Goal: Task Accomplishment & Management: Manage account settings

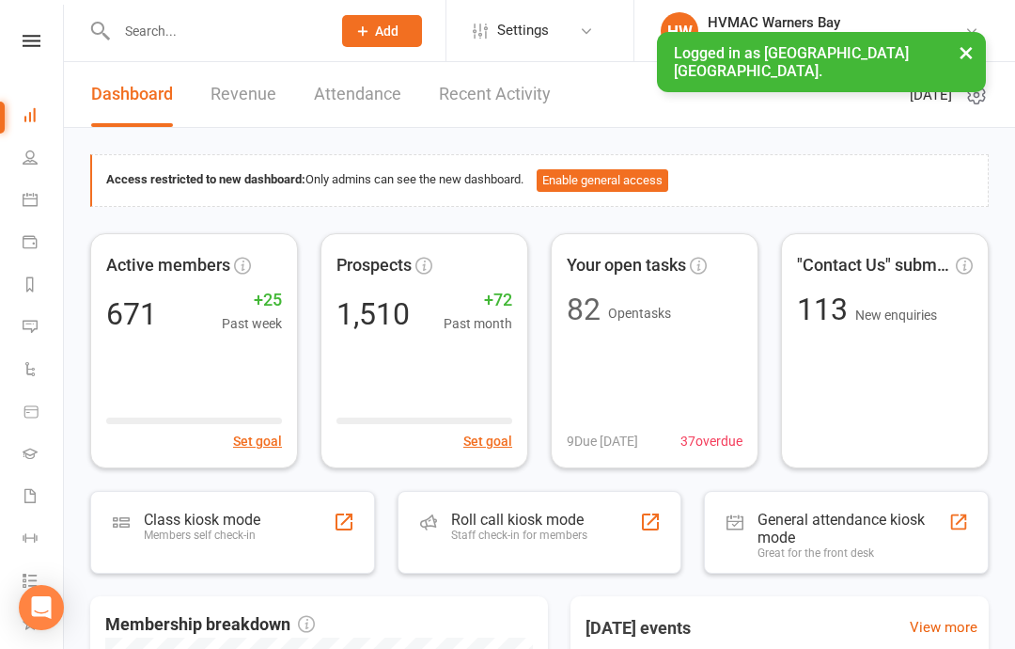
click at [12, 194] on li "Calendar" at bounding box center [31, 201] width 63 height 42
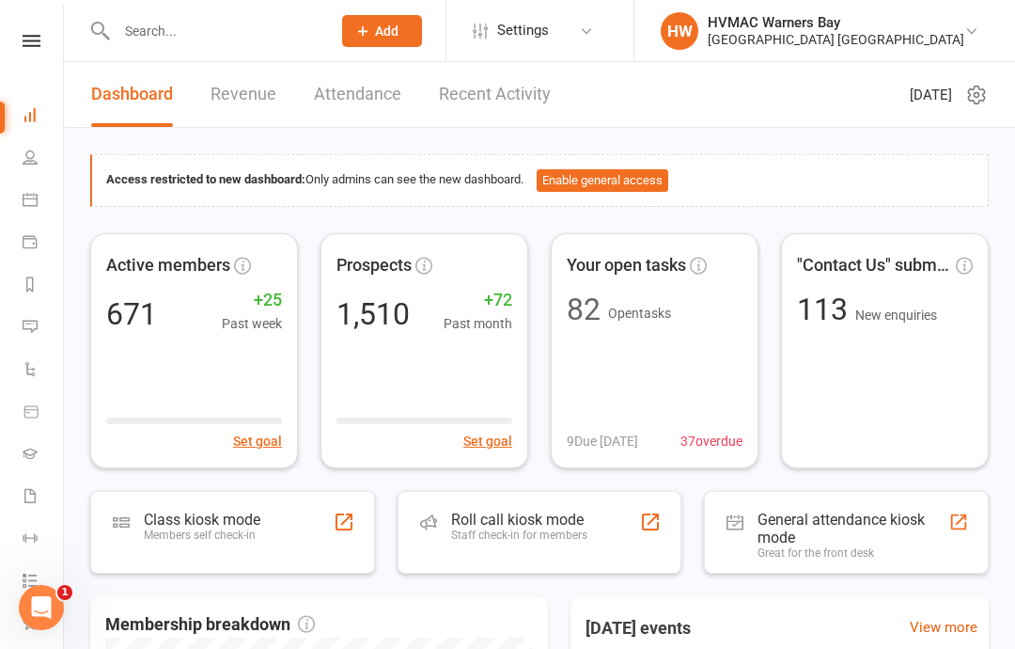
click at [30, 198] on icon at bounding box center [30, 199] width 15 height 15
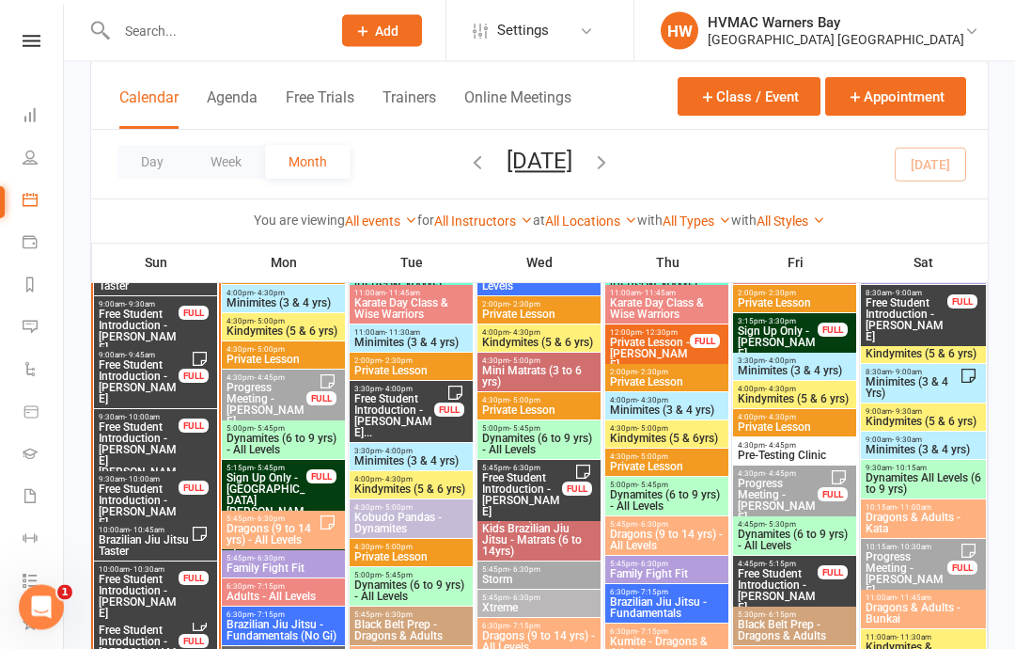
scroll to position [2243, 0]
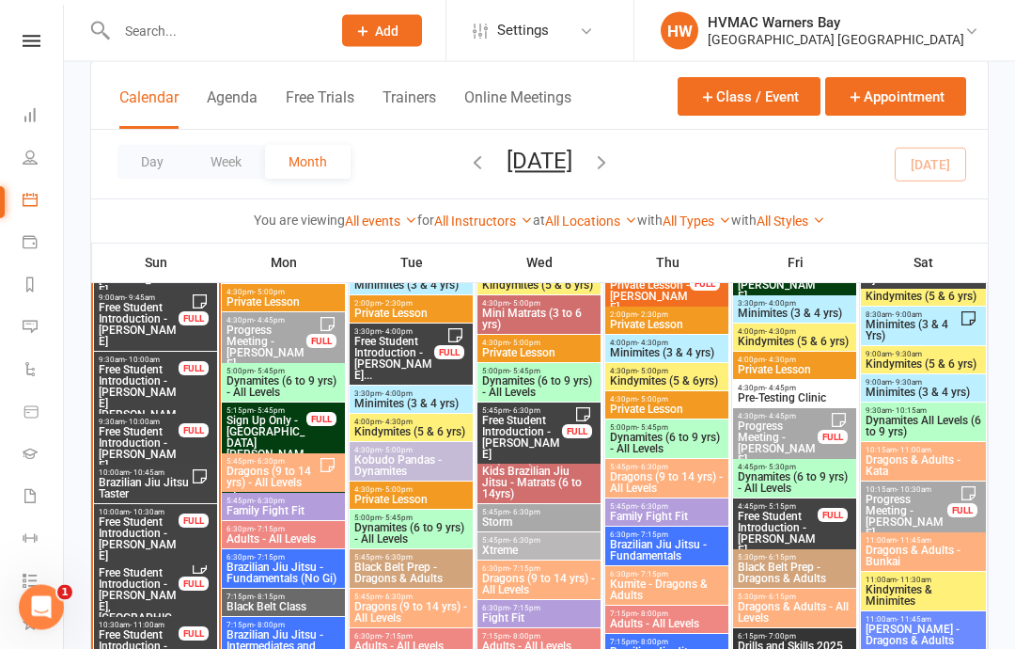
click at [145, 536] on span "Free Student Introduction - [PERSON_NAME]" at bounding box center [139, 539] width 82 height 45
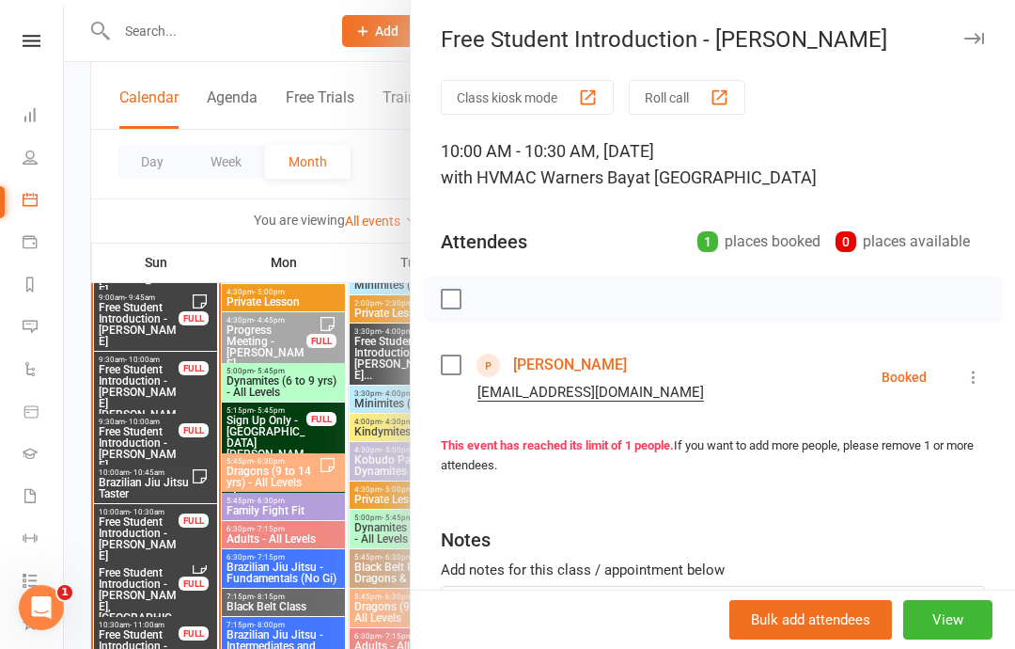
click at [545, 367] on link "Felix Grien" at bounding box center [570, 365] width 114 height 30
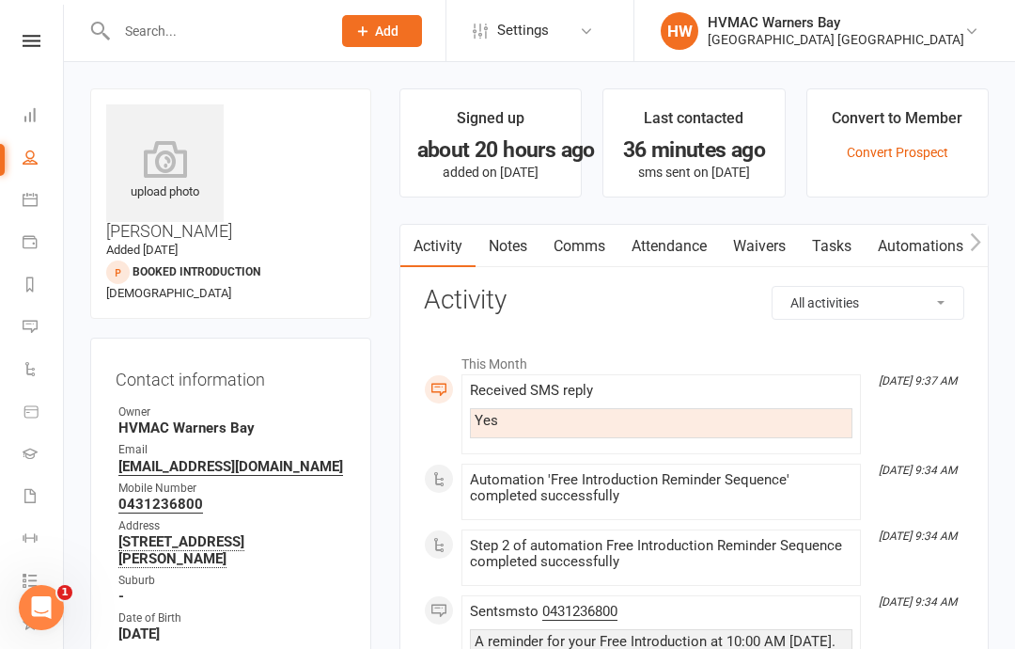
click at [31, 202] on icon at bounding box center [30, 199] width 15 height 15
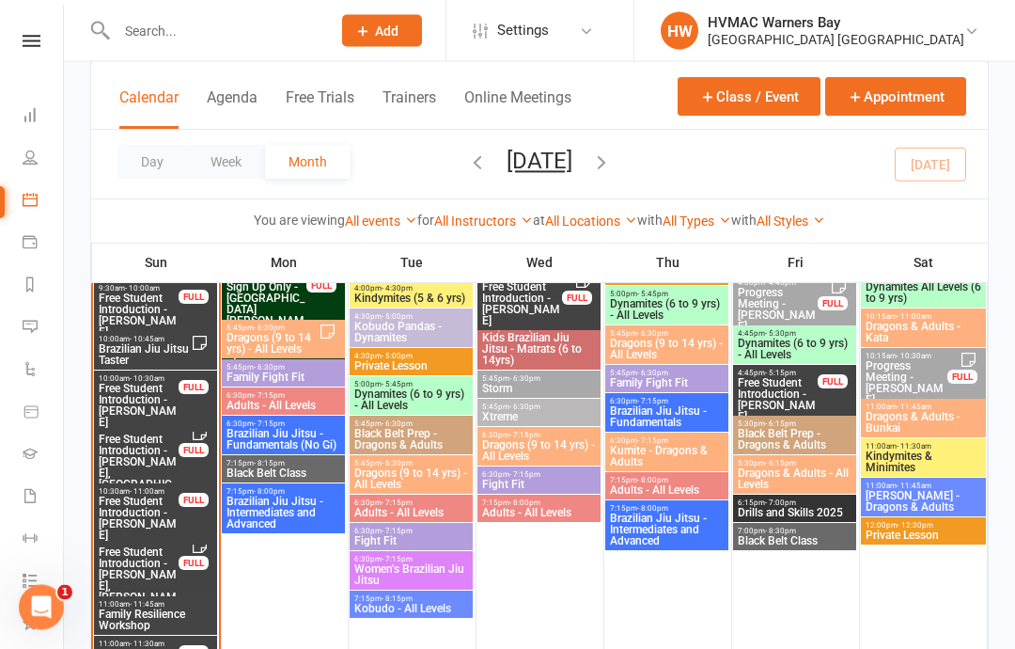
scroll to position [2375, 0]
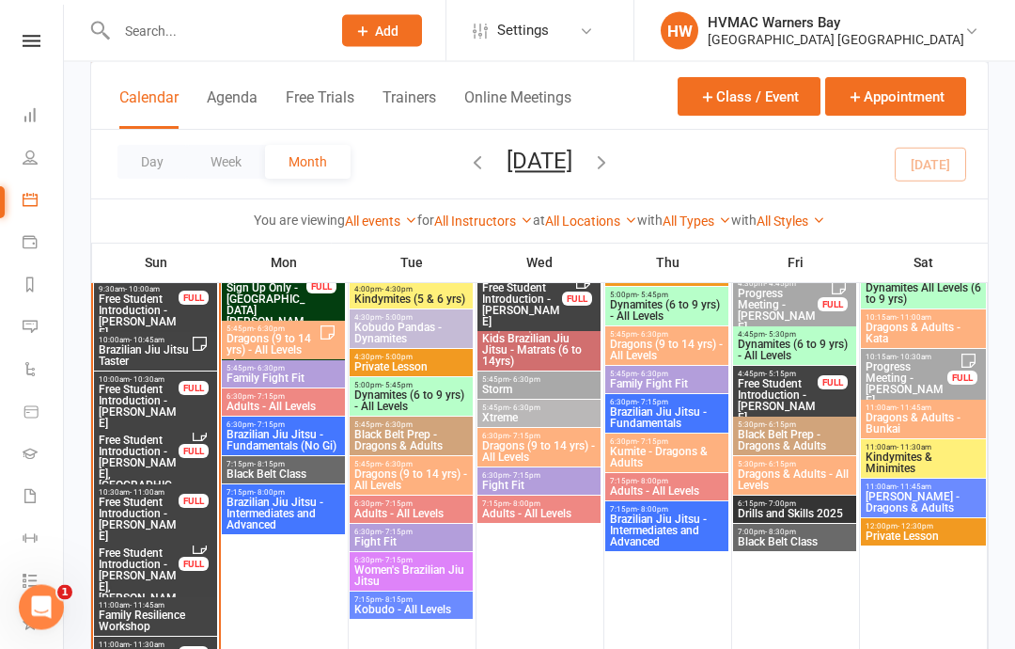
click at [554, 476] on span "6:30pm - 7:15pm" at bounding box center [539, 476] width 116 height 8
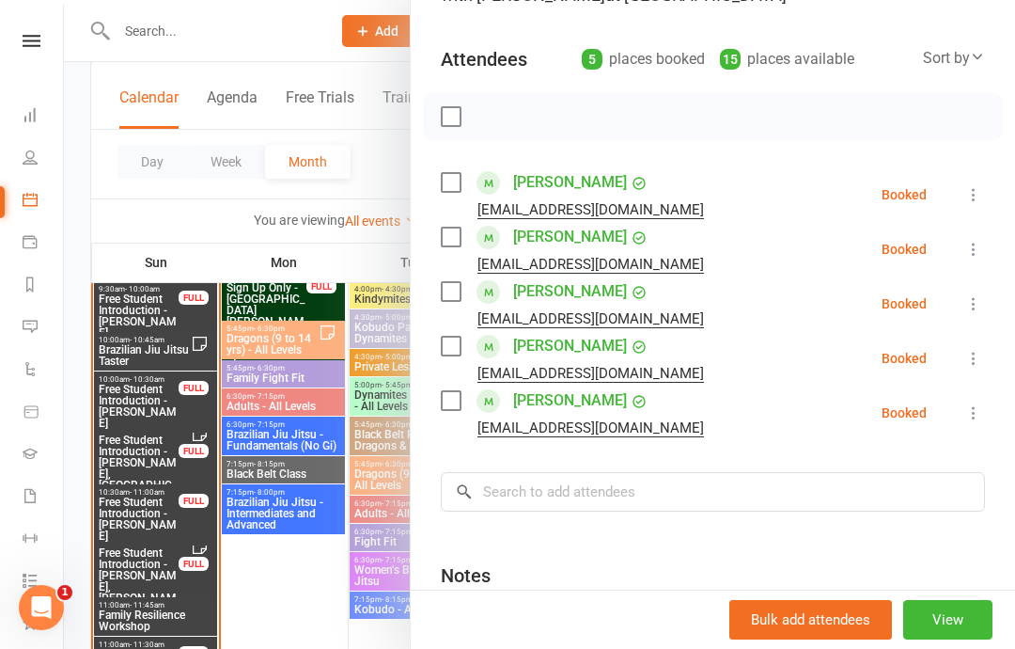
scroll to position [183, 0]
click at [308, 620] on div at bounding box center [539, 324] width 951 height 649
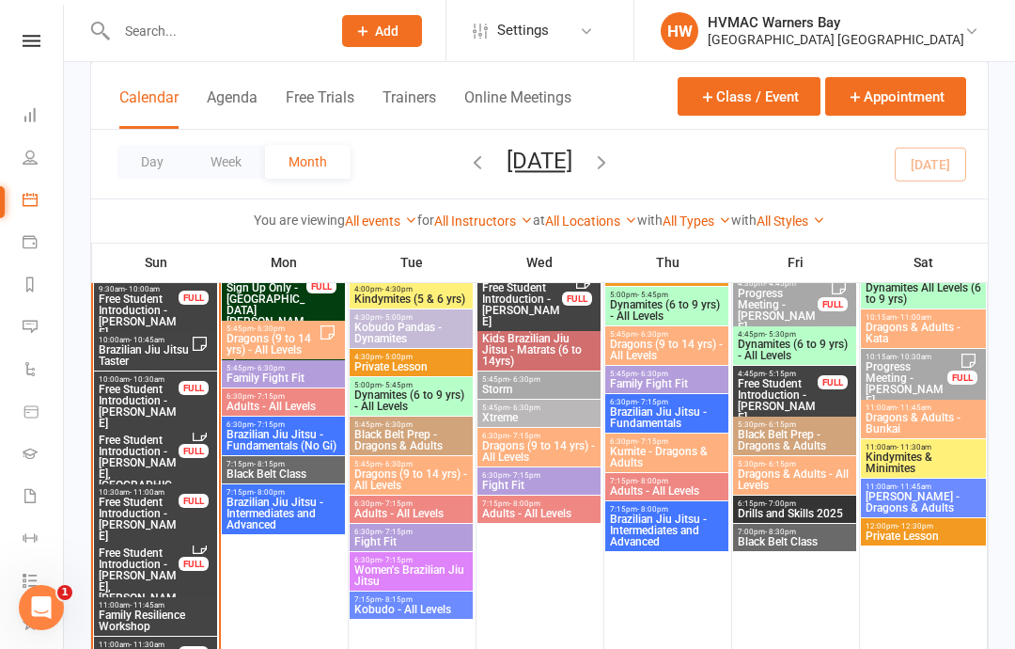
click at [443, 462] on span "5:45pm - 6:30pm" at bounding box center [411, 464] width 116 height 8
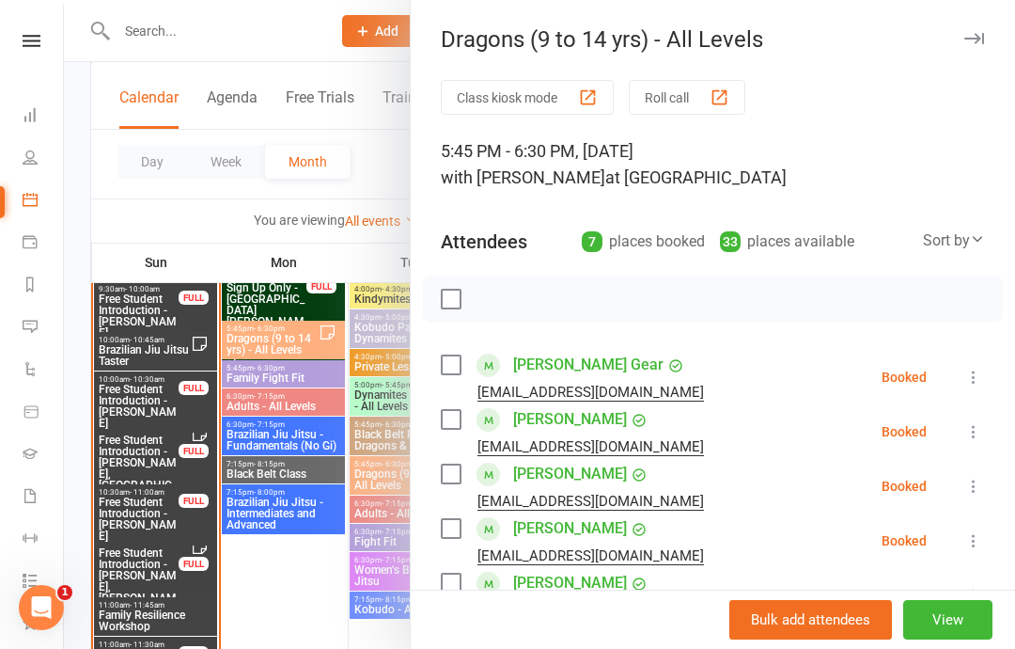
click at [231, 586] on div at bounding box center [539, 324] width 951 height 649
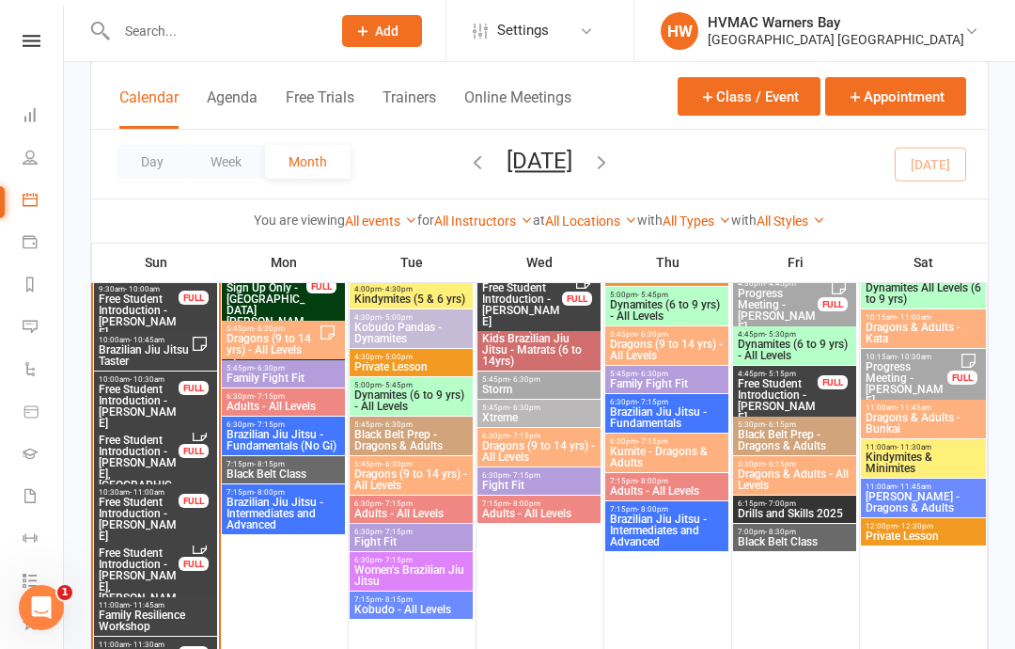
click at [435, 505] on span "6:30pm - 7:15pm" at bounding box center [411, 503] width 116 height 8
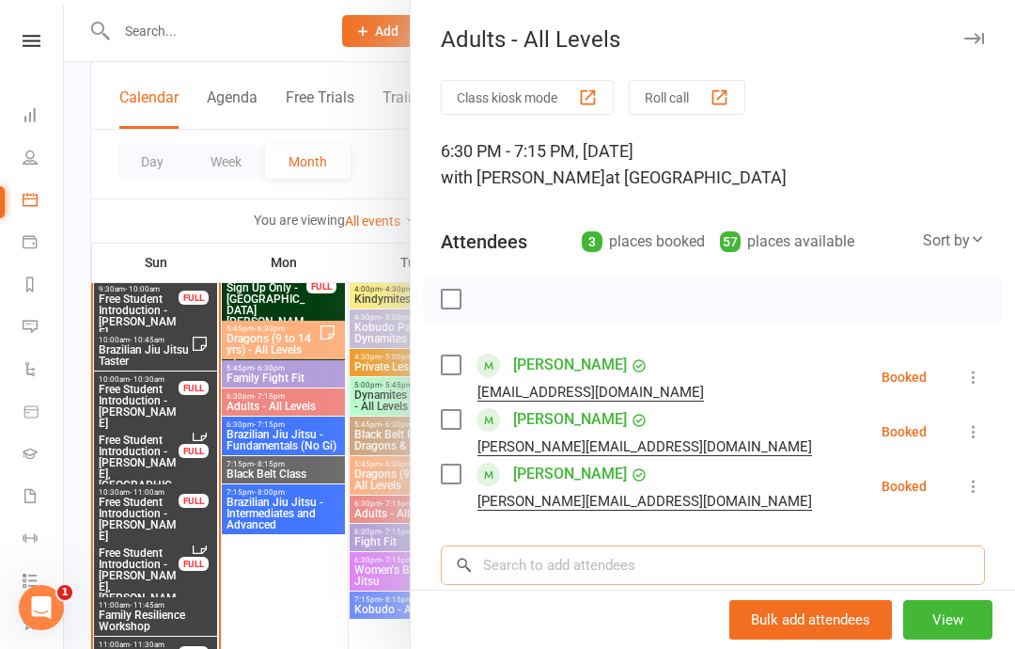
click at [585, 551] on input "search" at bounding box center [713, 564] width 544 height 39
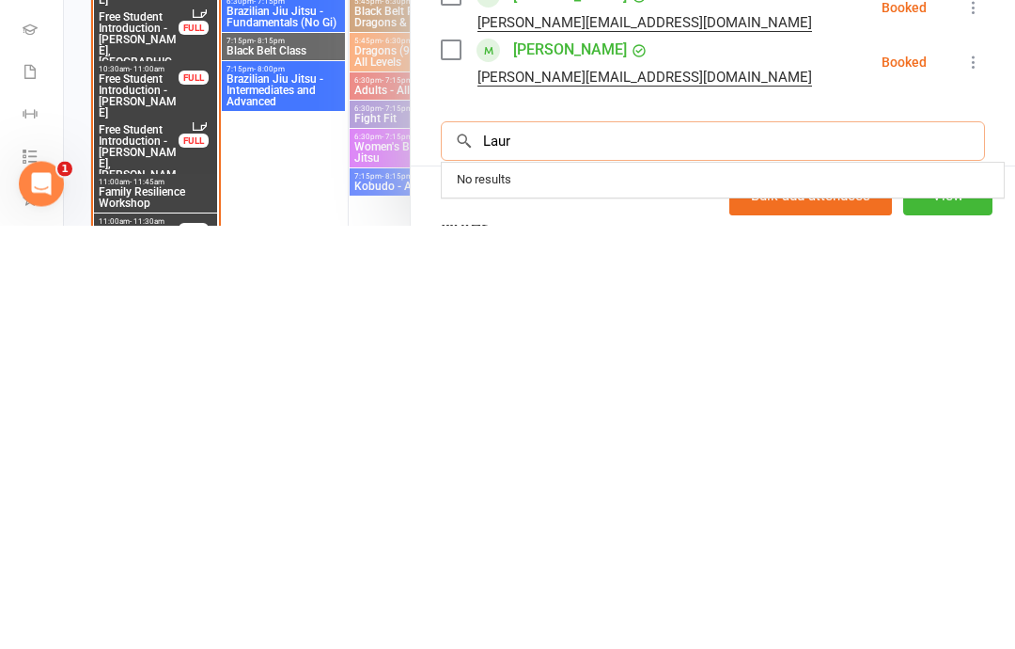
type input "[PERSON_NAME]"
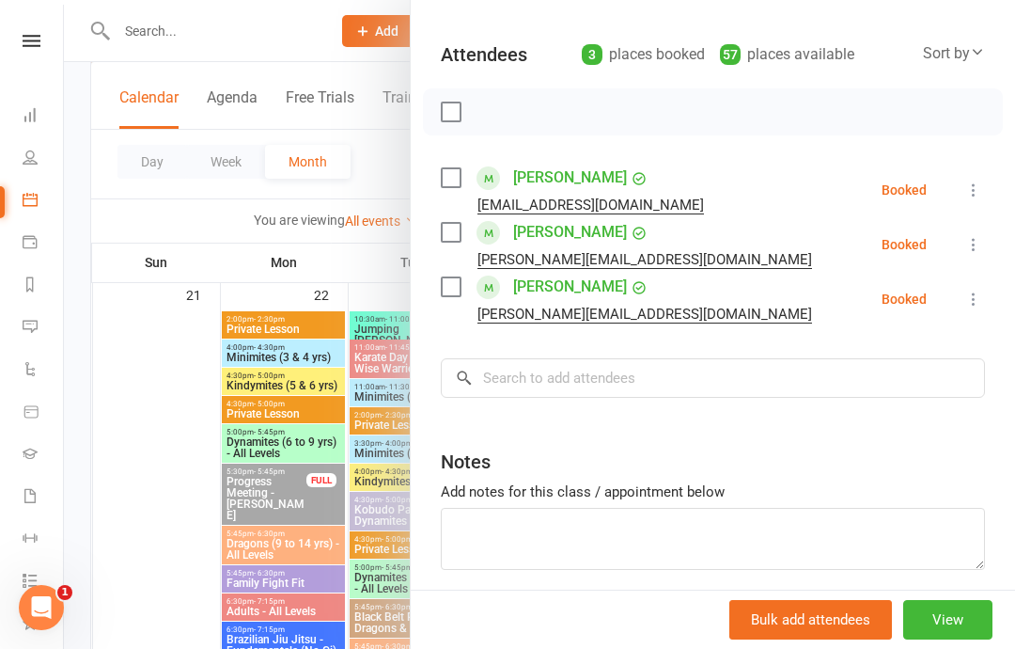
scroll to position [186, 0]
click at [708, 395] on input "search" at bounding box center [713, 378] width 544 height 39
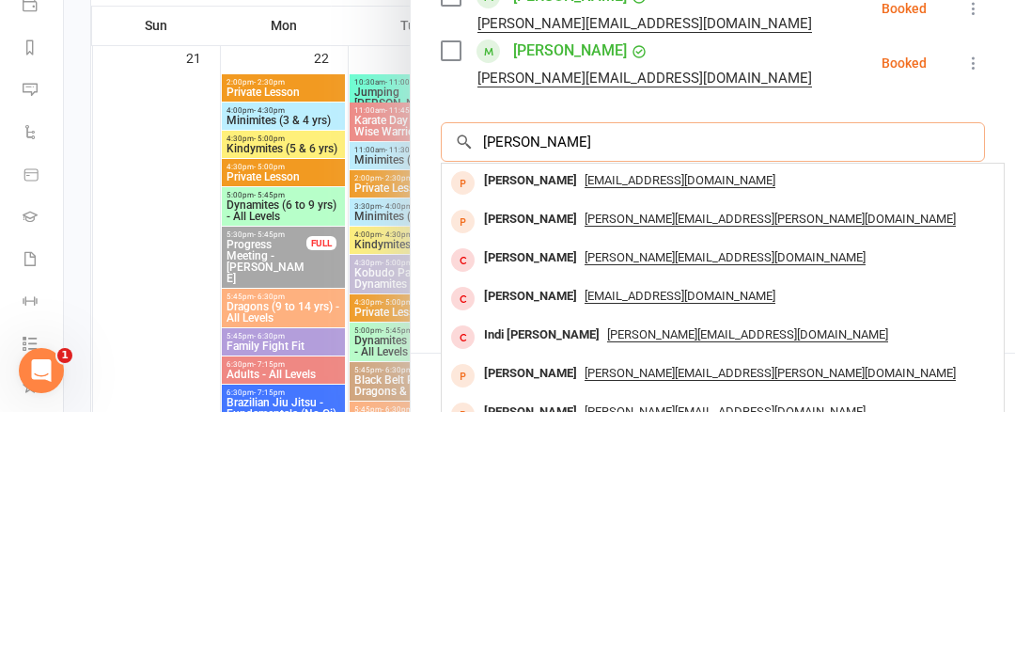
scroll to position [0, 0]
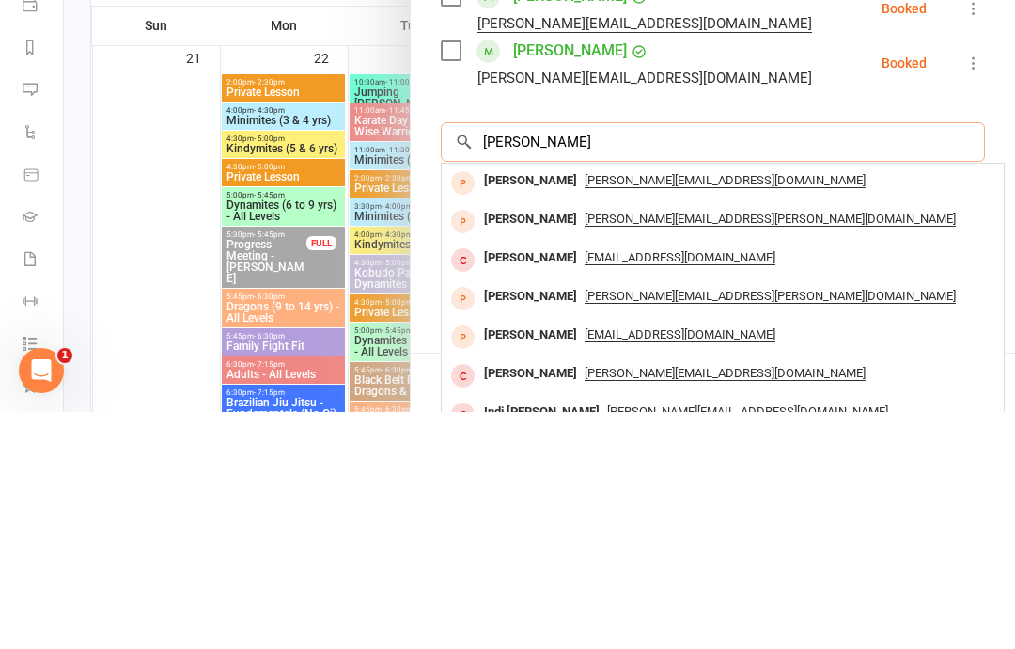
type input "Laura stok"
click at [770, 404] on div "[PERSON_NAME][EMAIL_ADDRESS][DOMAIN_NAME]" at bounding box center [722, 417] width 547 height 27
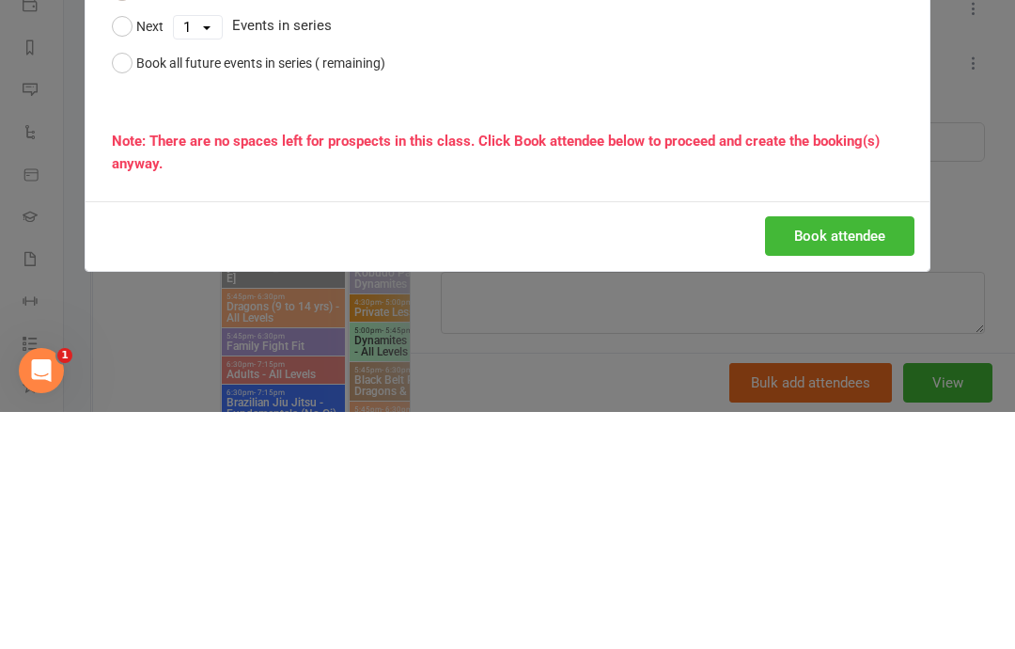
scroll to position [3036, 0]
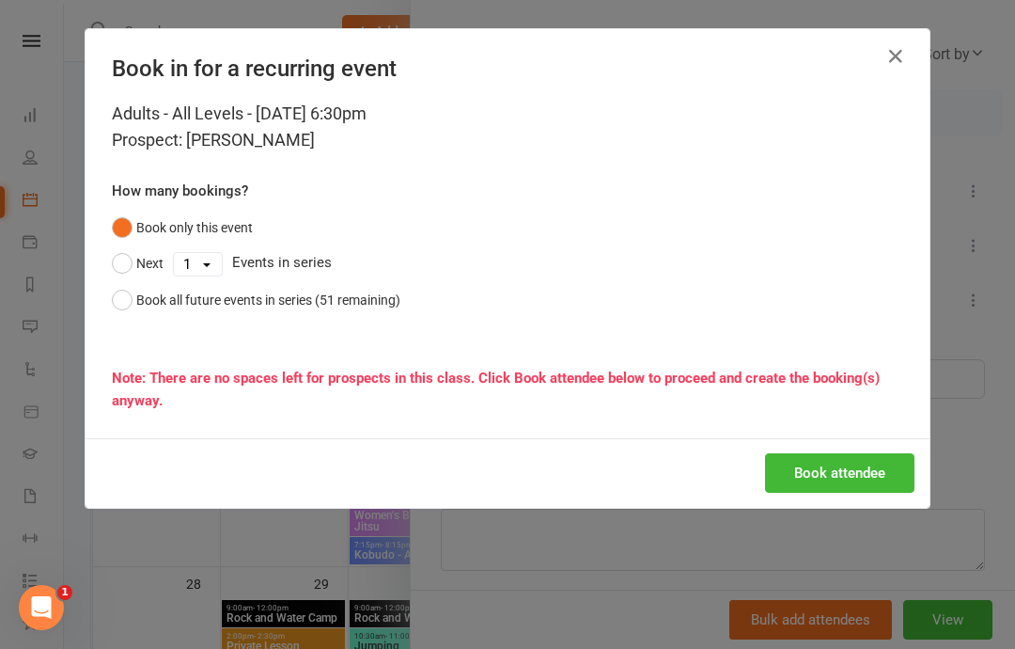
click at [866, 457] on button "Book attendee" at bounding box center [839, 472] width 149 height 39
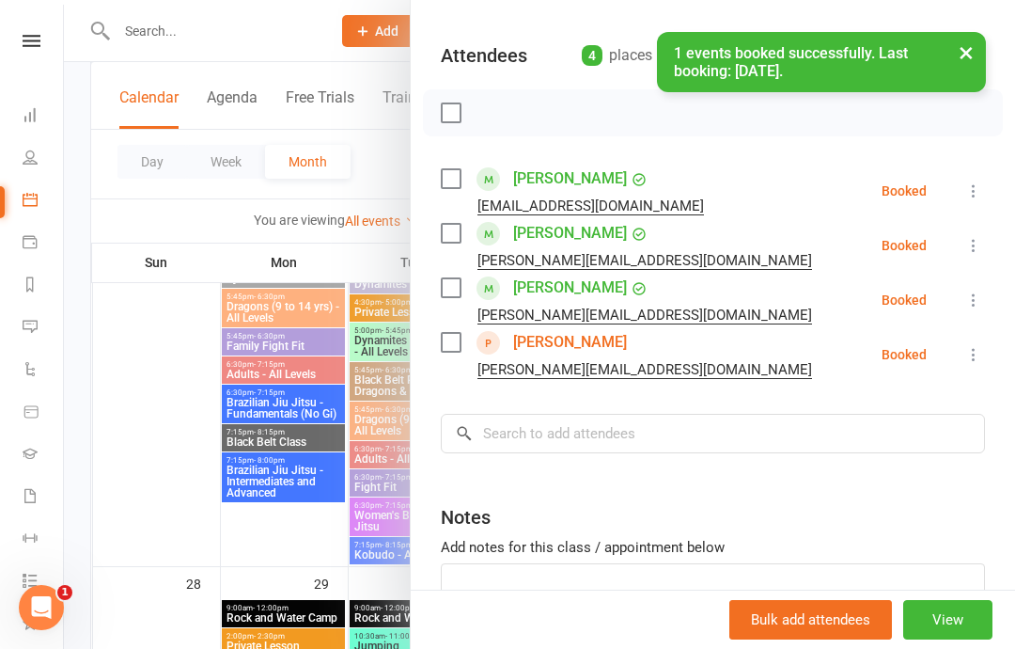
click at [243, 543] on div at bounding box center [539, 324] width 951 height 649
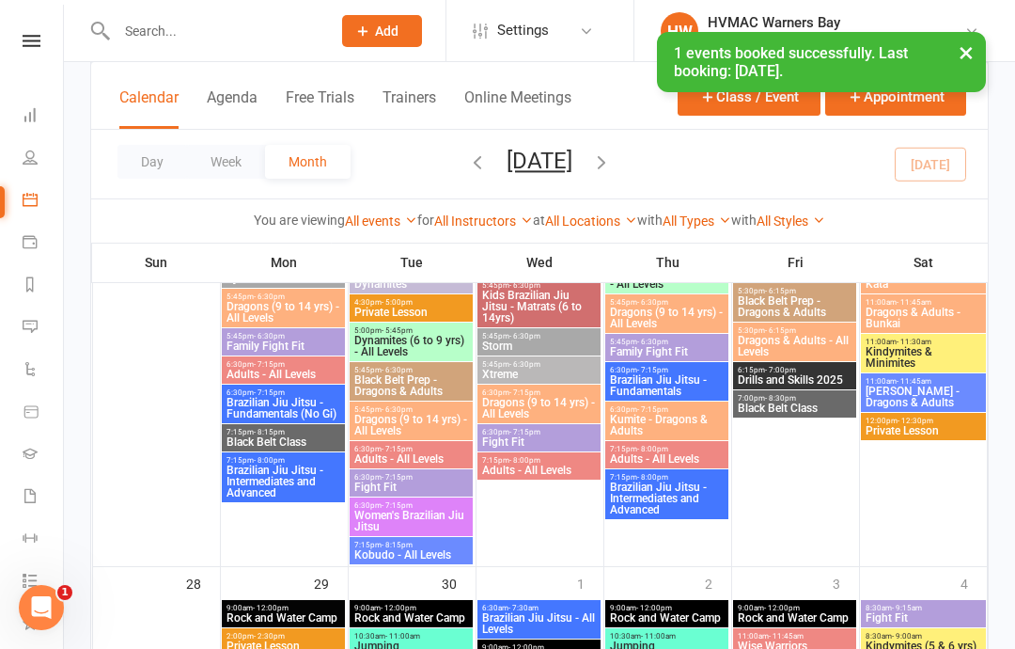
click at [556, 431] on span "6:30pm - 7:15pm" at bounding box center [539, 432] width 116 height 8
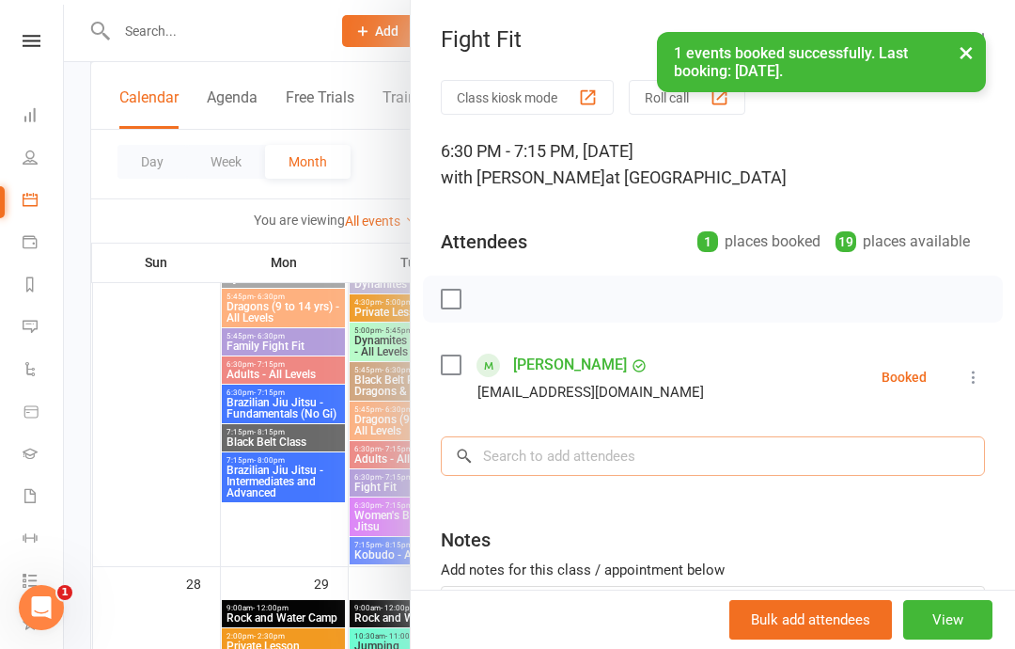
click at [624, 463] on input "search" at bounding box center [713, 455] width 544 height 39
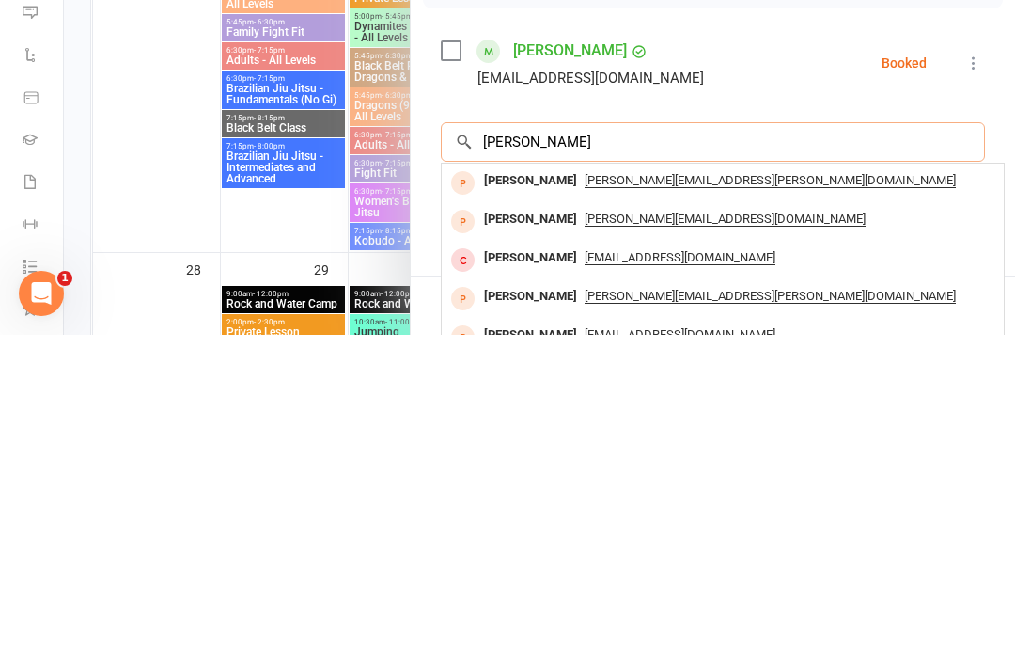
type input "Laura st"
click at [585, 525] on span "[PERSON_NAME][EMAIL_ADDRESS][DOMAIN_NAME]" at bounding box center [725, 532] width 281 height 15
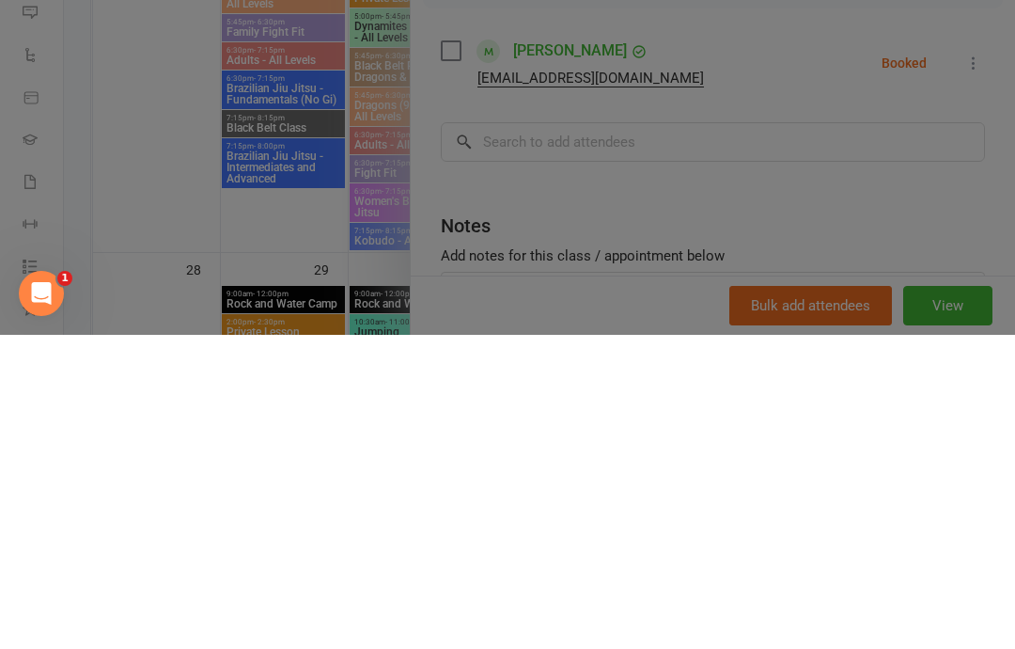
scroll to position [3350, 0]
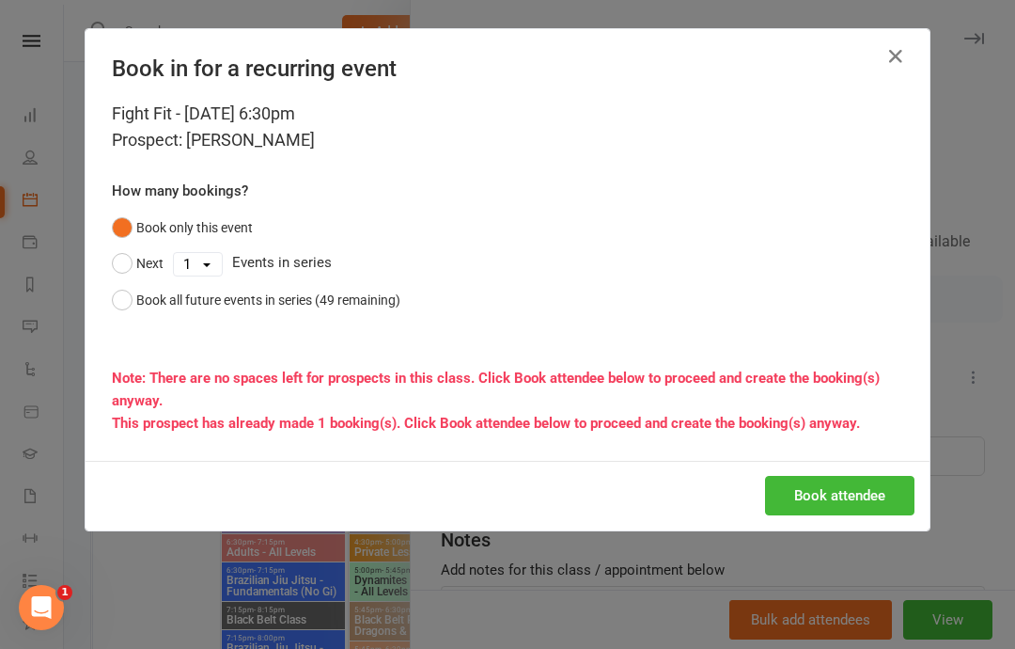
click at [877, 500] on button "Book attendee" at bounding box center [839, 495] width 149 height 39
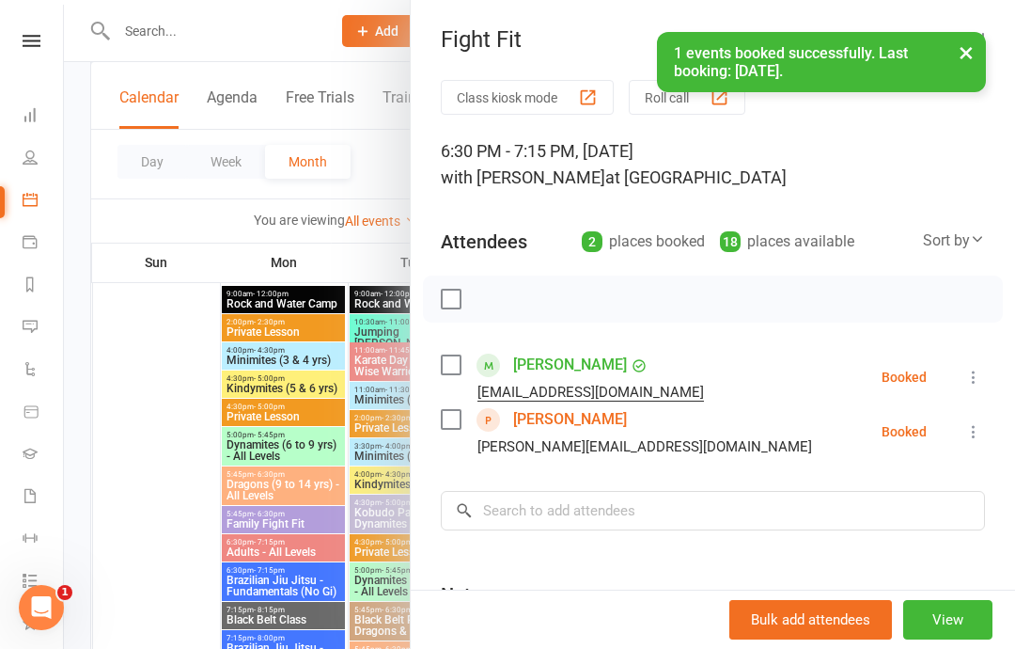
click at [329, 266] on div at bounding box center [539, 324] width 951 height 649
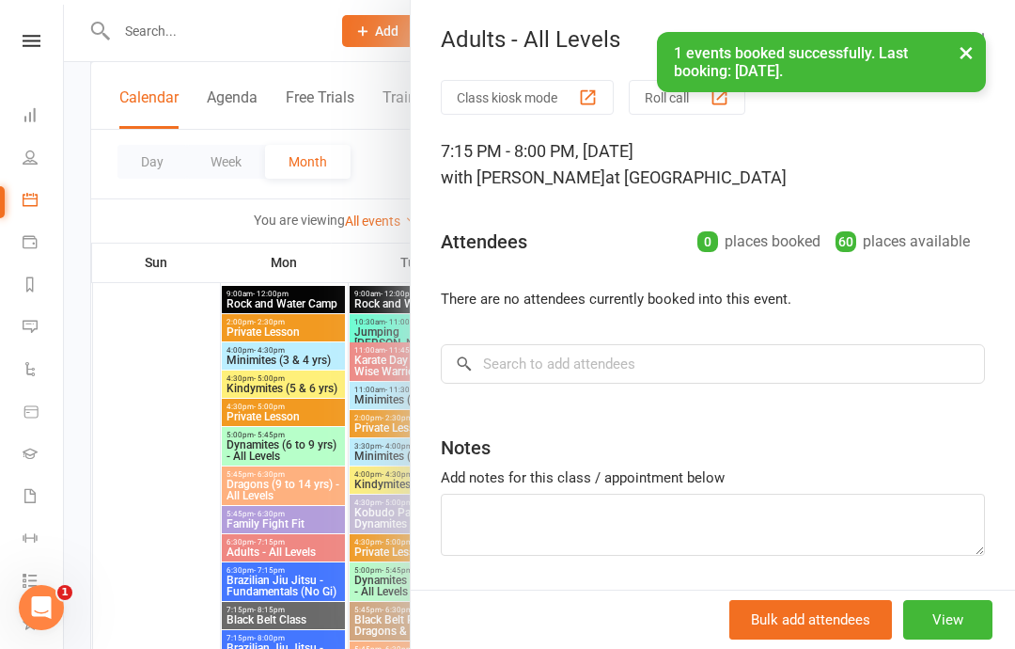
click at [735, 334] on div "Class kiosk mode Roll call 7:15 PM - 8:00 PM, Wednesday, October, 1, 2025 with …" at bounding box center [713, 365] width 604 height 570
click at [828, 359] on input "search" at bounding box center [713, 363] width 544 height 39
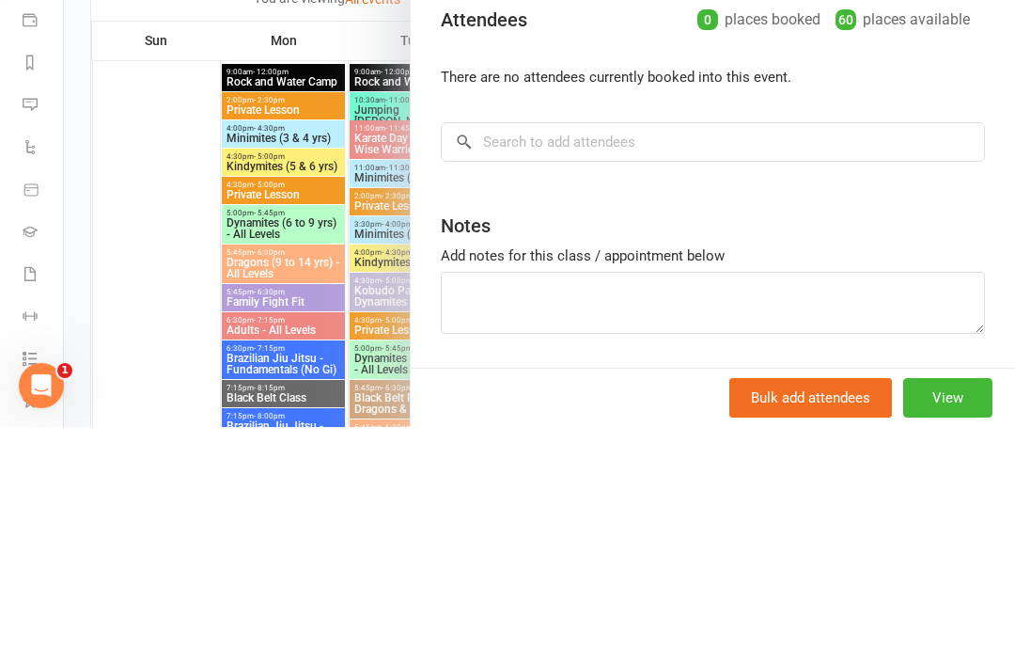
scroll to position [3571, 0]
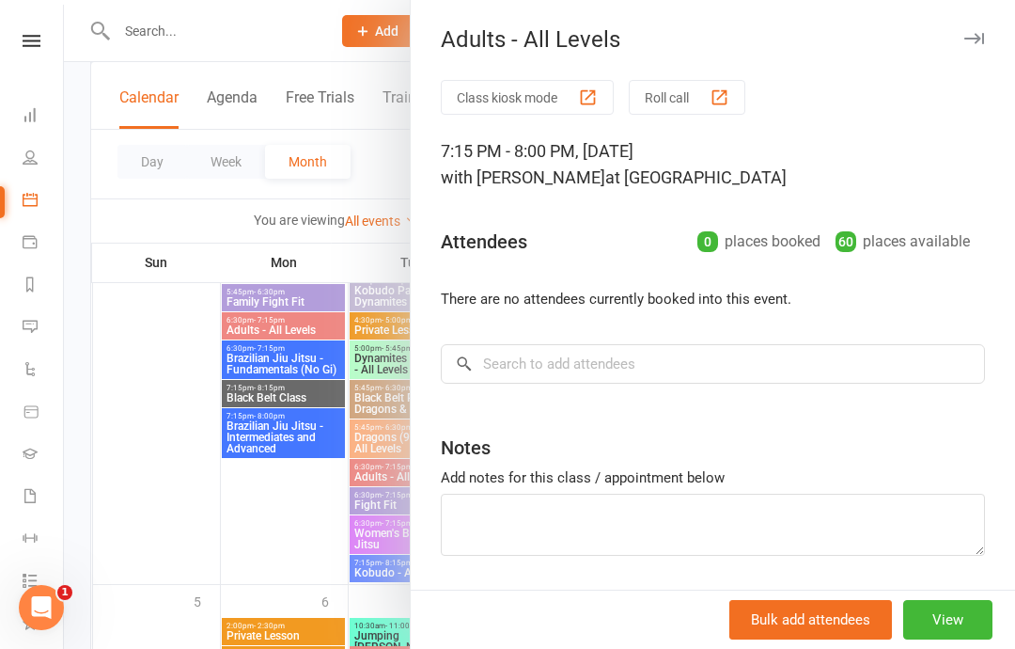
click at [256, 520] on div at bounding box center [539, 324] width 951 height 649
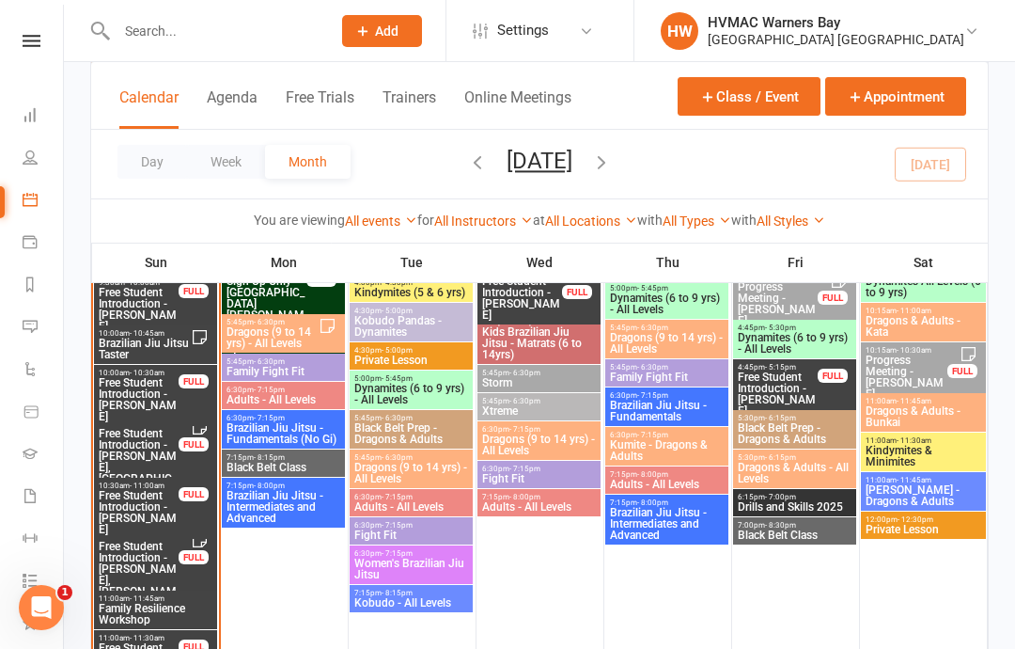
scroll to position [2368, 0]
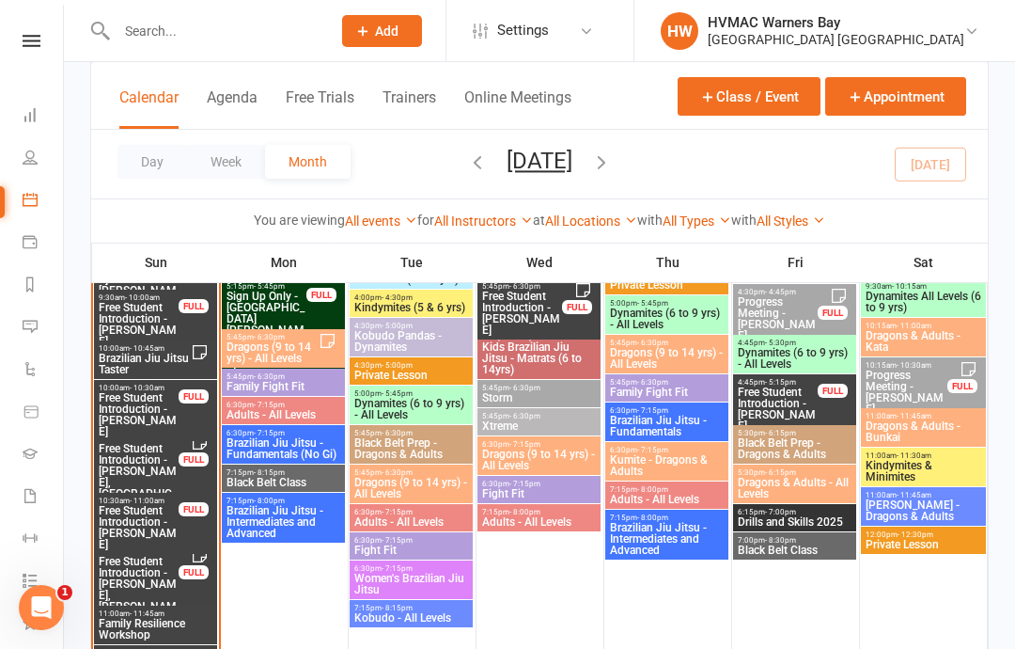
click at [434, 547] on span "Fight Fit" at bounding box center [411, 549] width 116 height 11
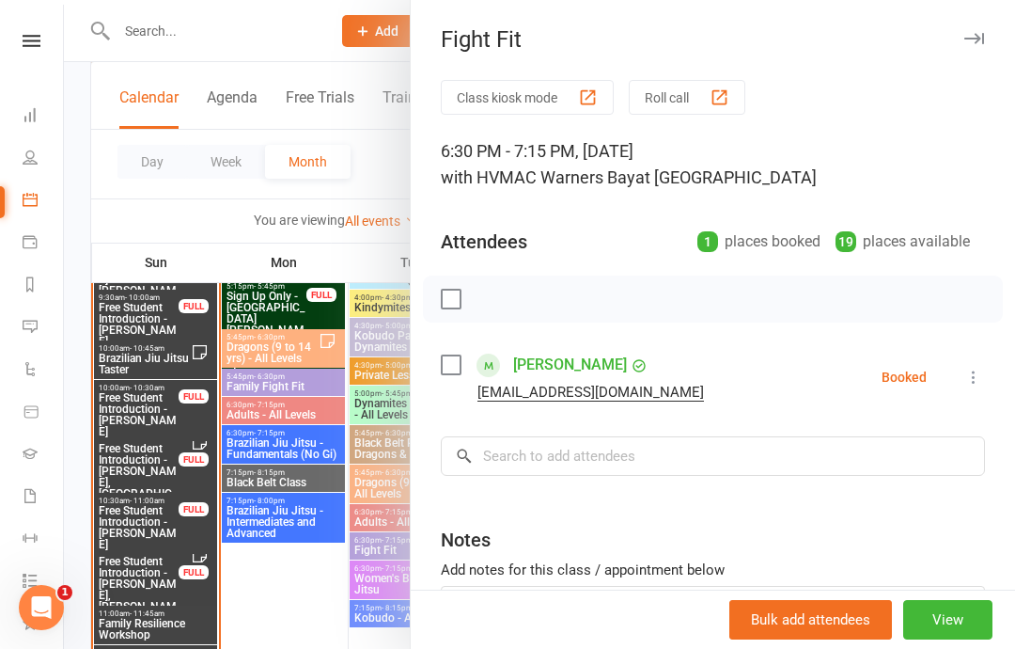
click at [297, 636] on div at bounding box center [539, 324] width 951 height 649
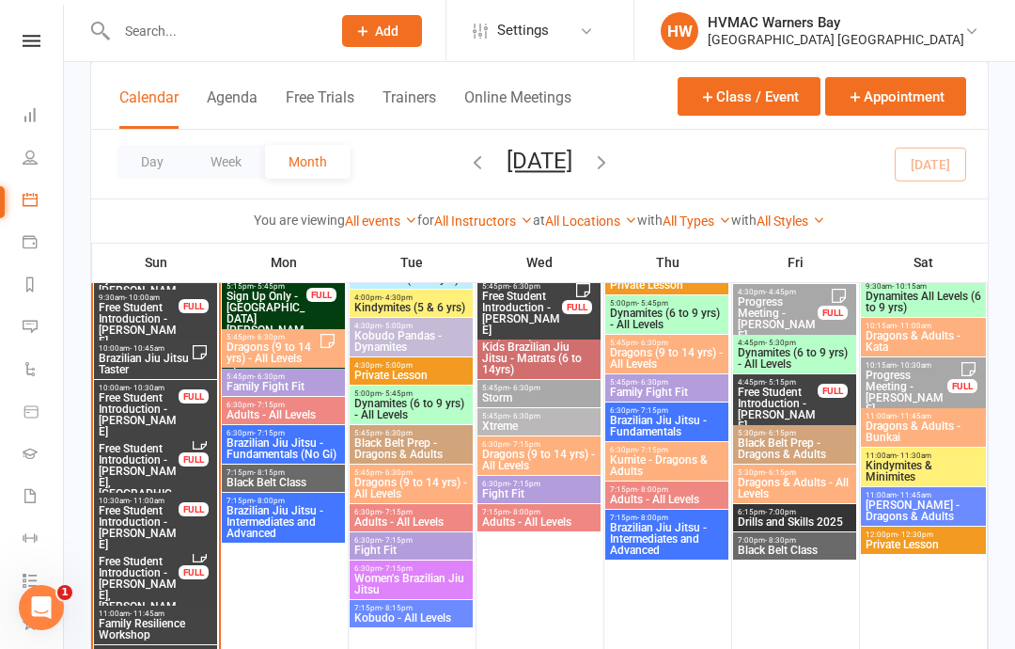
click at [430, 506] on div "6:30pm - 7:15pm Adults - All Levels" at bounding box center [411, 517] width 123 height 27
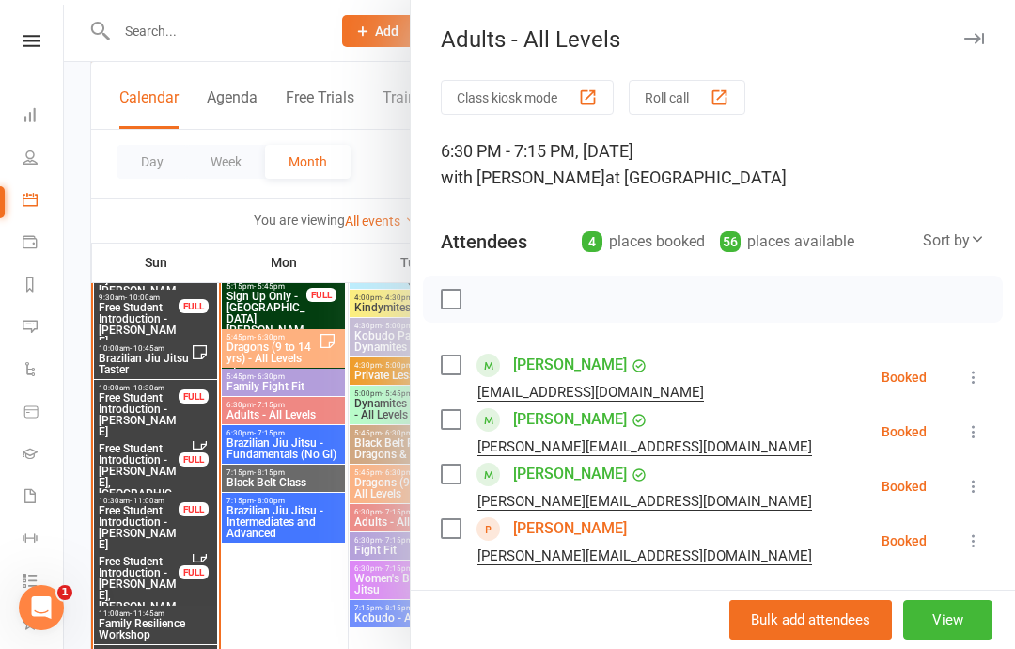
click at [290, 604] on div at bounding box center [539, 324] width 951 height 649
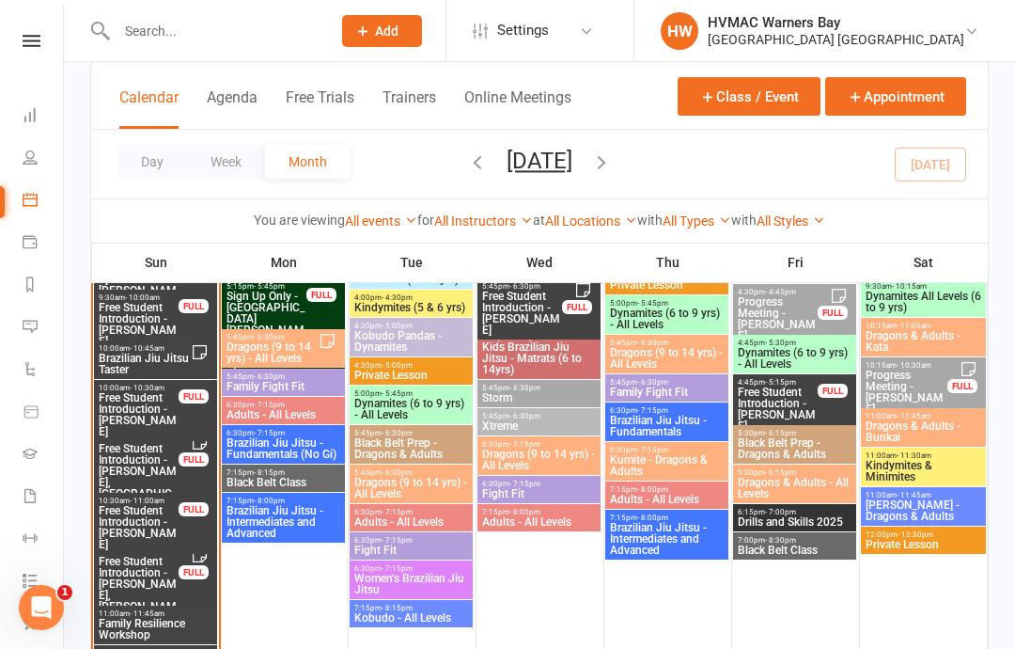
click at [555, 483] on span "6:30pm - 7:15pm" at bounding box center [539, 483] width 116 height 8
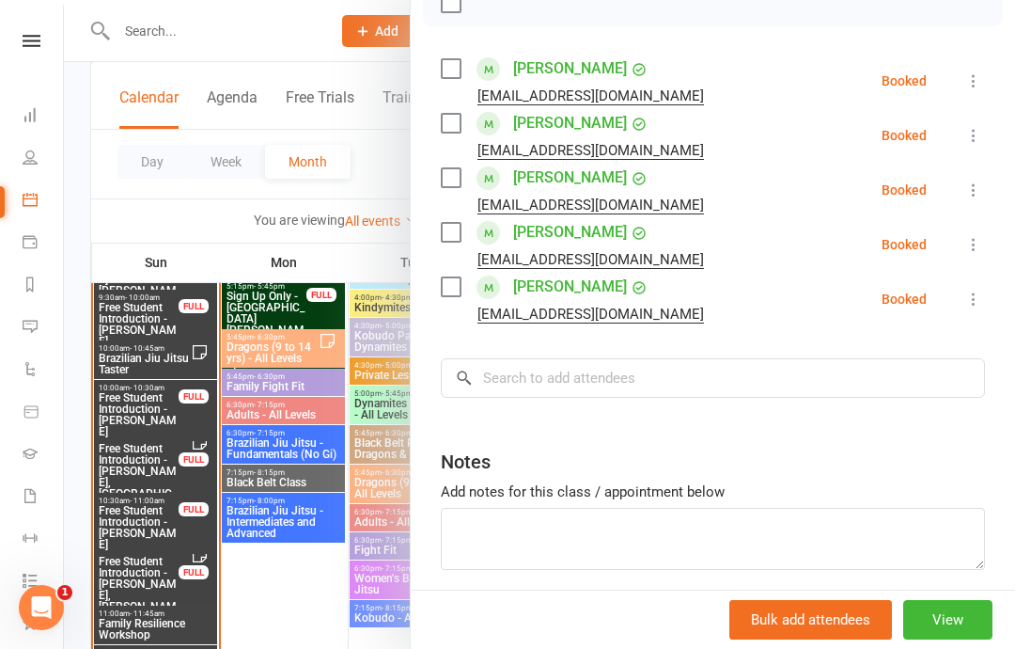
scroll to position [295, 0]
click at [818, 383] on input "search" at bounding box center [713, 378] width 544 height 39
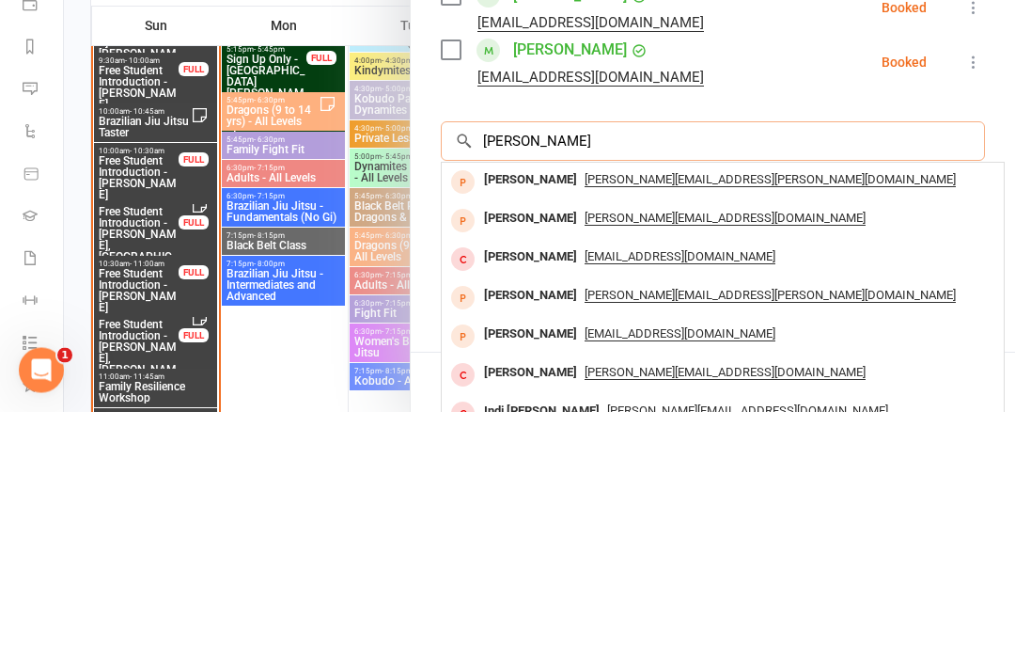
type input "Laura st"
click at [552, 443] on div "[PERSON_NAME]" at bounding box center [531, 456] width 108 height 27
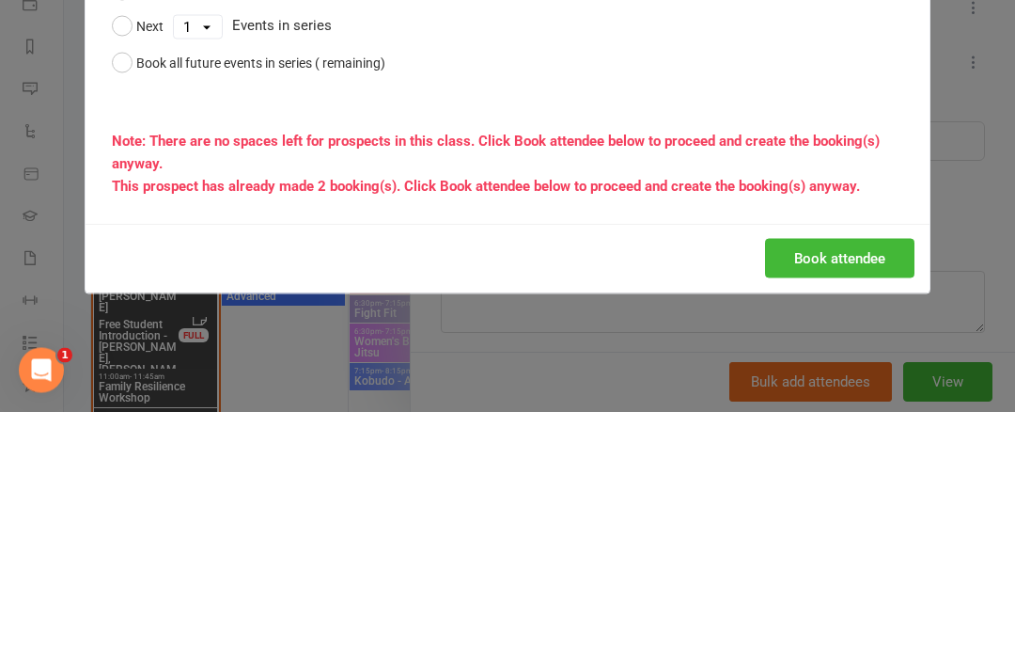
scroll to position [2604, 0]
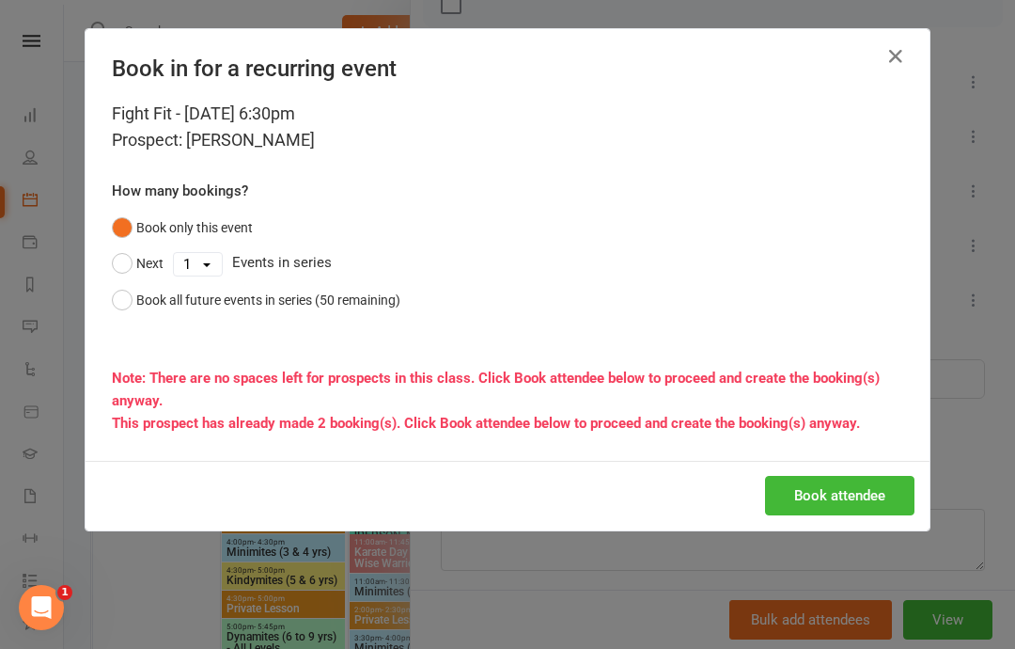
click at [873, 488] on button "Book attendee" at bounding box center [839, 495] width 149 height 39
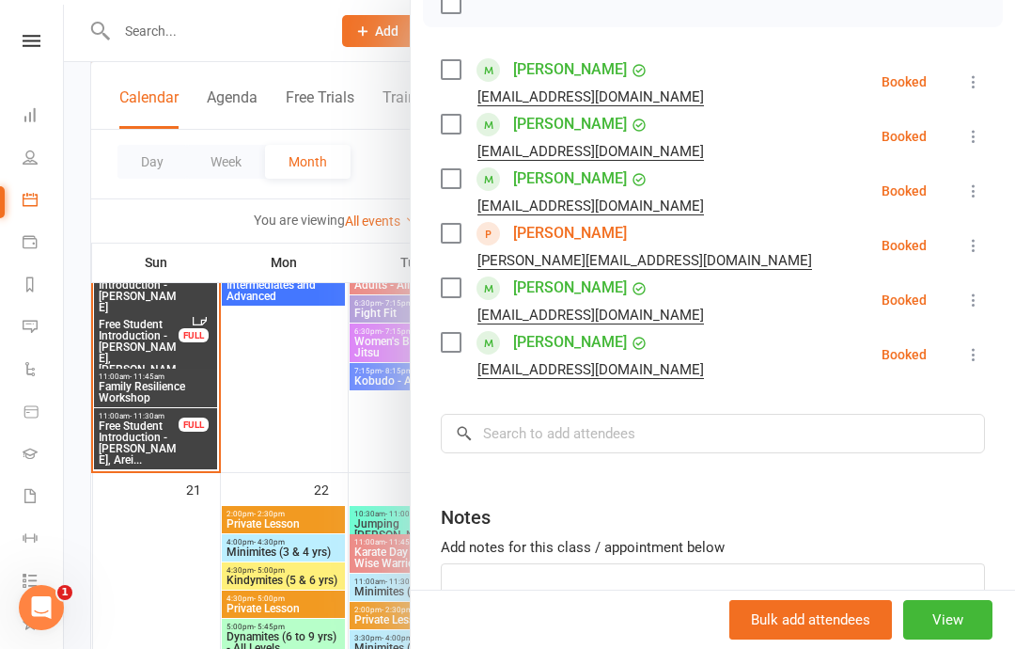
click at [324, 427] on div at bounding box center [539, 324] width 951 height 649
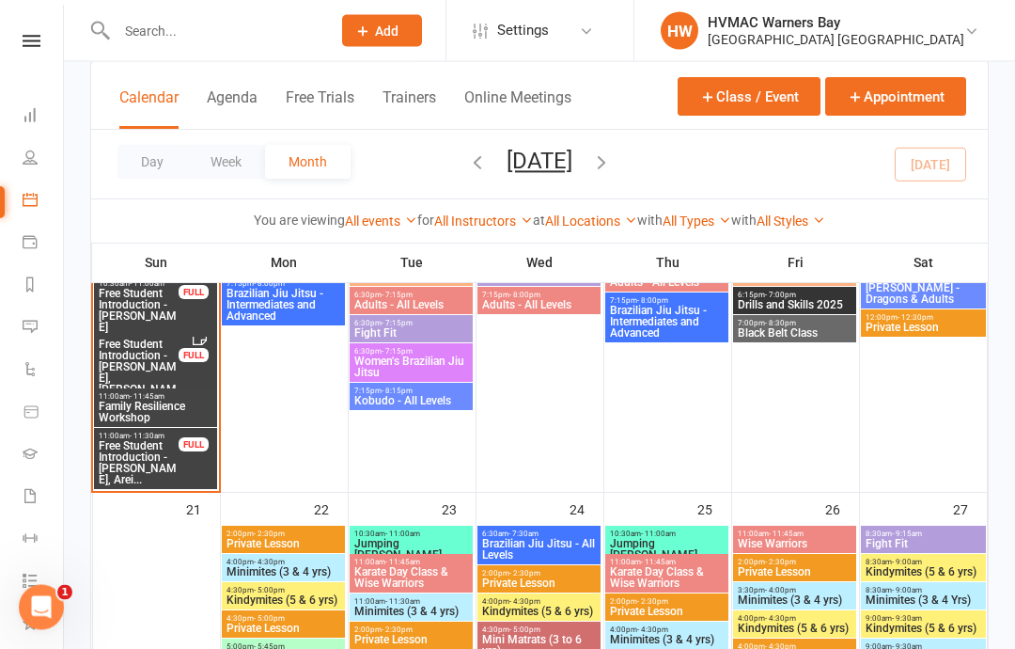
click at [562, 300] on span "Adults - All Levels" at bounding box center [539, 305] width 116 height 11
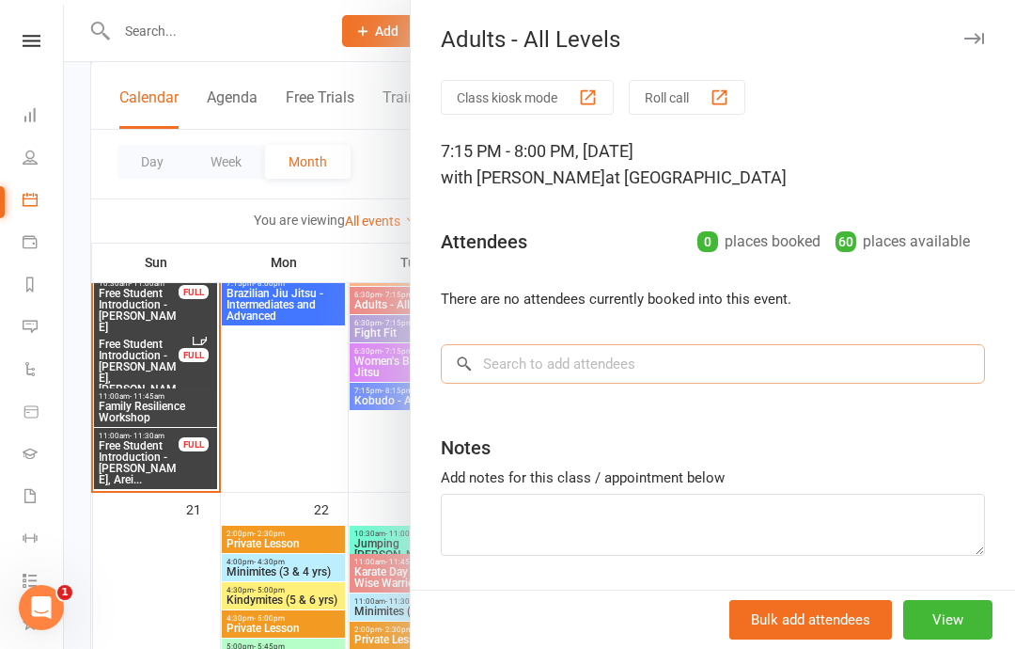
click at [632, 368] on input "search" at bounding box center [713, 363] width 544 height 39
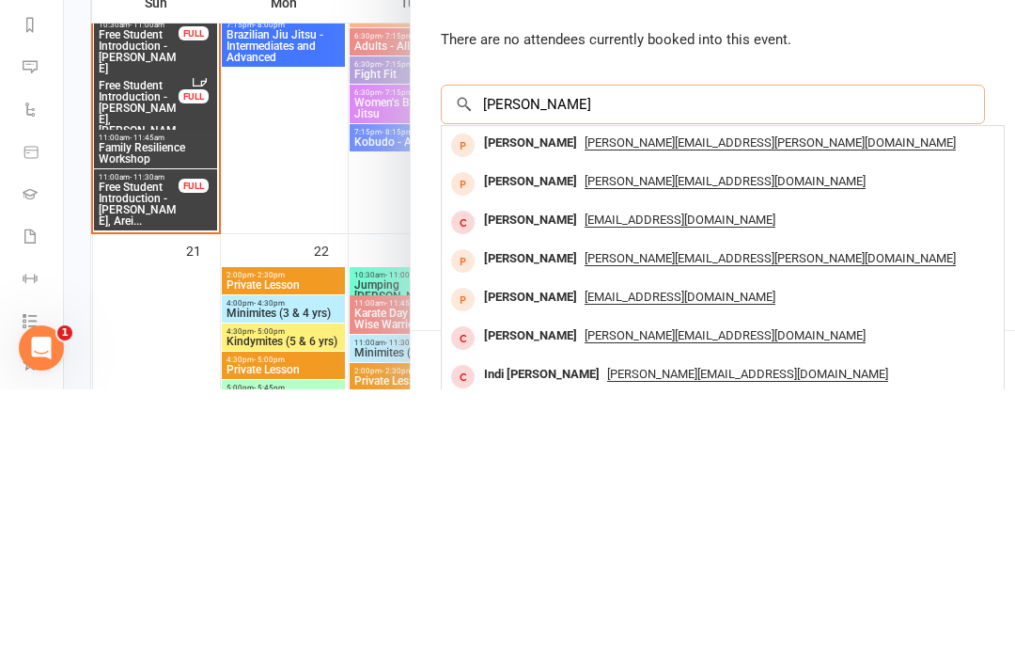
type input "Laura st"
click at [661, 433] on span "[PERSON_NAME][EMAIL_ADDRESS][DOMAIN_NAME]" at bounding box center [725, 440] width 281 height 15
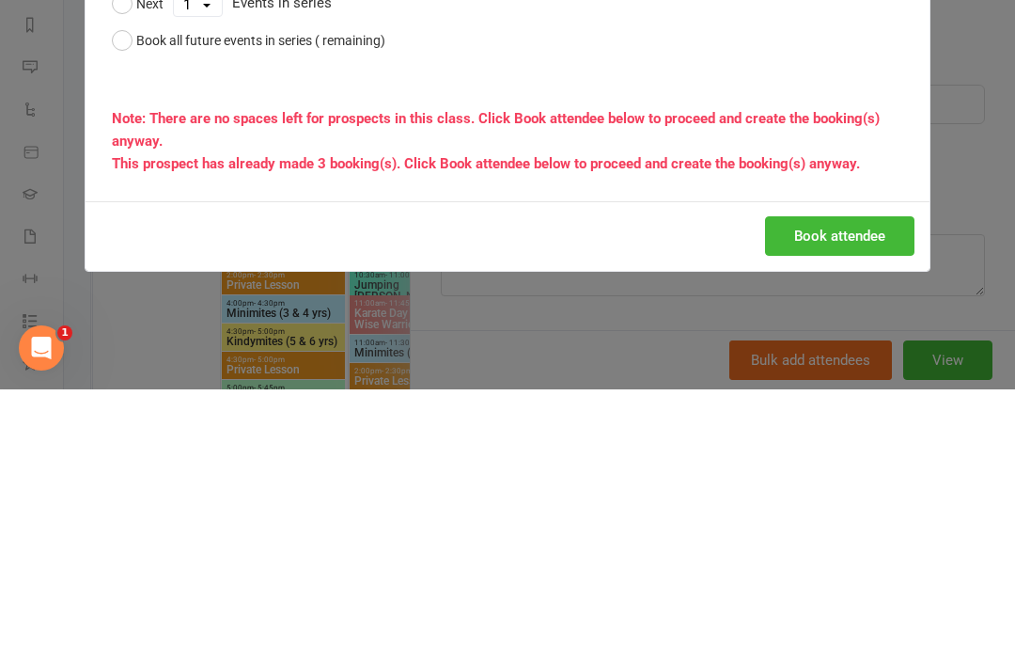
scroll to position [2844, 0]
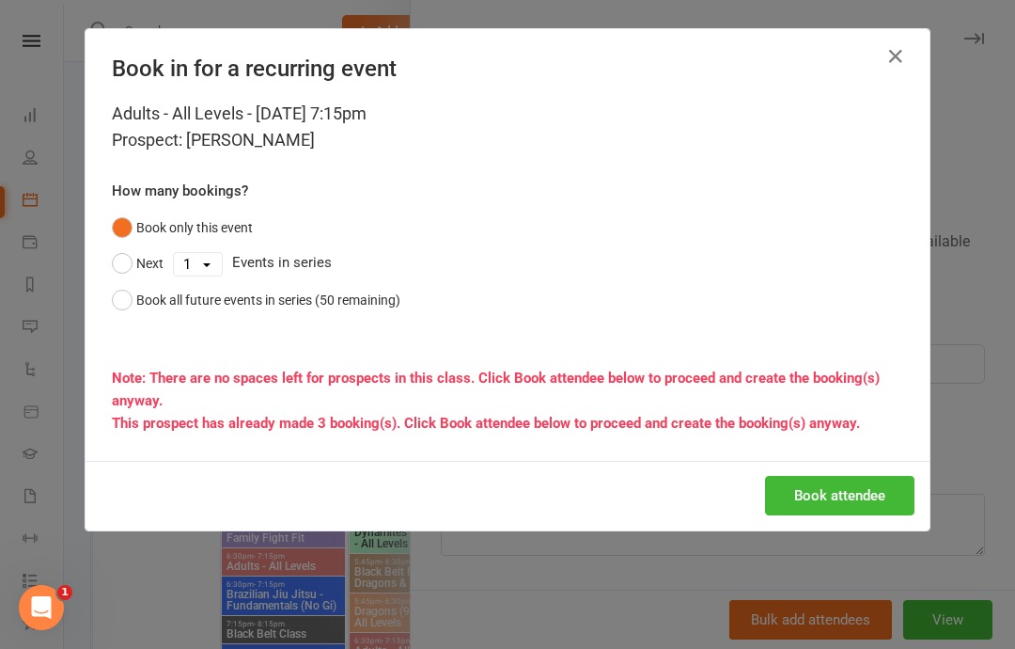
click at [873, 485] on button "Book attendee" at bounding box center [839, 495] width 149 height 39
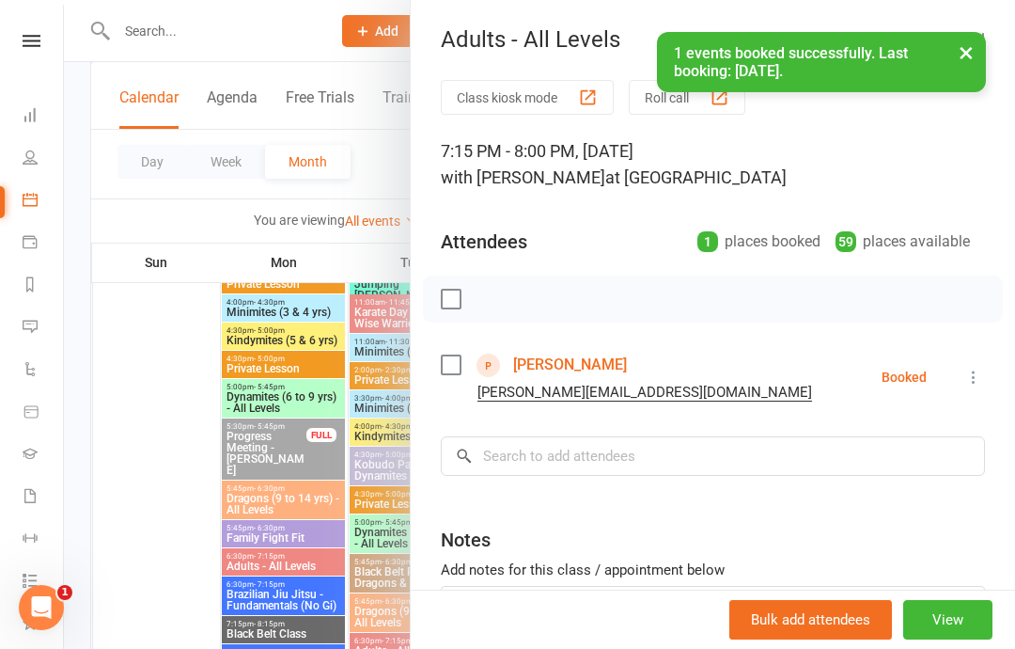
click at [163, 447] on div at bounding box center [539, 324] width 951 height 649
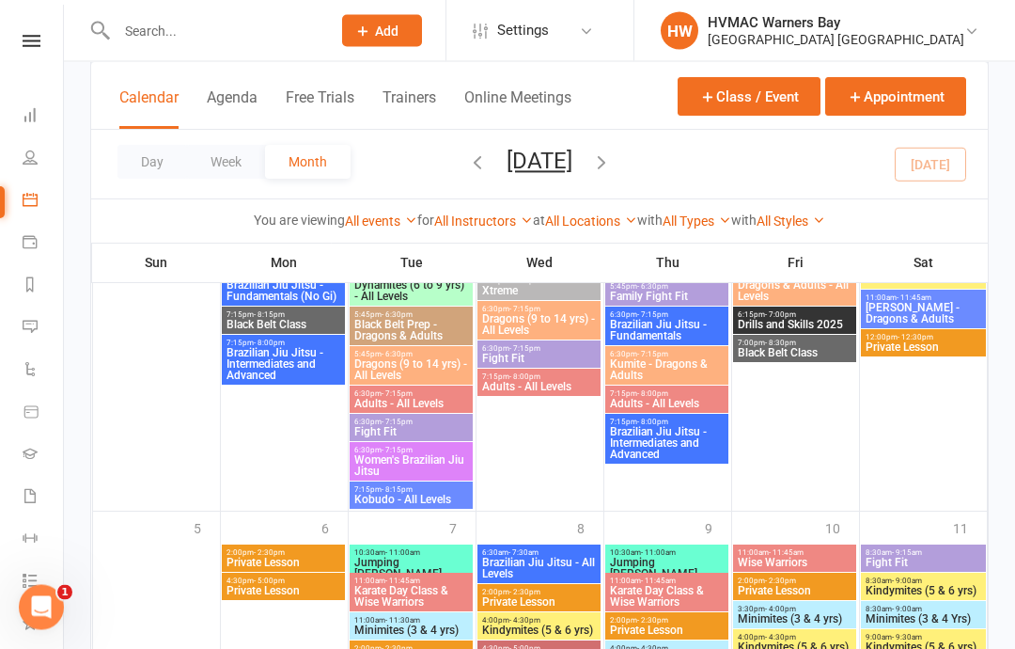
scroll to position [3646, 0]
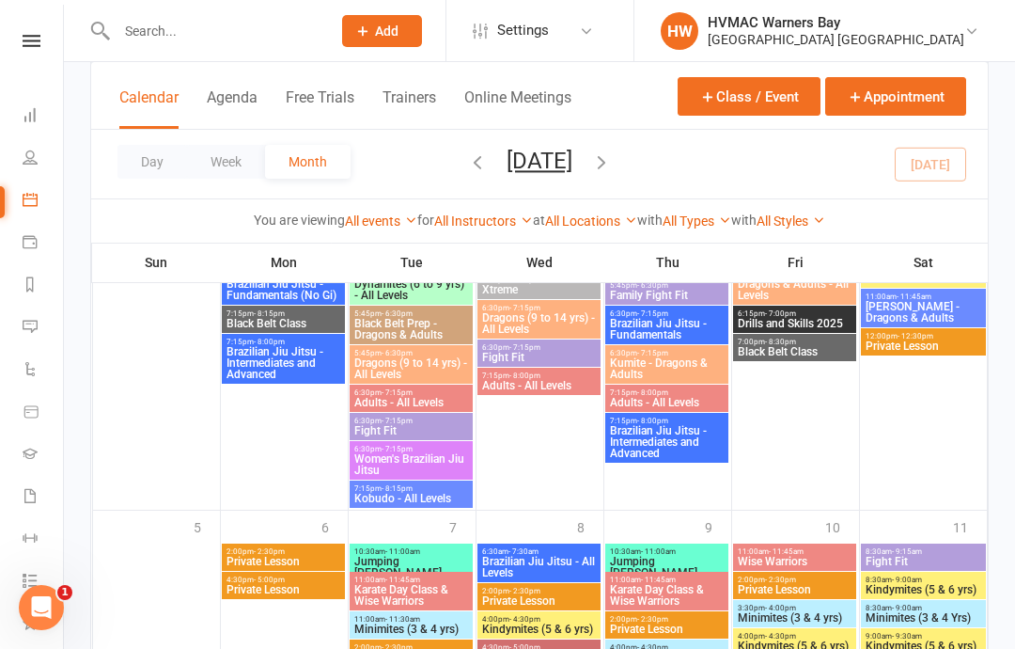
click at [542, 357] on span "Fight Fit" at bounding box center [539, 357] width 116 height 11
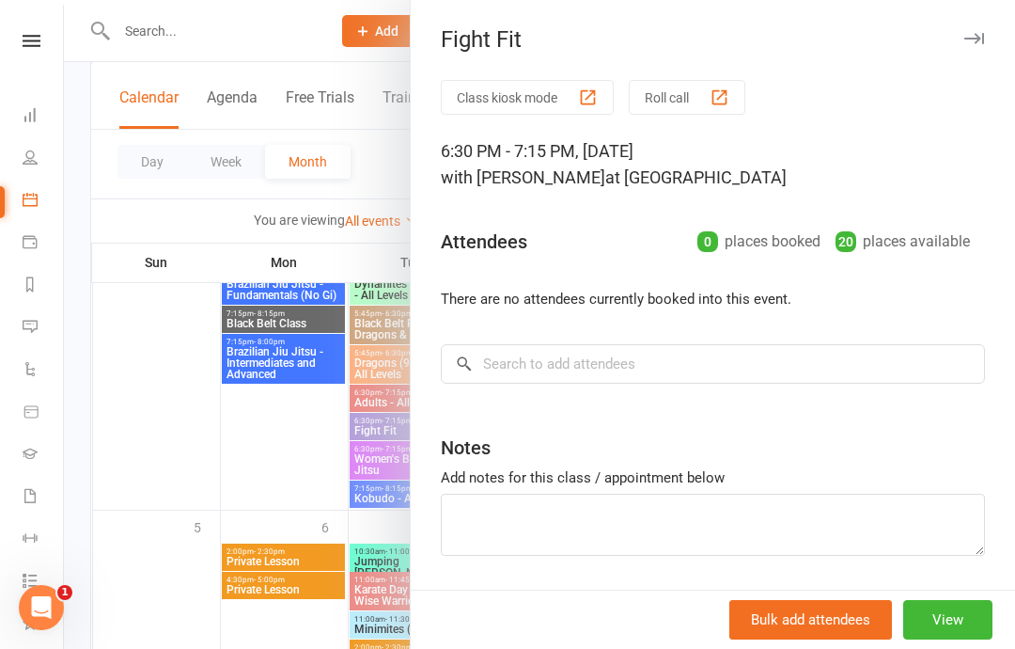
click at [268, 495] on div at bounding box center [539, 324] width 951 height 649
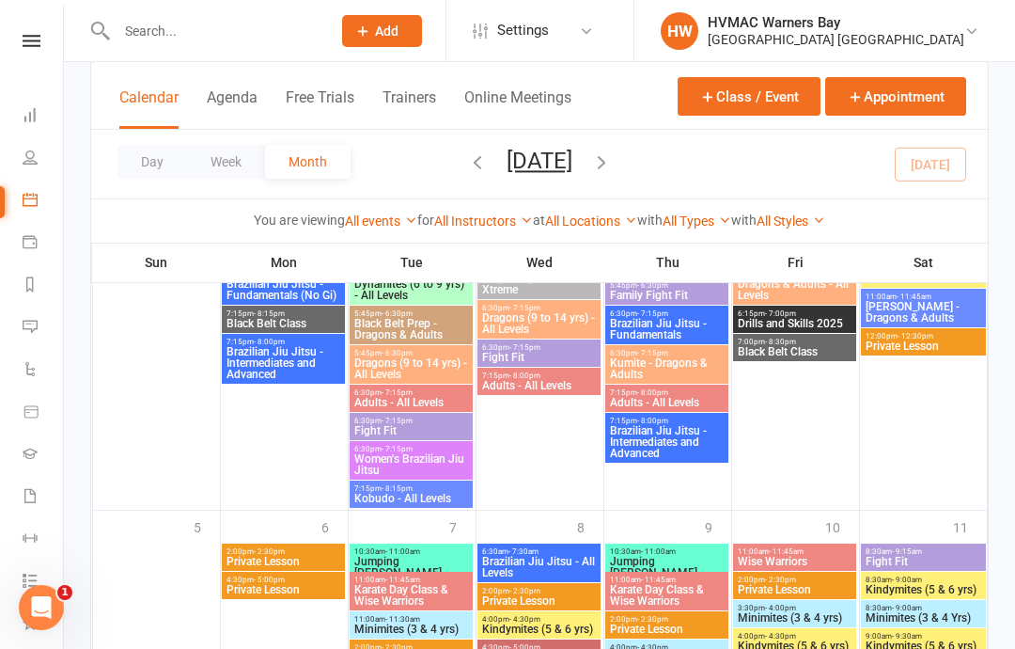
click at [568, 384] on span "Adults - All Levels" at bounding box center [539, 385] width 116 height 11
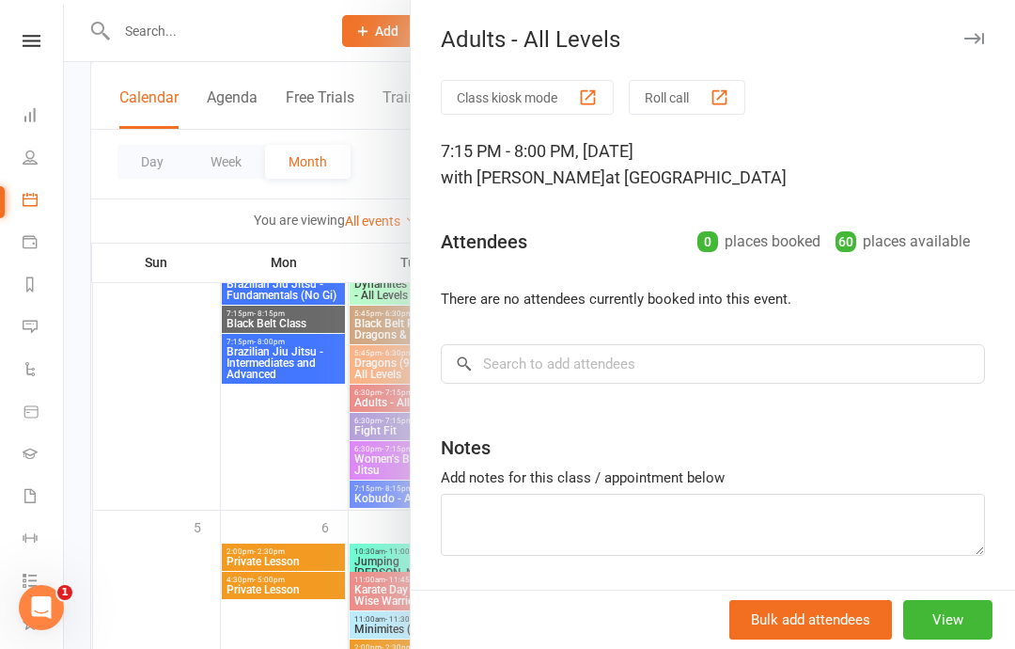
click at [274, 465] on div at bounding box center [539, 324] width 951 height 649
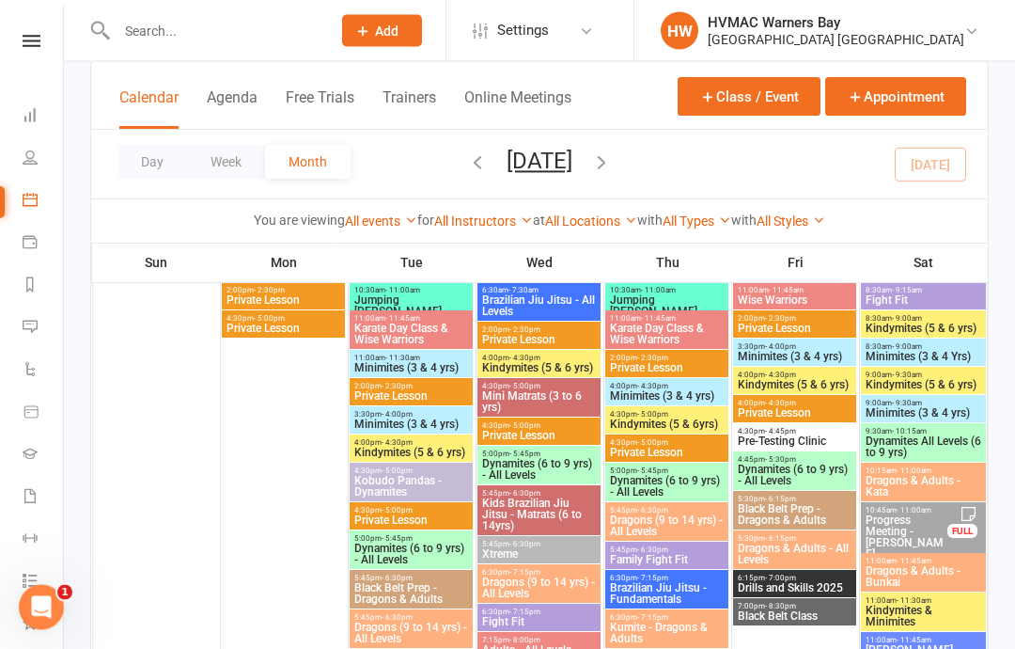
scroll to position [3908, 0]
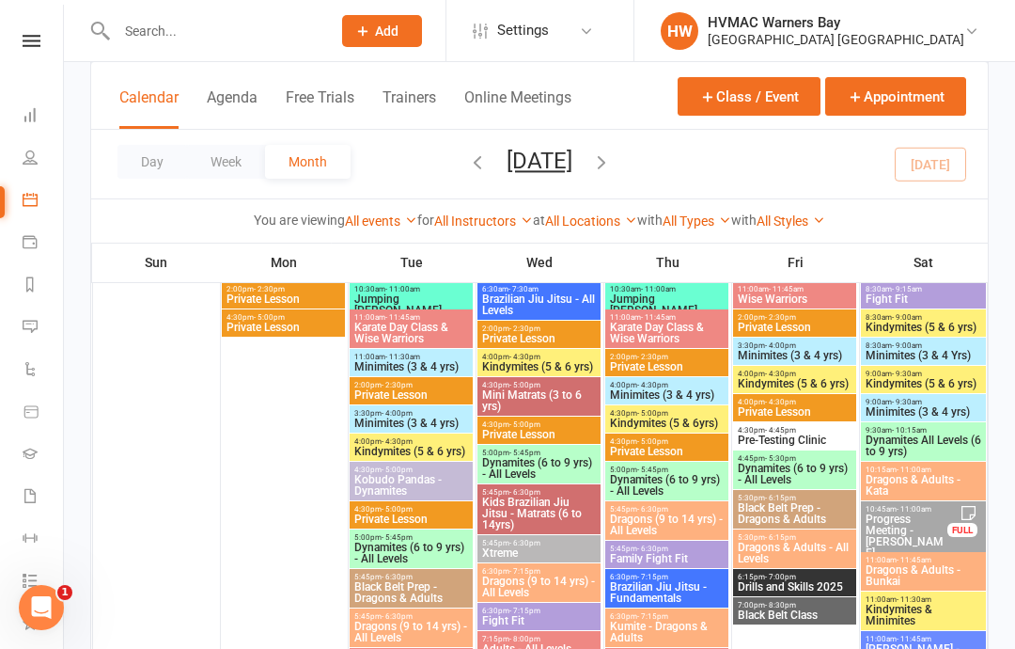
click at [564, 618] on span "Fight Fit" at bounding box center [539, 620] width 116 height 11
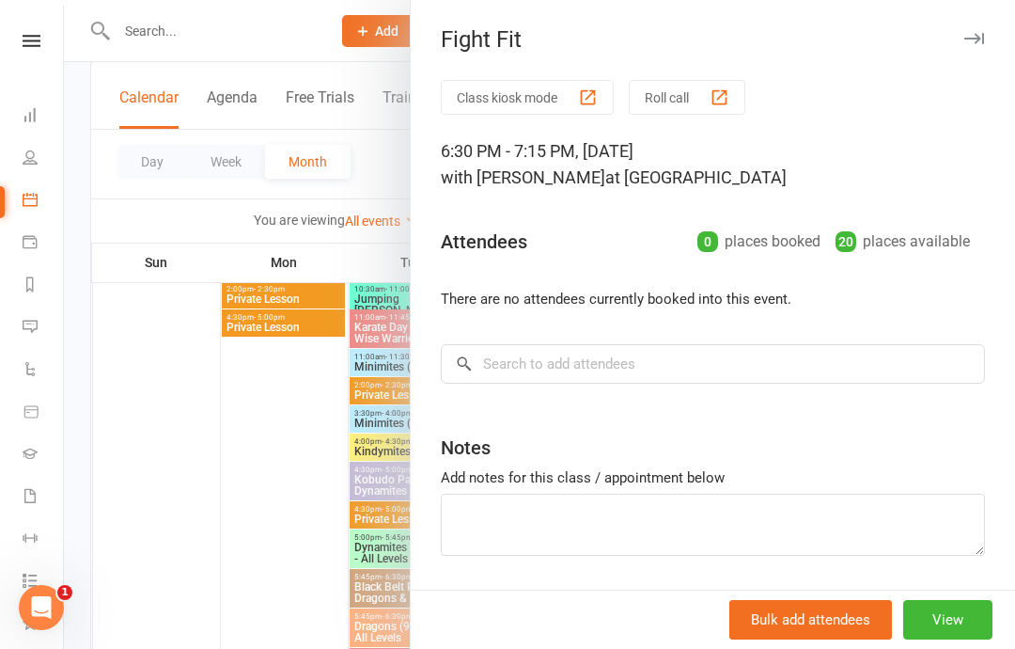
click at [186, 570] on div at bounding box center [539, 324] width 951 height 649
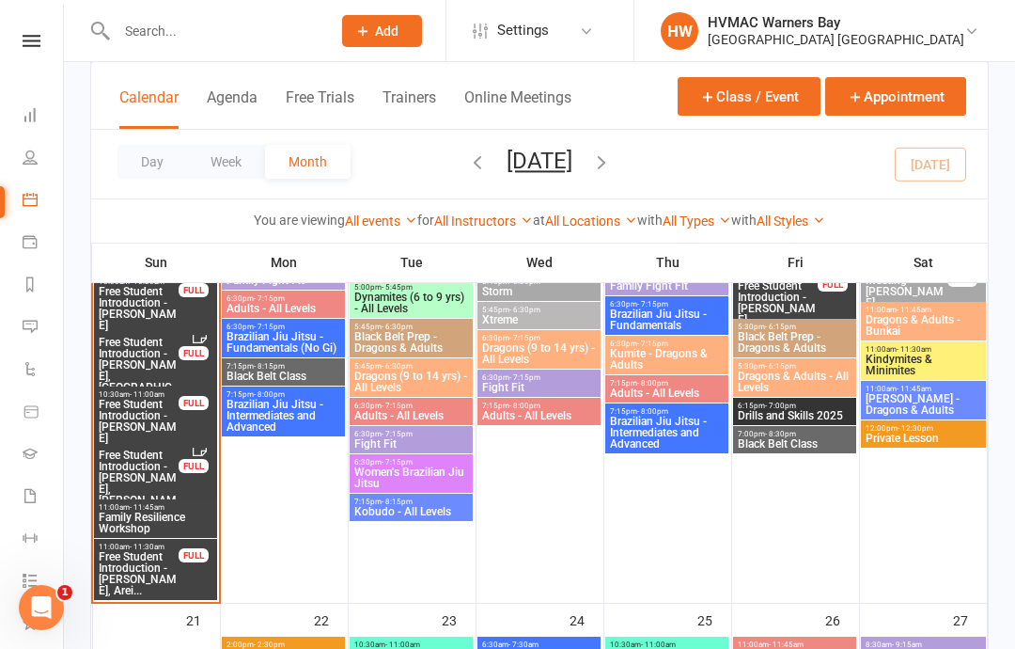
scroll to position [2476, 0]
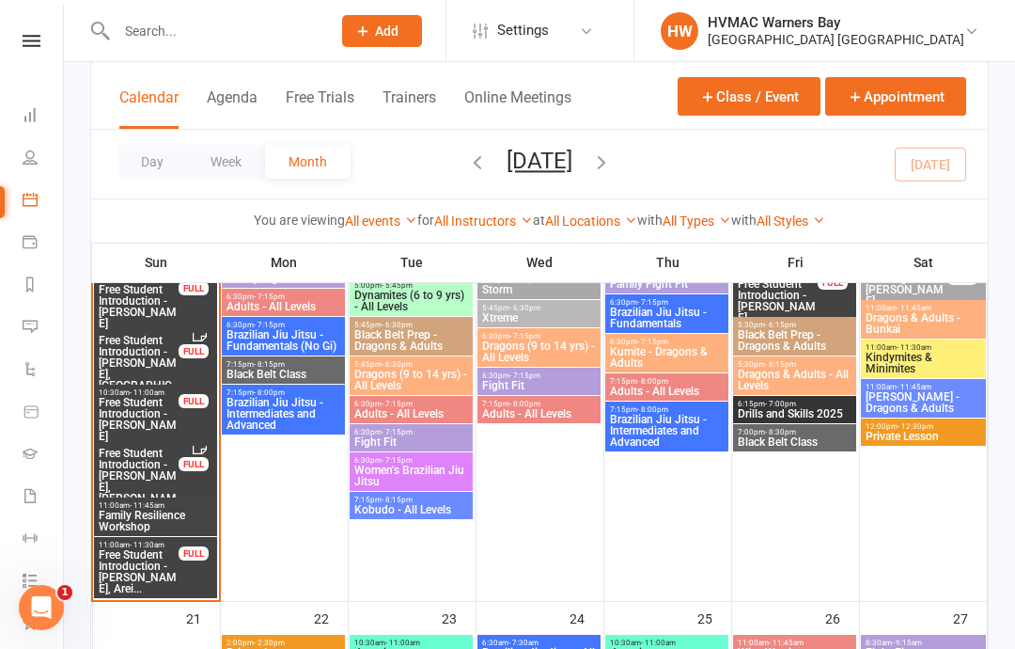
click at [572, 372] on span "6:30pm - 7:15pm" at bounding box center [539, 375] width 116 height 8
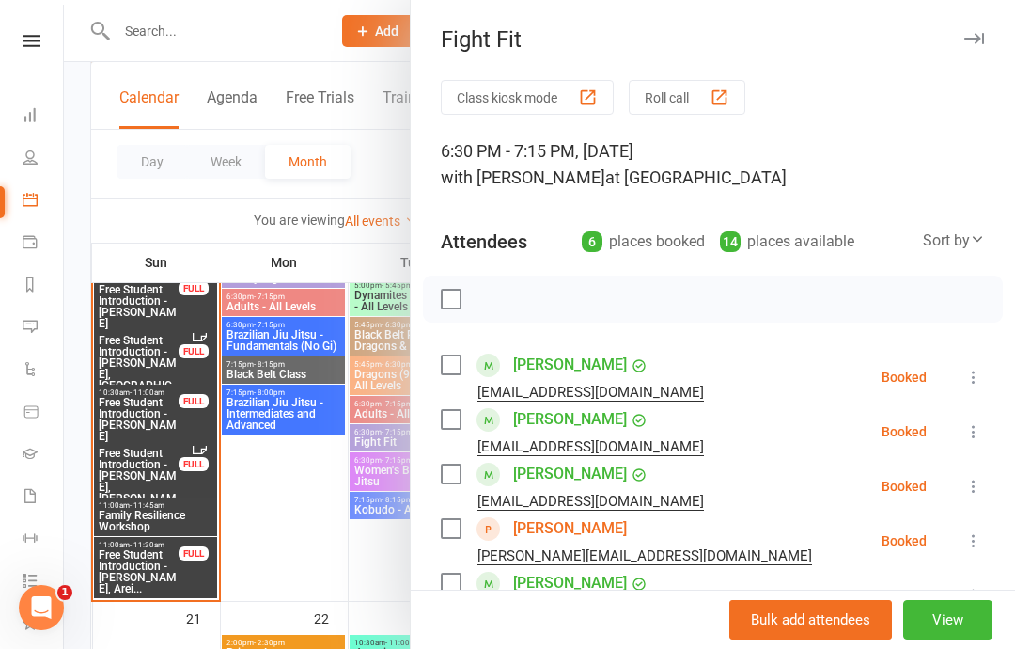
click at [571, 520] on link "[PERSON_NAME]" at bounding box center [570, 528] width 114 height 30
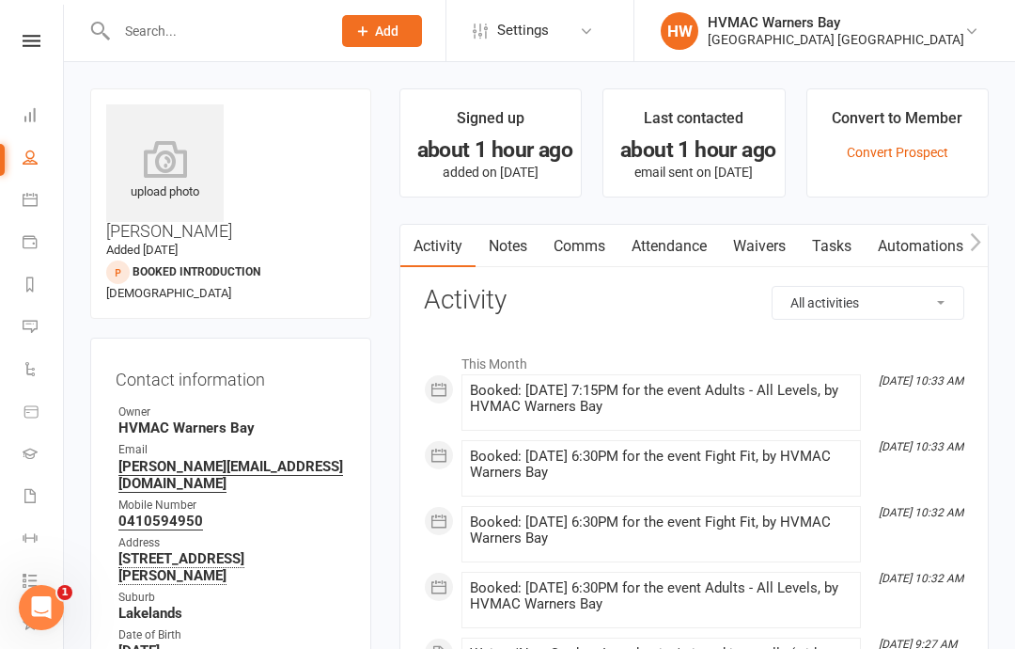
click at [767, 247] on link "Waivers" at bounding box center [759, 246] width 79 height 43
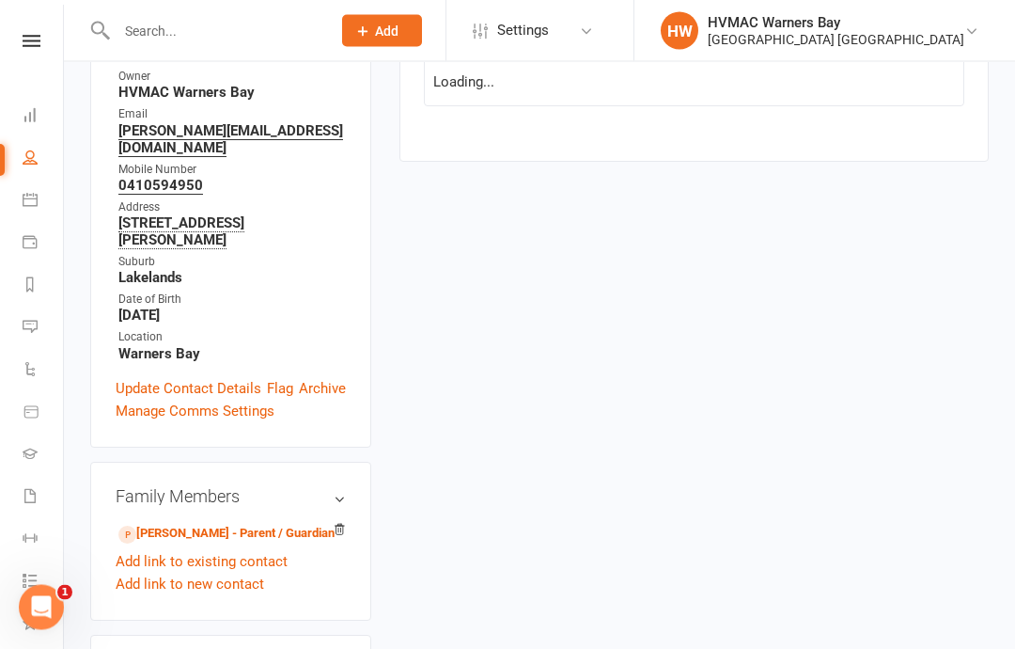
scroll to position [336, 0]
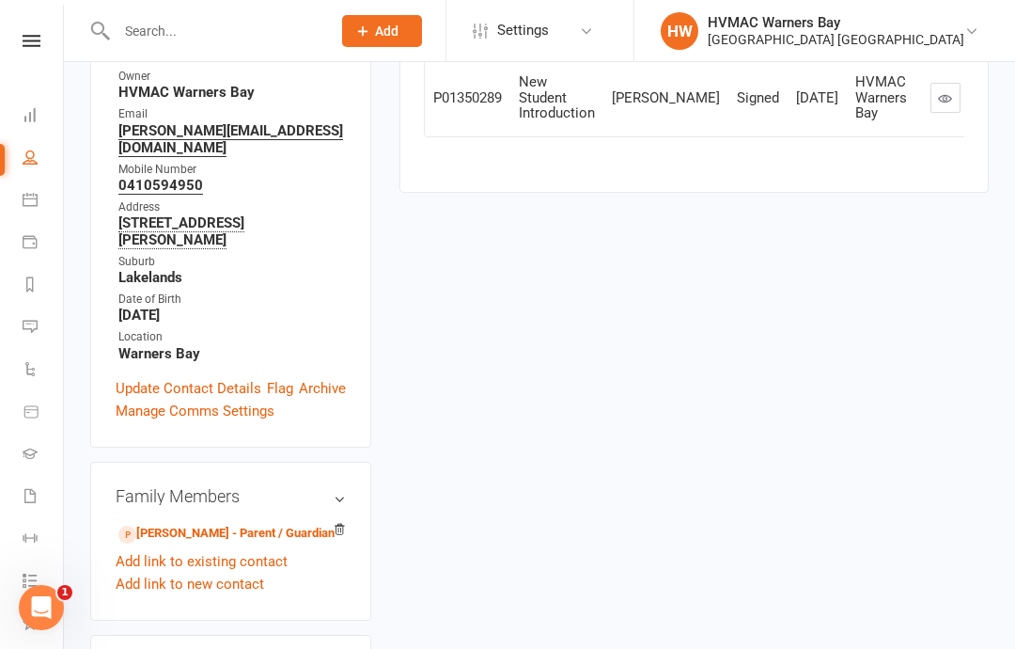
click at [292, 524] on link "[PERSON_NAME] - Parent / Guardian" at bounding box center [226, 534] width 216 height 20
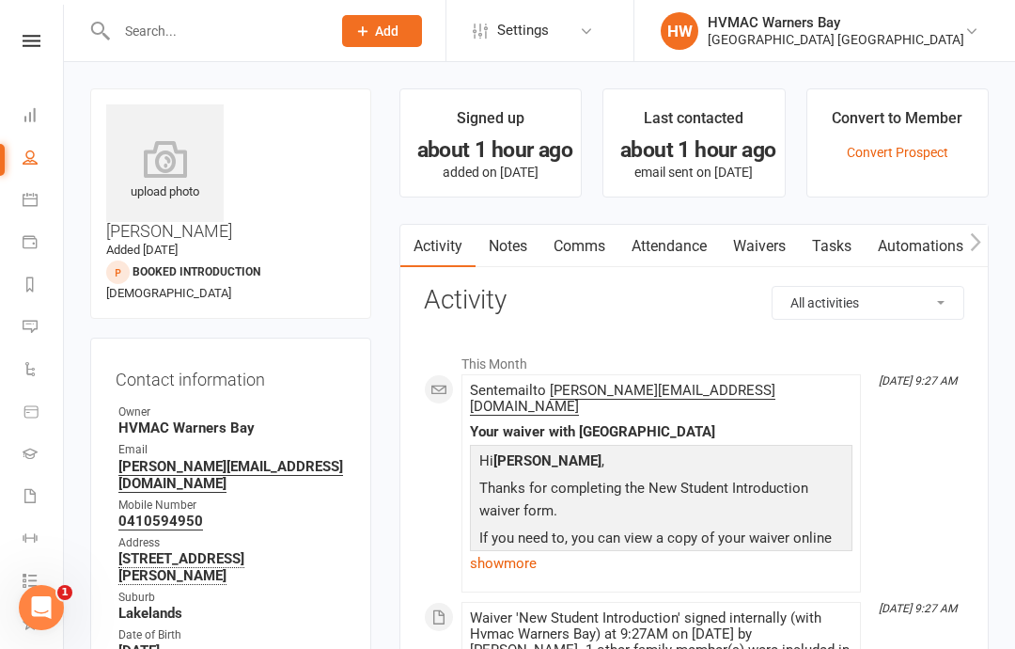
click at [762, 235] on link "Waivers" at bounding box center [759, 246] width 79 height 43
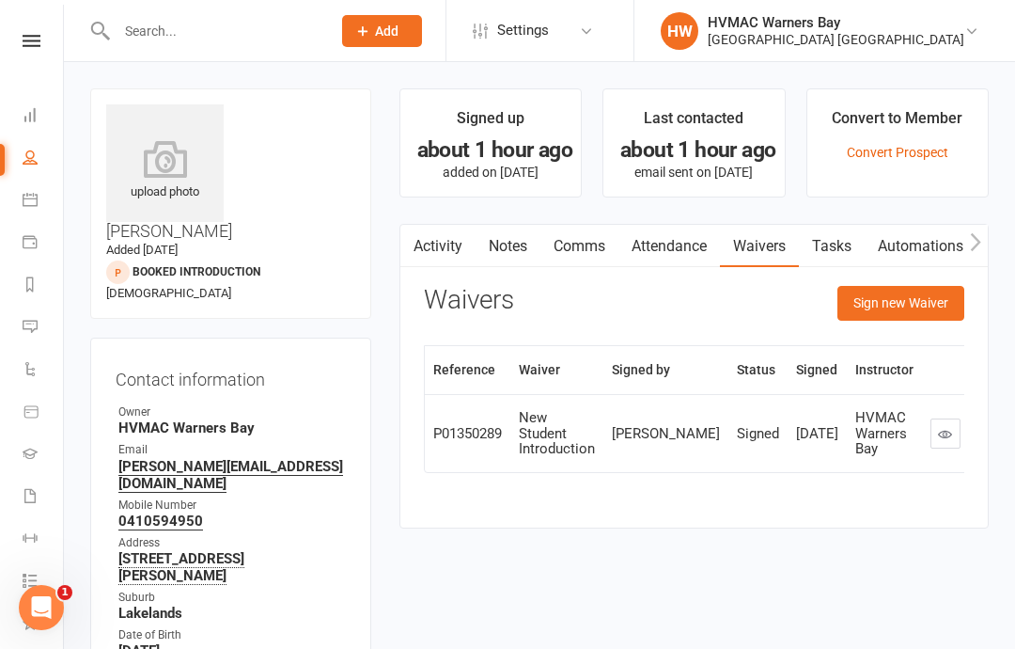
click at [897, 317] on button "Sign new Waiver" at bounding box center [900, 303] width 127 height 34
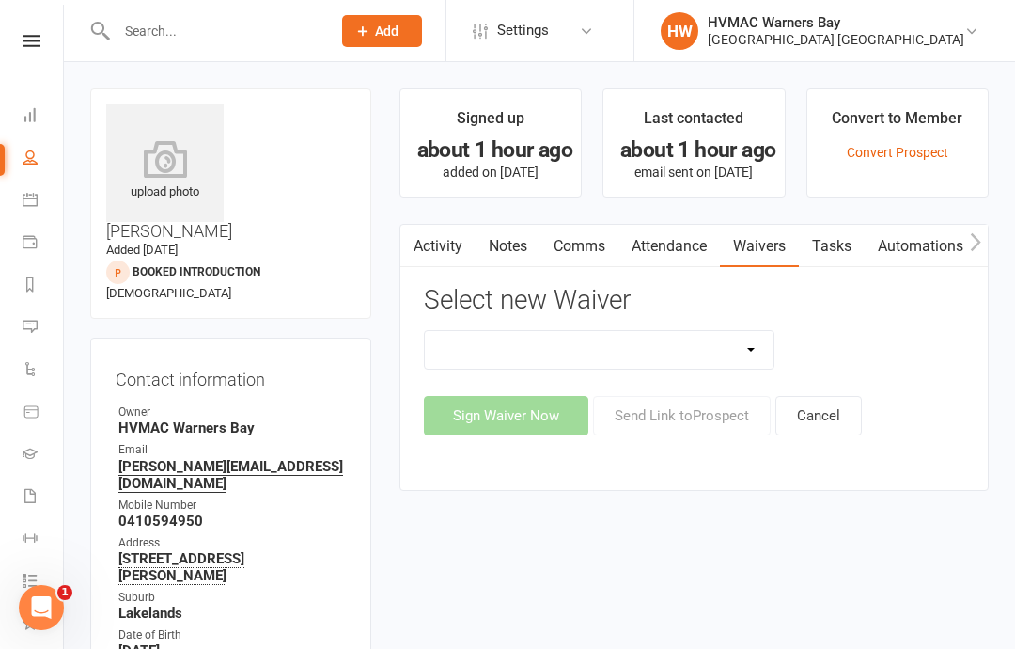
click at [744, 360] on select "Cancellation Form Cancellation Form - Kinder Kicks Fitness Challenge Goals Asse…" at bounding box center [600, 350] width 350 height 38
select select "5387"
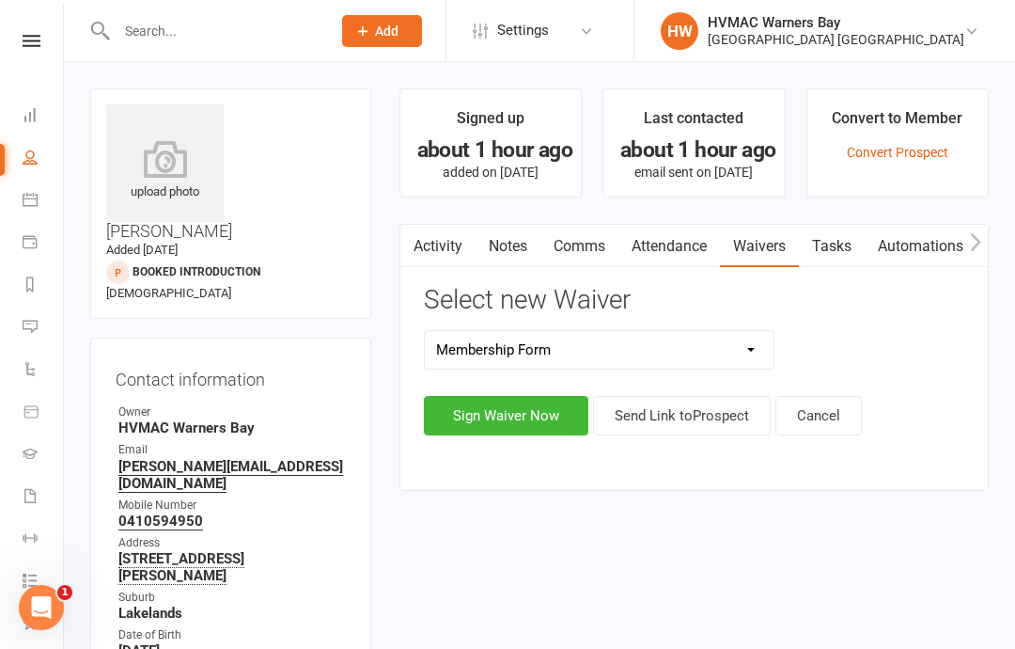
click at [527, 414] on button "Sign Waiver Now" at bounding box center [506, 415] width 164 height 39
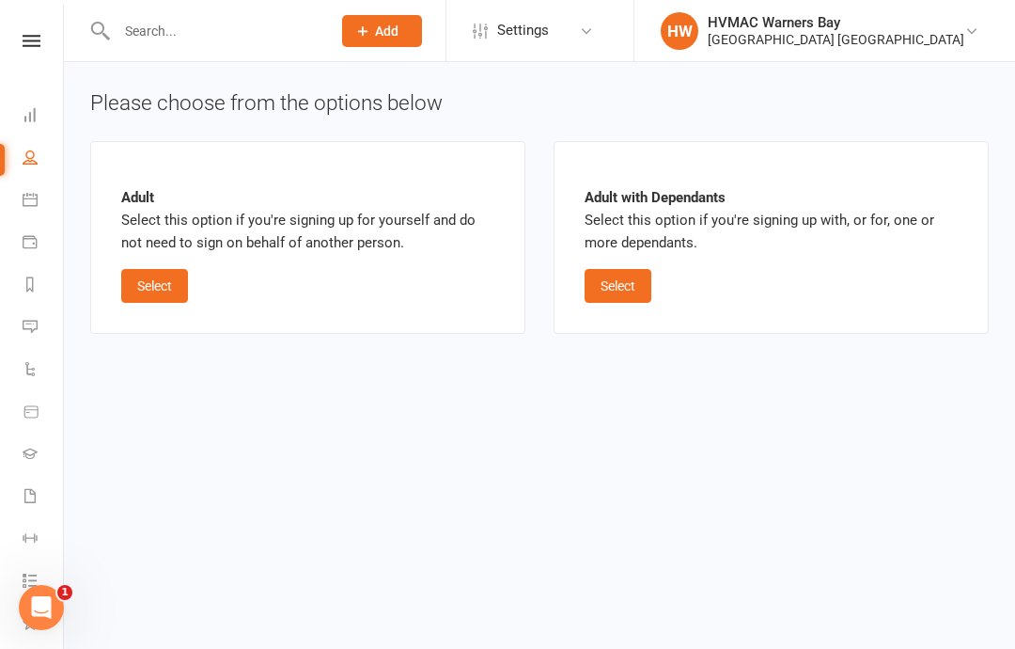
click at [144, 292] on button "Select" at bounding box center [154, 286] width 67 height 34
select select "bank_account"
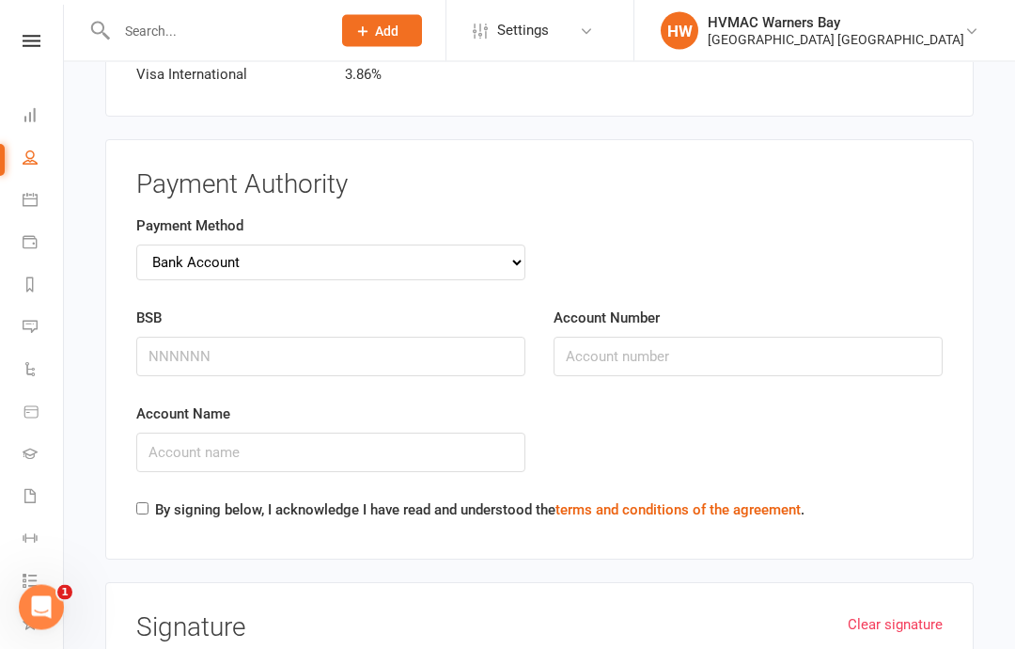
scroll to position [3830, 0]
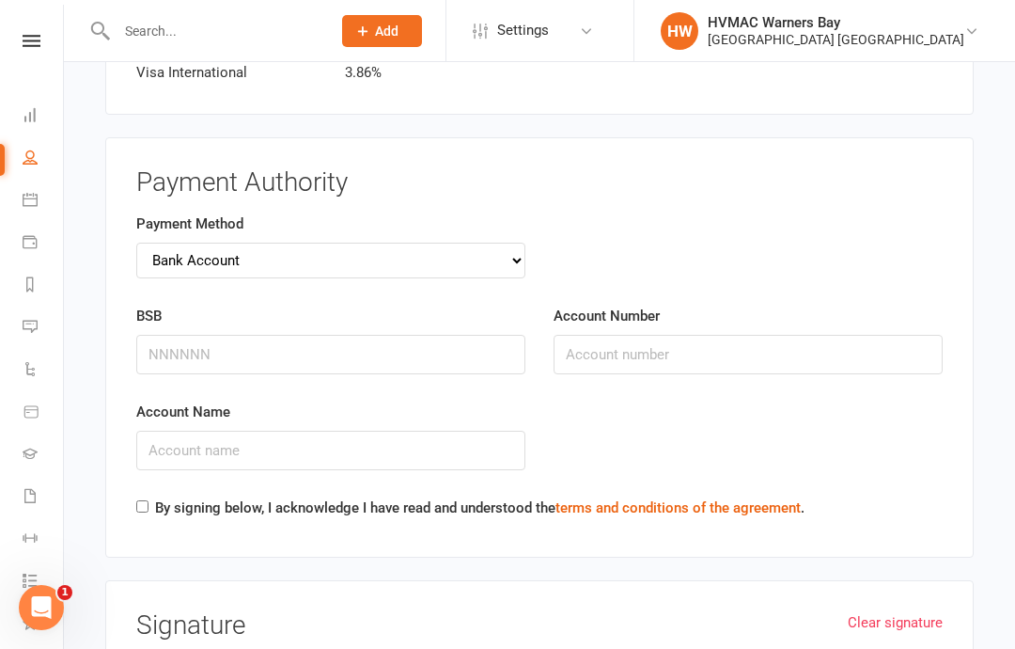
click at [144, 500] on input "By signing below, I acknowledge I have read and understood the terms and condit…" at bounding box center [142, 506] width 12 height 12
checkbox input "true"
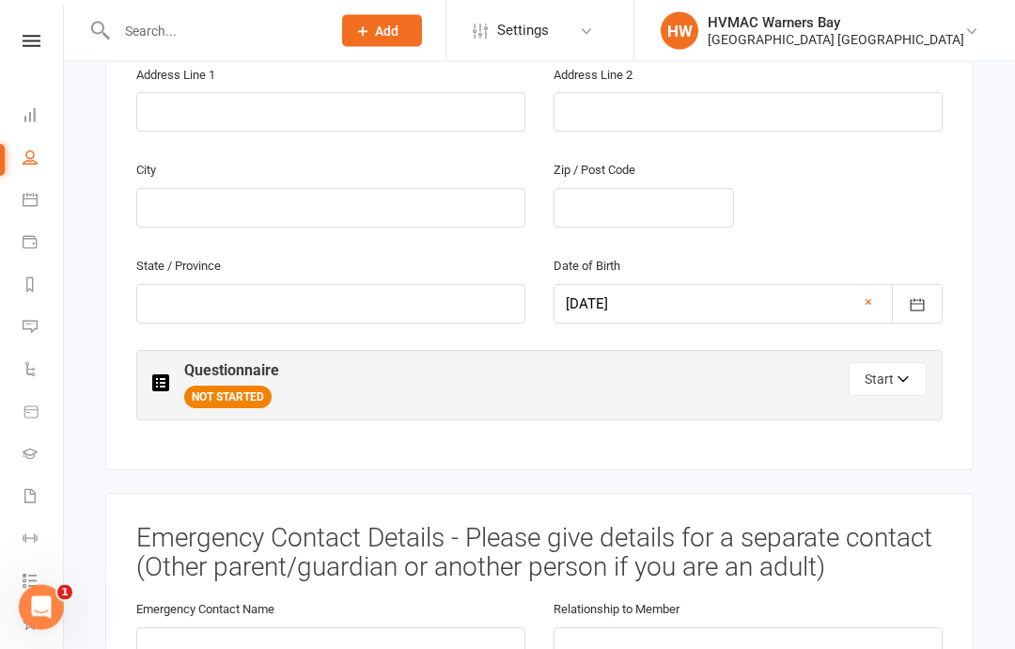
scroll to position [774, 0]
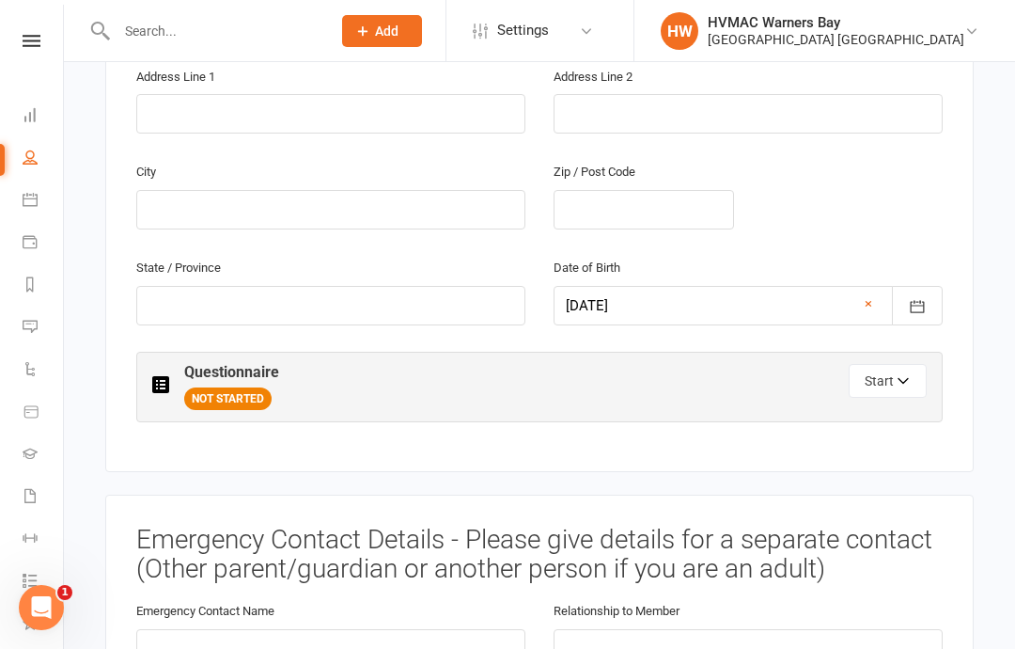
click at [889, 364] on button "Start" at bounding box center [888, 381] width 78 height 34
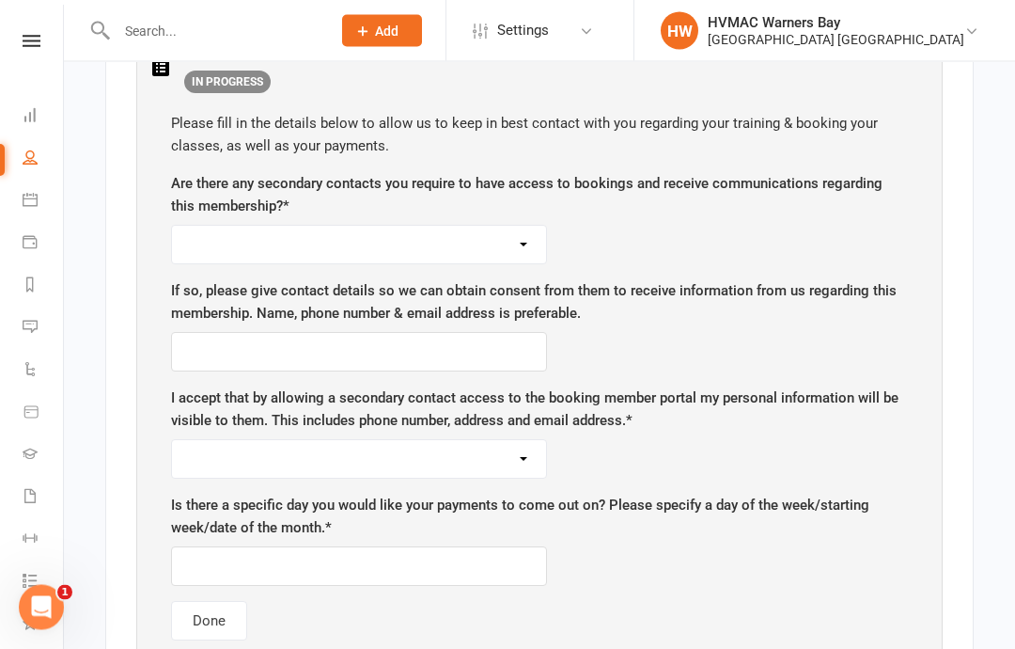
scroll to position [1091, 0]
click at [335, 226] on select "Yes No" at bounding box center [359, 245] width 374 height 38
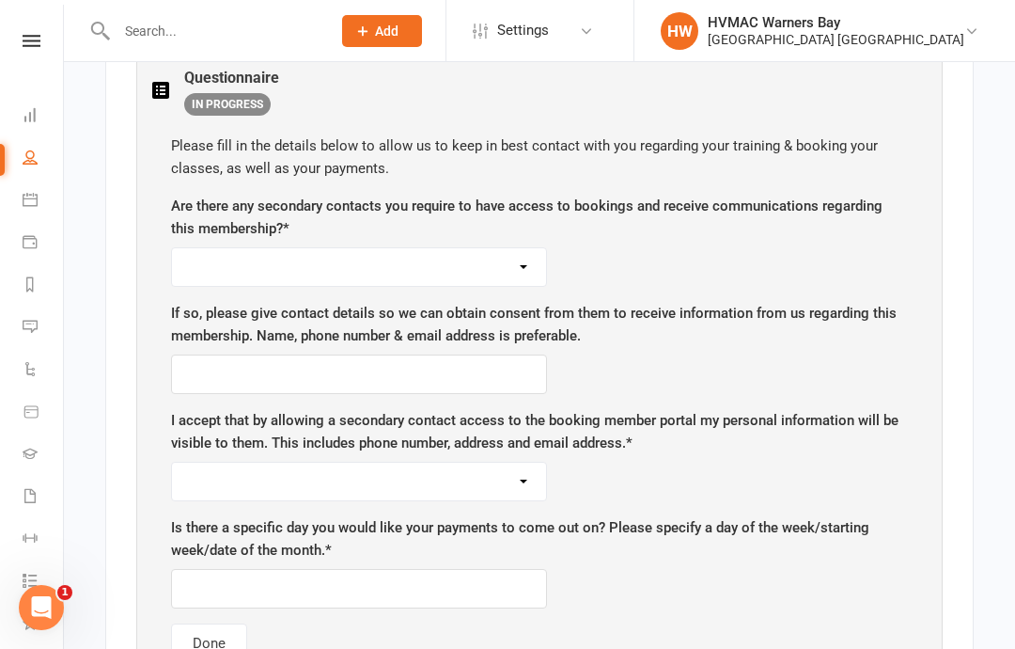
scroll to position [1071, 0]
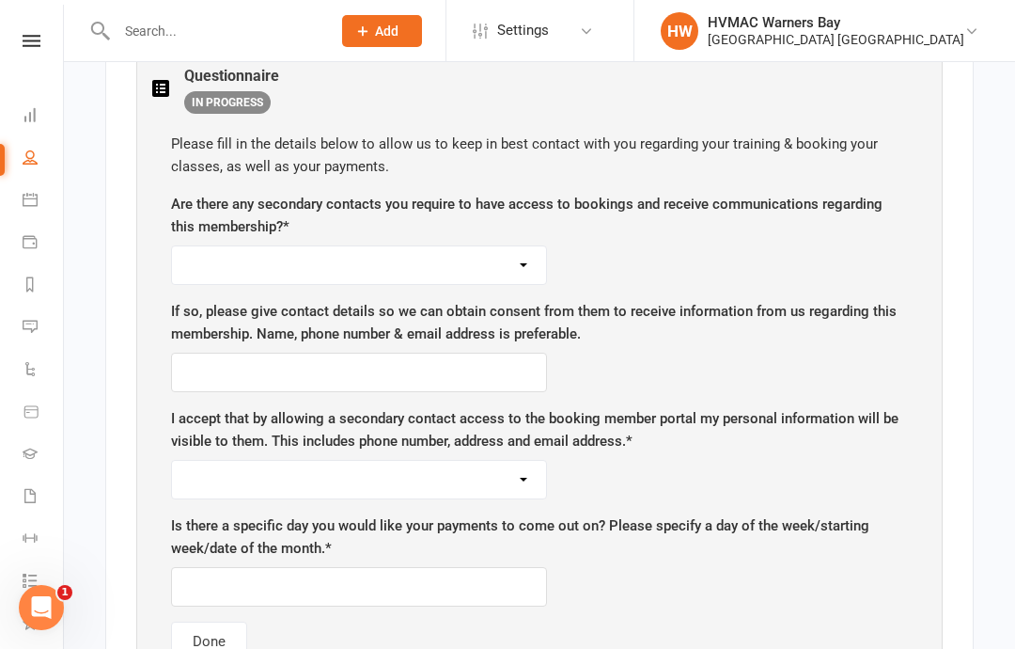
click at [275, 246] on select "Yes No" at bounding box center [359, 265] width 374 height 38
select select "Yes"
click at [236, 461] on select "Yes No" at bounding box center [359, 480] width 374 height 38
select select "Yes"
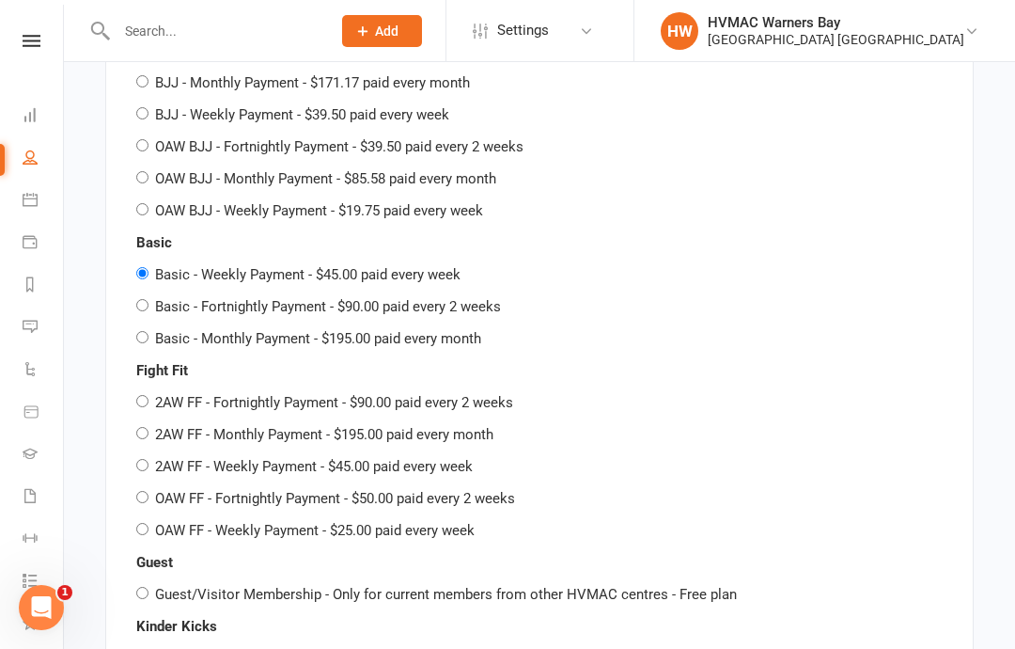
scroll to position [2954, 0]
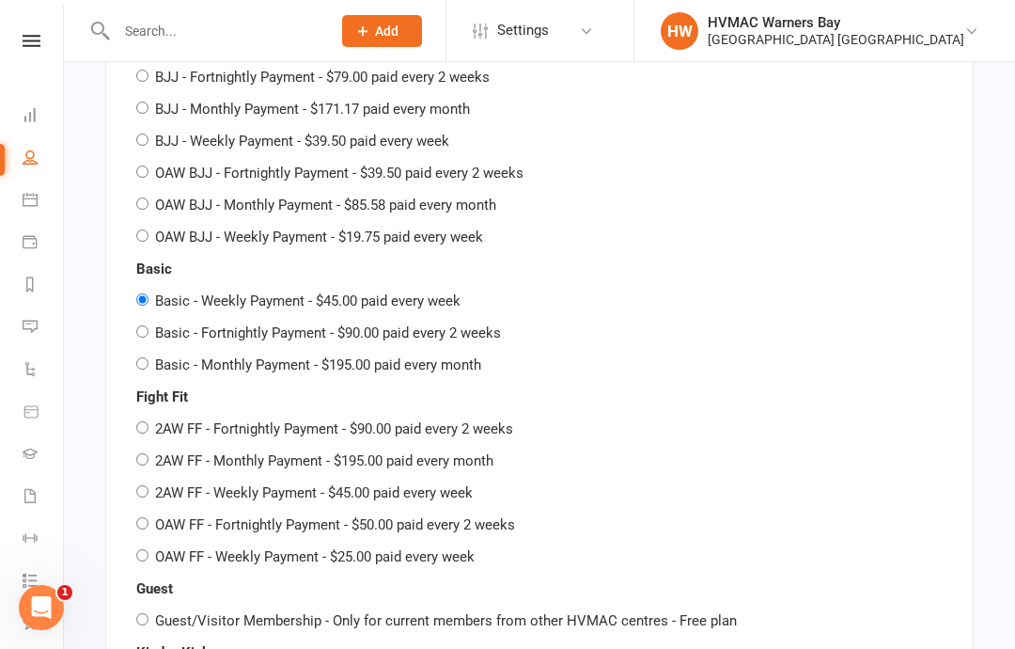
click at [142, 262] on div "Basic Basic - Weekly Payment - $45.00 paid every week Basic - Fortnightly Payme…" at bounding box center [539, 317] width 806 height 118
click at [145, 325] on input "Basic - Fortnightly Payment - $90.00 paid every 2 weeks" at bounding box center [142, 331] width 12 height 12
radio input "true"
radio input "false"
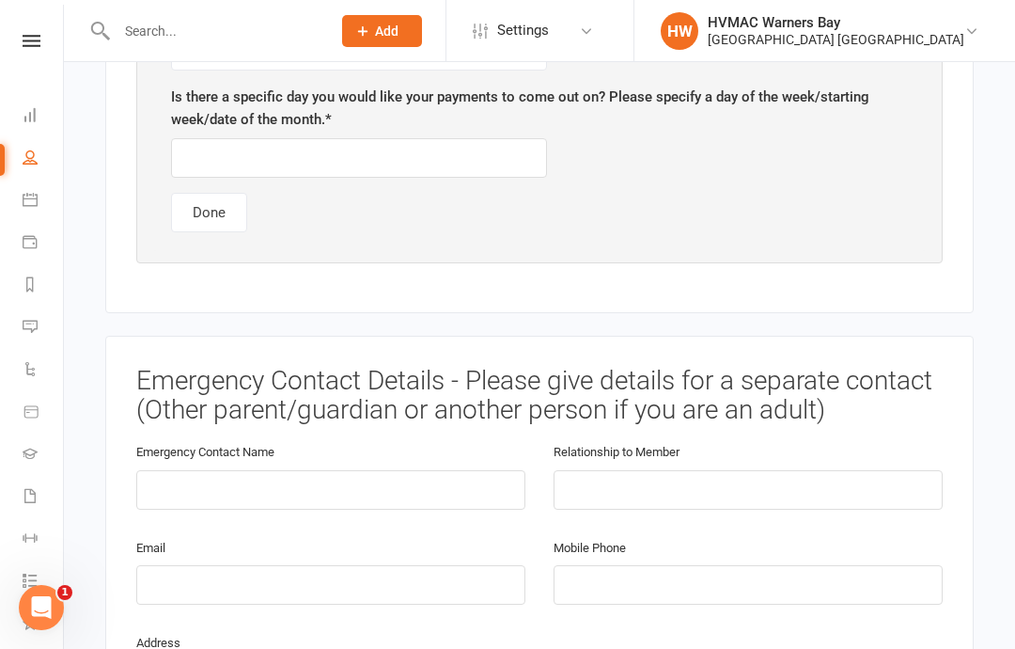
scroll to position [1325, 0]
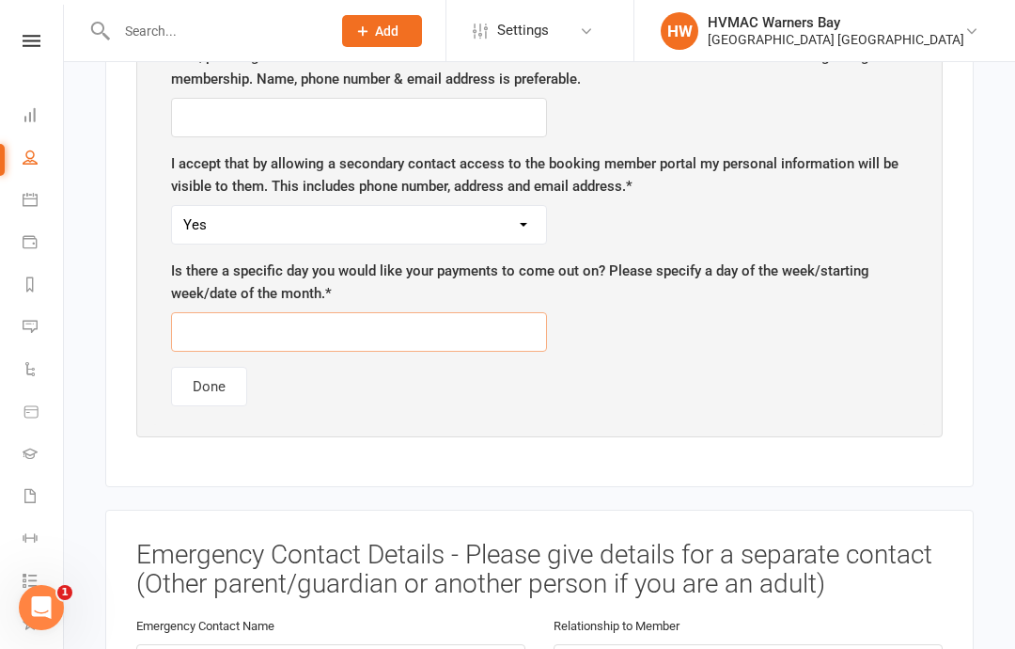
click at [231, 312] on input "text" at bounding box center [359, 331] width 376 height 39
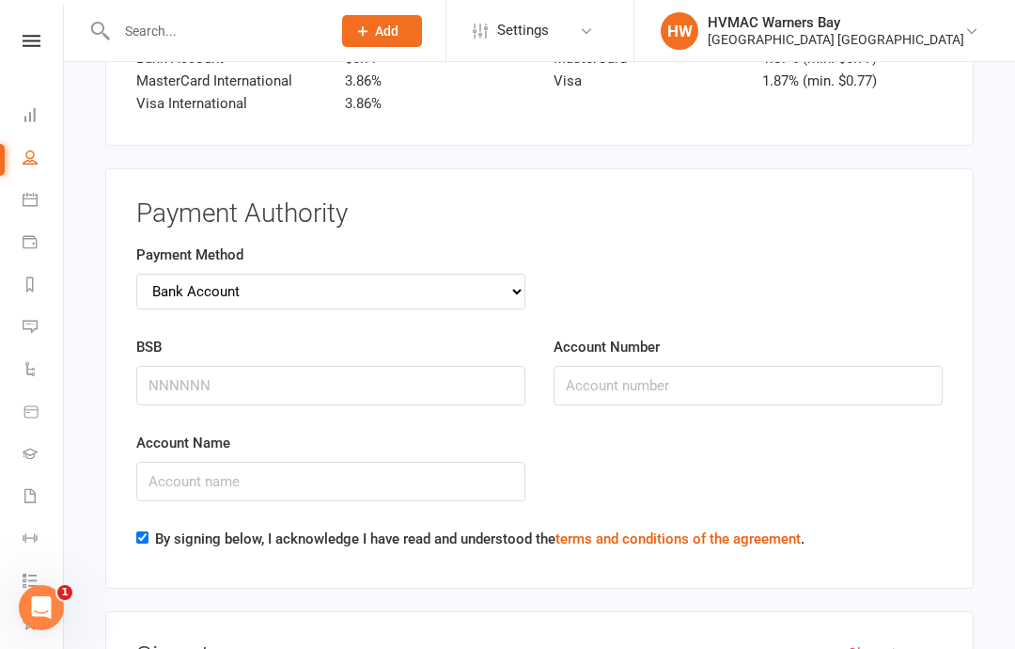
scroll to position [4362, 0]
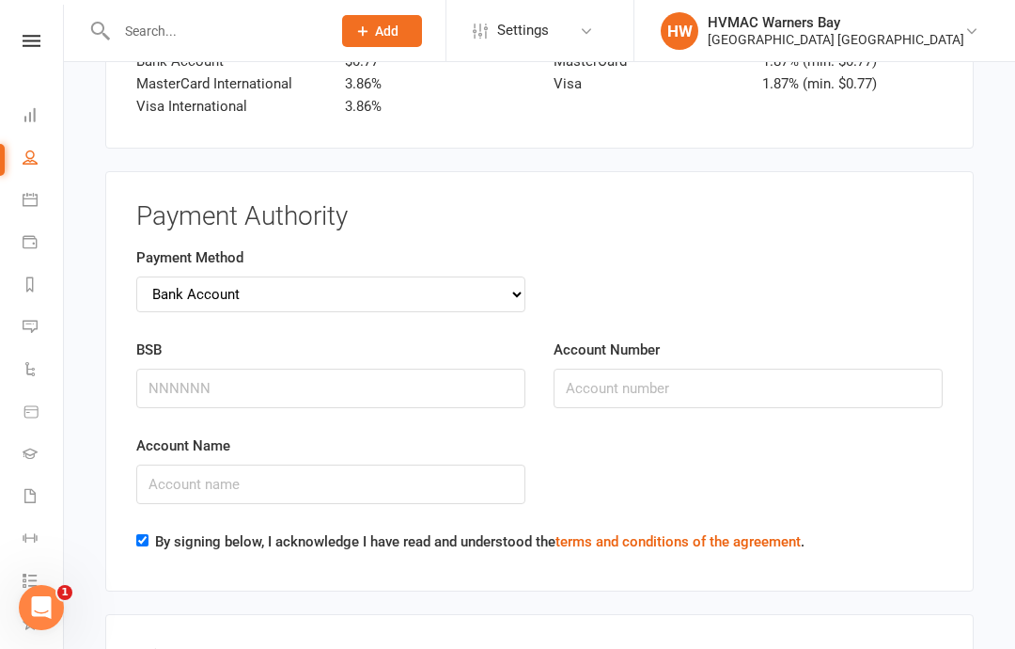
type input "Thursday 2/10"
click at [162, 368] on input "BSB" at bounding box center [330, 387] width 389 height 39
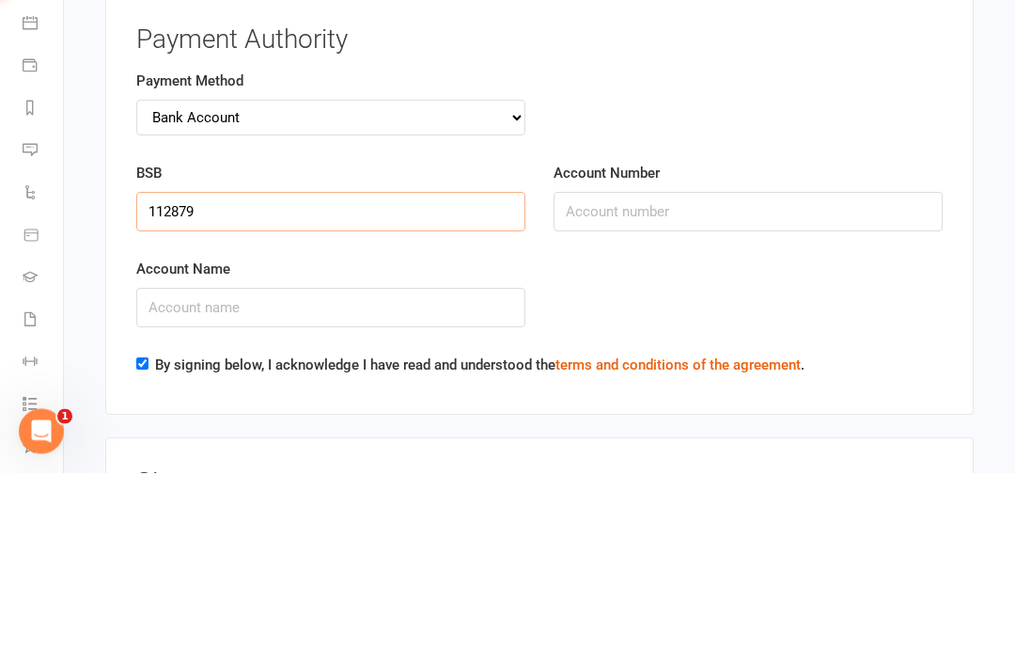
type input "112879"
click at [578, 368] on input "Account Number" at bounding box center [748, 387] width 389 height 39
type input "468551511"
click at [169, 464] on input "Account Name" at bounding box center [330, 483] width 389 height 39
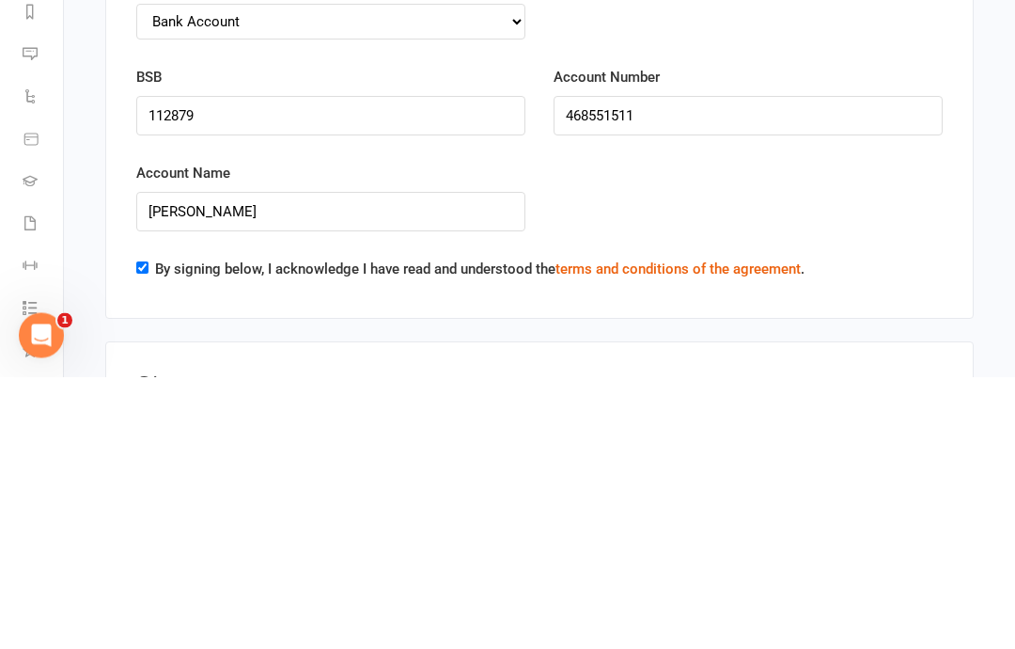
scroll to position [4634, 0]
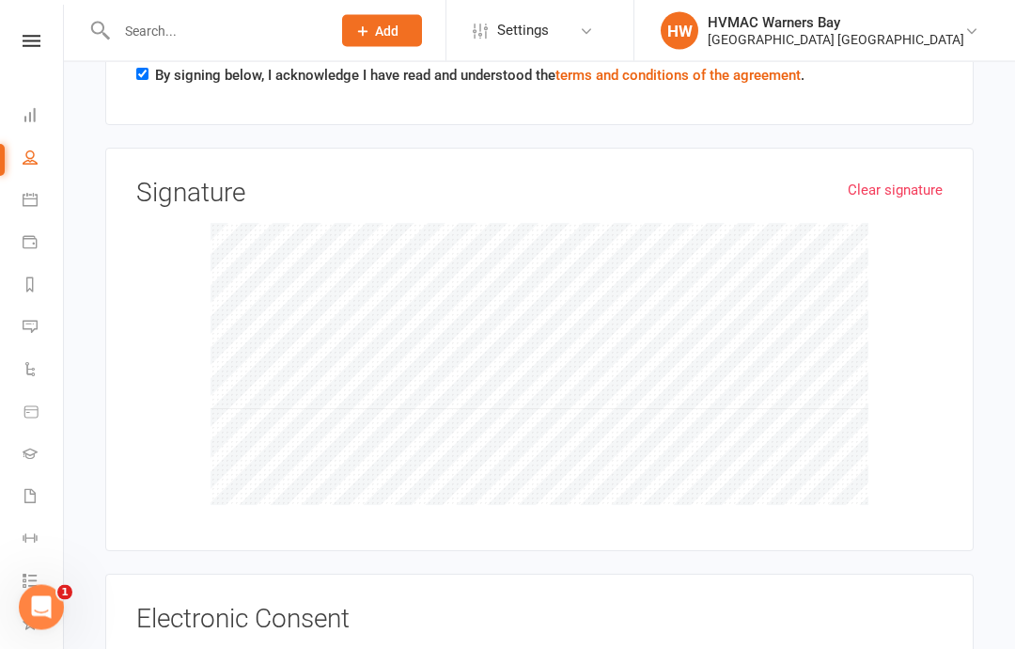
type input "[PERSON_NAME]"
click at [147, 648] on input "I,[PERSON_NAME], agree to the terms and conditions of this membership as stated…" at bounding box center [142, 649] width 12 height 0
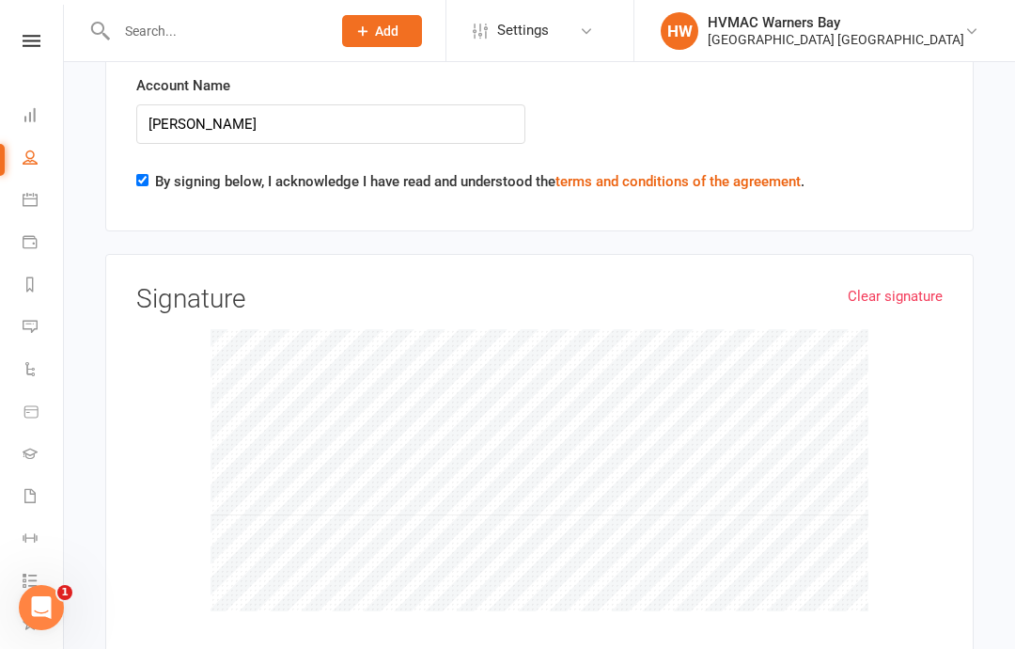
scroll to position [4727, 0]
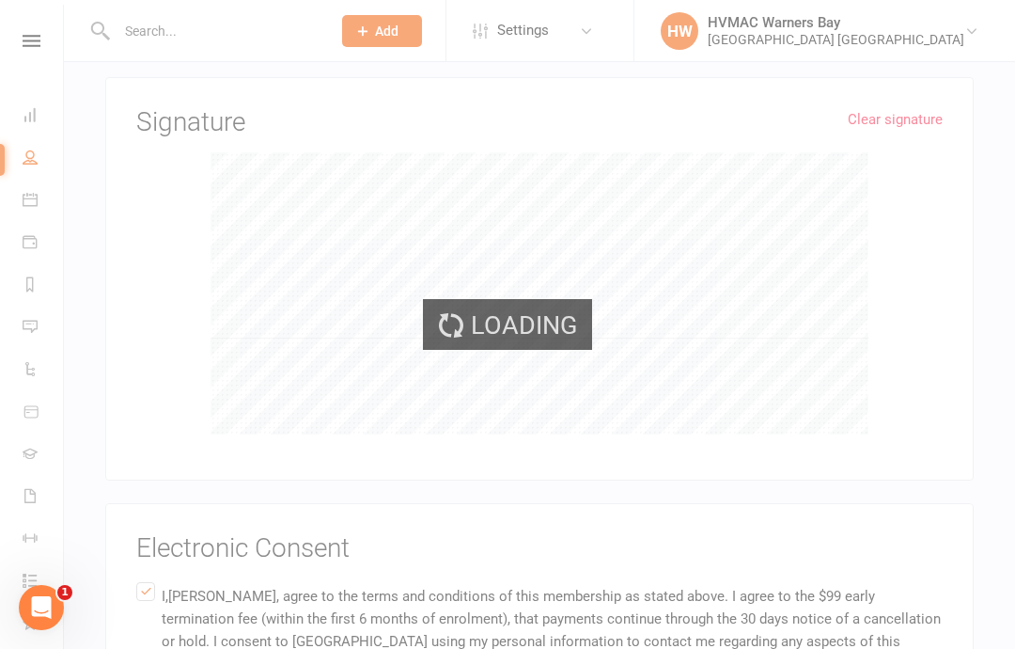
scroll to position [4888, 0]
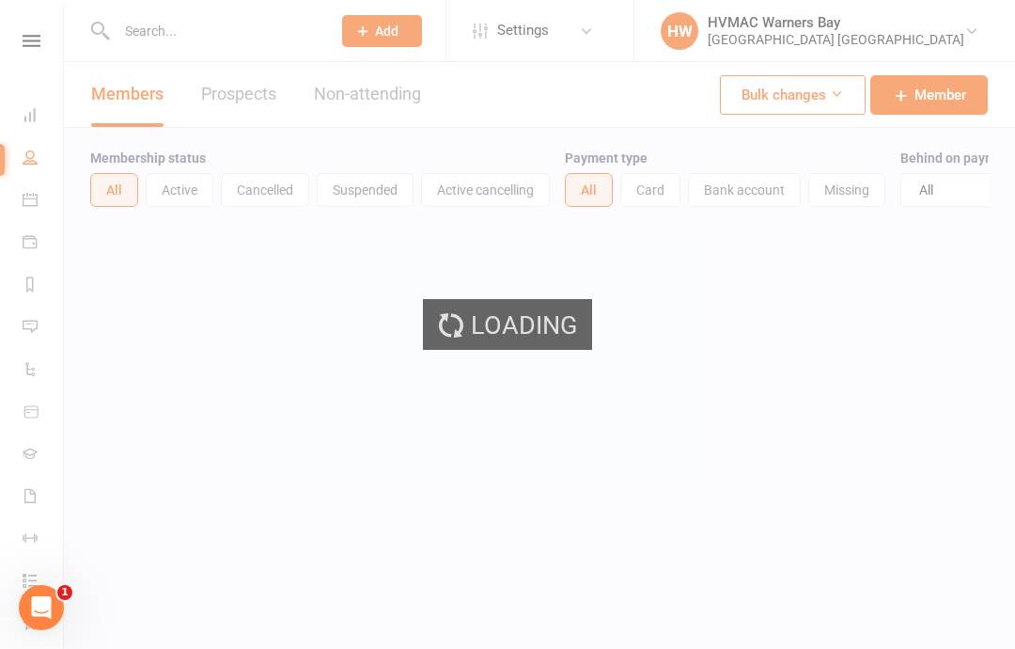
select select "100"
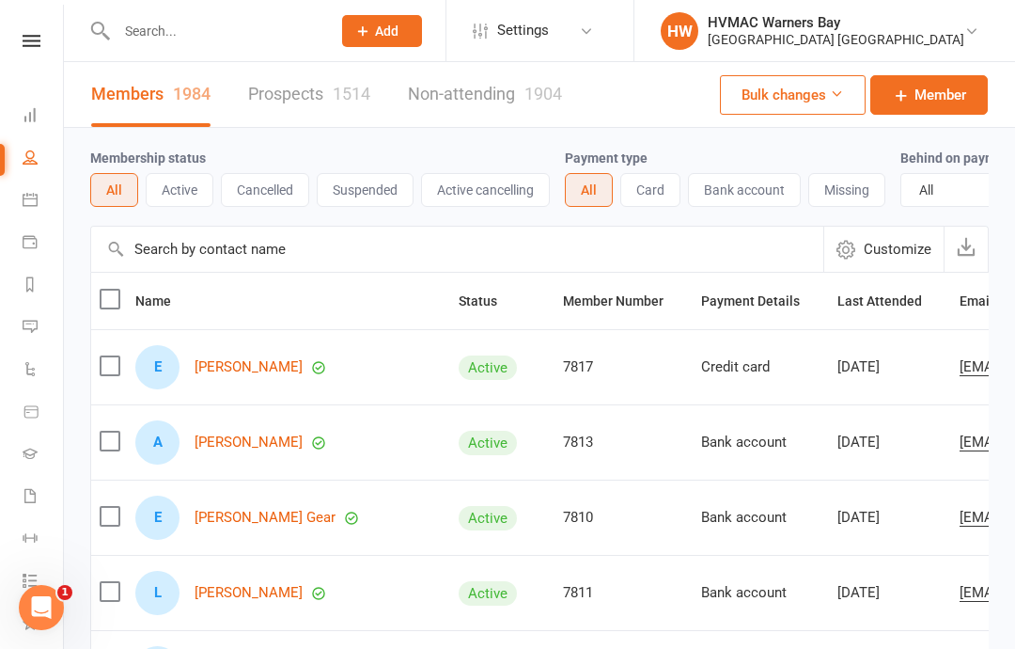
click at [183, 33] on input "text" at bounding box center [214, 31] width 207 height 26
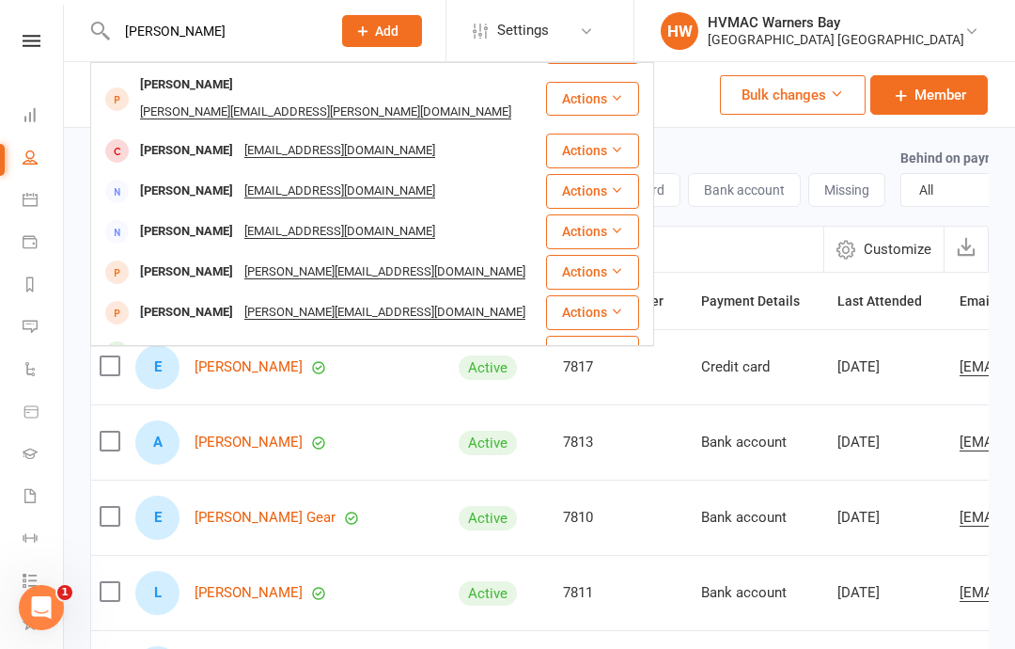
scroll to position [526, 0]
type input "[PERSON_NAME]"
click at [180, 294] on div "[PERSON_NAME] [PERSON_NAME][EMAIL_ADDRESS][DOMAIN_NAME]" at bounding box center [318, 313] width 452 height 39
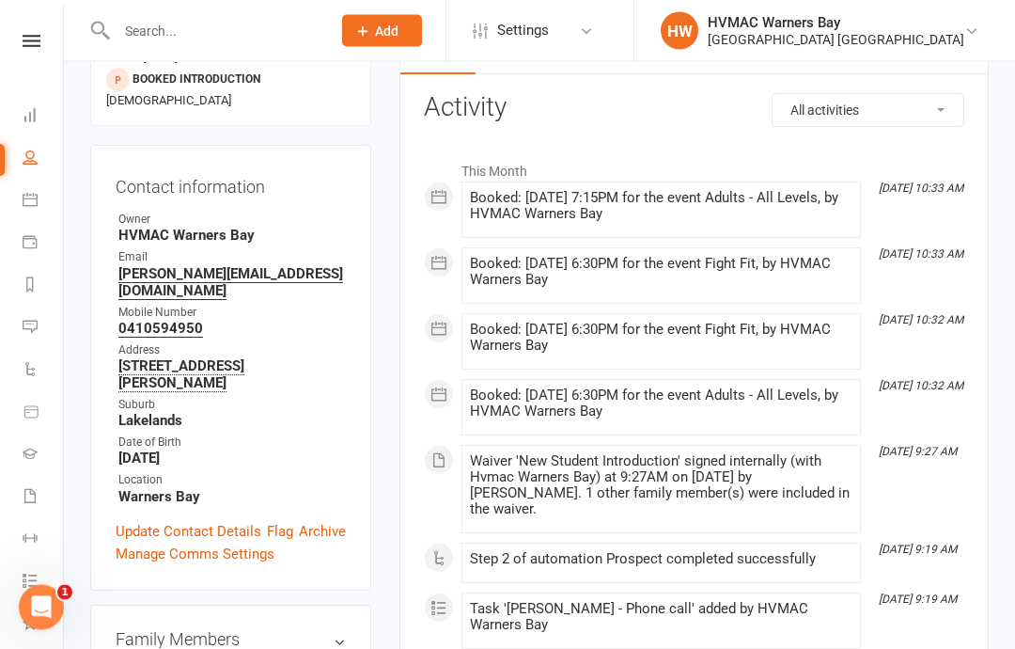
click at [218, 521] on link "Update Contact Details" at bounding box center [189, 532] width 146 height 23
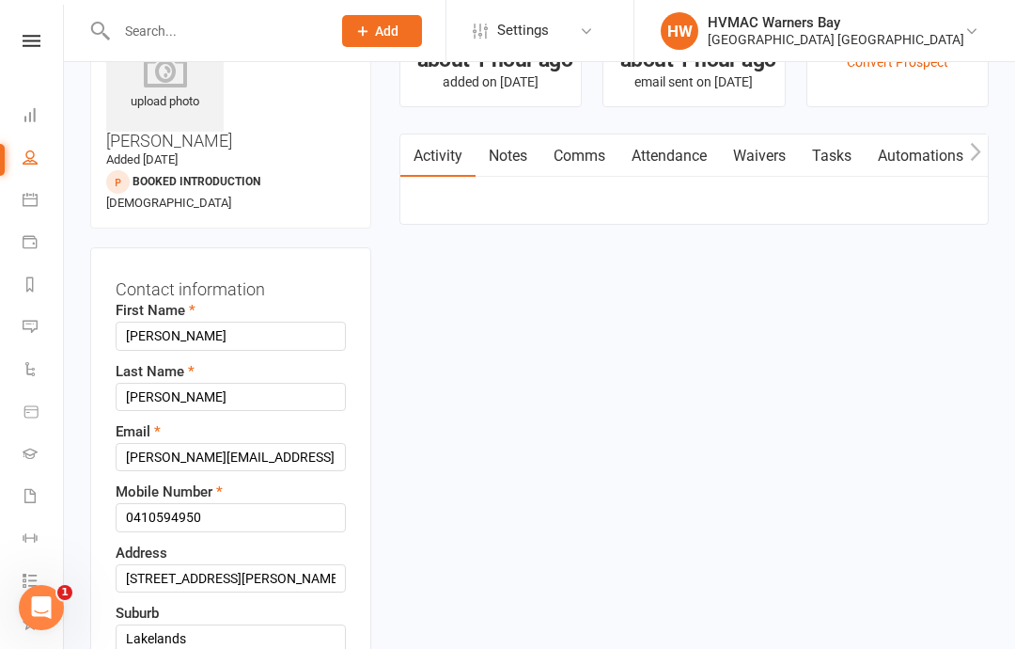
scroll to position [88, 0]
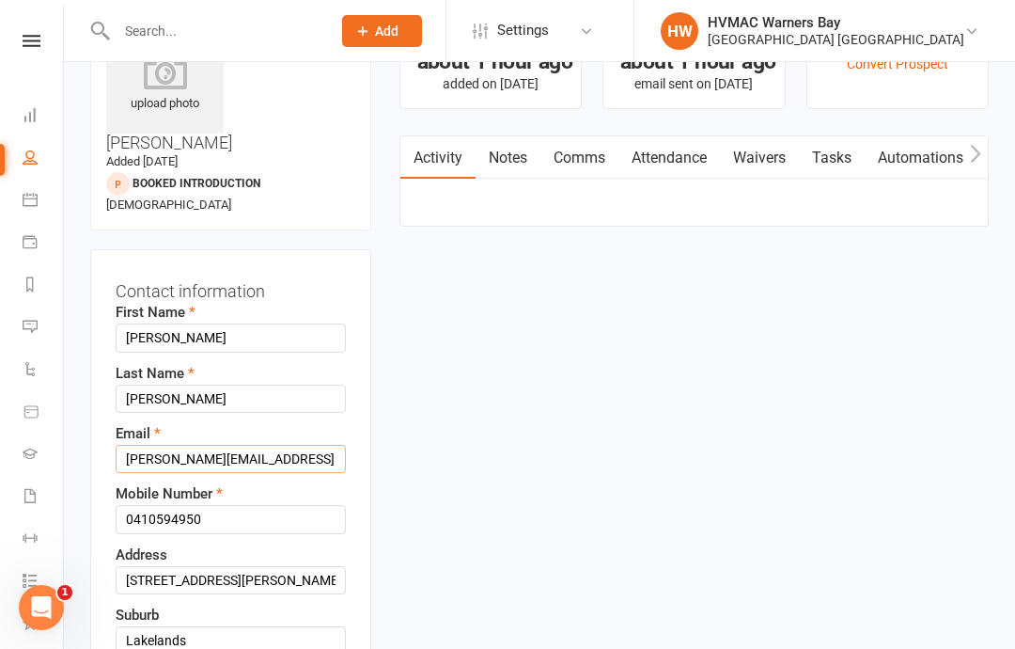
click at [314, 445] on input "[PERSON_NAME][EMAIL_ADDRESS][DOMAIN_NAME]" at bounding box center [231, 459] width 230 height 28
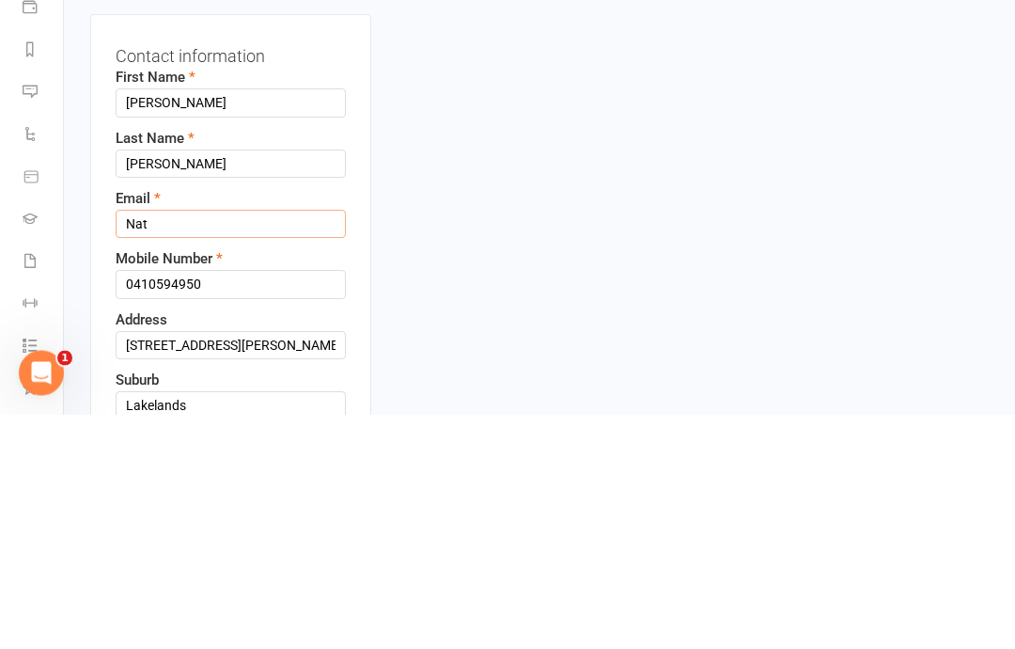
type input "Na"
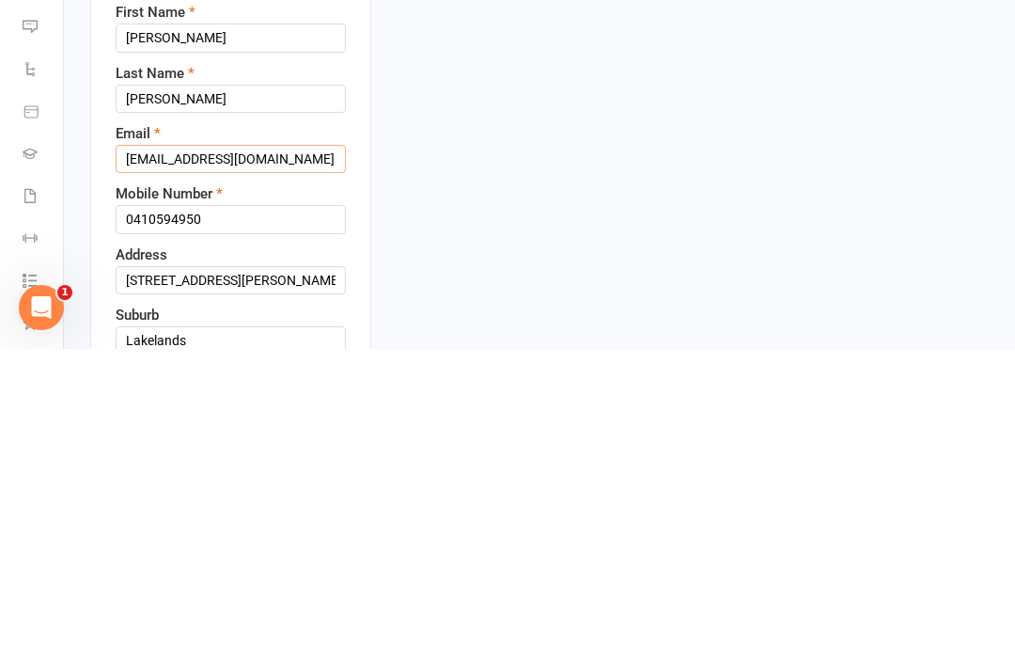
type input "[EMAIL_ADDRESS][DOMAIN_NAME]"
click at [244, 505] on input "0410594950" at bounding box center [231, 519] width 230 height 28
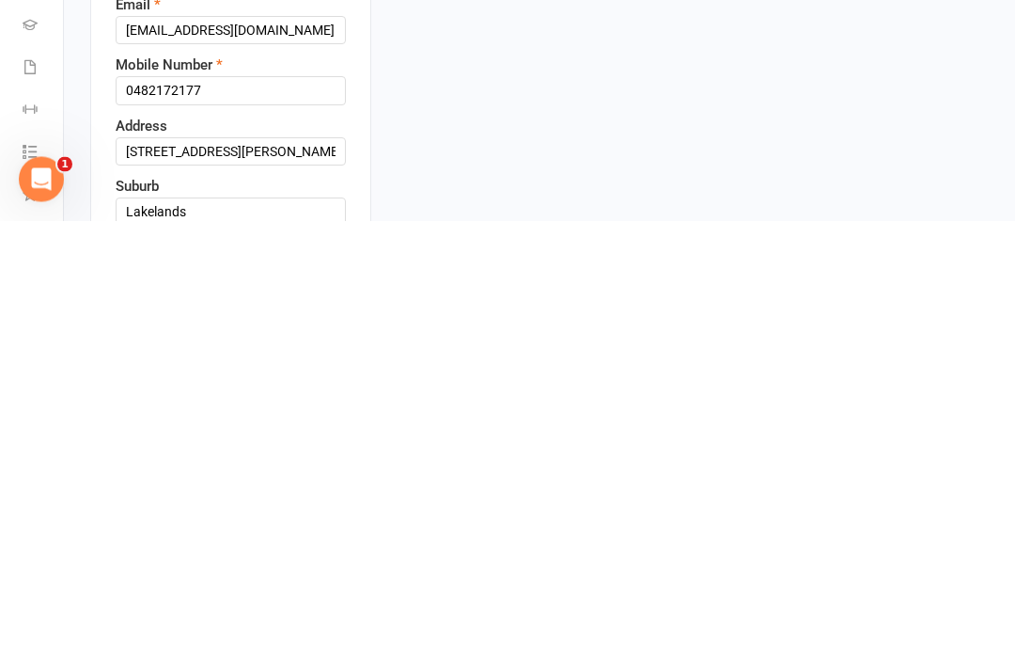
scroll to position [517, 0]
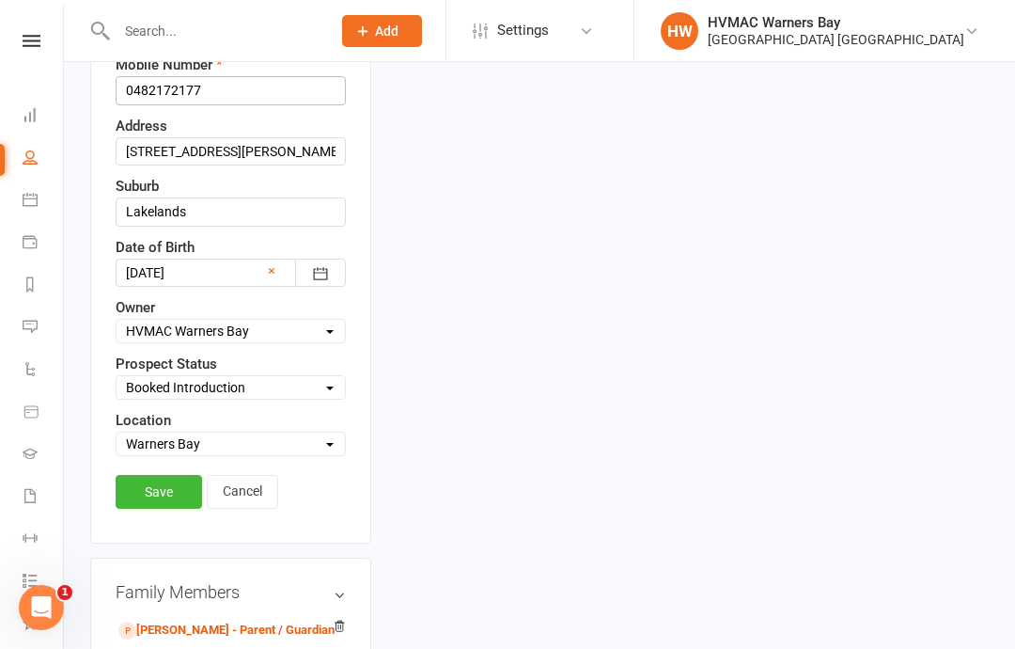
type input "0482172177"
click at [148, 475] on link "Save" at bounding box center [159, 492] width 86 height 34
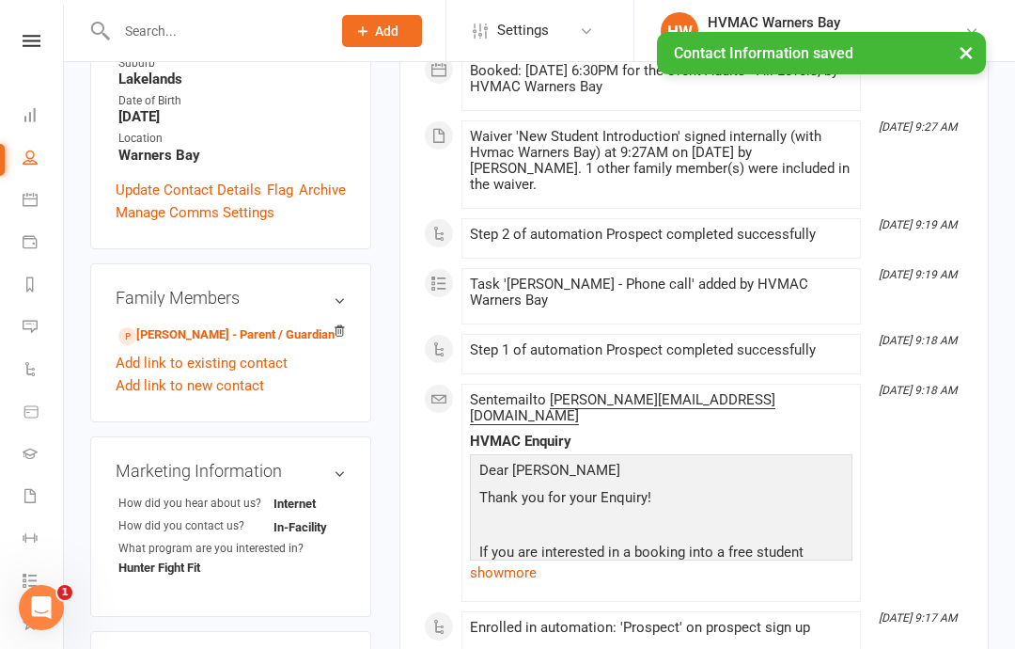
click at [183, 374] on link "Add link to new contact" at bounding box center [190, 385] width 148 height 23
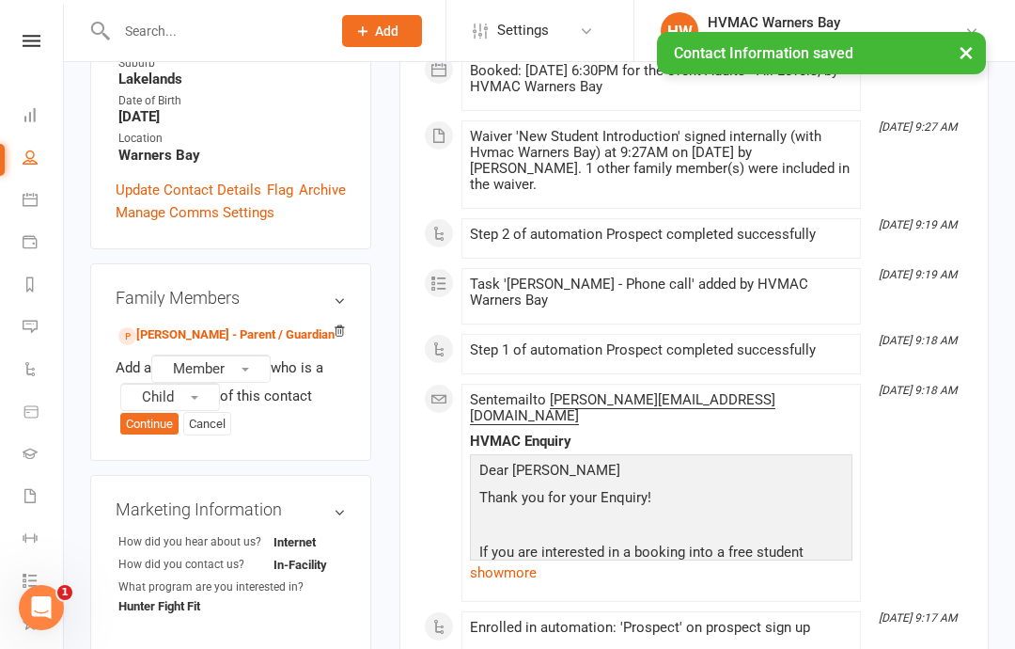
click at [186, 360] on span "Member" at bounding box center [199, 368] width 52 height 17
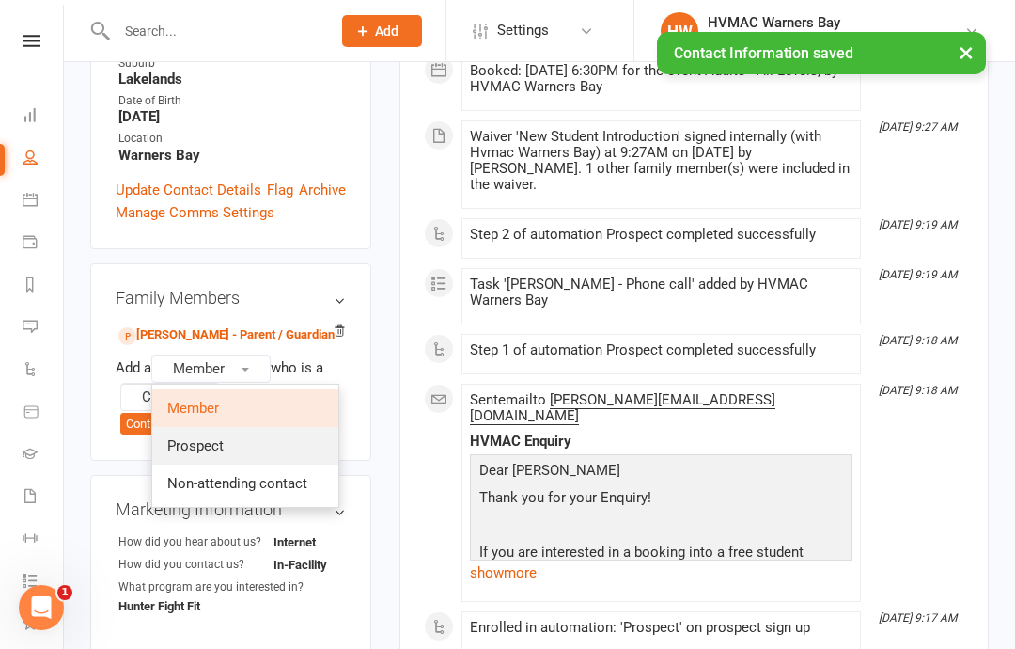
click at [195, 427] on link "Prospect" at bounding box center [245, 446] width 186 height 38
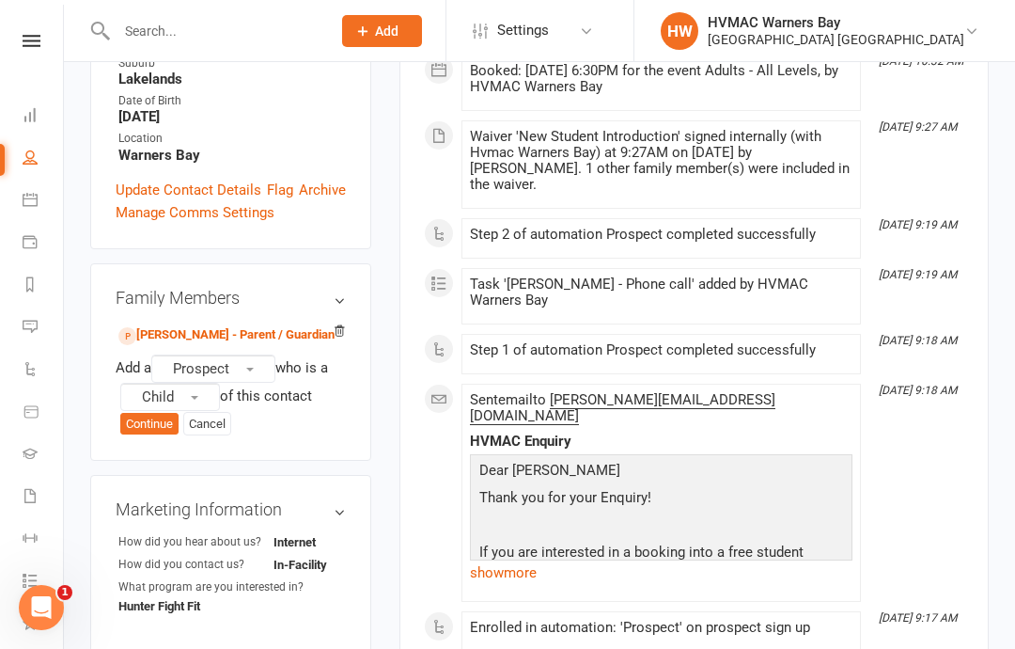
click at [159, 388] on span "Child" at bounding box center [158, 396] width 32 height 17
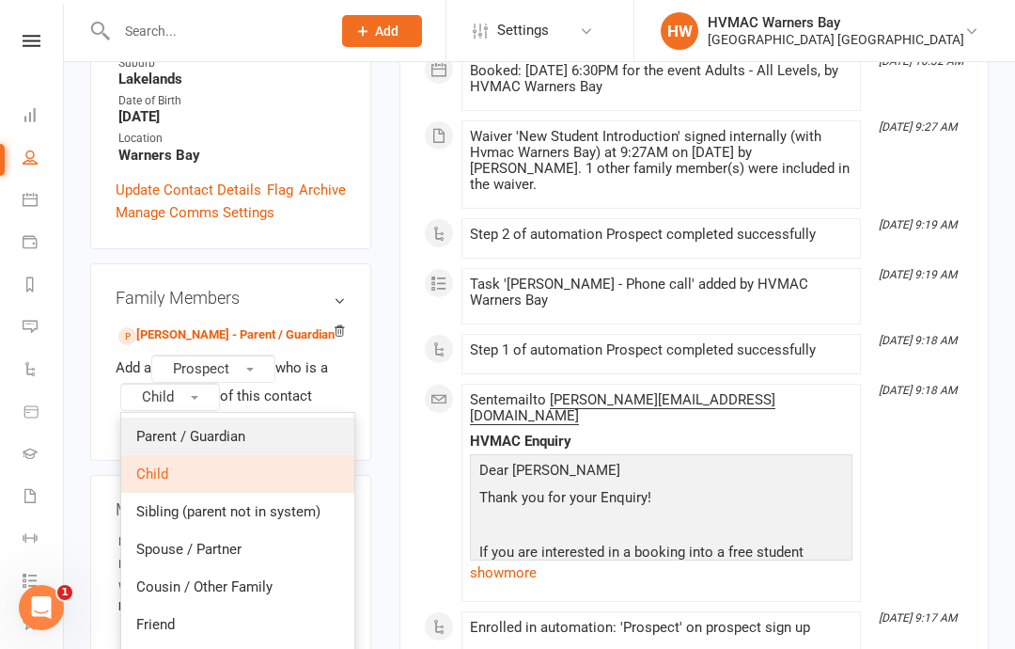
click at [179, 428] on span "Parent / Guardian" at bounding box center [190, 436] width 109 height 17
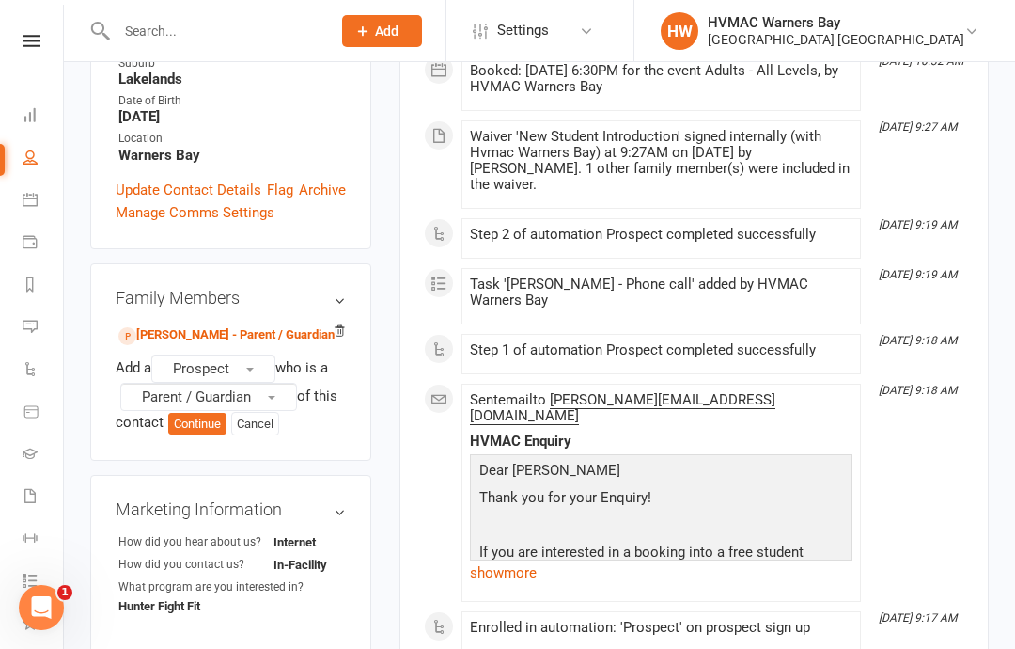
click at [211, 413] on button "Continue" at bounding box center [197, 424] width 58 height 23
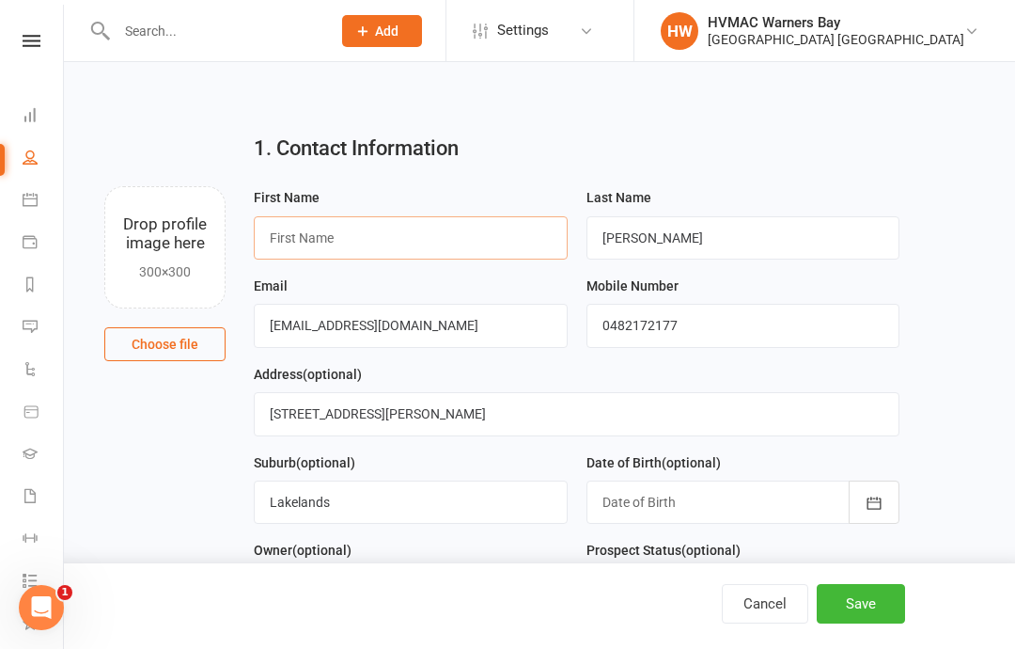
click at [298, 234] on input "text" at bounding box center [411, 237] width 314 height 43
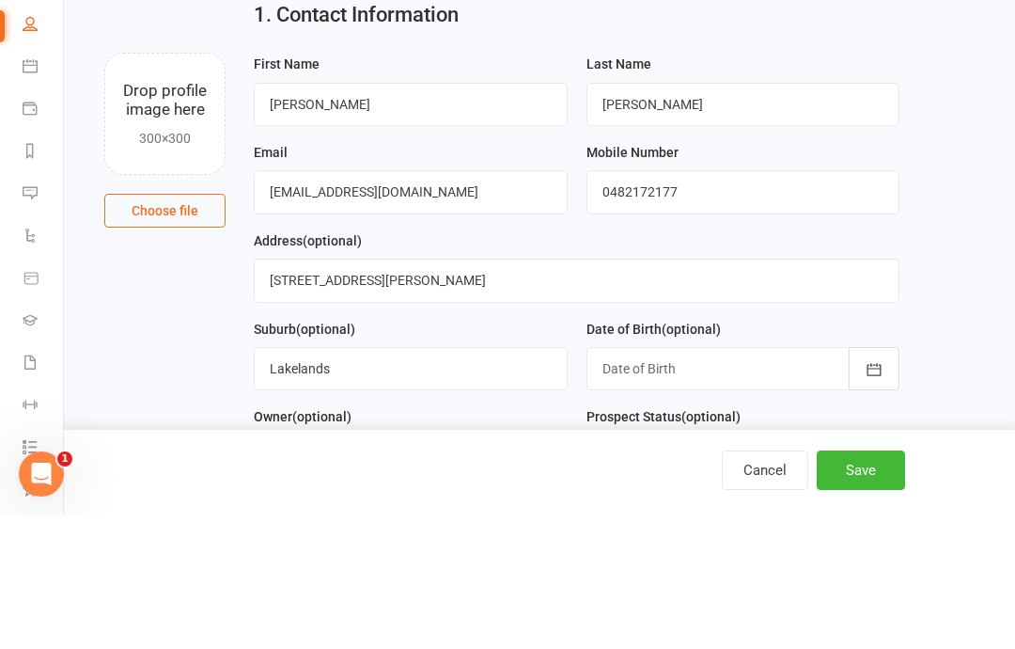
scroll to position [133, 0]
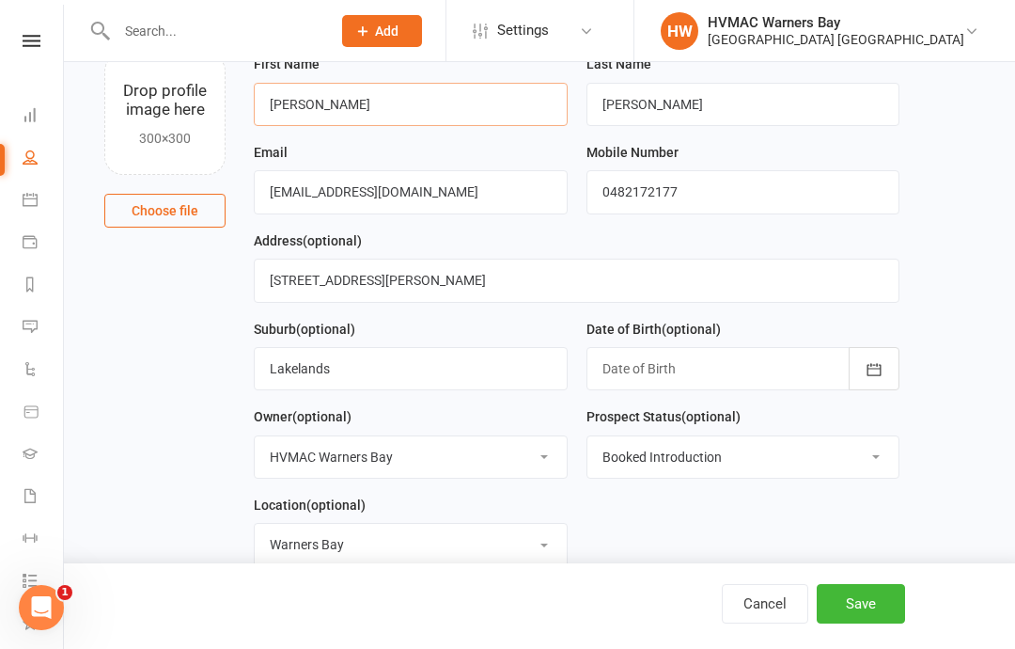
type input "[PERSON_NAME]"
click at [431, 173] on input "[EMAIL_ADDRESS][DOMAIN_NAME]" at bounding box center [411, 191] width 314 height 43
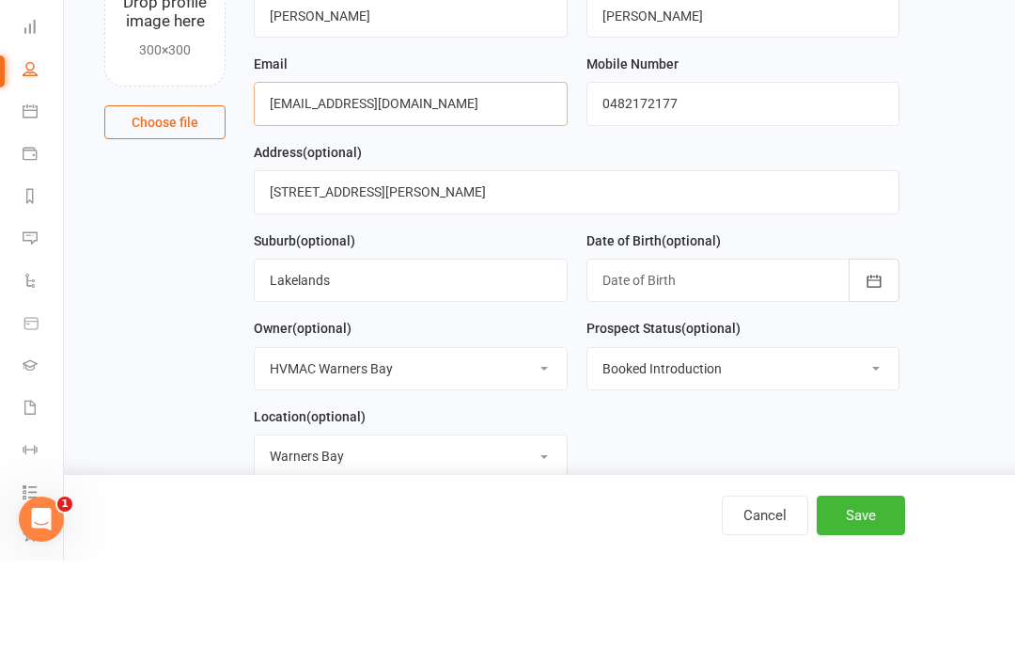
click at [401, 170] on input "[EMAIL_ADDRESS][DOMAIN_NAME]" at bounding box center [411, 191] width 314 height 43
click at [425, 170] on input "[EMAIL_ADDRESS][DOMAIN_NAME]" at bounding box center [411, 191] width 314 height 43
click at [409, 170] on input "[EMAIL_ADDRESS][DOMAIN_NAME]" at bounding box center [411, 191] width 314 height 43
click at [407, 170] on input "[EMAIL_ADDRESS][DOMAIN_NAME]" at bounding box center [411, 191] width 314 height 43
type input "L"
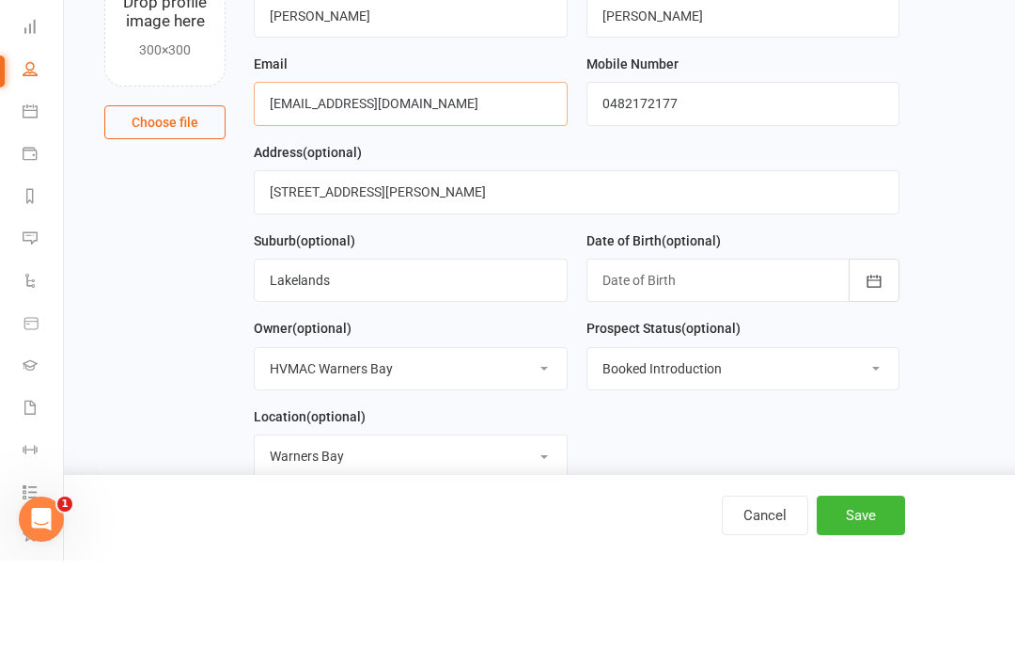
type input "[EMAIL_ADDRESS][DOMAIN_NAME]"
click at [846, 170] on input "0482172177" at bounding box center [743, 191] width 314 height 43
click at [711, 170] on input "0482172177" at bounding box center [743, 191] width 314 height 43
type input "0"
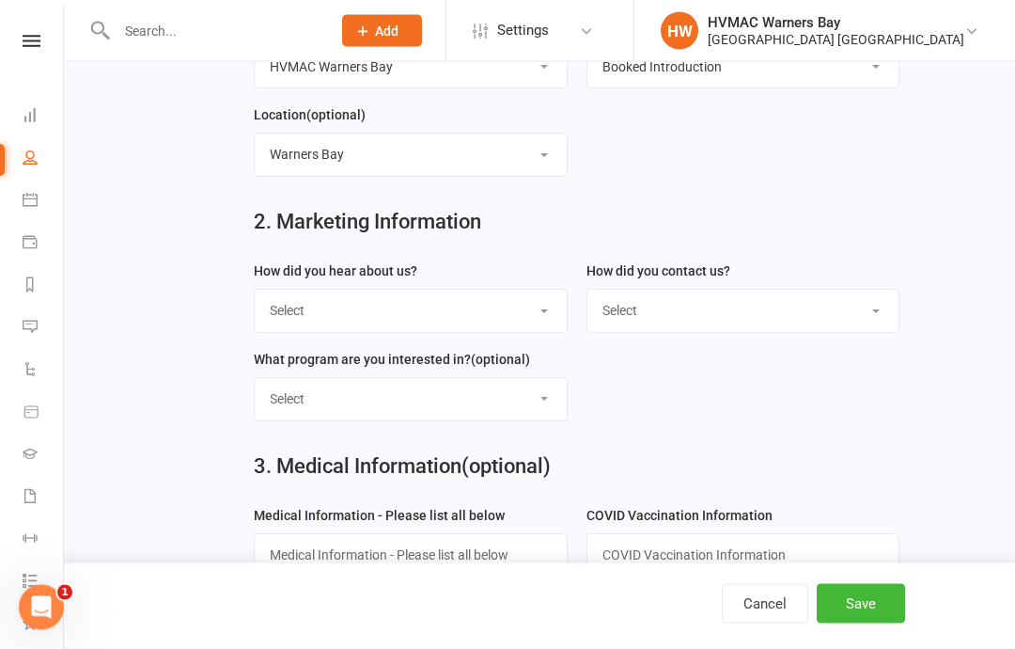
type input "0405714251"
click at [524, 317] on select "Select Internet Facebook Referral Flyer Sign Direct Mail Demo Other" at bounding box center [411, 310] width 312 height 41
select select "Internet"
click at [853, 321] on select "Select Phone Email In-Facility" at bounding box center [743, 309] width 312 height 41
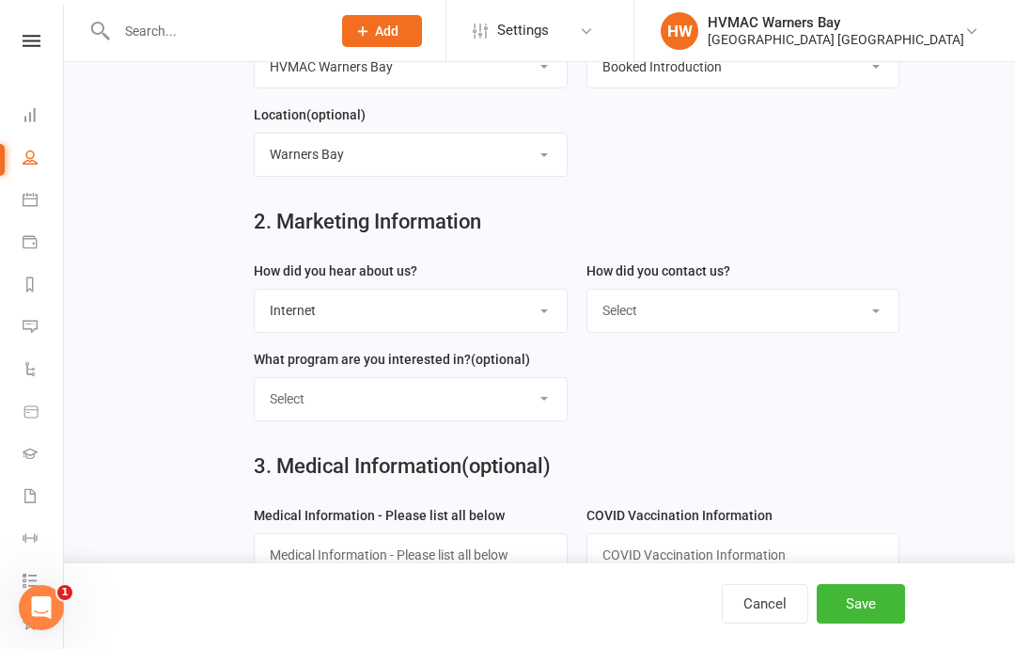
click at [811, 312] on select "Select Phone Email In-Facility" at bounding box center [743, 309] width 312 height 41
select select "In-Facility"
click at [300, 403] on select "Select Kids Karate Adults Karate Kids Brazilian Jiu Jitsu Adults Brazilian Jiu …" at bounding box center [411, 398] width 312 height 41
click at [278, 403] on select "Select Kids Karate Adults Karate Kids Brazilian Jiu Jitsu Adults Brazilian Jiu …" at bounding box center [411, 398] width 312 height 41
click at [871, 589] on button "Save" at bounding box center [861, 603] width 88 height 39
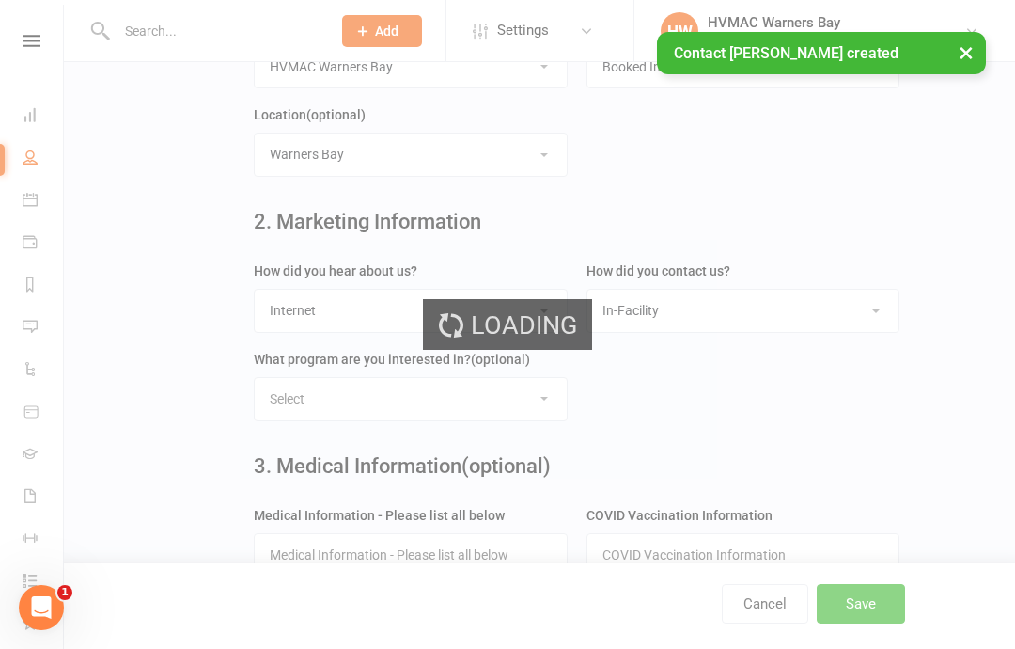
scroll to position [0, 0]
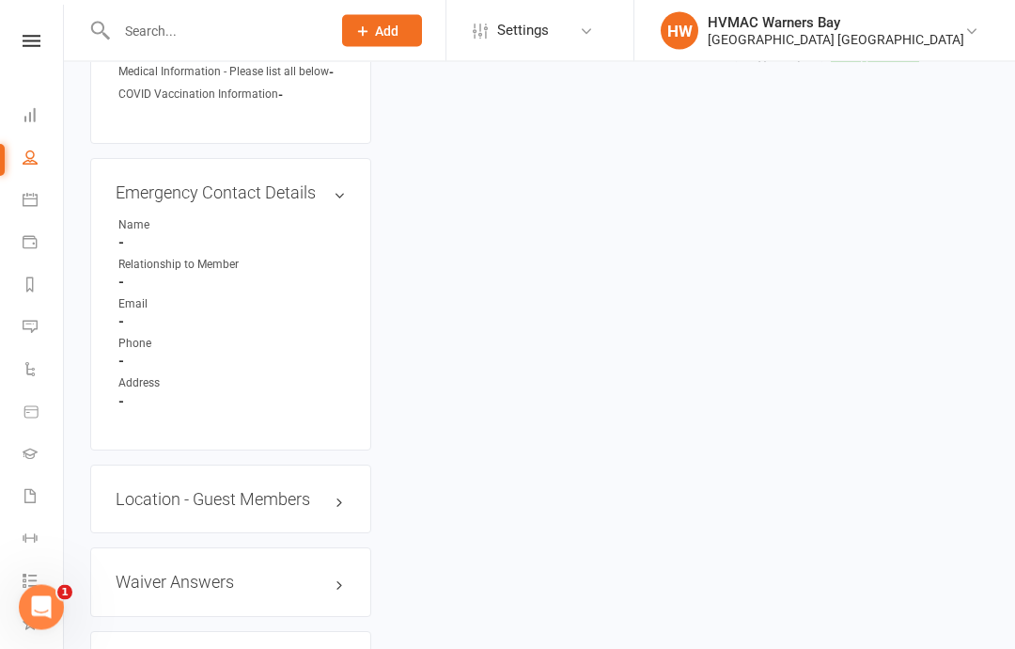
scroll to position [1170, 0]
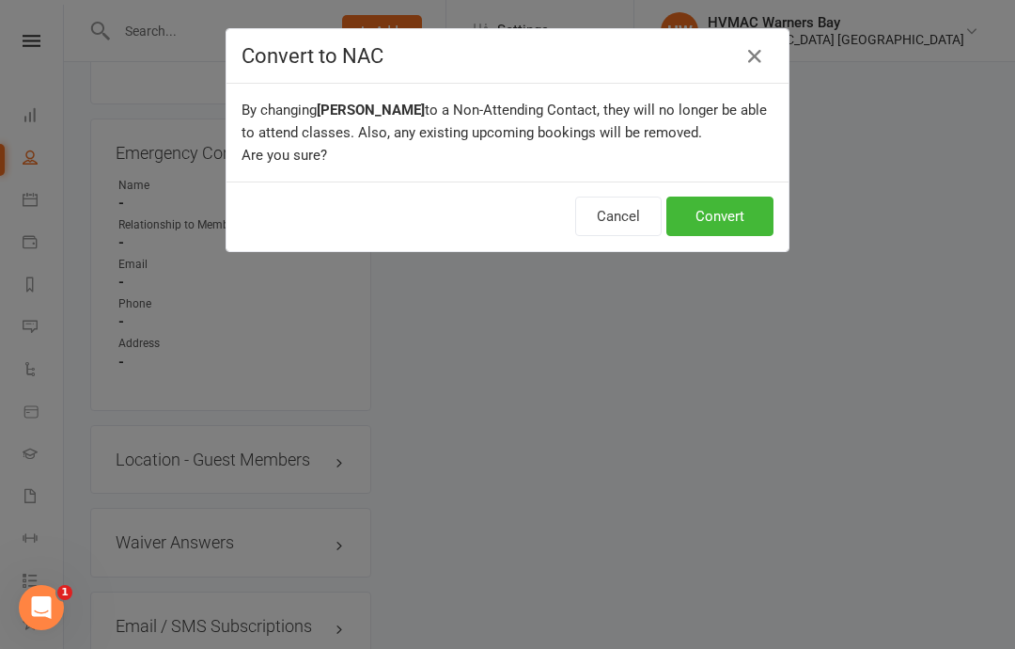
click at [746, 218] on button "Convert" at bounding box center [719, 215] width 107 height 39
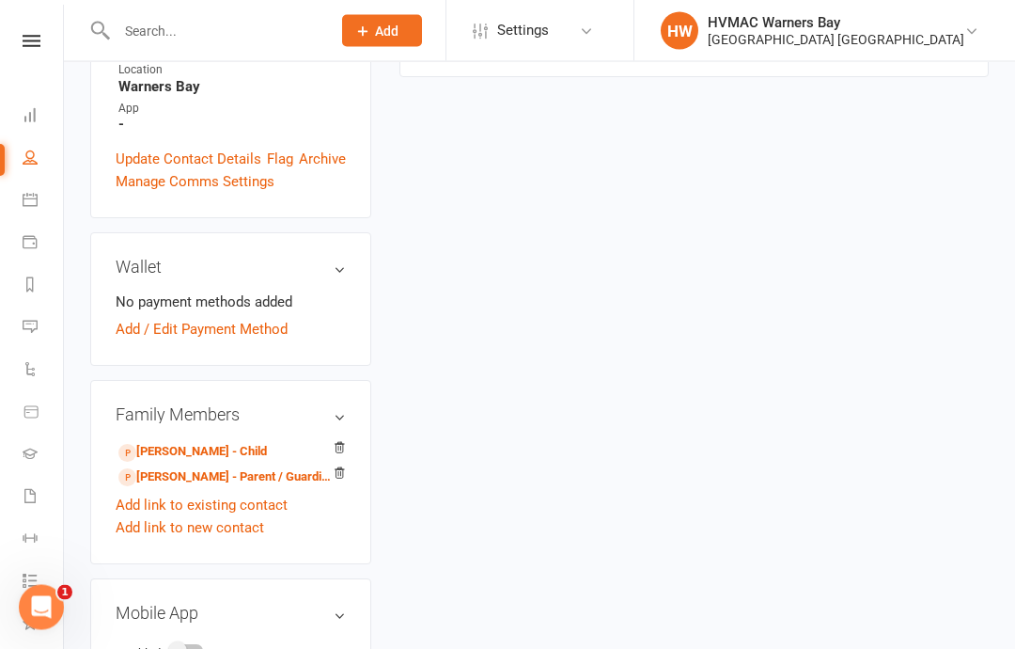
scroll to position [529, 0]
click at [280, 461] on li "[PERSON_NAME] - Parent / Guardian of [PERSON_NAME]" at bounding box center [231, 474] width 230 height 26
click at [291, 466] on link "[PERSON_NAME] - Parent / Guardian of [PERSON_NAME]" at bounding box center [227, 476] width 218 height 20
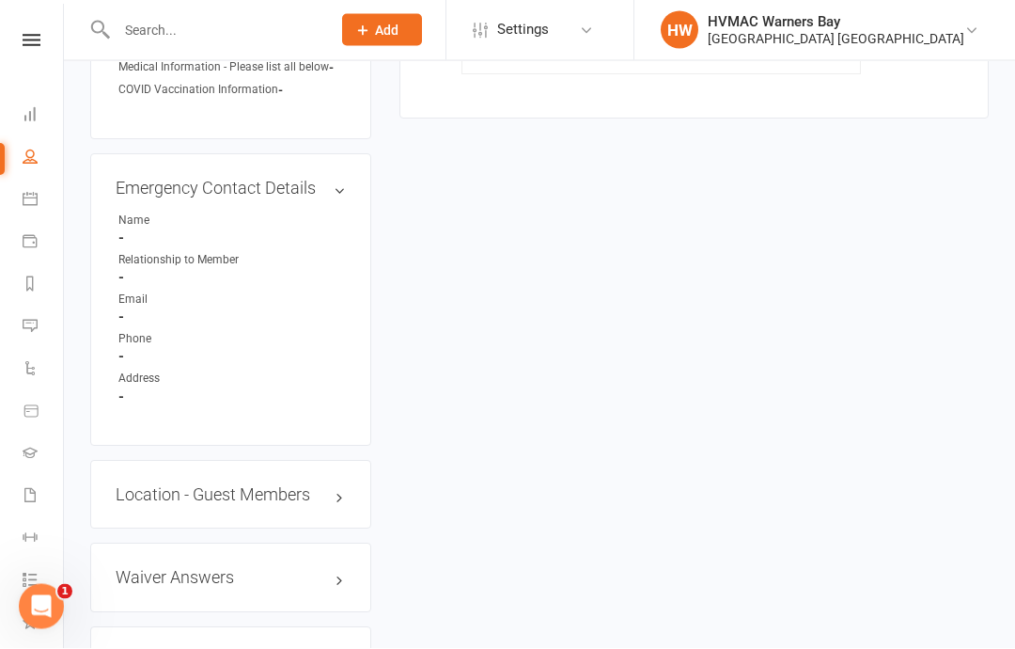
scroll to position [1188, 0]
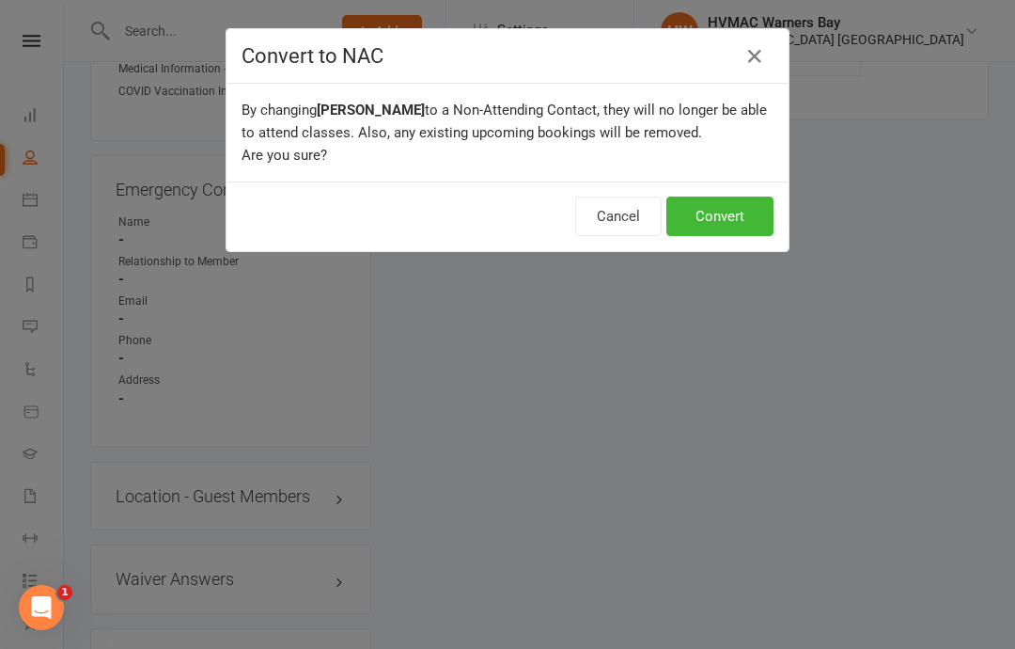
click at [736, 216] on button "Convert" at bounding box center [719, 215] width 107 height 39
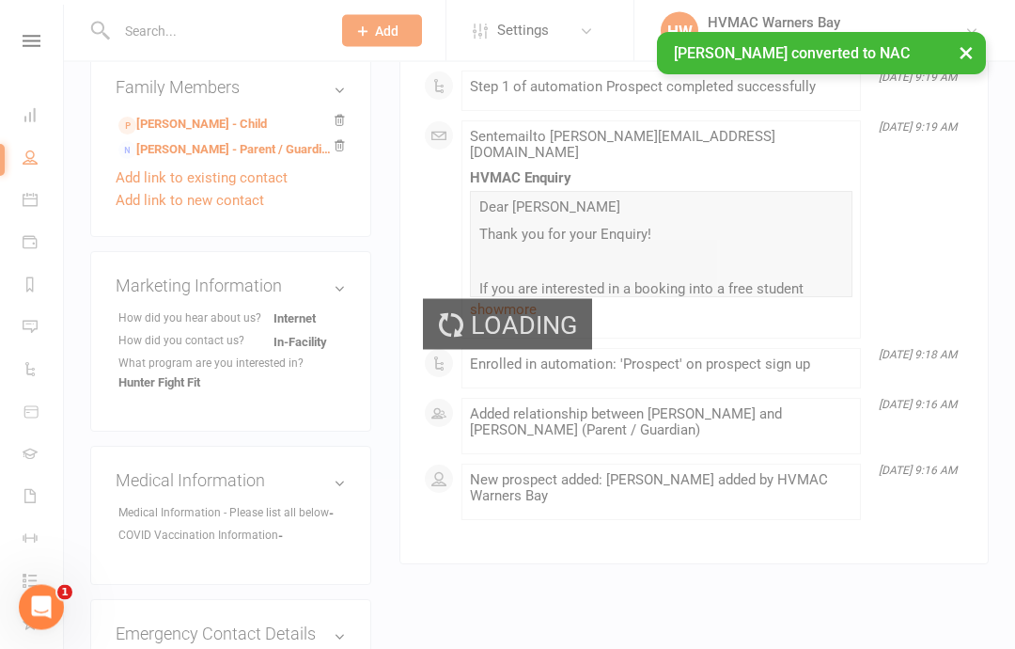
scroll to position [709, 0]
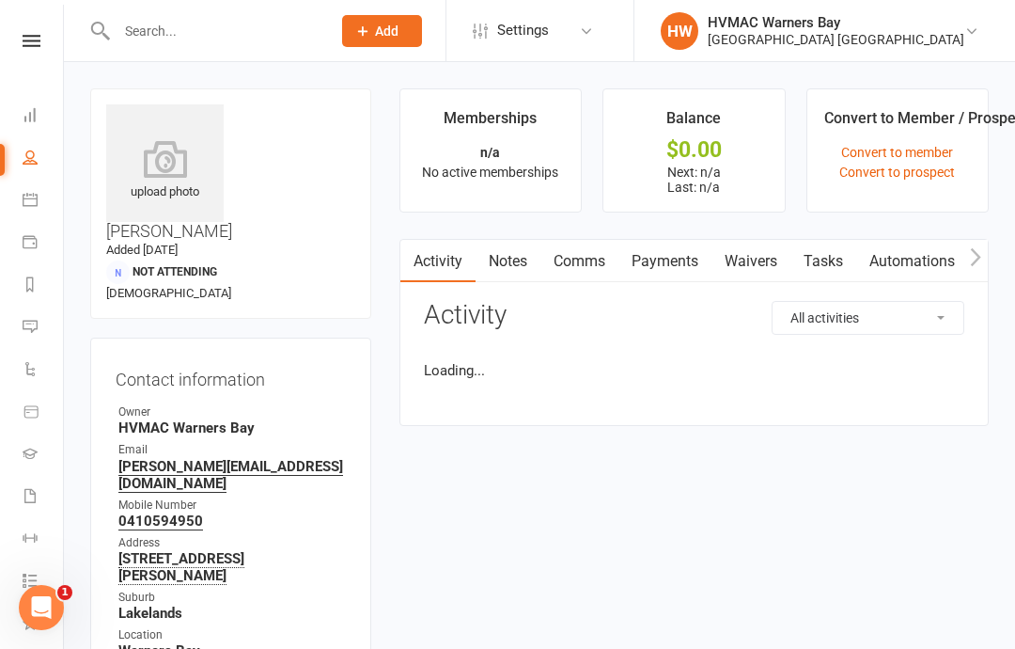
click at [758, 259] on link "Waivers" at bounding box center [750, 261] width 79 height 43
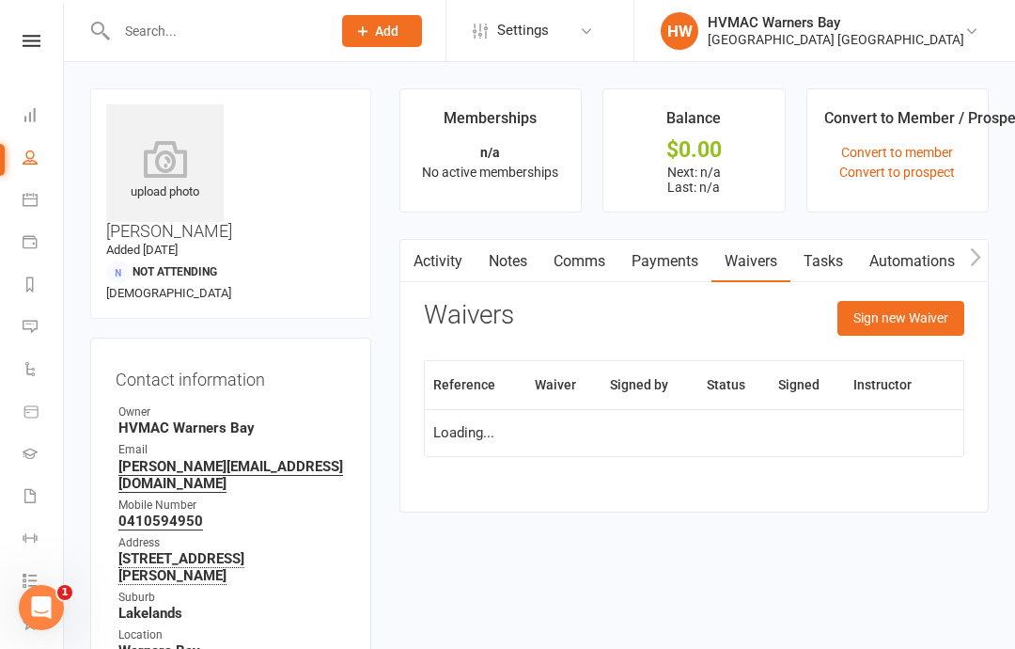
click at [943, 315] on button "Sign new Waiver" at bounding box center [900, 318] width 127 height 34
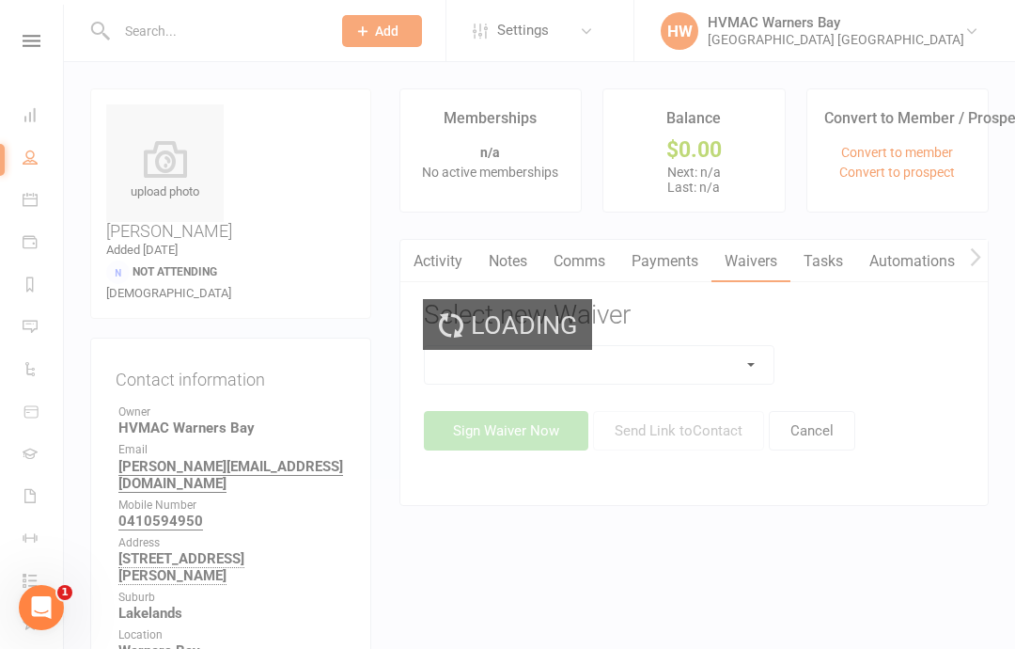
click at [742, 366] on div "Loading" at bounding box center [507, 324] width 1015 height 649
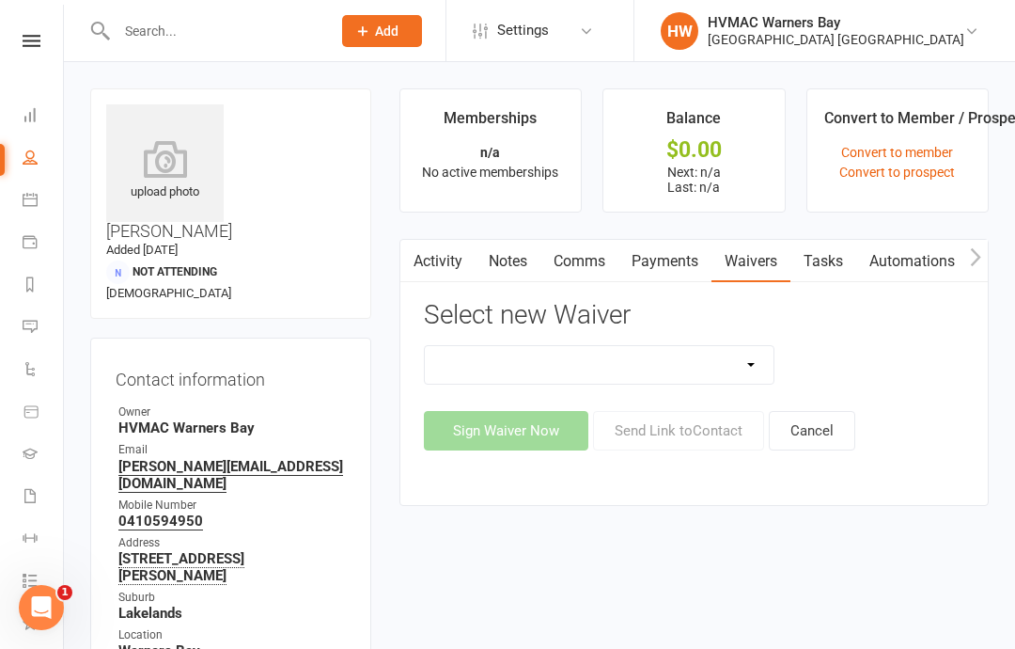
click at [754, 364] on select "Cancellation Form Cancellation Form - Kinder Kicks Fitness Challenge Goals Asse…" at bounding box center [600, 365] width 350 height 38
select select "9664"
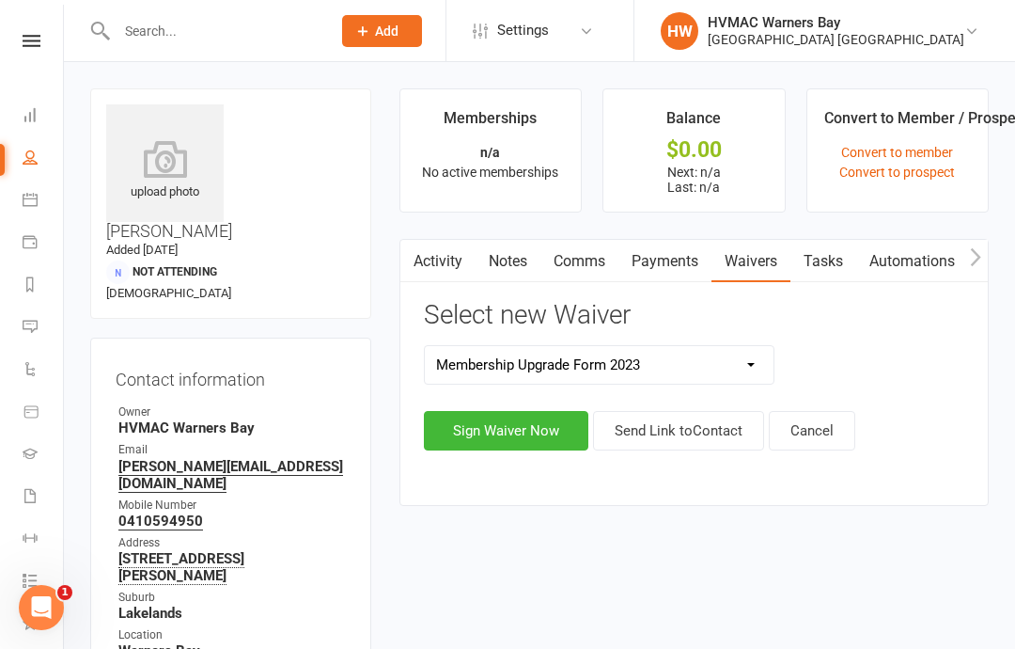
click at [493, 429] on button "Sign Waiver Now" at bounding box center [506, 430] width 164 height 39
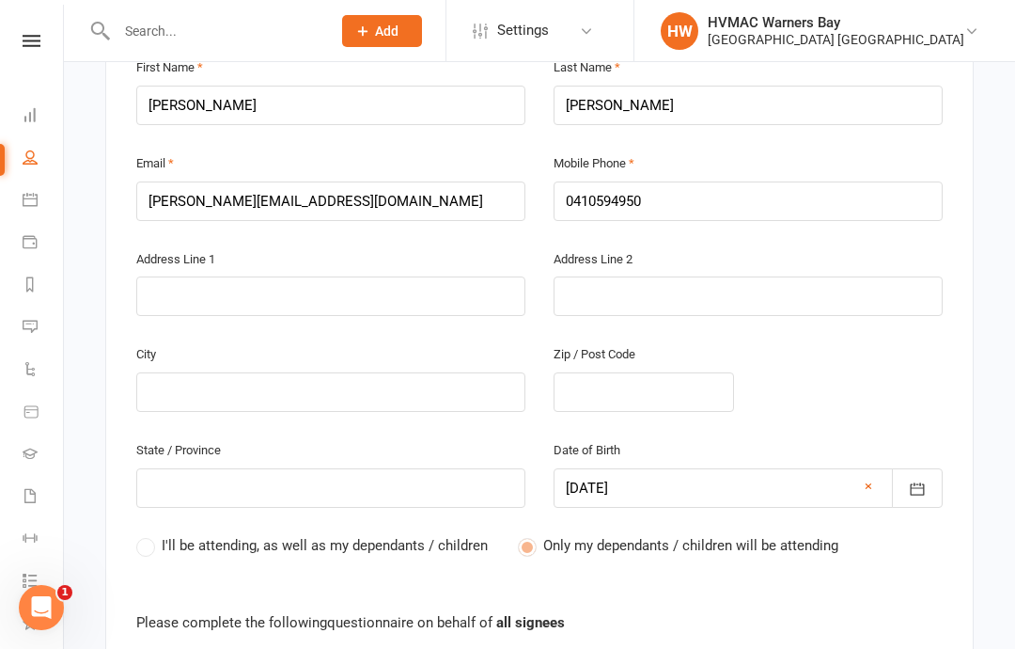
scroll to position [722, 0]
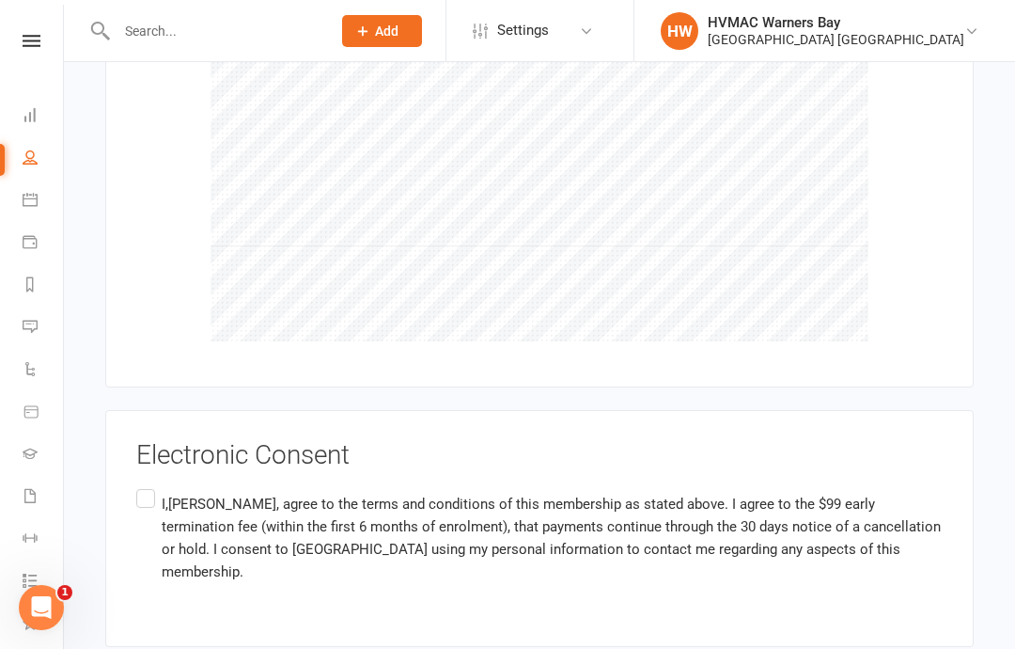
click at [142, 485] on label "I,[PERSON_NAME], agree to the terms and conditions of this membership as stated…" at bounding box center [539, 537] width 806 height 104
click at [142, 485] on input "I,[PERSON_NAME], agree to the terms and conditions of this membership as stated…" at bounding box center [142, 485] width 12 height 0
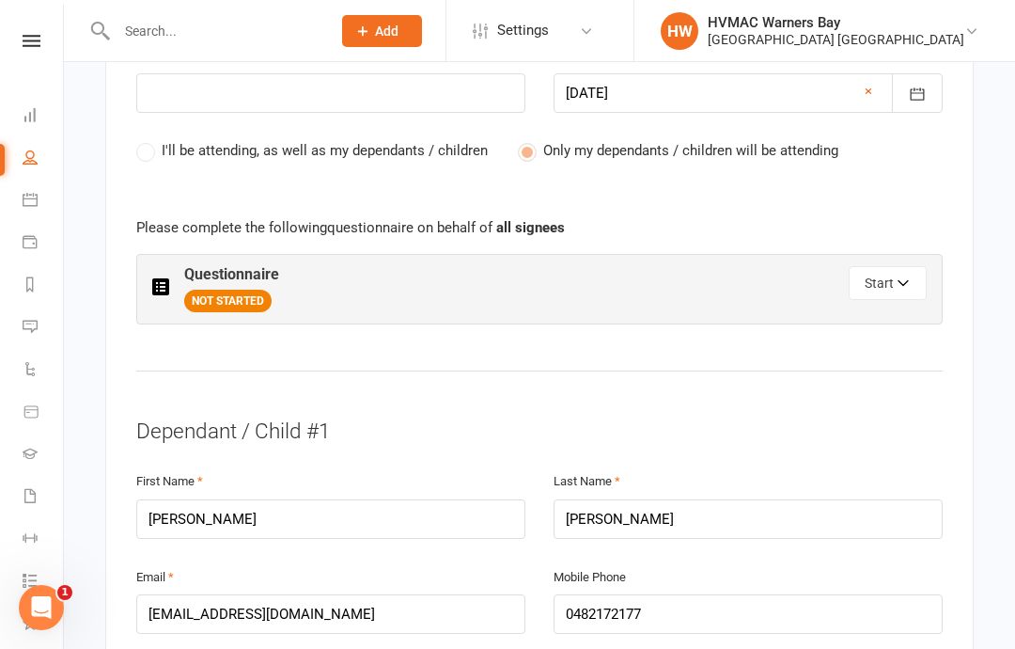
scroll to position [883, 0]
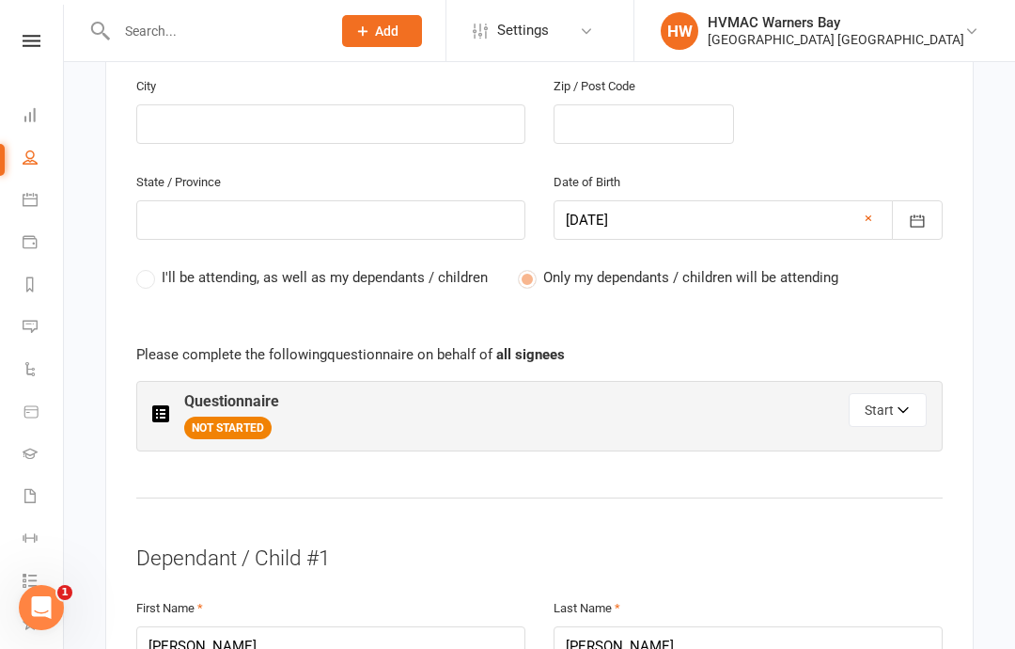
click at [890, 393] on button "Start" at bounding box center [888, 410] width 78 height 34
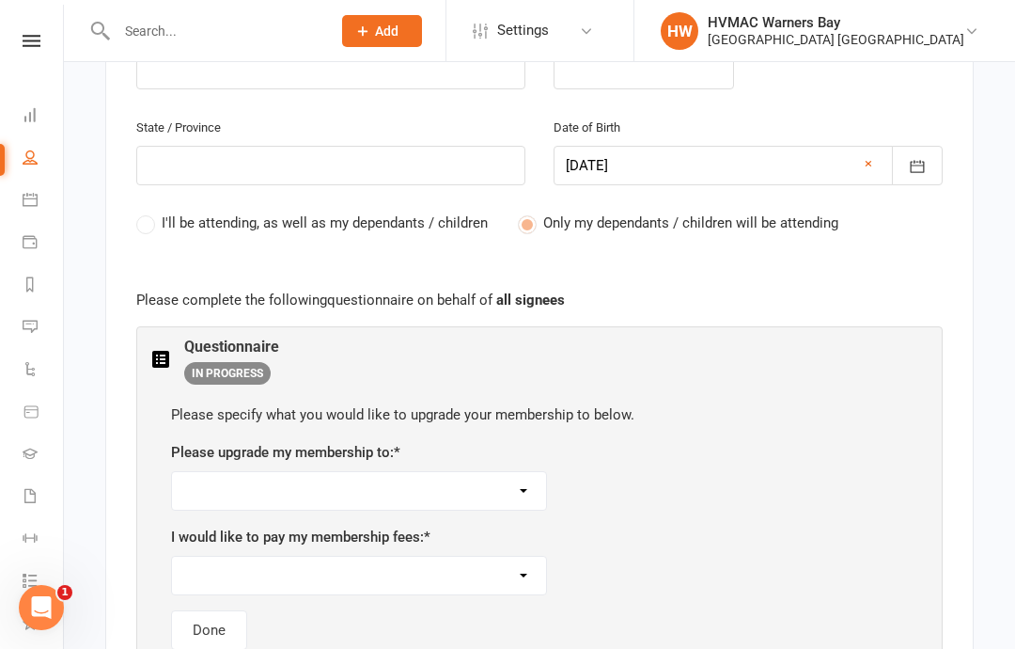
scroll to position [1035, 0]
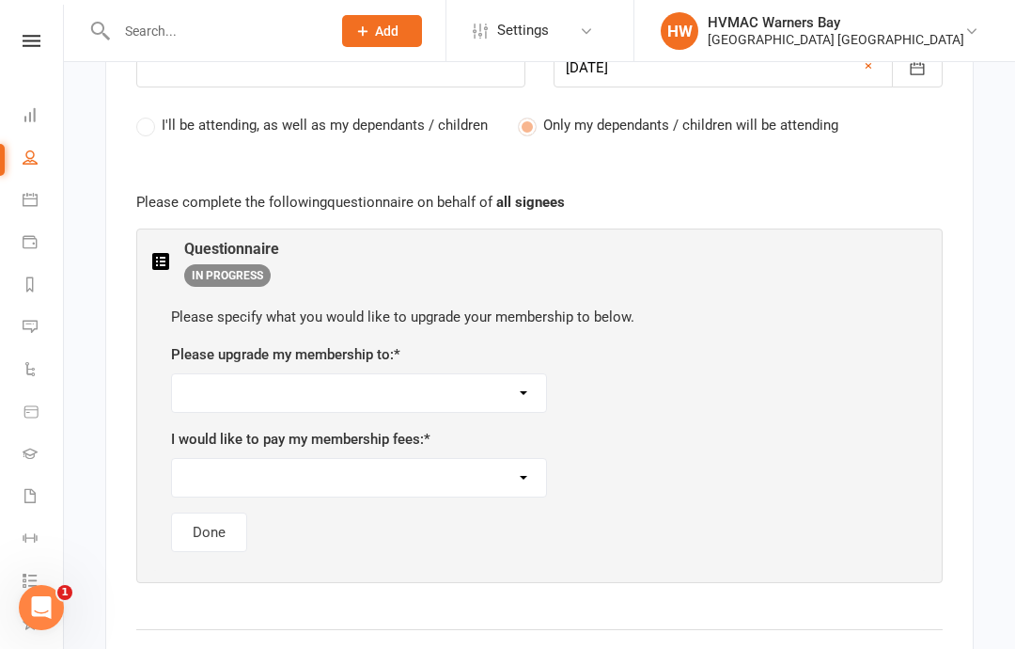
click at [244, 374] on select "Kindymites or Minimites Twice a Week Membership Dynamites/Dragons/Adults Basic …" at bounding box center [359, 393] width 374 height 38
select select "Black Belt Club - 3 Classes a Week"
click at [227, 459] on select "As per current schedule Weekly Fortnightly Monthly" at bounding box center [359, 478] width 374 height 38
click at [336, 459] on select "As per current schedule Weekly Fortnightly Monthly" at bounding box center [359, 478] width 374 height 38
select select "Fortnightly"
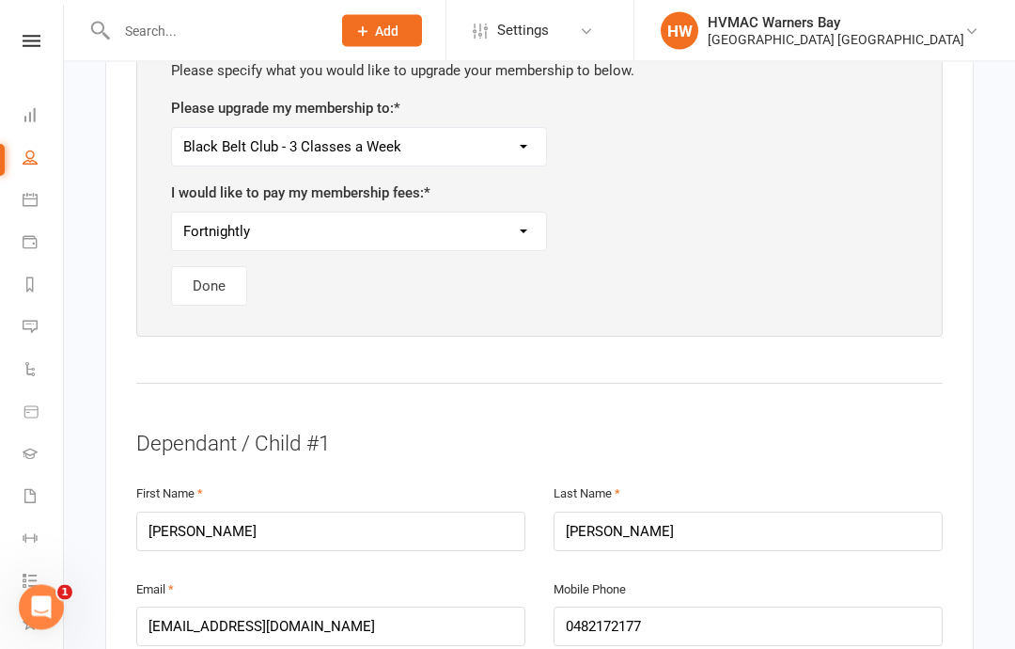
scroll to position [1281, 0]
click at [205, 266] on button "Done" at bounding box center [209, 285] width 76 height 39
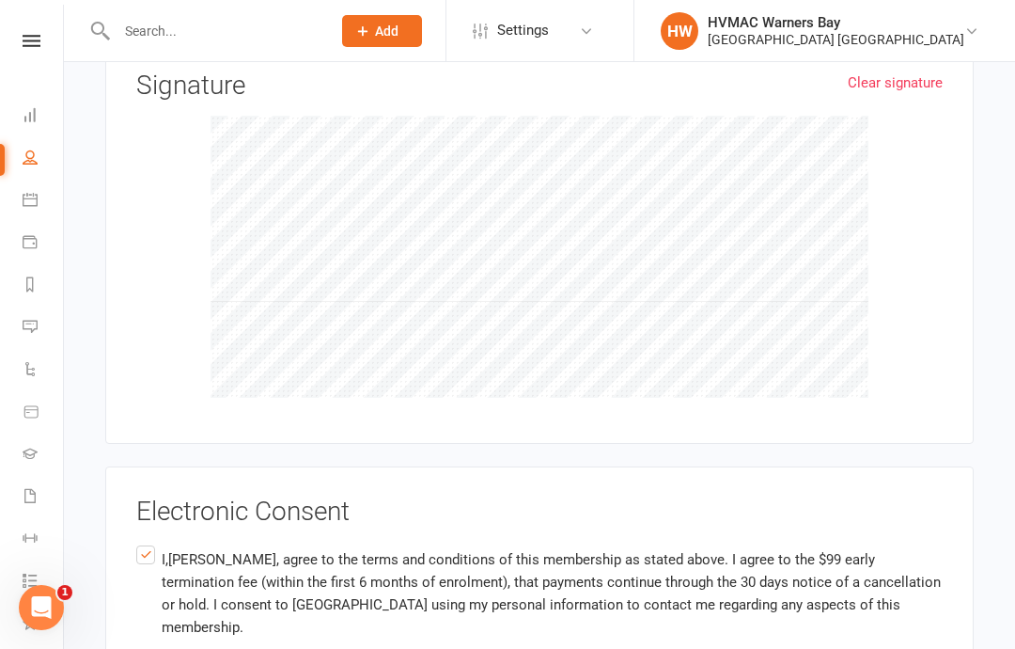
scroll to position [2694, 0]
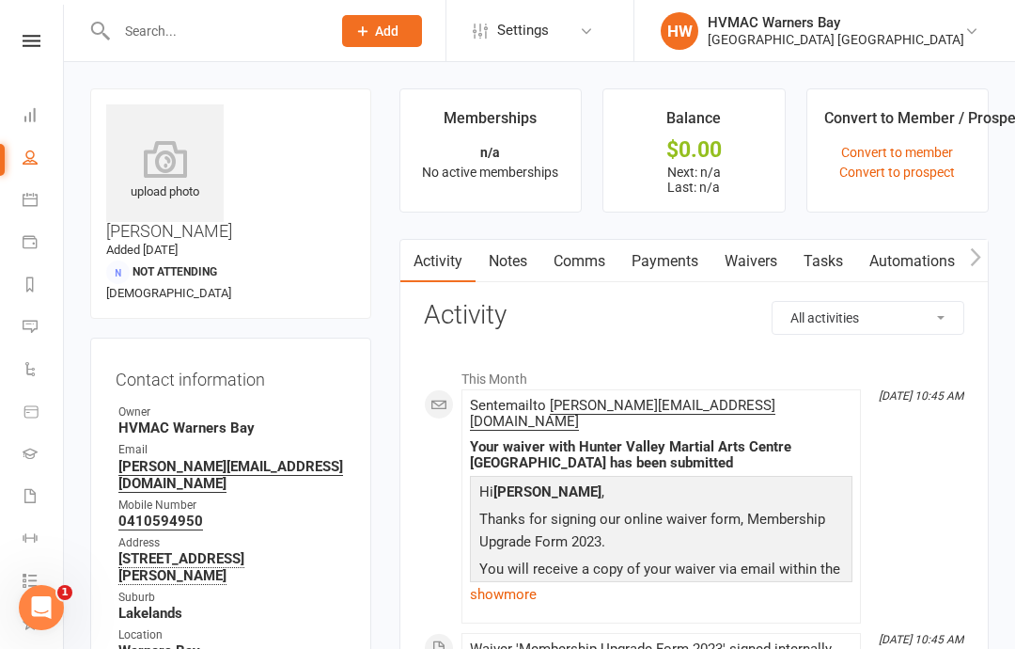
click at [490, 263] on link "Notes" at bounding box center [508, 261] width 65 height 43
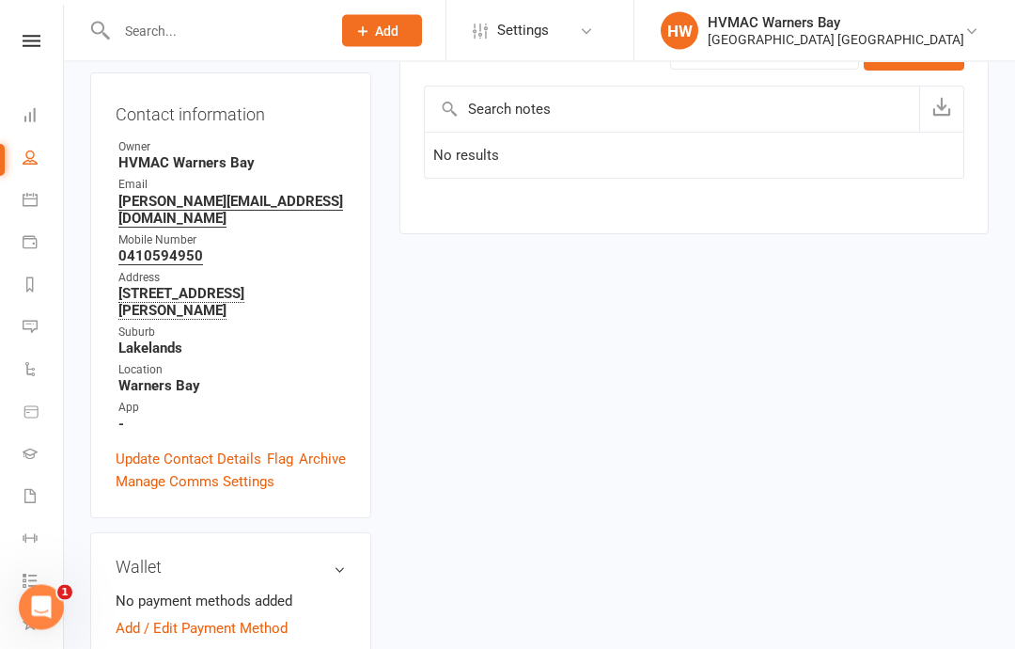
scroll to position [309, 0]
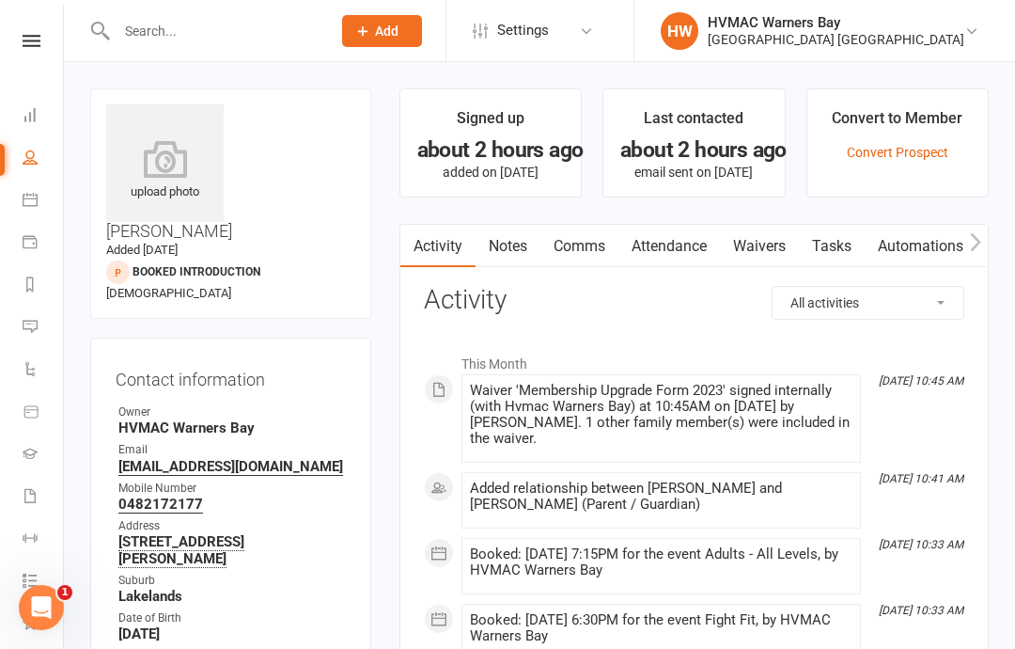
click at [513, 245] on link "Notes" at bounding box center [508, 246] width 65 height 43
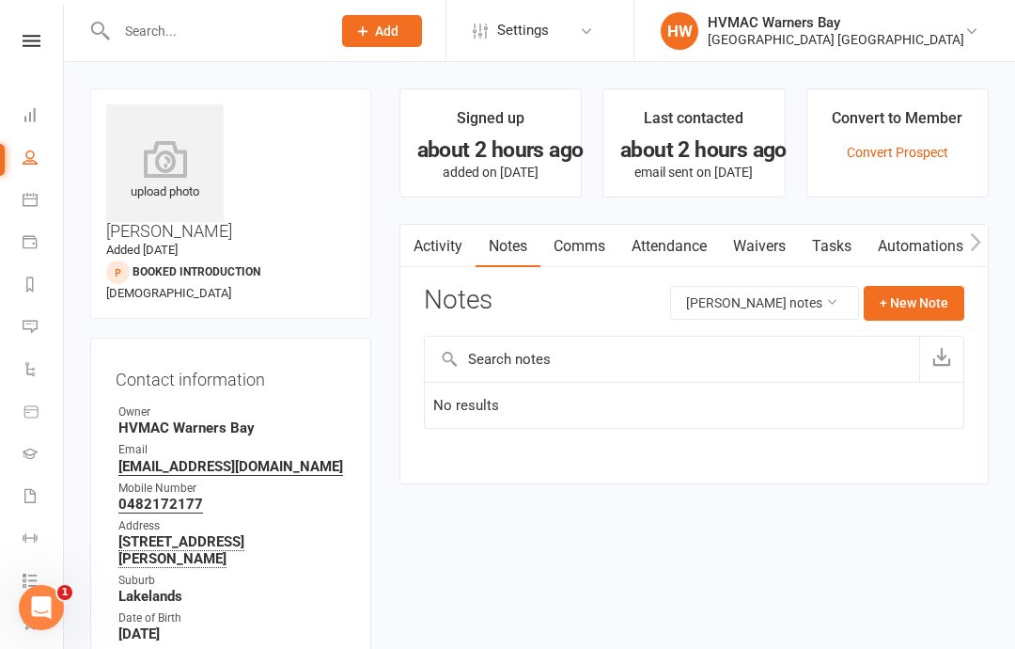
click at [905, 303] on button "+ New Note" at bounding box center [914, 303] width 101 height 34
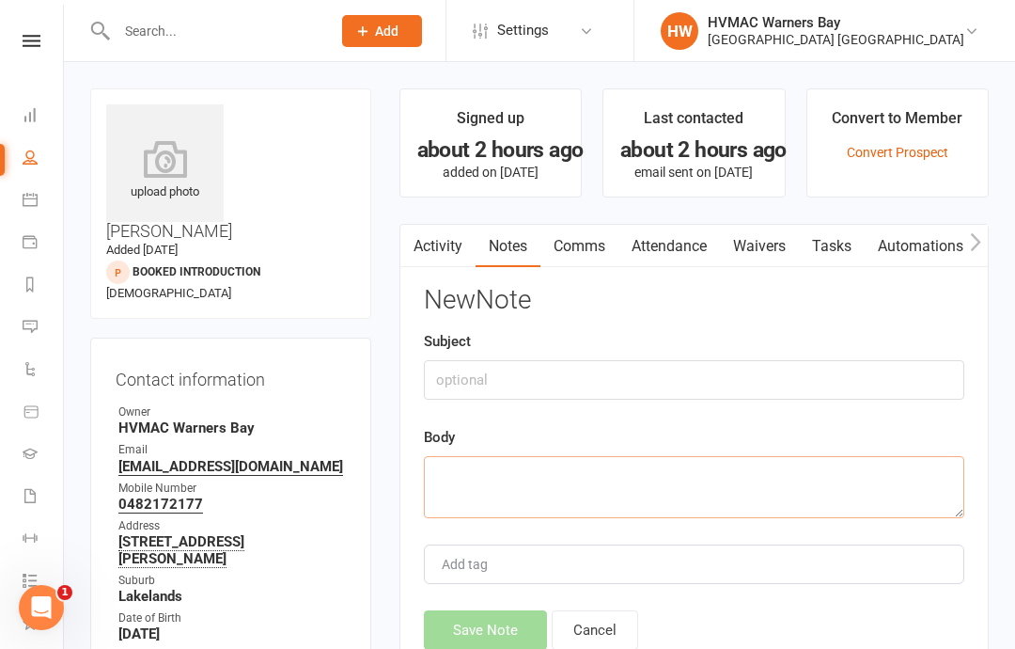
click at [492, 480] on textarea at bounding box center [694, 487] width 540 height 62
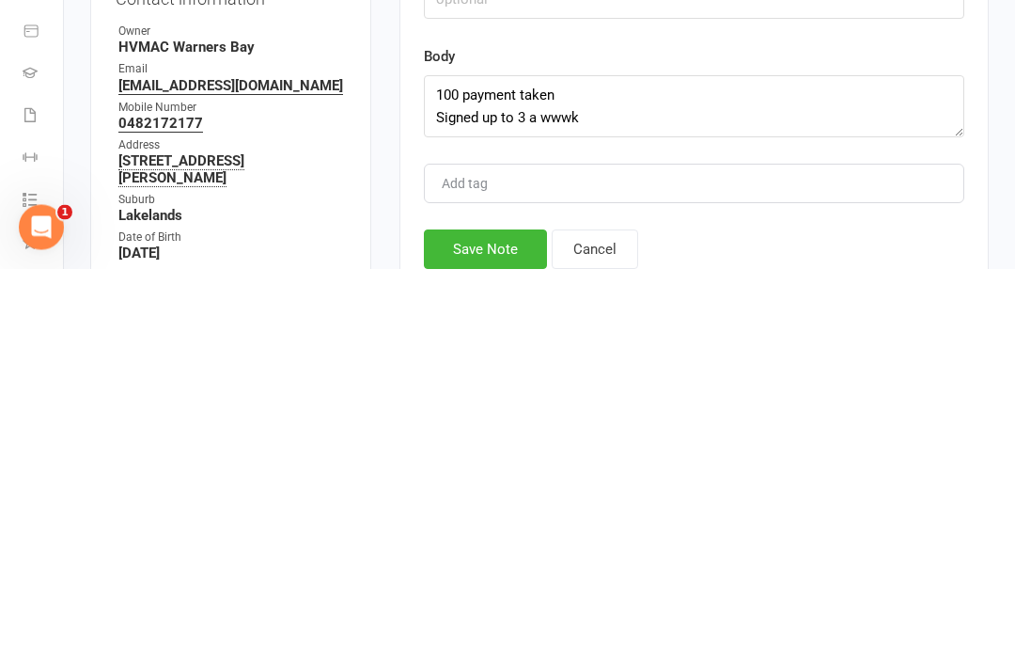
scroll to position [381, 0]
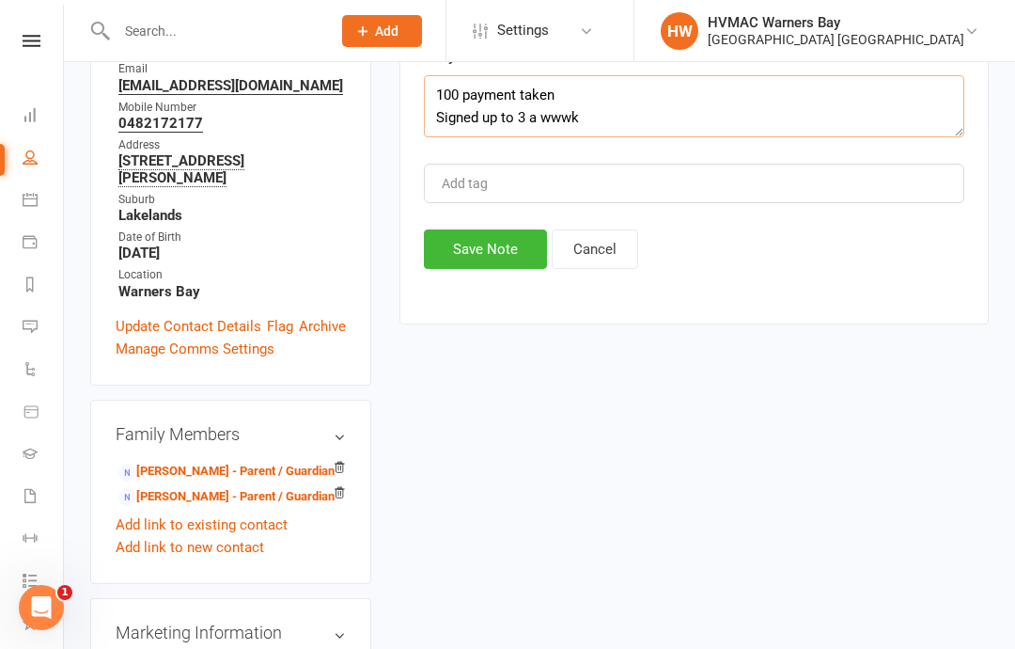
type textarea "100 payment taken Signed up to 3 a wwwk"
click at [484, 263] on button "Save Note" at bounding box center [485, 248] width 123 height 39
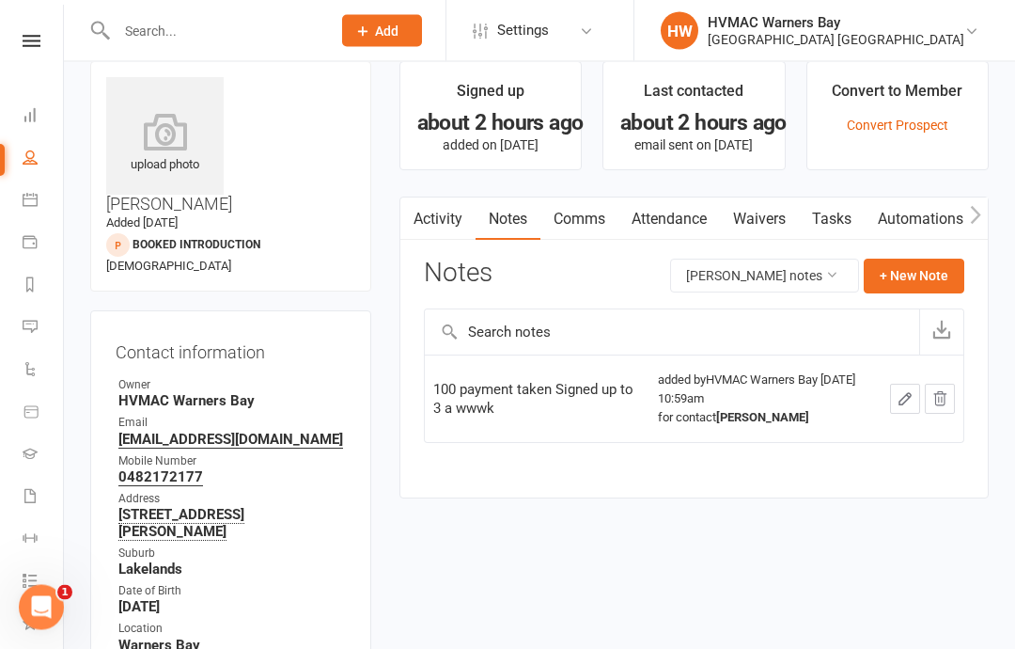
scroll to position [0, 0]
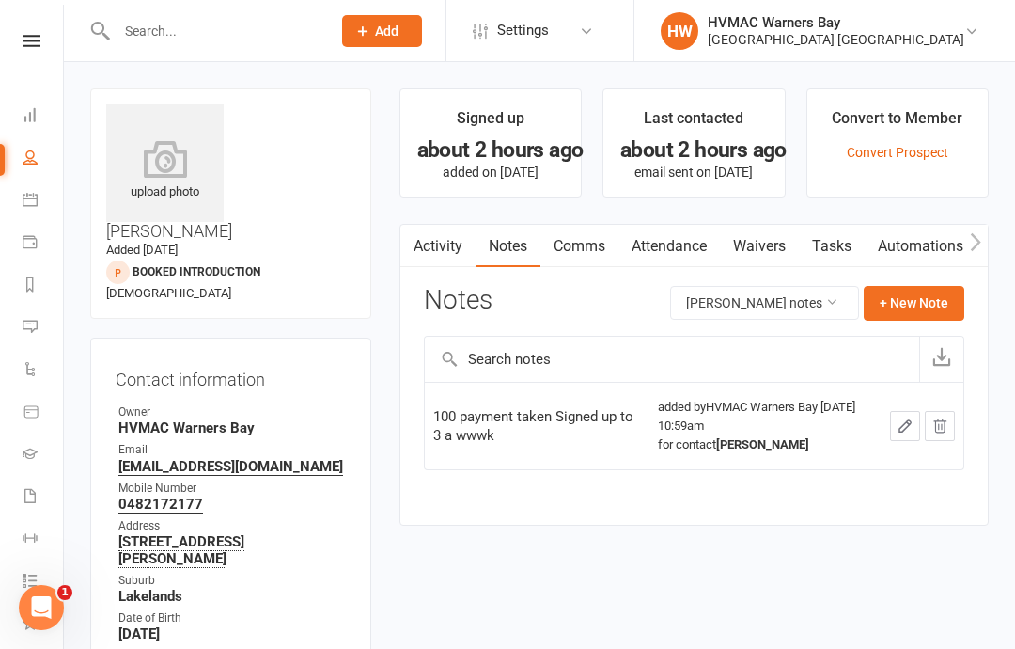
click at [151, 43] on input "text" at bounding box center [214, 31] width 207 height 26
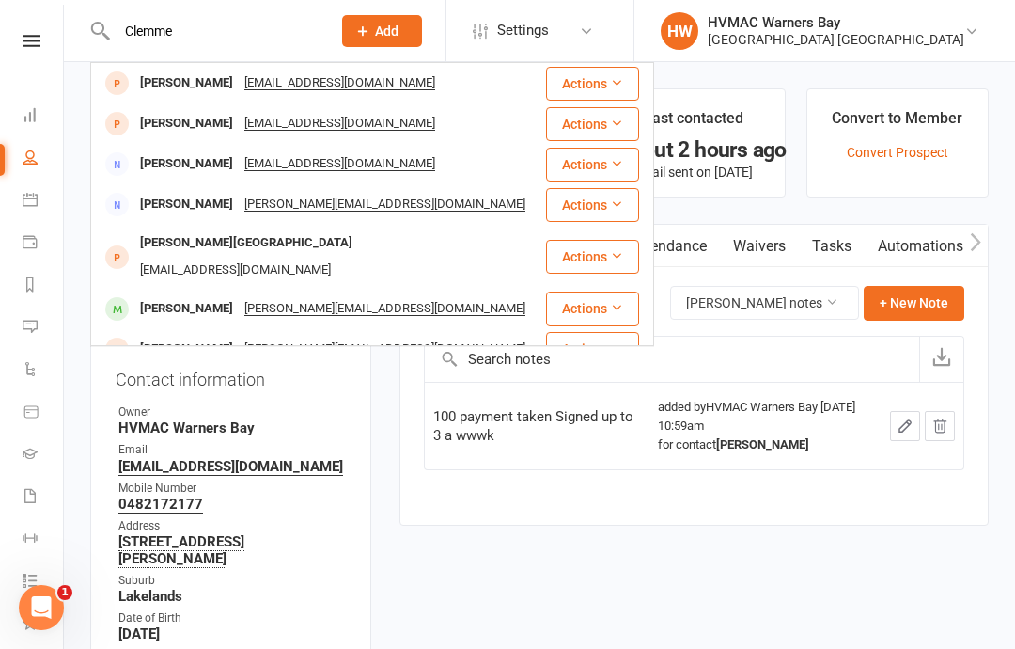
type input "Clemme"
click at [180, 81] on div "[PERSON_NAME]" at bounding box center [186, 83] width 104 height 27
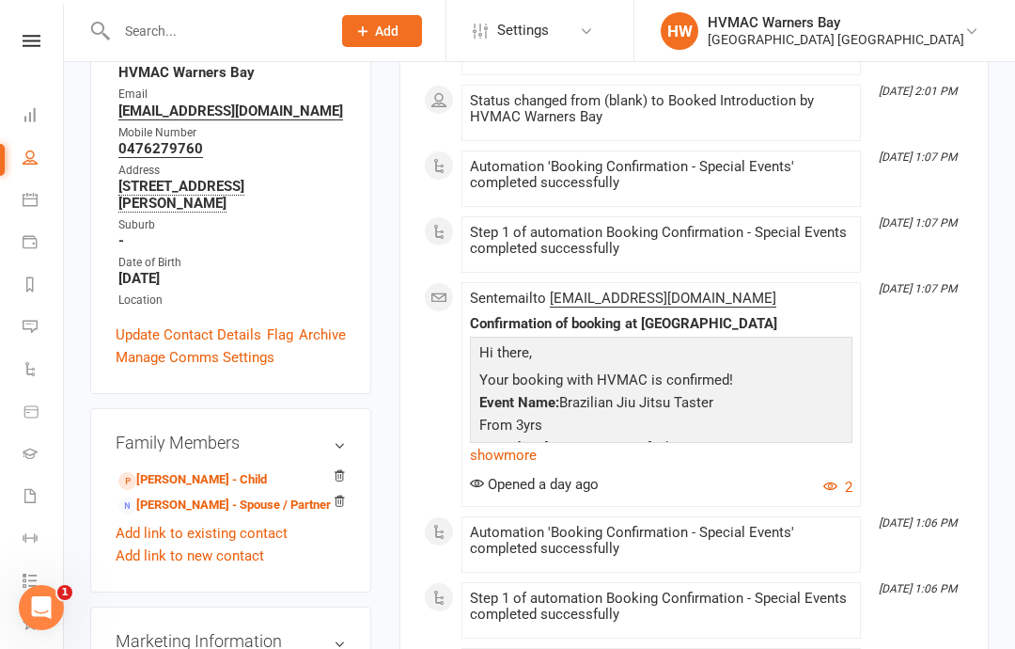
scroll to position [400, 0]
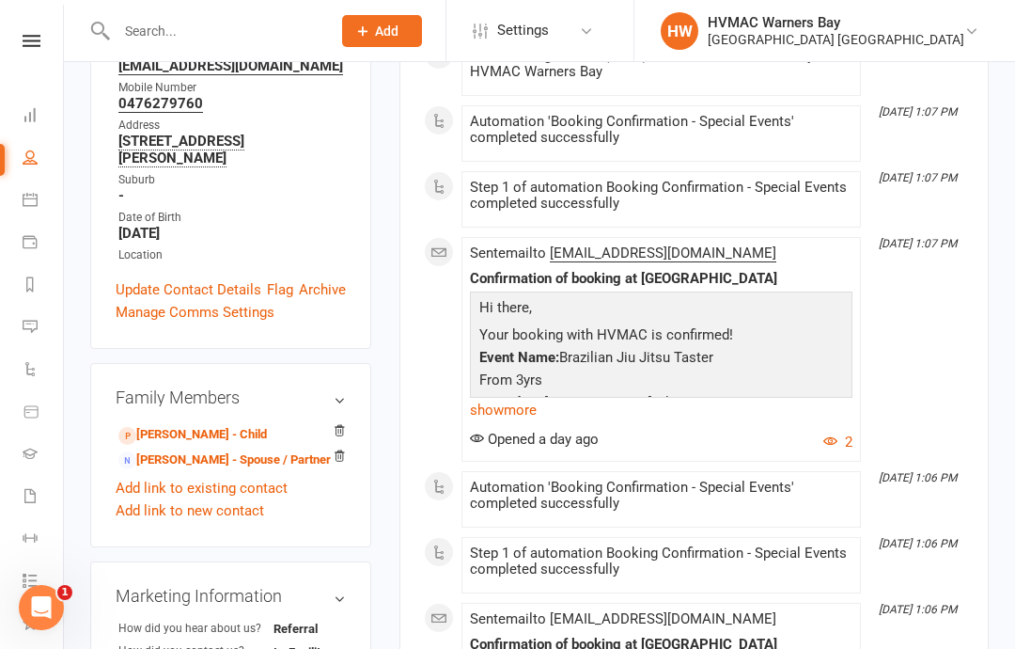
click at [178, 420] on li "[PERSON_NAME] - Child" at bounding box center [231, 433] width 230 height 26
click at [183, 425] on link "[PERSON_NAME] - Child" at bounding box center [192, 435] width 148 height 20
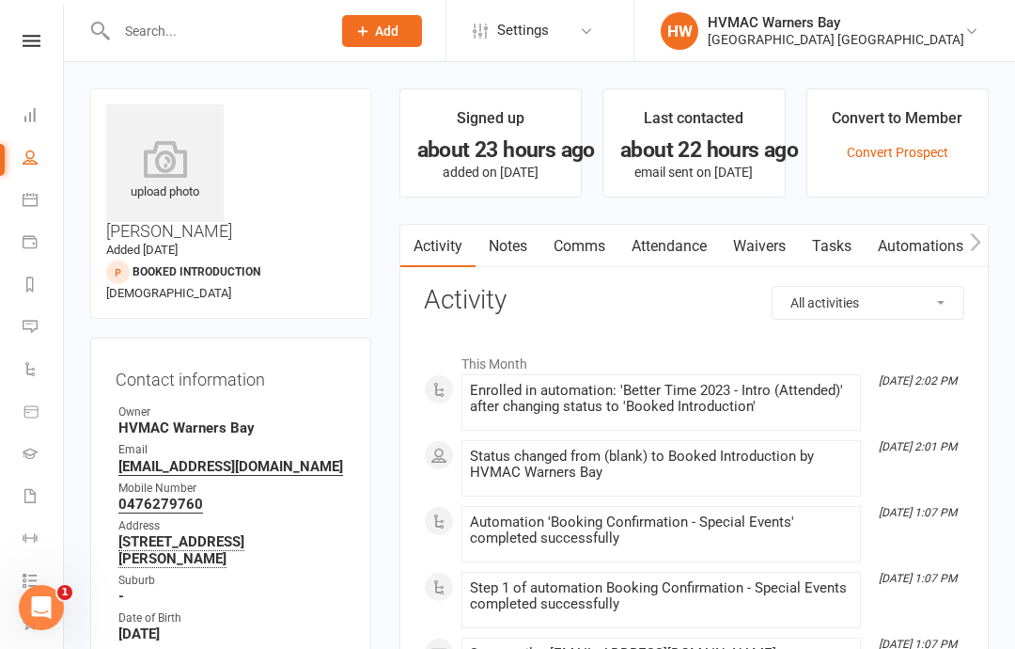
click at [148, 11] on div at bounding box center [203, 30] width 227 height 61
click at [152, 32] on input "text" at bounding box center [214, 31] width 207 height 26
click at [148, 26] on input "text" at bounding box center [214, 31] width 207 height 26
click at [39, 194] on link "Calendar" at bounding box center [44, 201] width 42 height 42
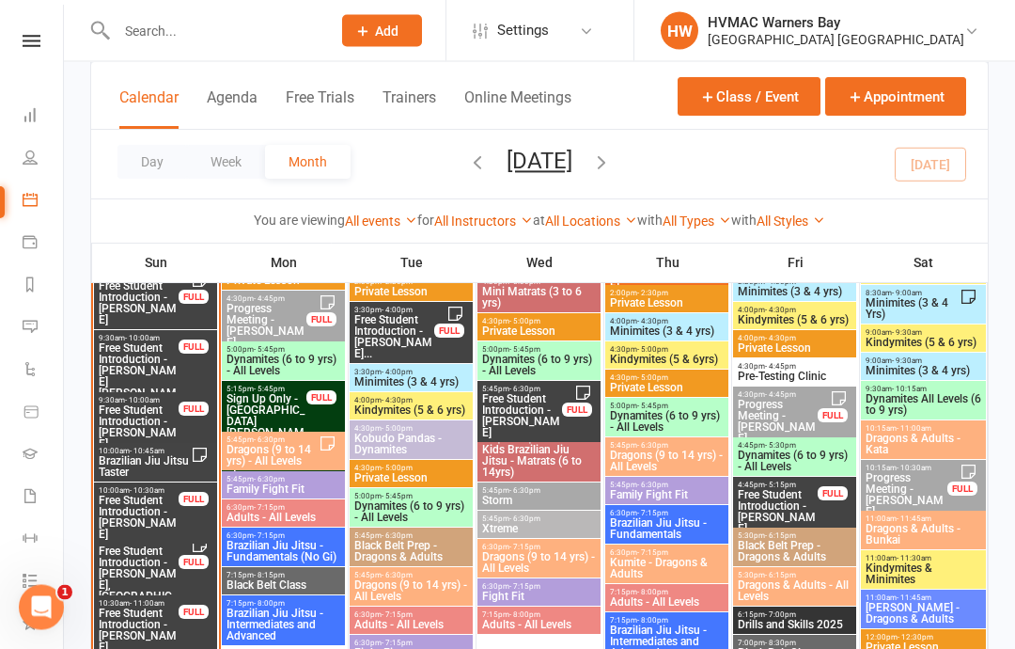
scroll to position [2346, 0]
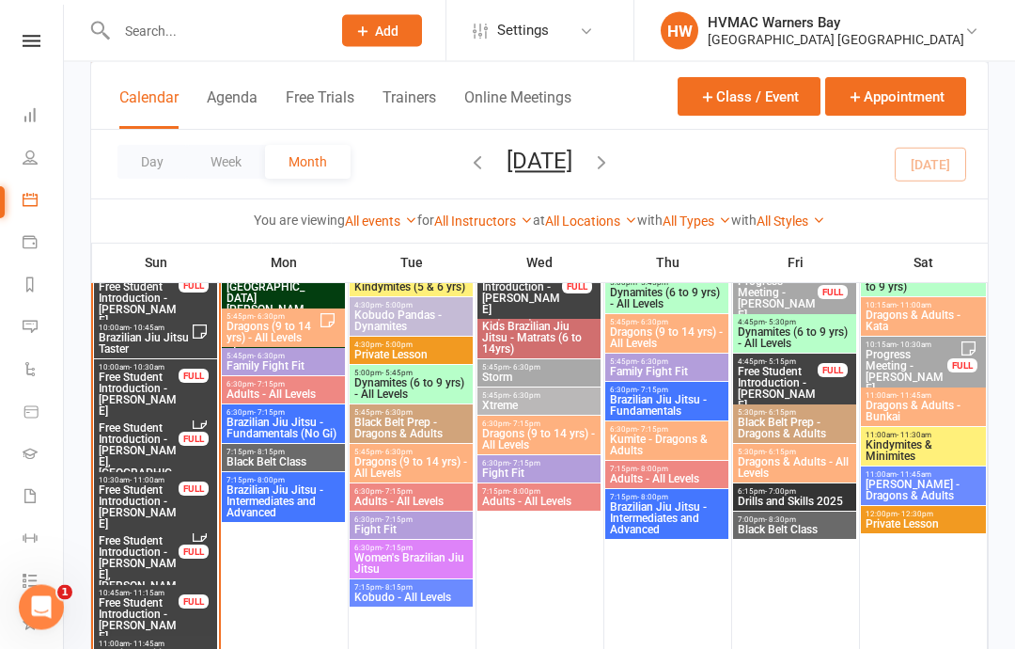
click at [128, 561] on span "Free Student Introduction - [PERSON_NAME], [PERSON_NAME]..." at bounding box center [139, 570] width 82 height 68
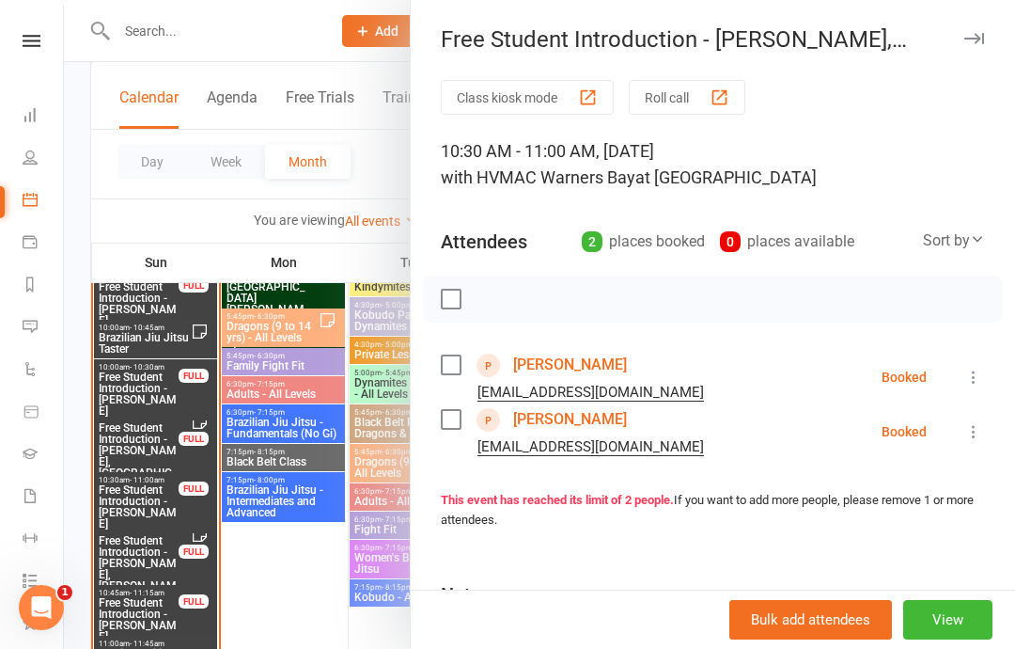
click at [531, 360] on link "[PERSON_NAME]" at bounding box center [570, 365] width 114 height 30
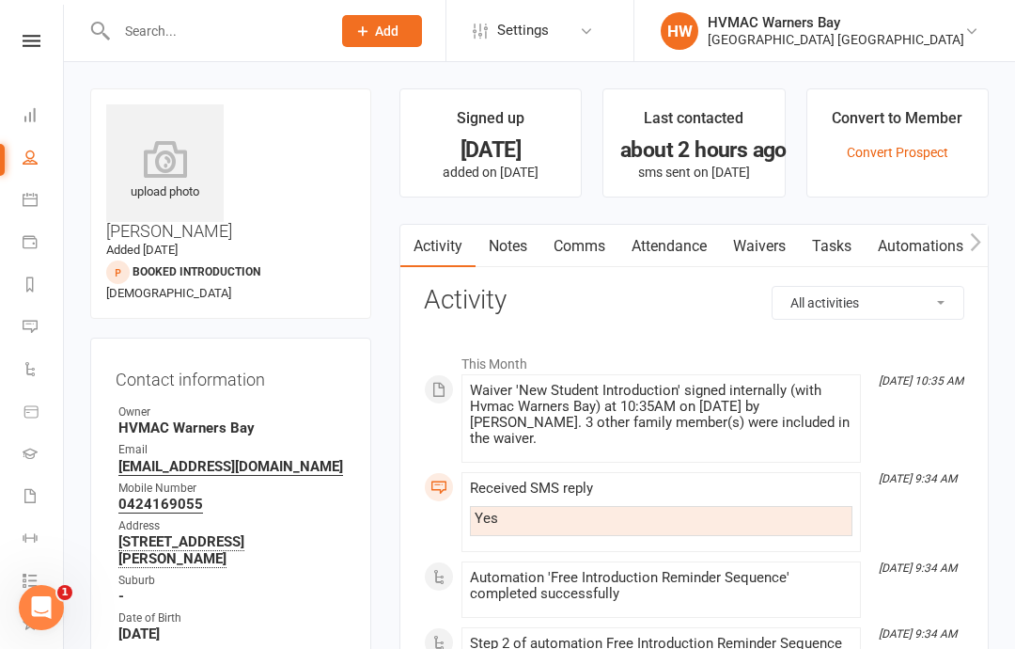
click at [761, 250] on link "Waivers" at bounding box center [759, 246] width 79 height 43
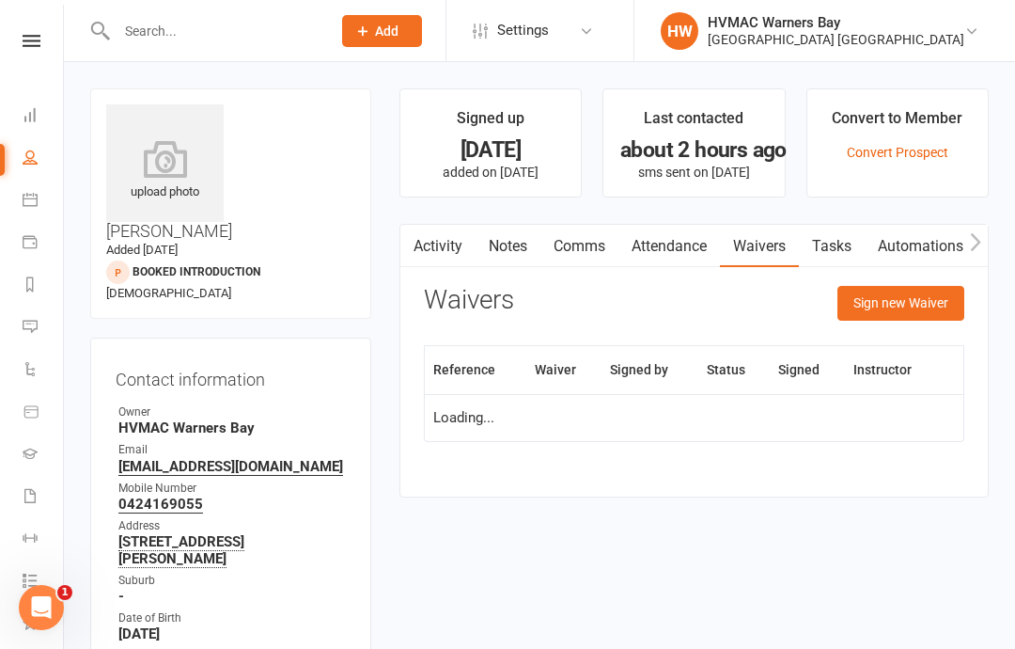
click at [935, 286] on button "Sign new Waiver" at bounding box center [900, 303] width 127 height 34
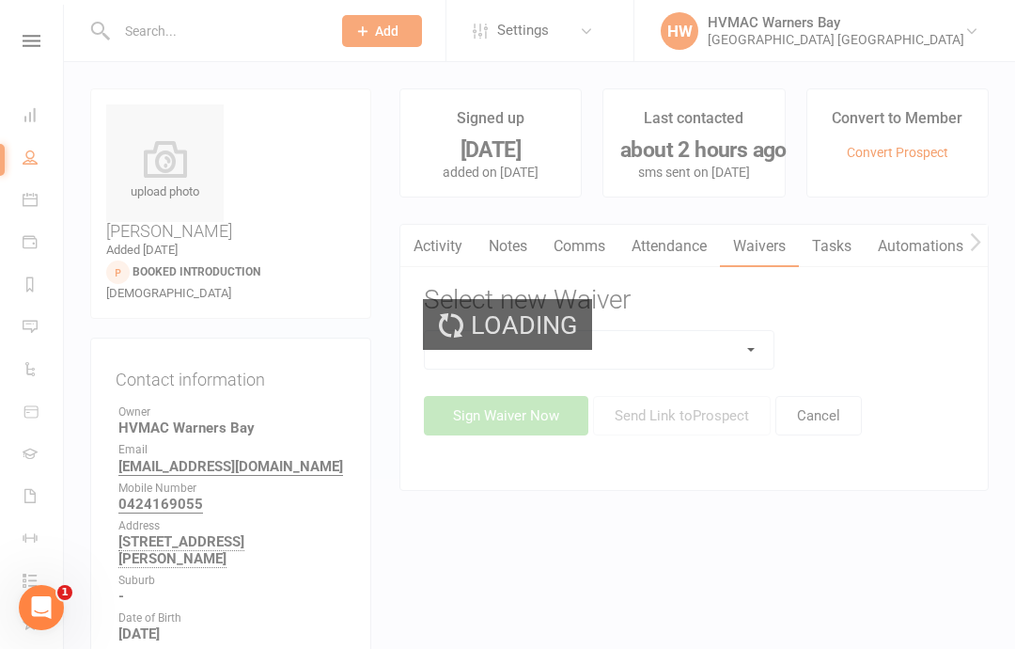
click at [753, 340] on div "Loading" at bounding box center [507, 324] width 1015 height 649
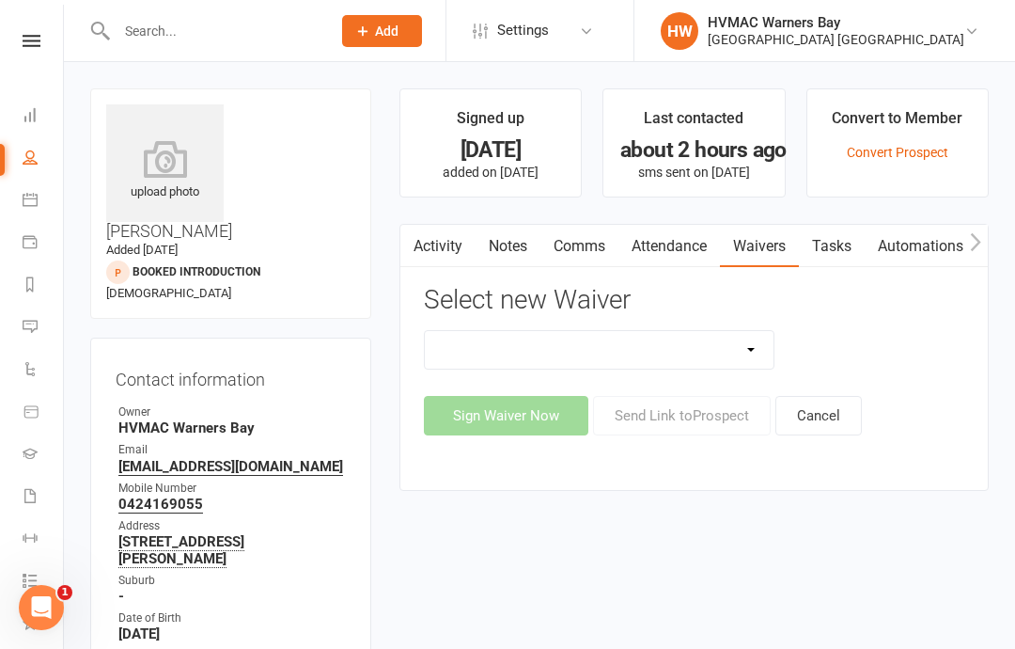
click at [747, 351] on select "Cancellation Form Cancellation Form - Kinder Kicks Fitness Challenge Goals Asse…" at bounding box center [600, 350] width 350 height 38
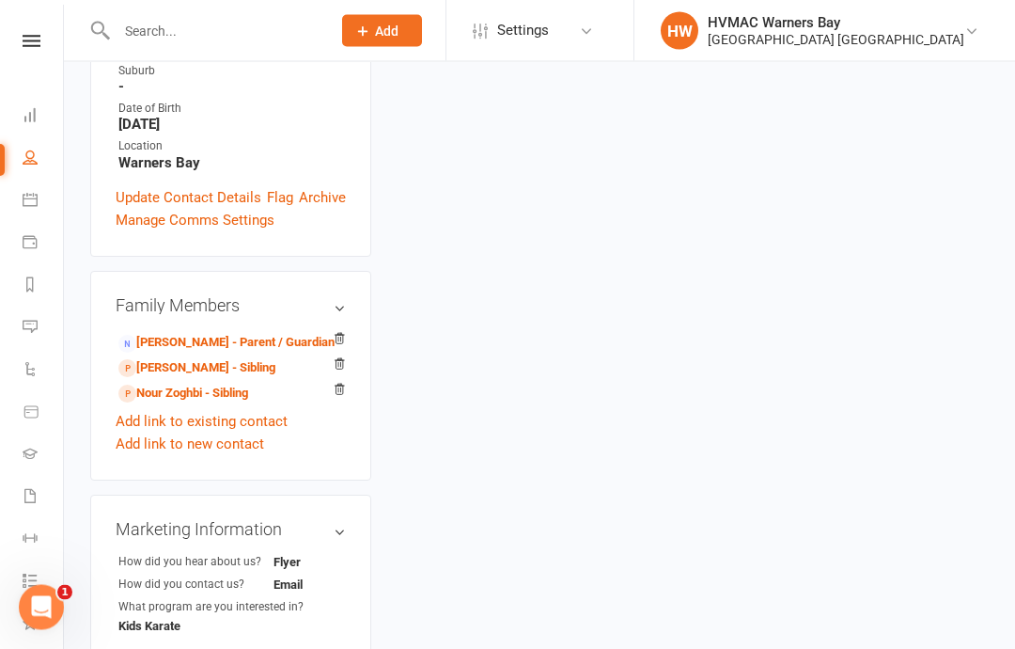
scroll to position [509, 0]
click at [153, 333] on link "[PERSON_NAME] - Parent / Guardian" at bounding box center [226, 343] width 216 height 20
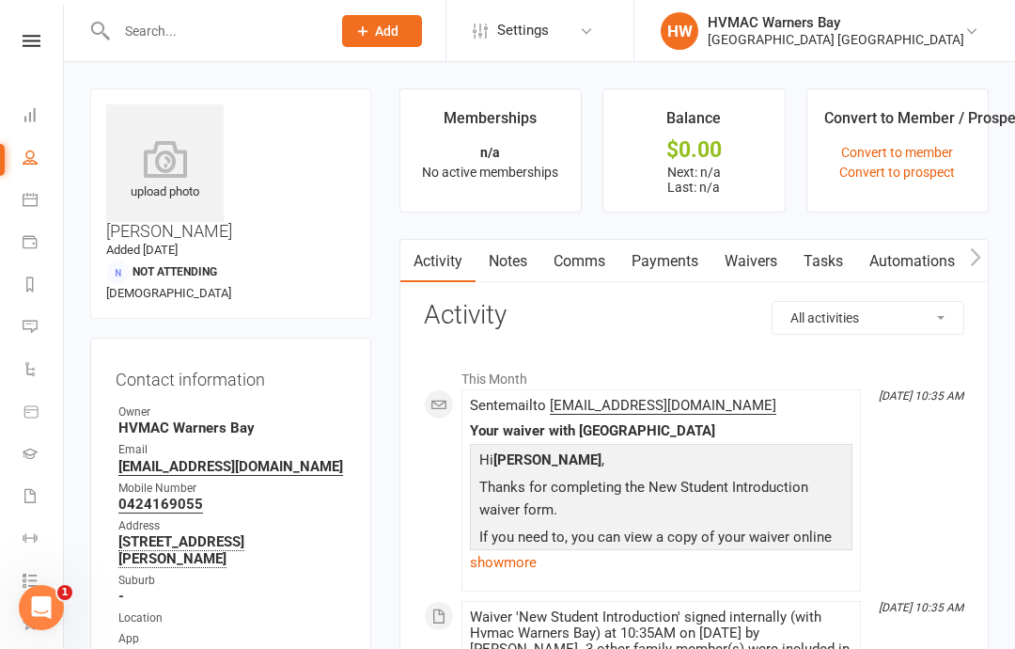
scroll to position [71, 0]
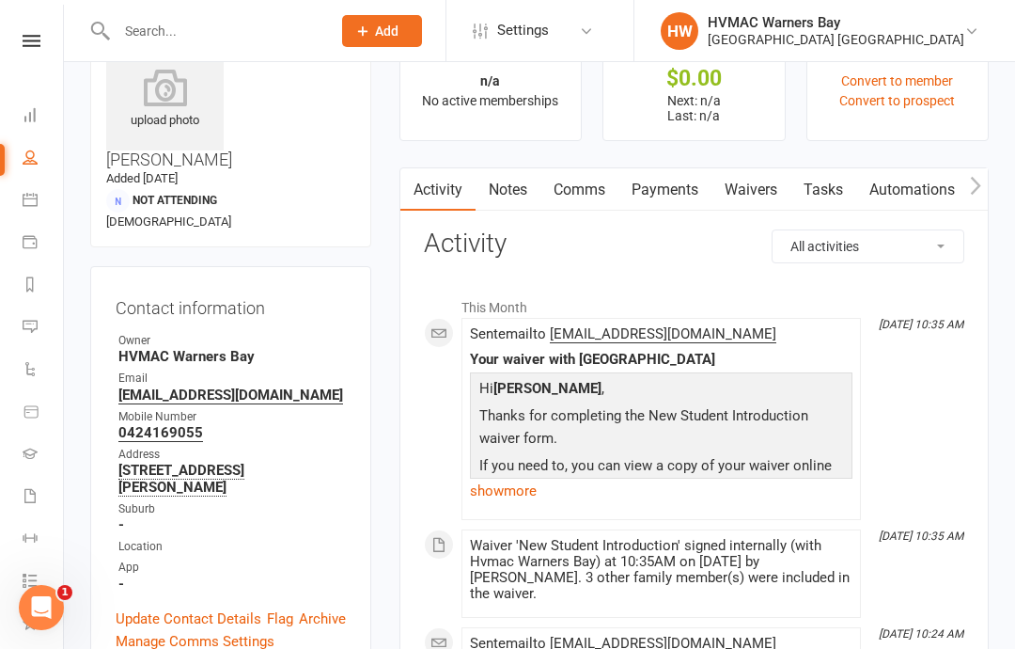
click at [766, 181] on link "Waivers" at bounding box center [750, 189] width 79 height 43
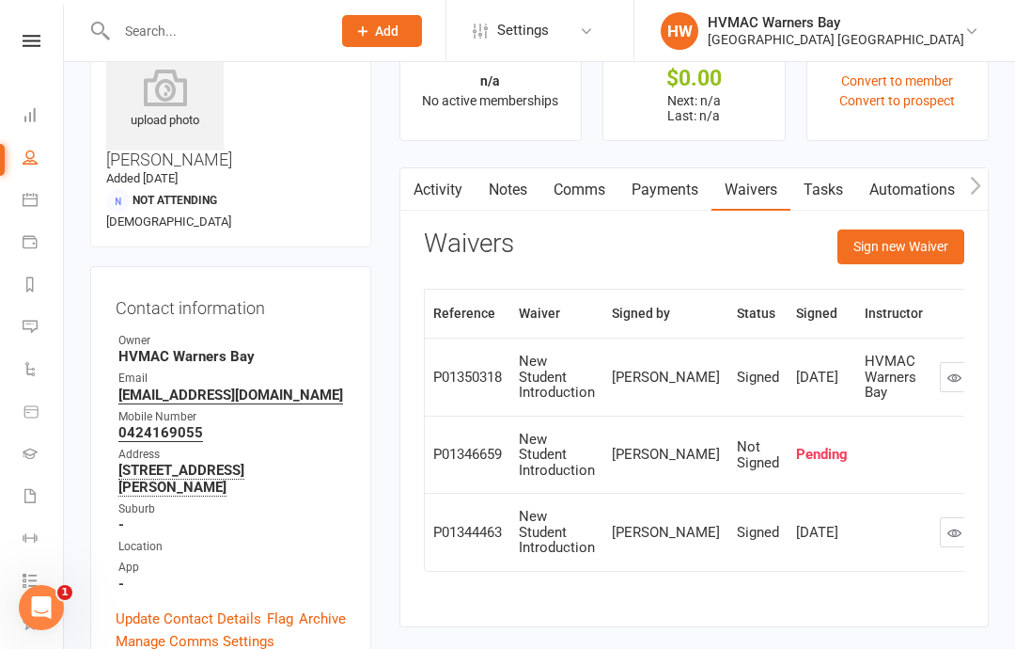
click at [925, 238] on button "Sign new Waiver" at bounding box center [900, 246] width 127 height 34
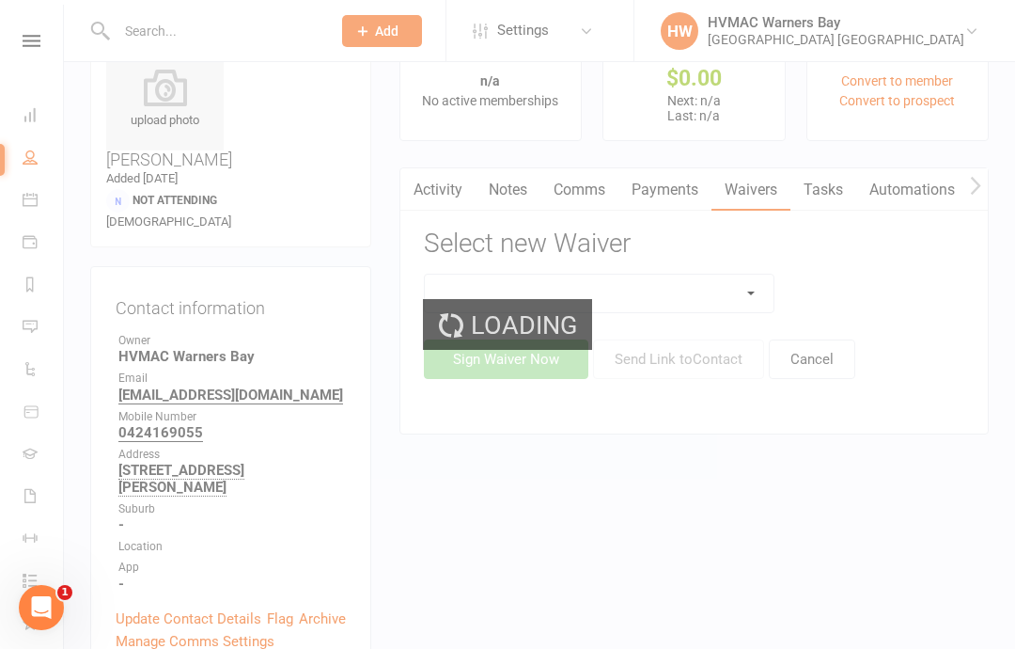
click at [742, 273] on div "Loading" at bounding box center [507, 324] width 1015 height 649
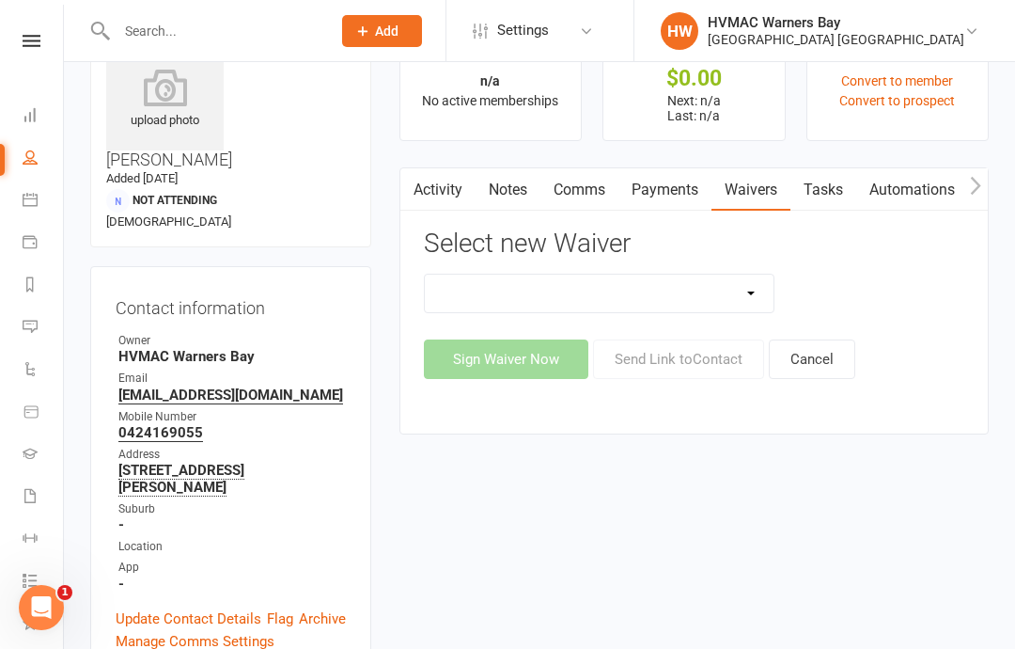
click at [743, 289] on select "Cancellation Form Cancellation Form - Kinder Kicks Fitness Challenge Goals Asse…" at bounding box center [600, 293] width 350 height 38
select select "5539"
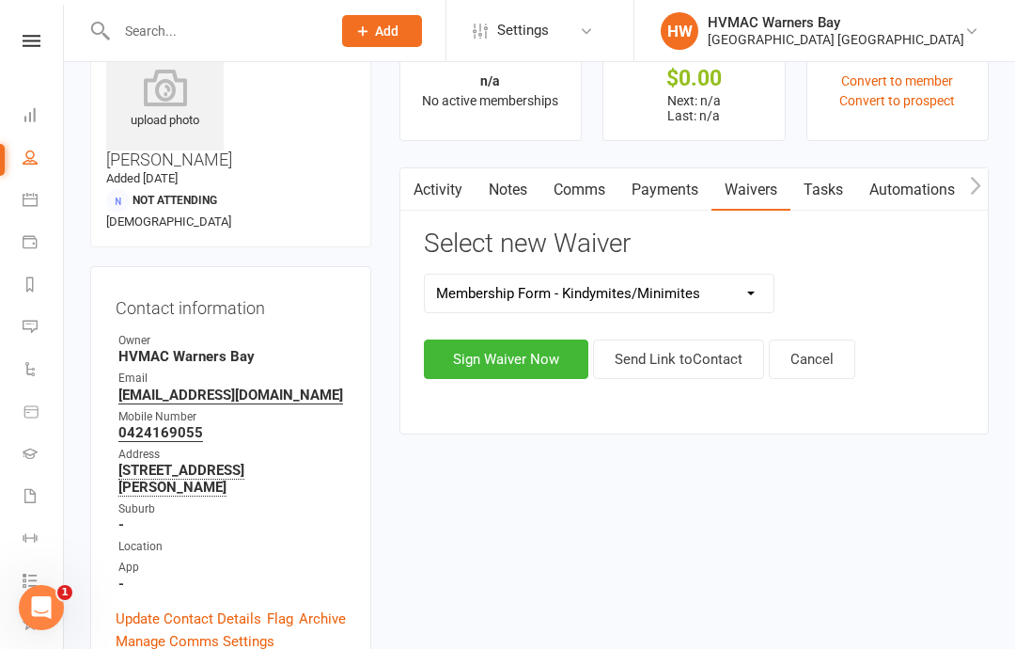
click at [539, 354] on button "Sign Waiver Now" at bounding box center [506, 358] width 164 height 39
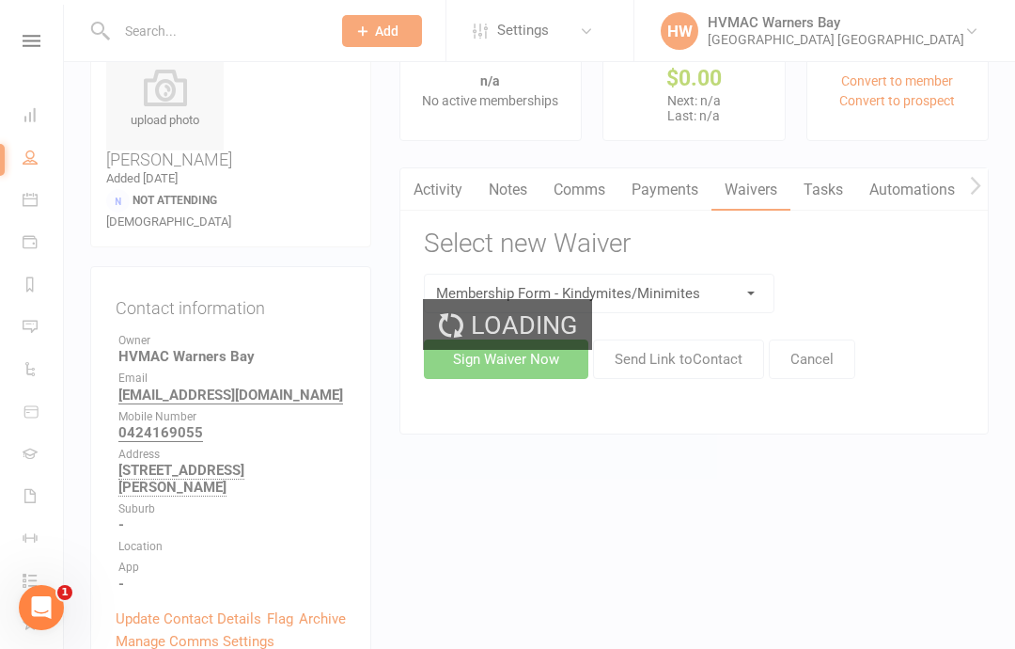
select select "bank_account"
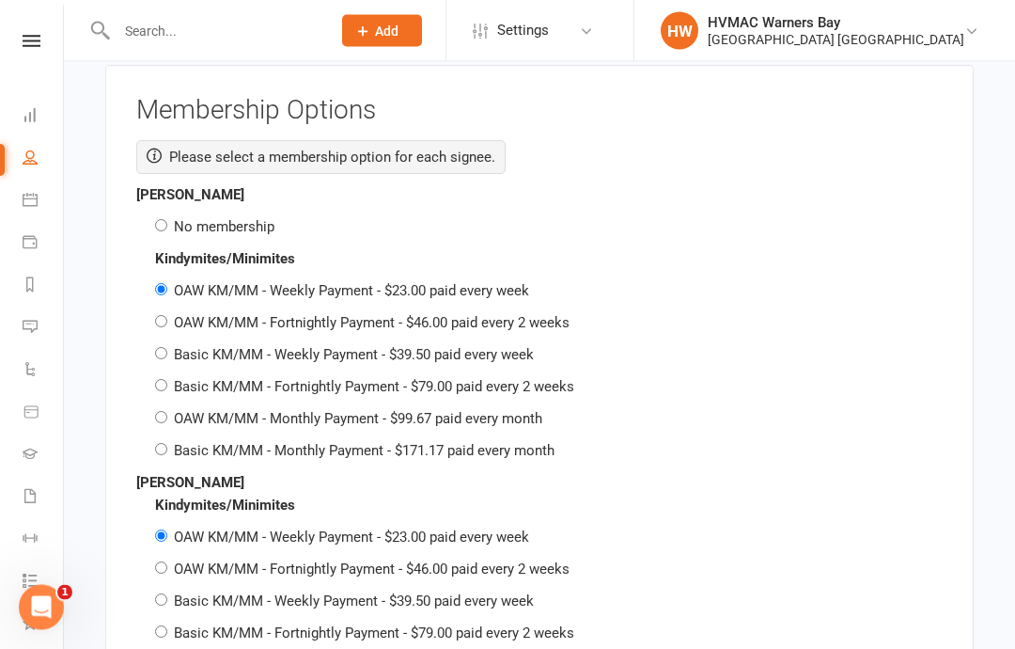
click at [167, 220] on input "No membership" at bounding box center [161, 226] width 12 height 12
radio input "true"
radio input "false"
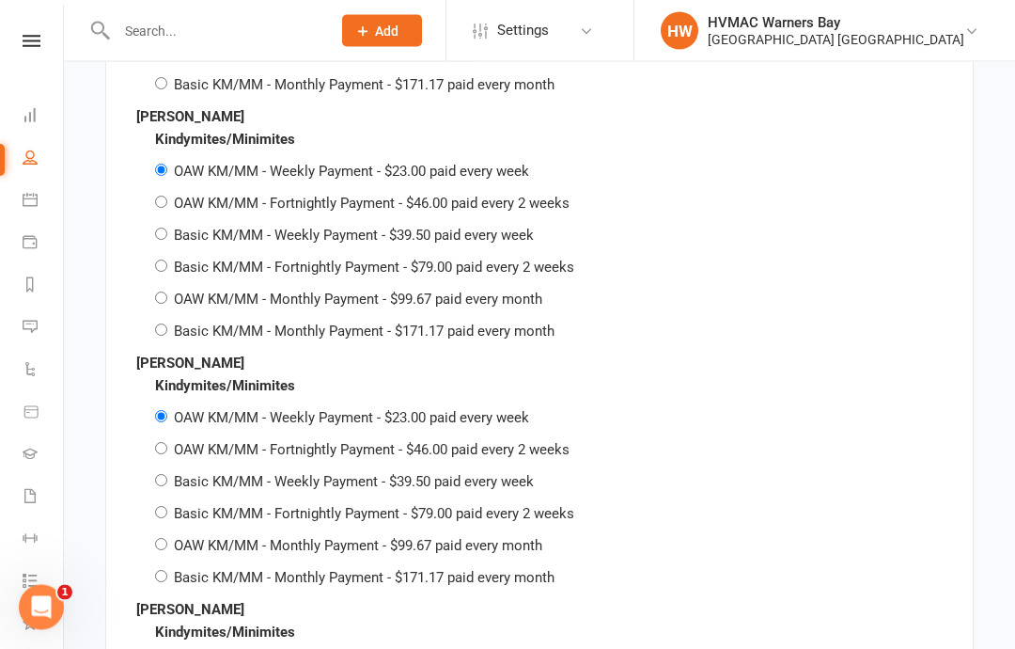
scroll to position [4683, 0]
click at [167, 324] on input "Basic KM/MM - Monthly Payment - $171.17 paid every month" at bounding box center [161, 330] width 12 height 12
radio input "true"
radio input "false"
click at [164, 570] on input "Basic KM/MM - Monthly Payment - $171.17 paid every month" at bounding box center [161, 576] width 12 height 12
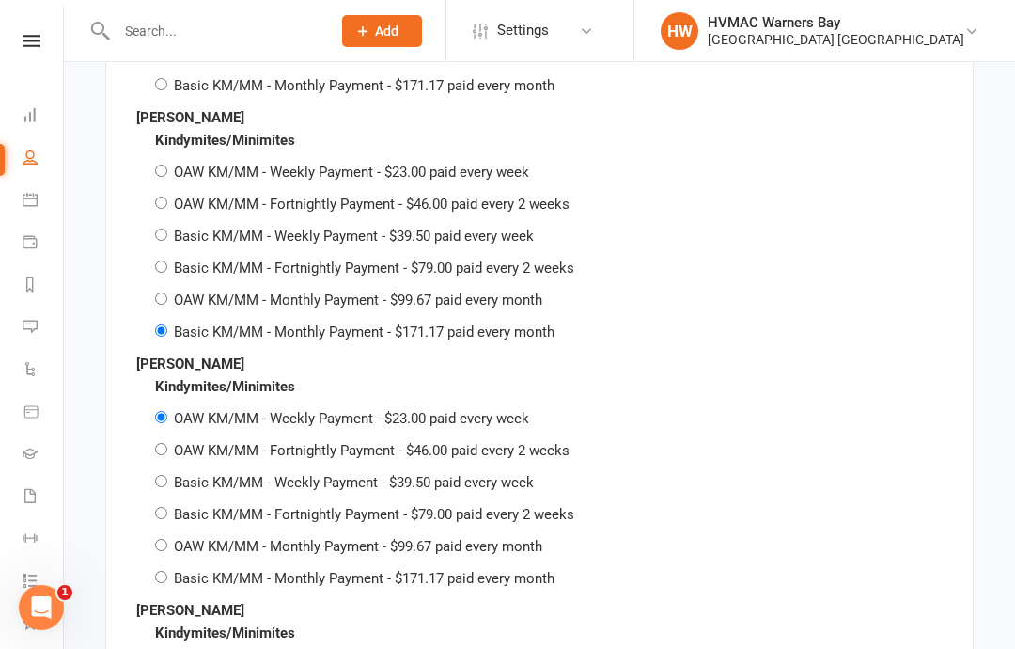
radio input "true"
radio input "false"
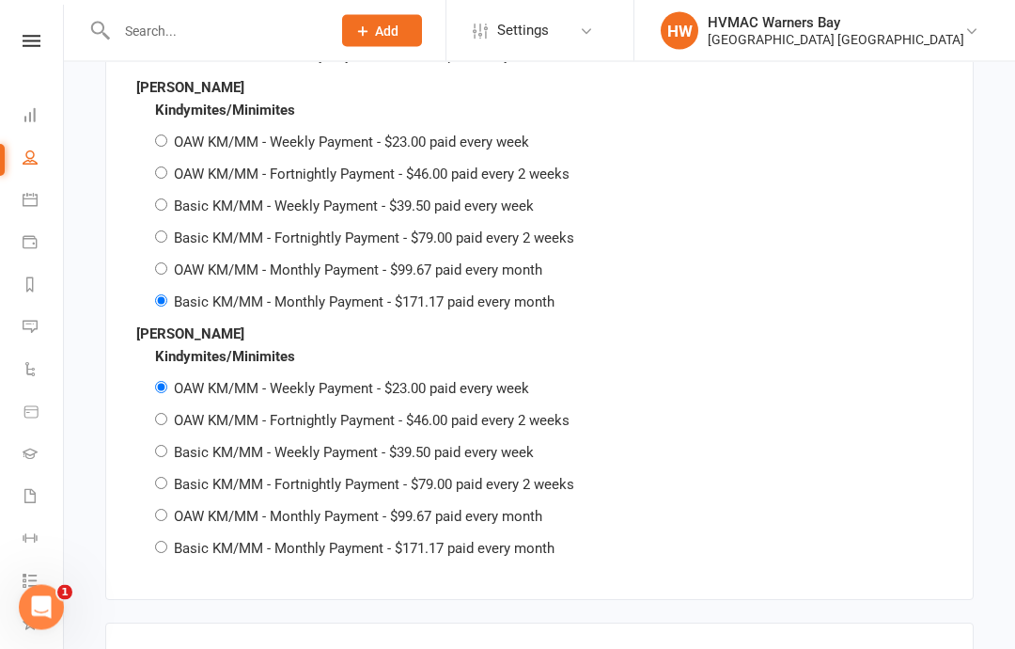
scroll to position [4966, 0]
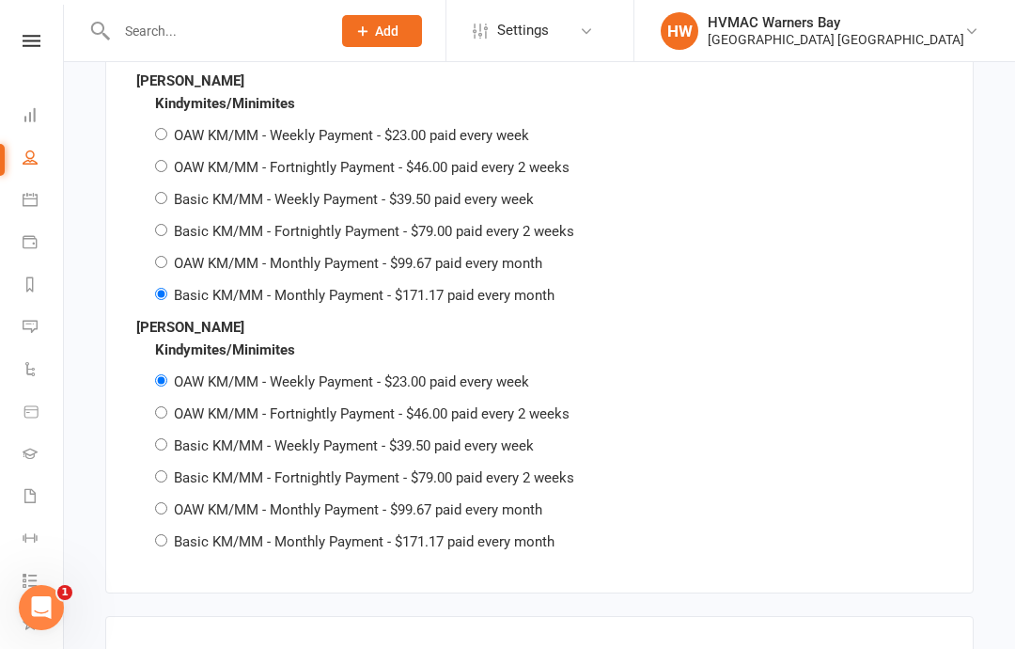
click at [160, 534] on input "Basic KM/MM - Monthly Payment - $171.17 paid every month" at bounding box center [161, 540] width 12 height 12
radio input "true"
radio input "false"
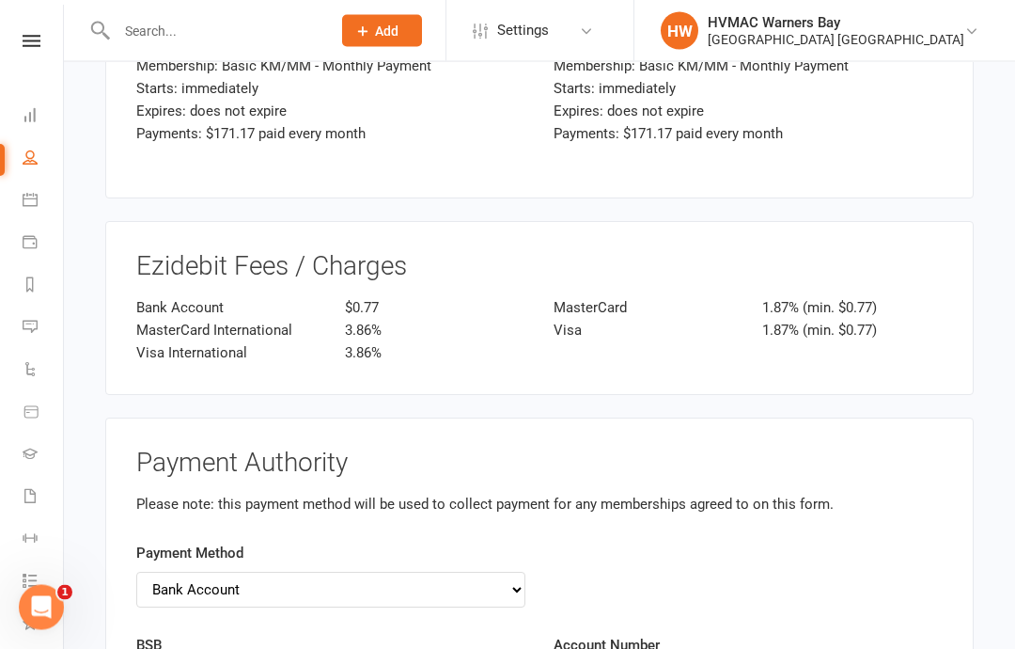
scroll to position [5881, 0]
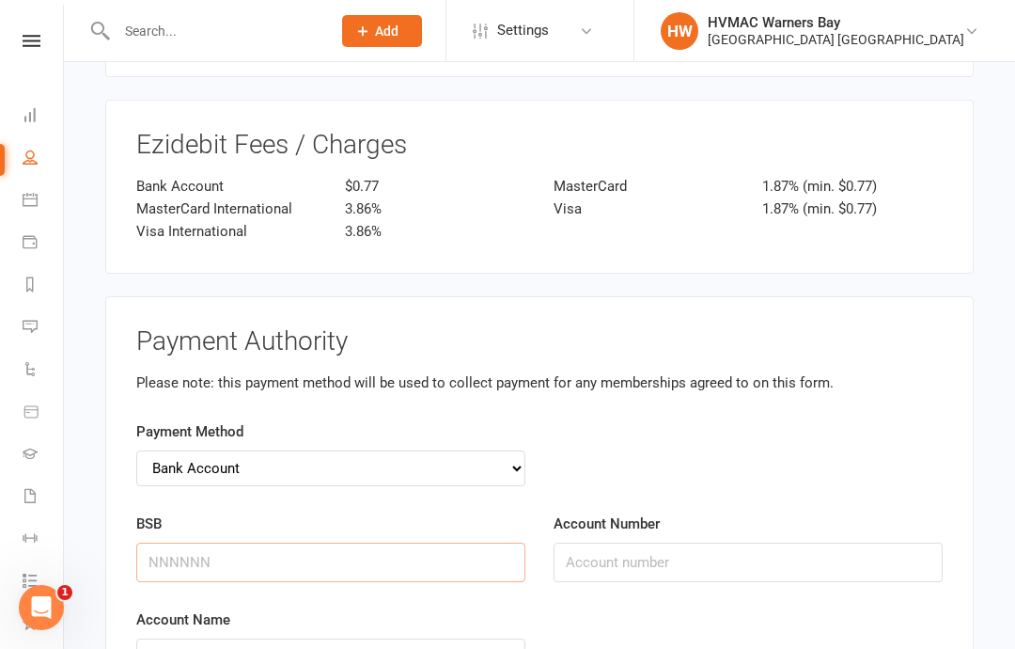
click at [160, 542] on input "BSB" at bounding box center [330, 561] width 389 height 39
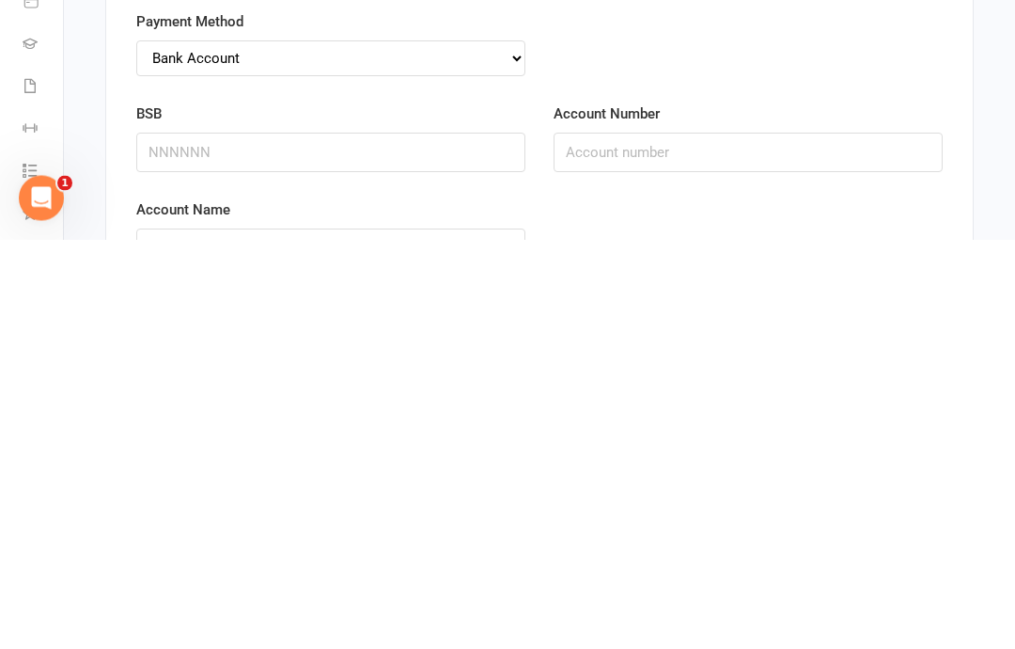
checkbox input "true"
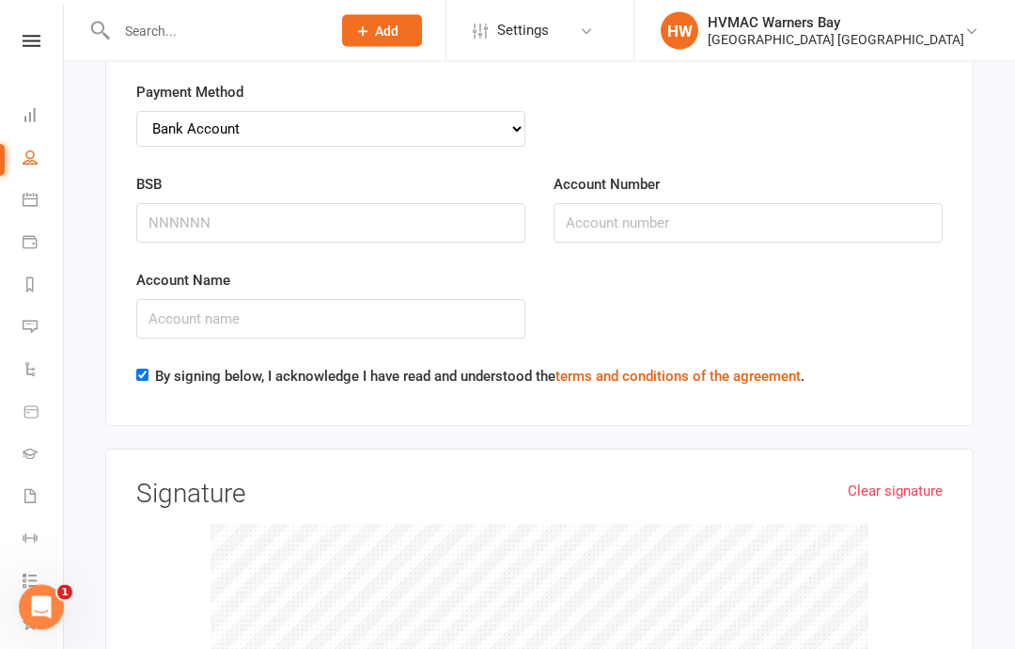
scroll to position [6218, 0]
click at [161, 205] on input "BSB" at bounding box center [330, 224] width 389 height 39
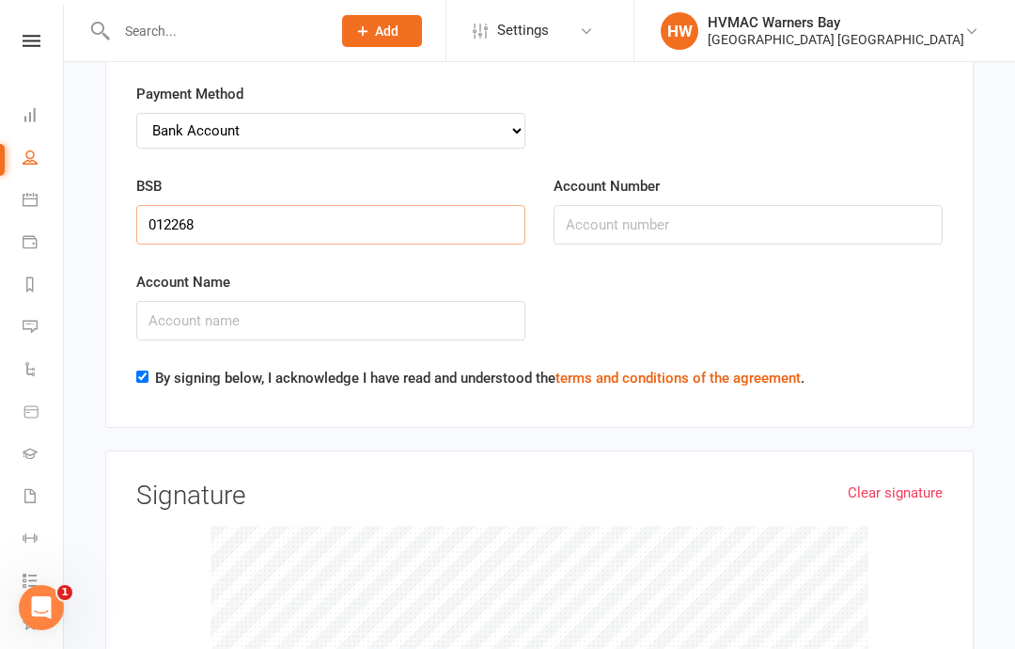
type input "012268"
click at [602, 205] on input "Account Number" at bounding box center [748, 224] width 389 height 39
type input "502161226"
click at [173, 300] on input "Account Name" at bounding box center [330, 319] width 389 height 39
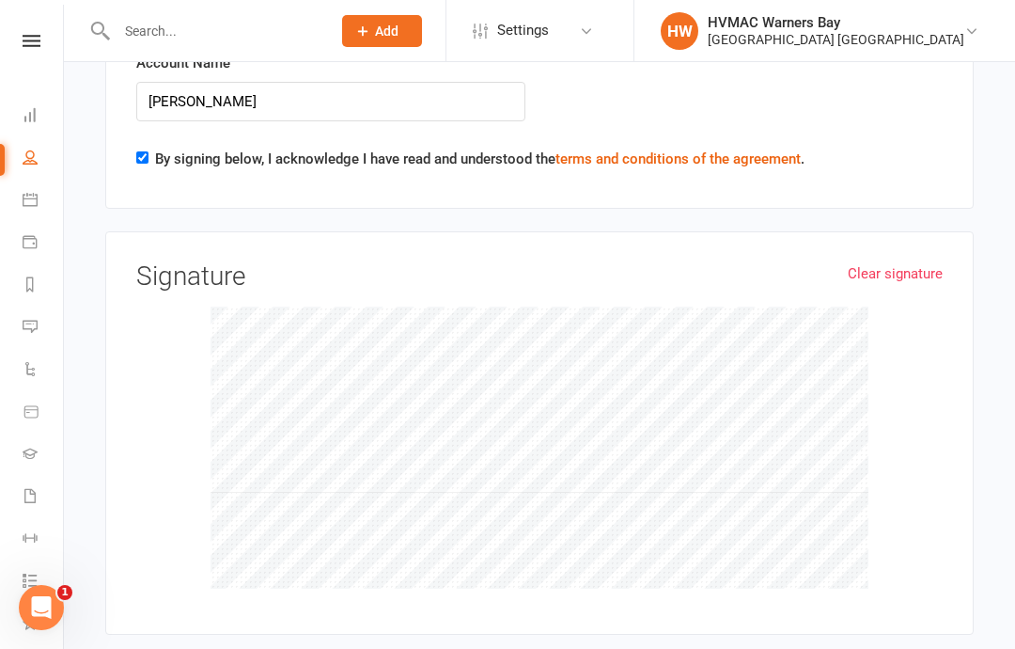
scroll to position [6435, 0]
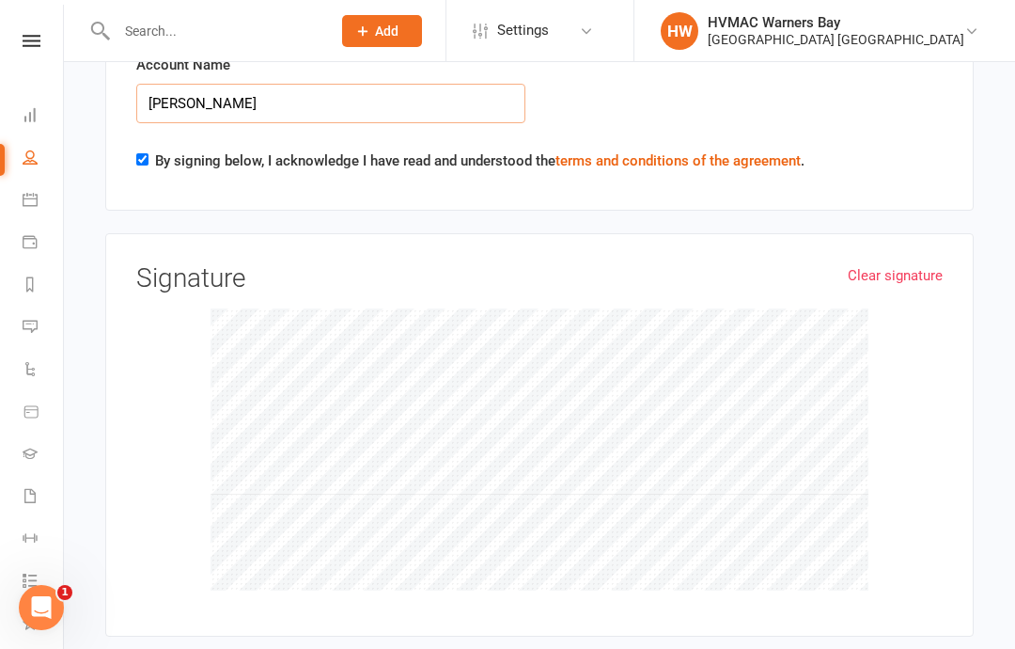
type input "[PERSON_NAME]"
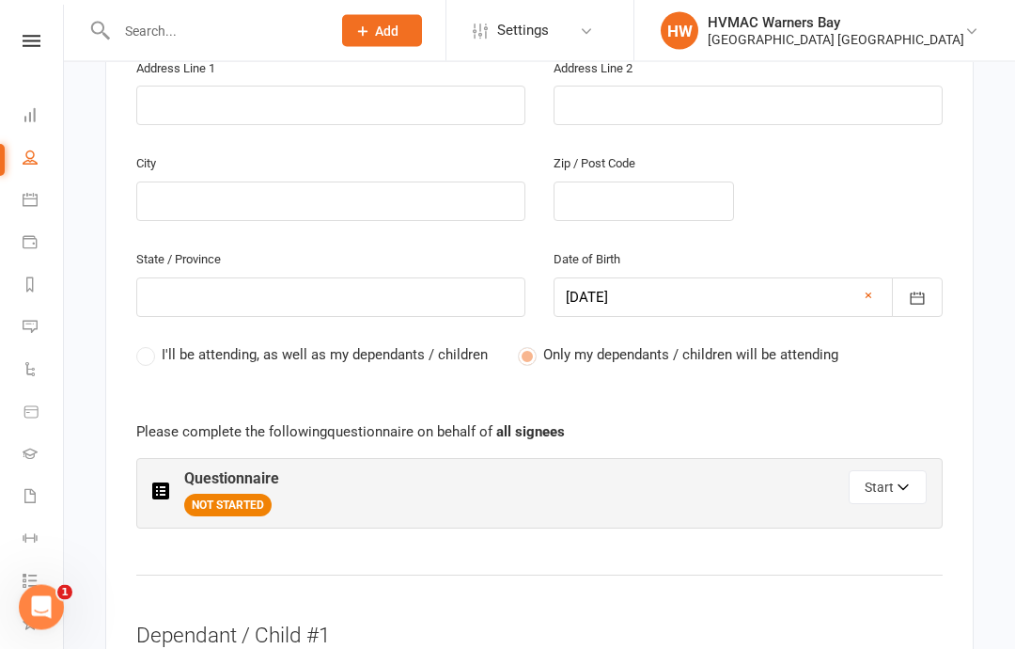
click at [900, 471] on button "Start" at bounding box center [888, 488] width 78 height 34
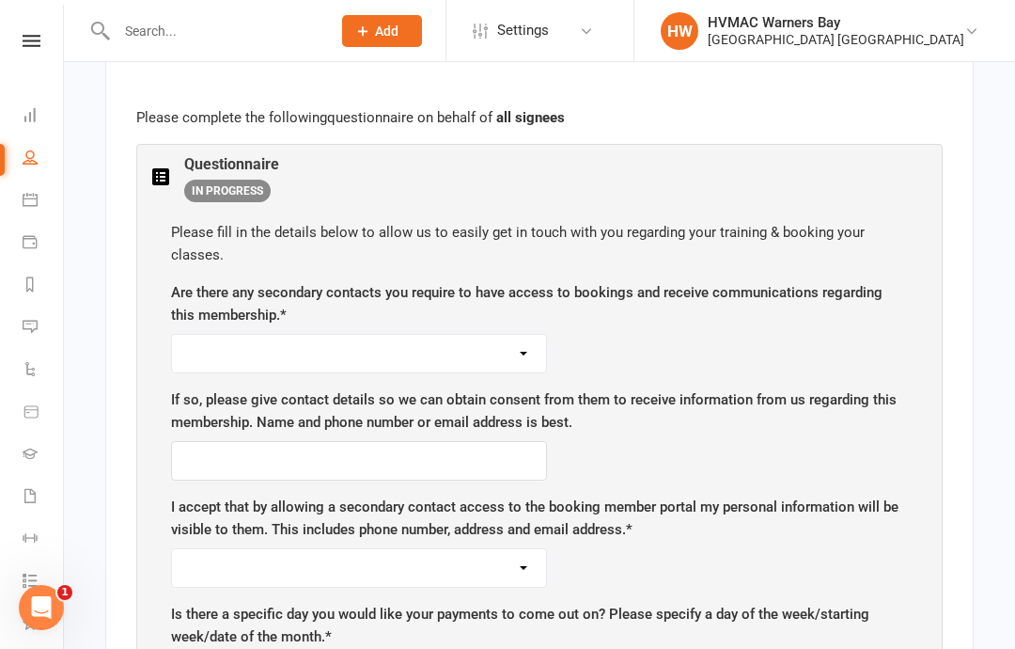
scroll to position [1099, 0]
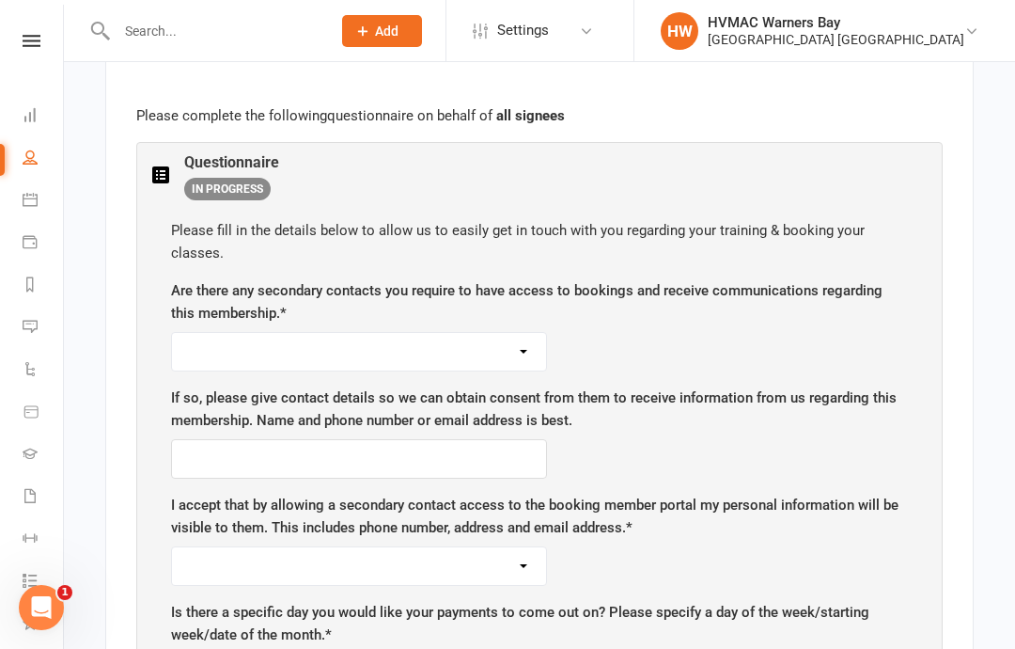
click at [180, 333] on select "Yes No" at bounding box center [359, 352] width 374 height 38
click at [204, 333] on select "Yes No" at bounding box center [359, 352] width 374 height 38
select select "Yes"
click at [222, 547] on select "Yes No" at bounding box center [359, 566] width 374 height 38
select select "Yes"
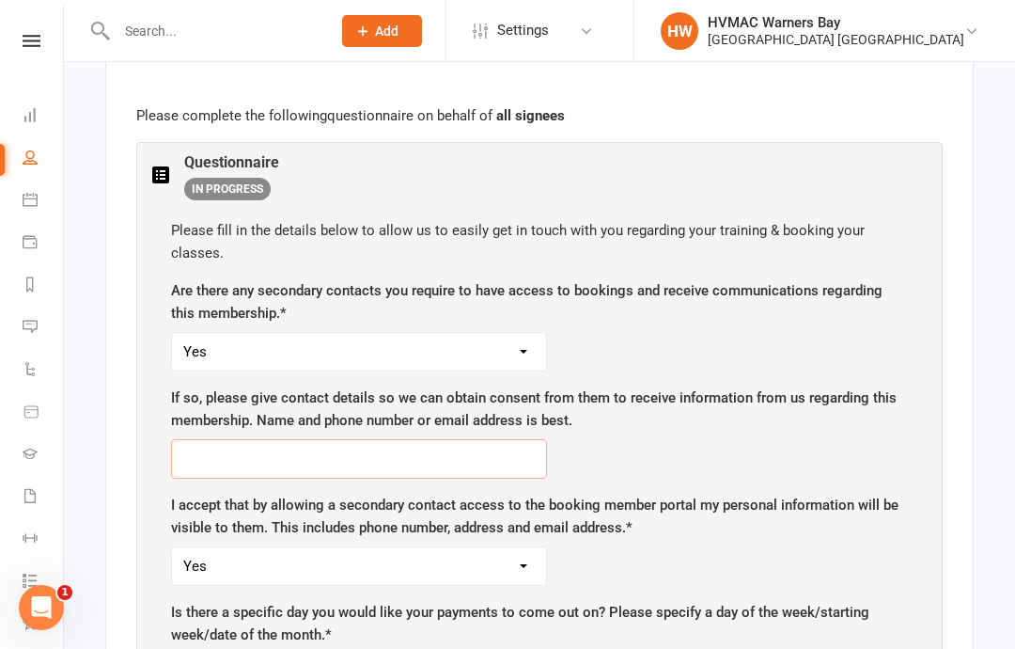
click at [237, 439] on input "text" at bounding box center [359, 458] width 376 height 39
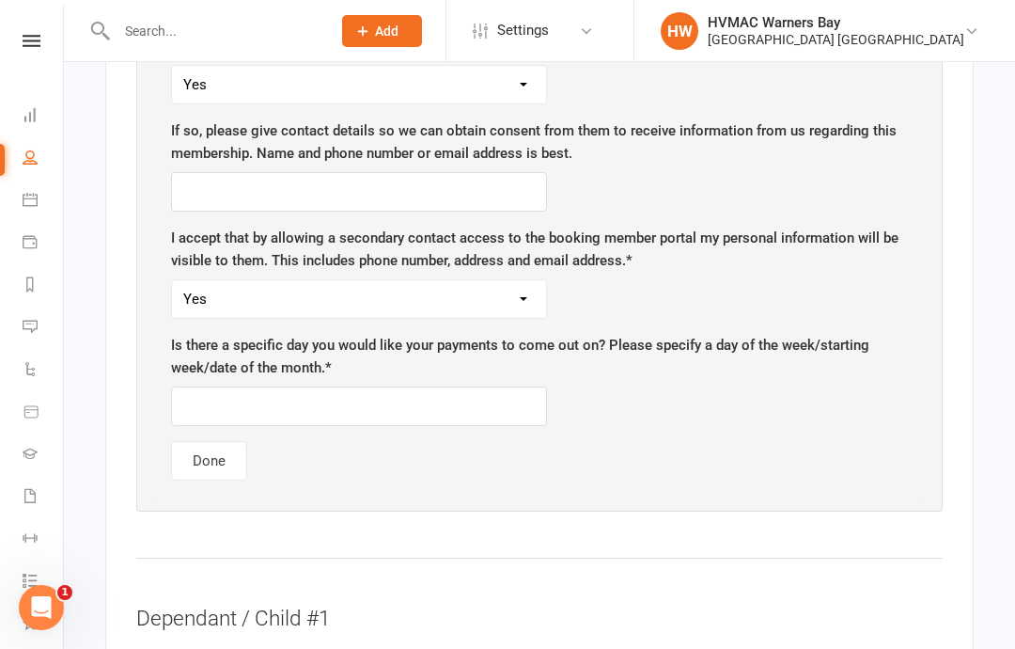
scroll to position [1365, 0]
click at [212, 387] on input "text" at bounding box center [359, 406] width 376 height 39
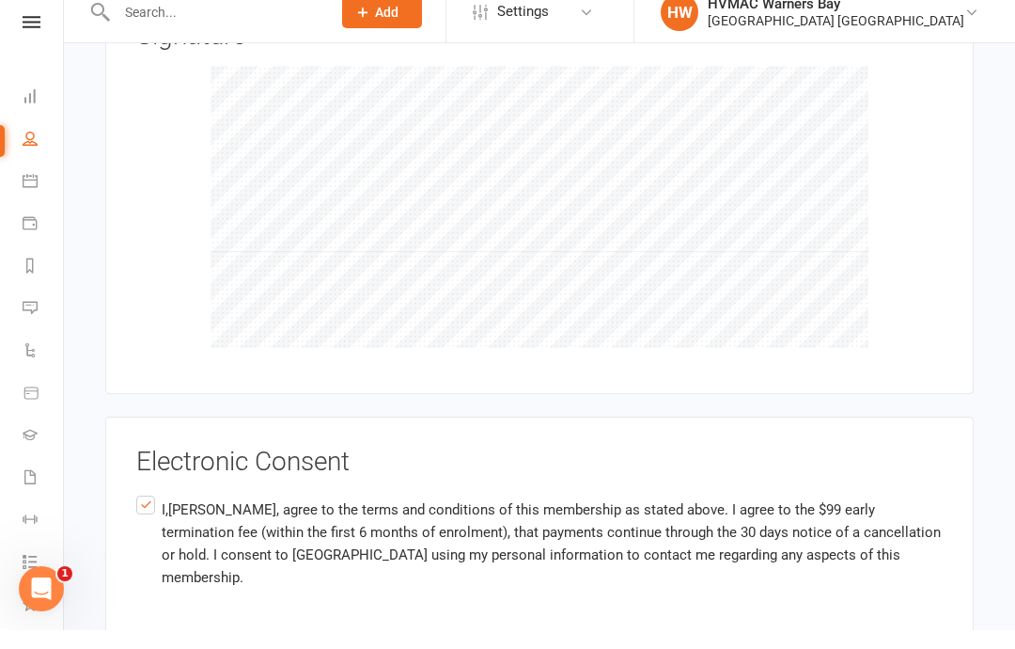
scroll to position [7225, 0]
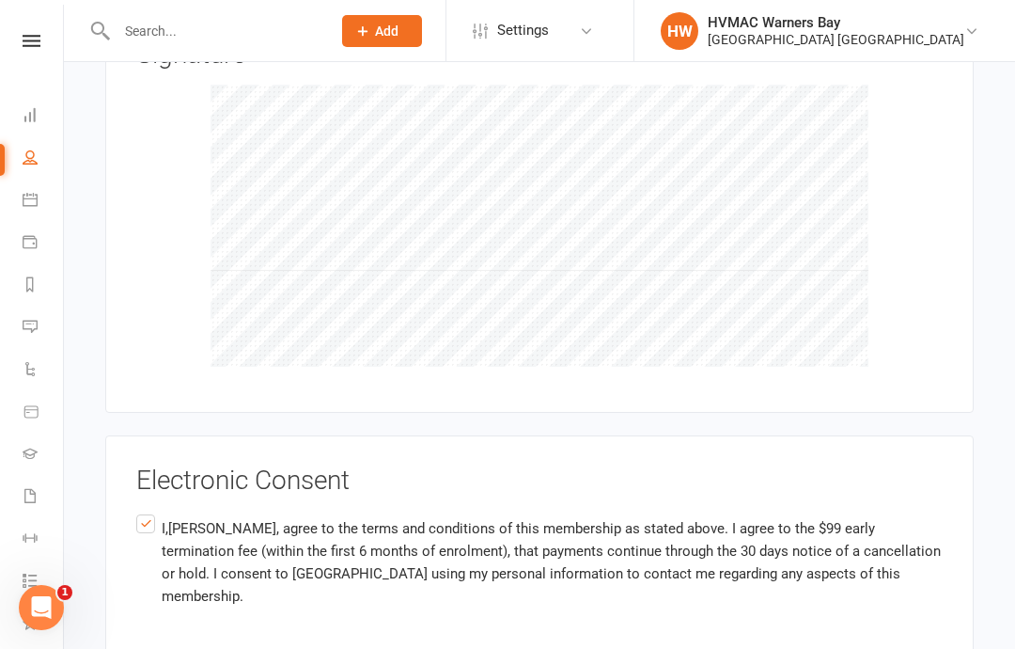
type input "15/10"
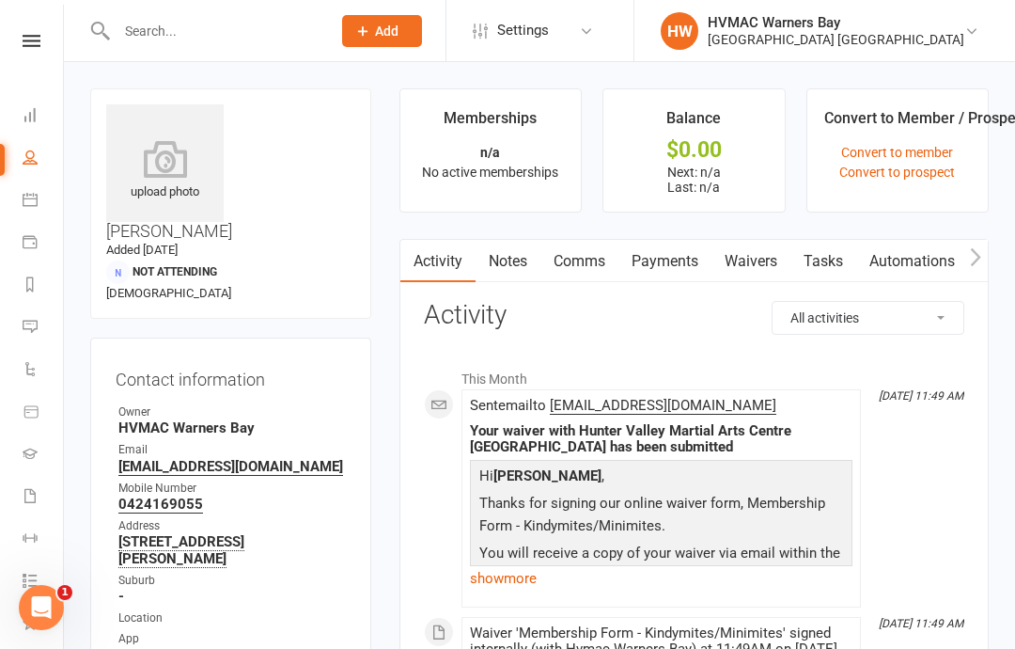
click at [673, 254] on link "Payments" at bounding box center [664, 261] width 93 height 43
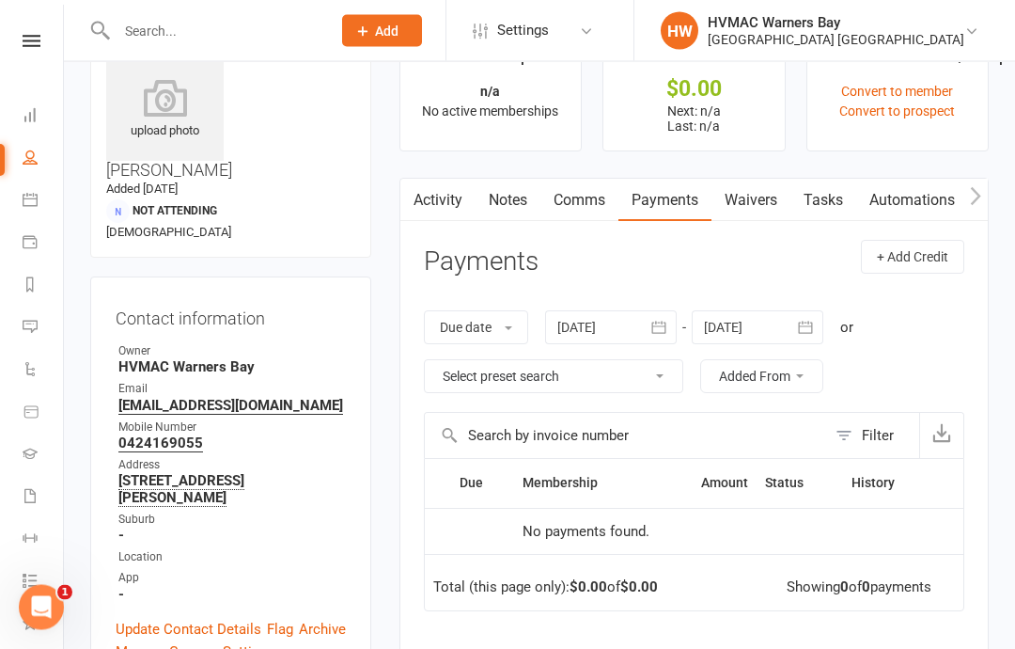
scroll to position [74, 0]
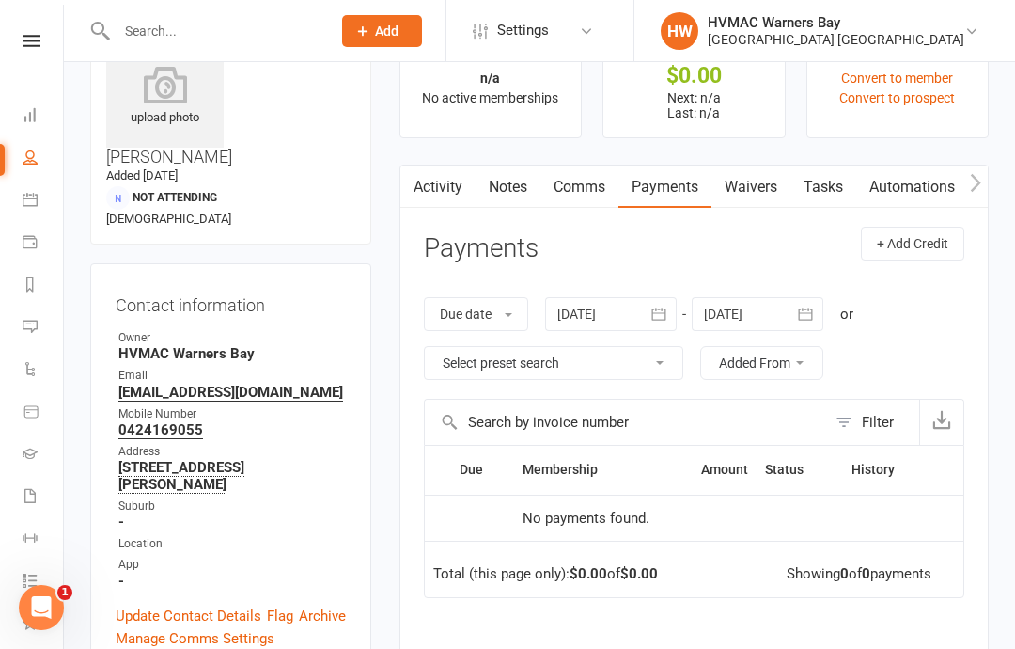
click at [761, 183] on link "Waivers" at bounding box center [750, 186] width 79 height 43
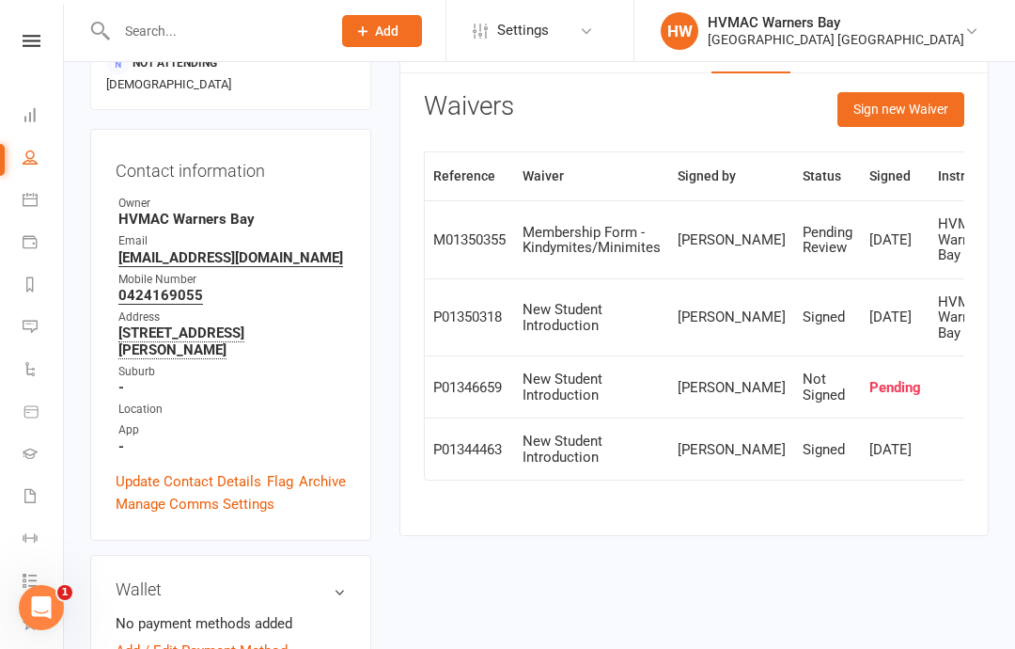
scroll to position [209, 0]
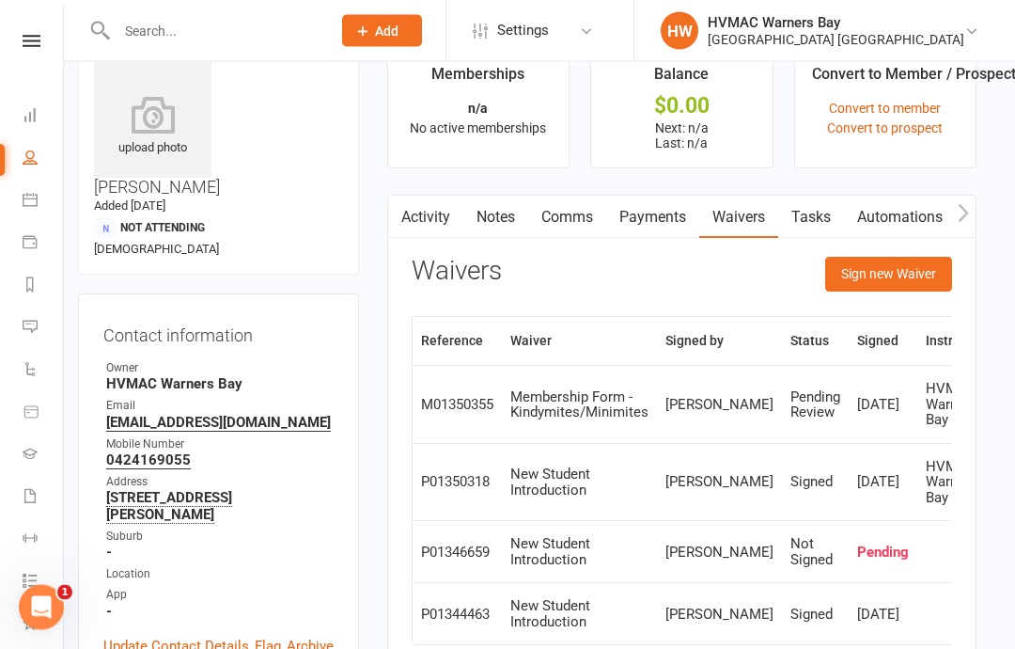
scroll to position [0, 12]
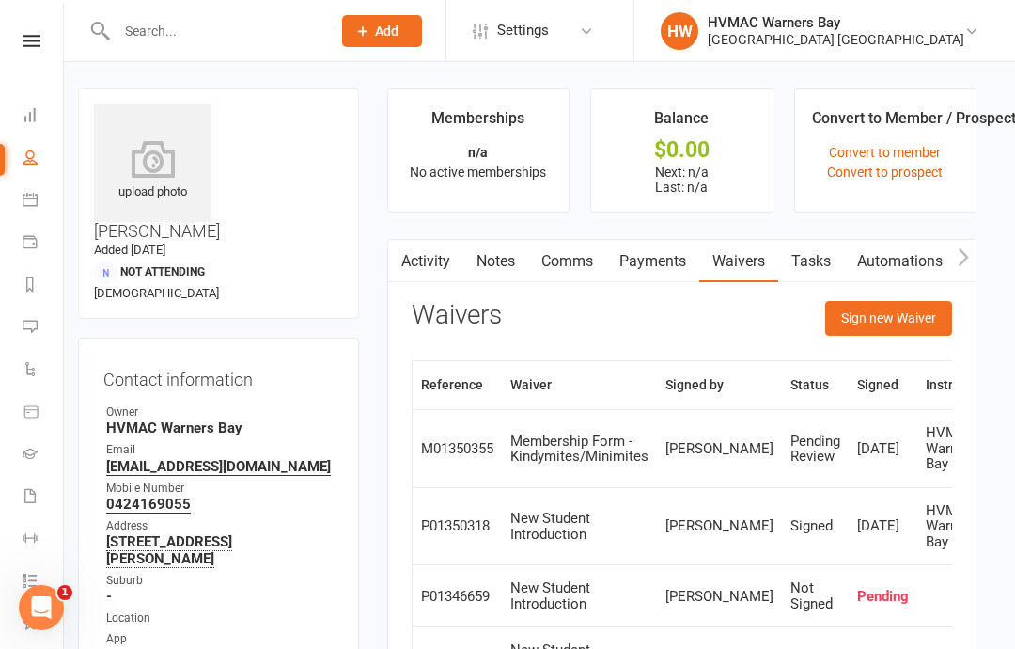
click at [33, 415] on icon at bounding box center [31, 411] width 17 height 17
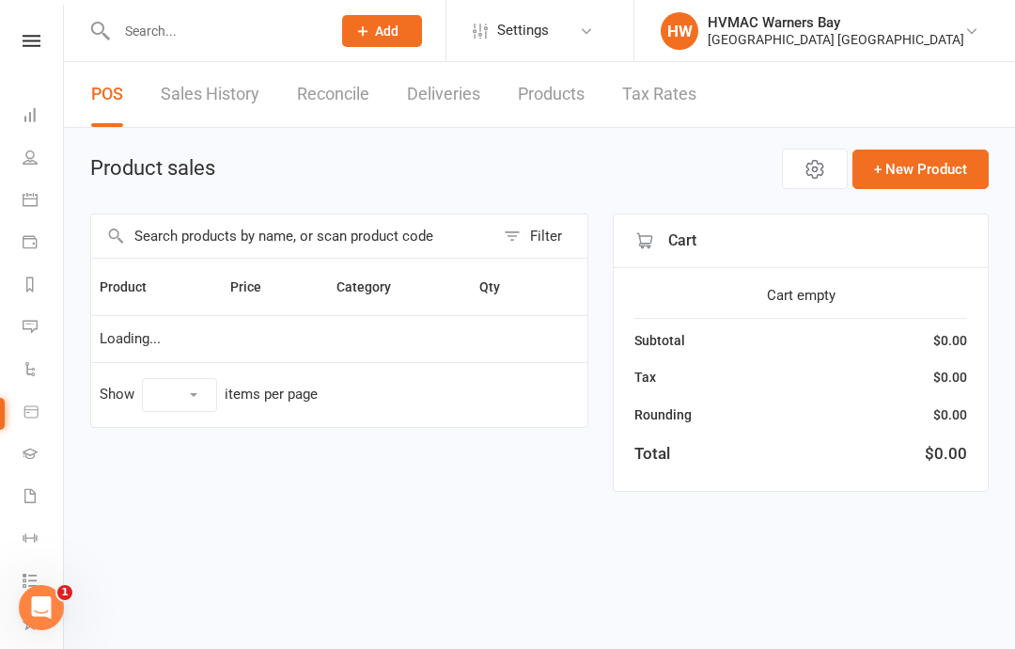
select select "10"
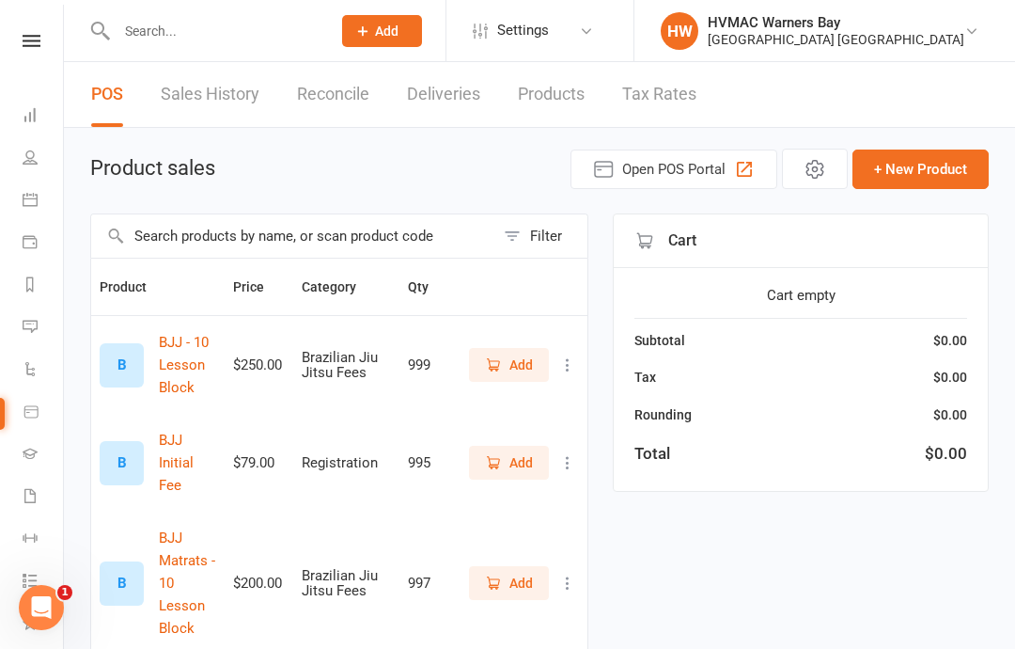
click at [32, 325] on icon at bounding box center [30, 326] width 15 height 15
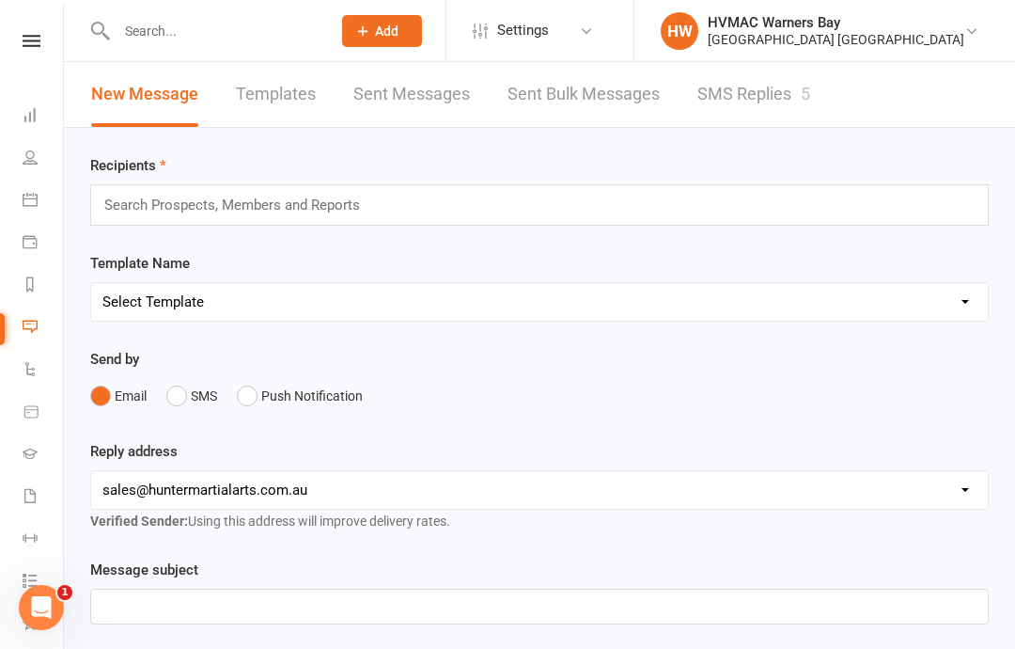
click at [30, 240] on icon at bounding box center [30, 241] width 15 height 15
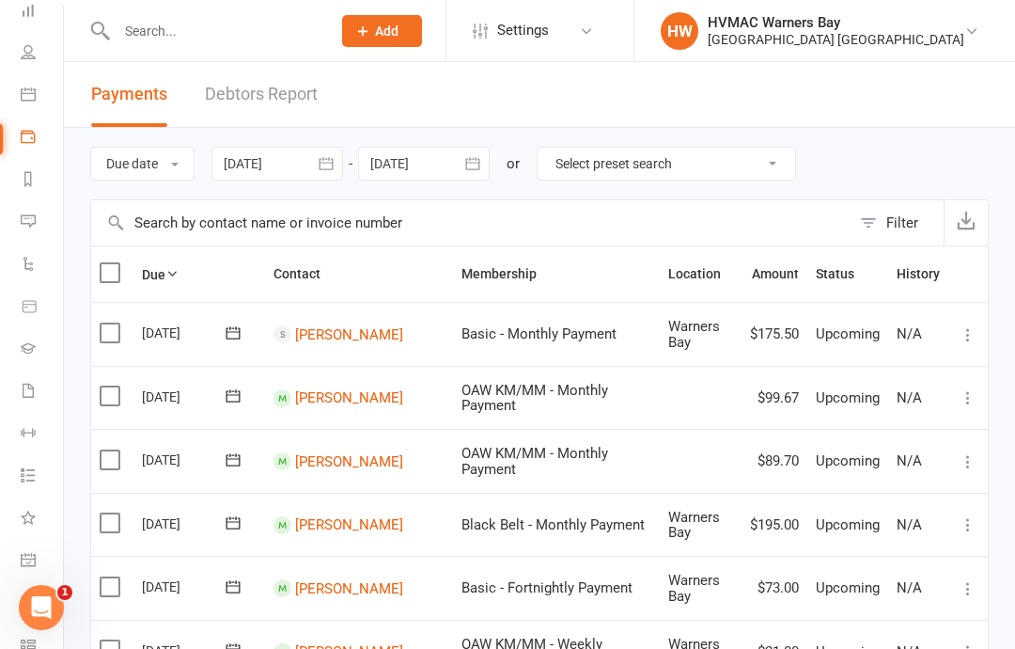
scroll to position [105, 2]
click at [28, 391] on icon at bounding box center [28, 390] width 15 height 15
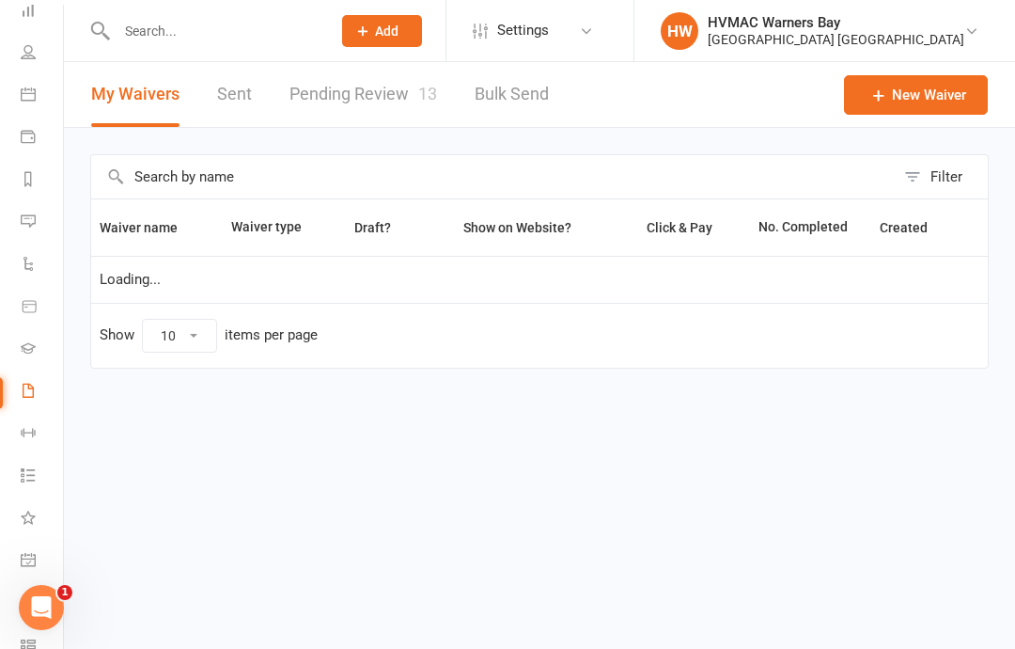
select select "100"
click at [324, 65] on link "Pending Review 13" at bounding box center [363, 94] width 148 height 65
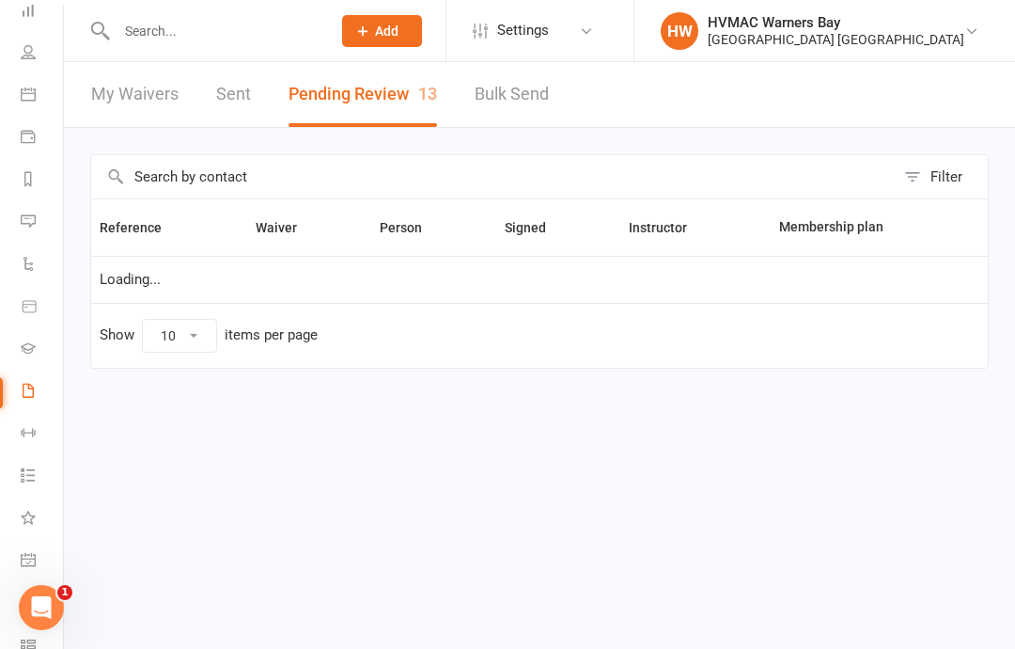
select select "100"
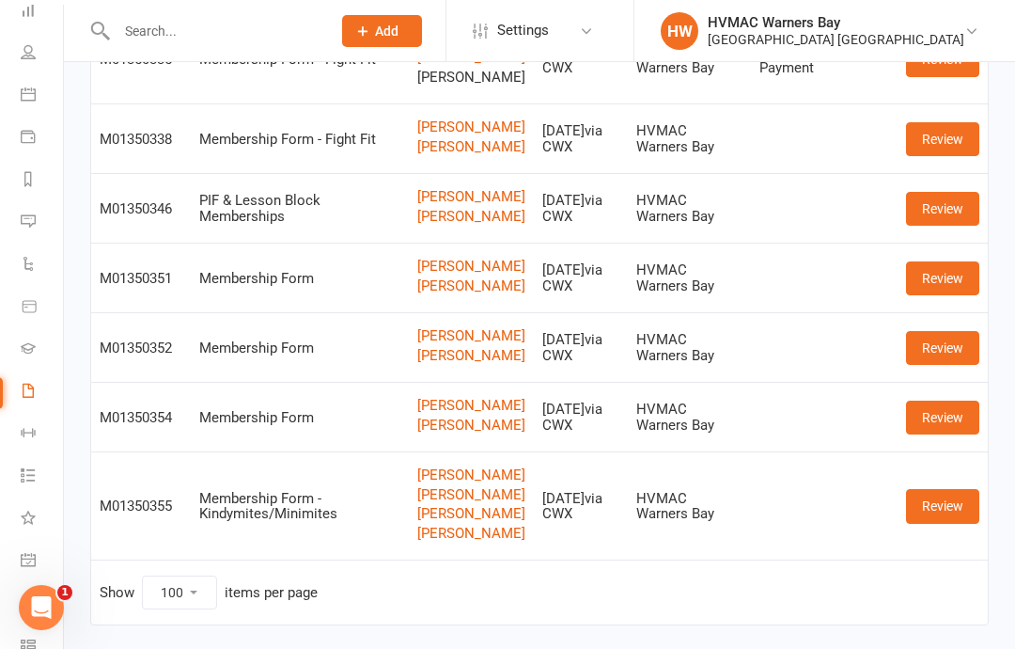
scroll to position [676, 0]
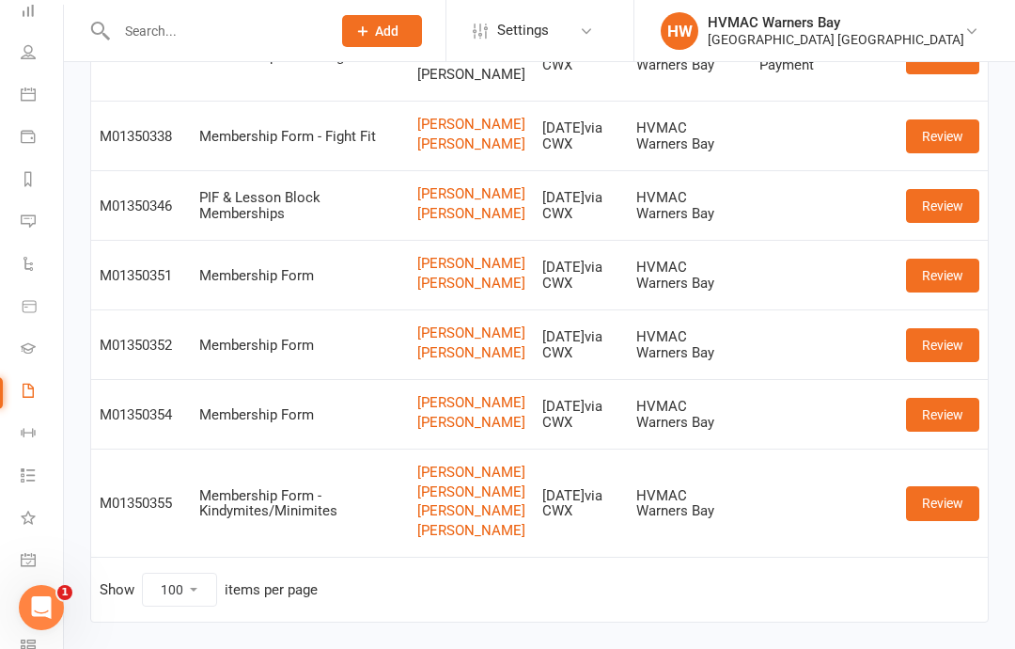
click at [950, 520] on link "Review" at bounding box center [942, 503] width 73 height 34
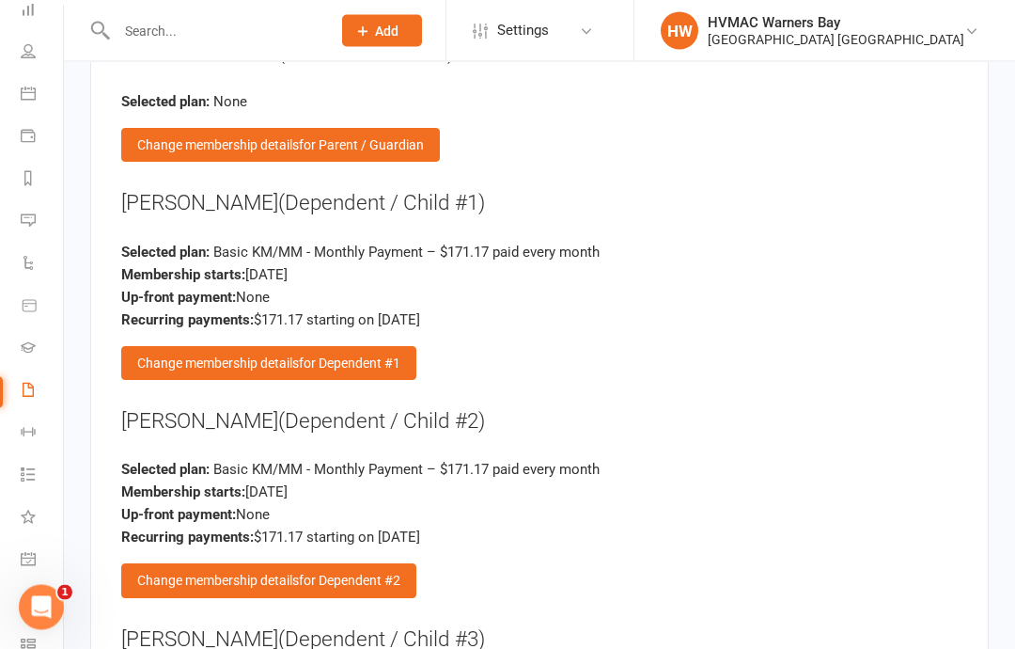
scroll to position [4065, 0]
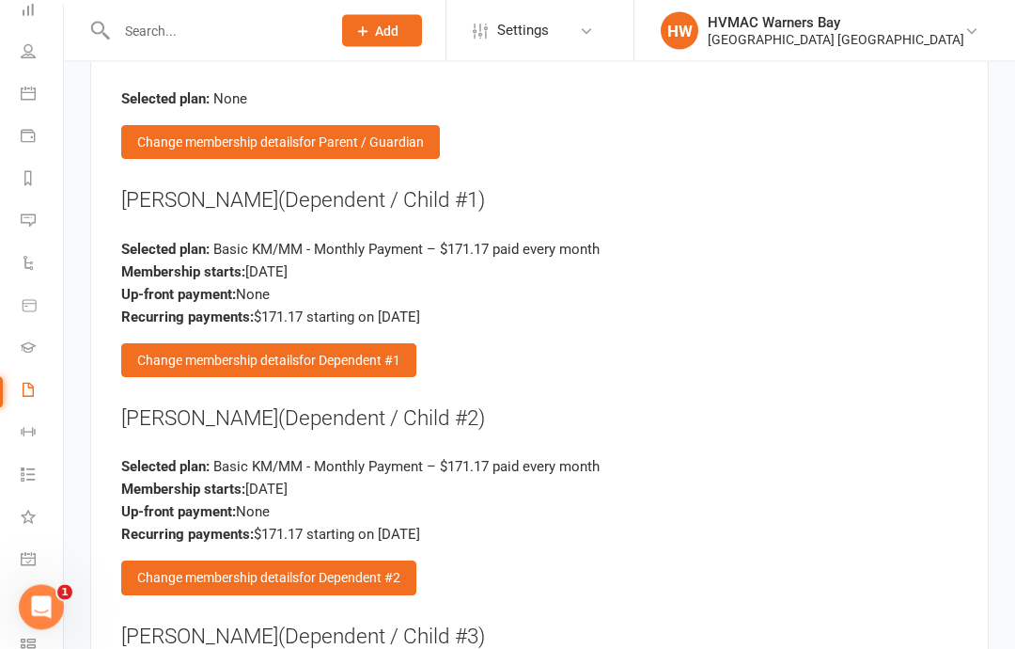
click at [137, 344] on div "Change membership details for Dependent #1" at bounding box center [268, 361] width 295 height 34
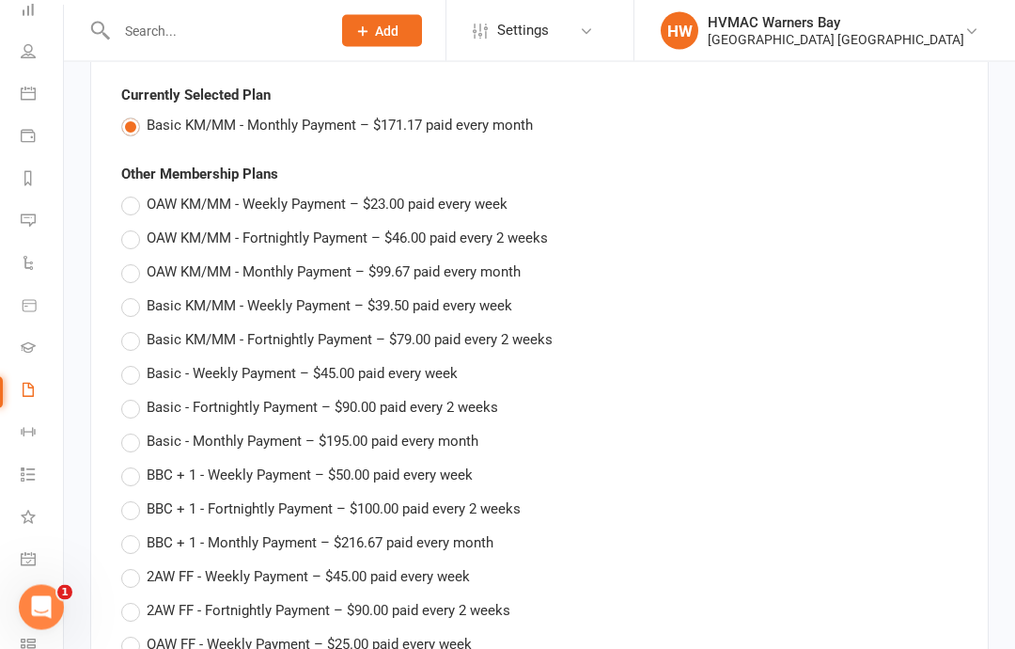
scroll to position [4066, 0]
click at [128, 260] on label "OAW KM/MM - Monthly Payment – $99.67 paid every month" at bounding box center [320, 271] width 399 height 23
click at [128, 260] on input "OAW KM/MM - Monthly Payment – $99.67 paid every month" at bounding box center [127, 260] width 12 height 0
type input "OAW KM/MM - Monthly Payment"
type input "99.67"
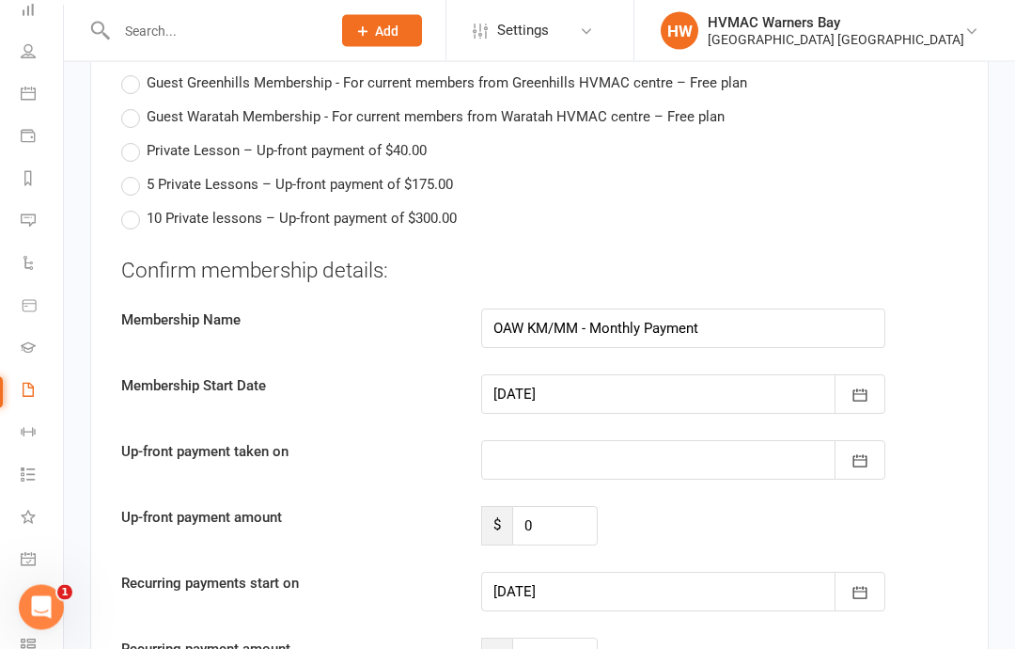
scroll to position [6794, 0]
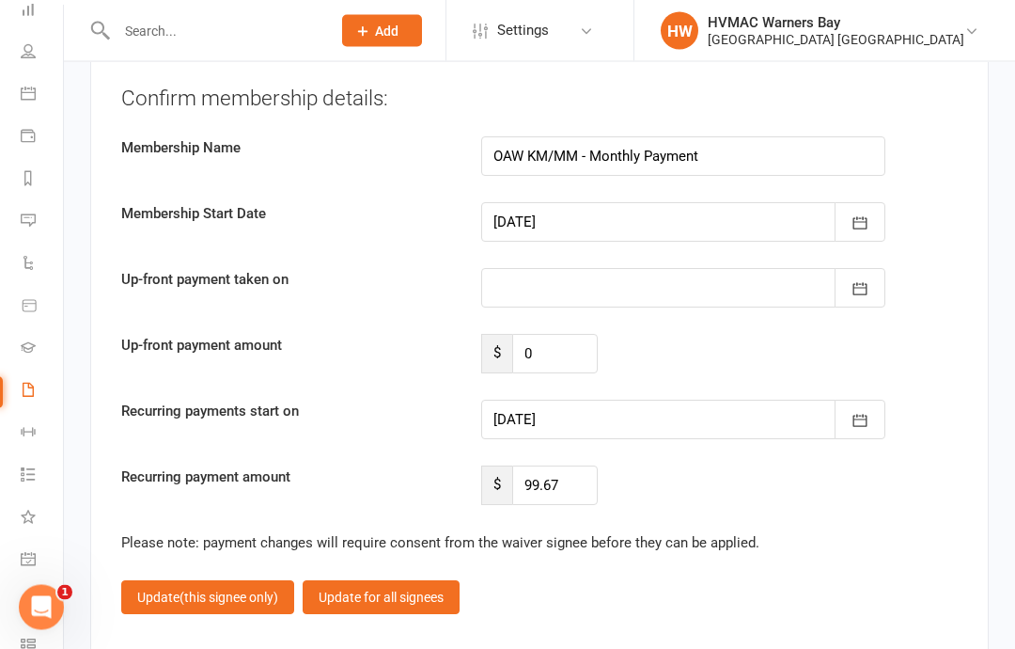
click at [197, 590] on span "(this signee only)" at bounding box center [229, 597] width 99 height 15
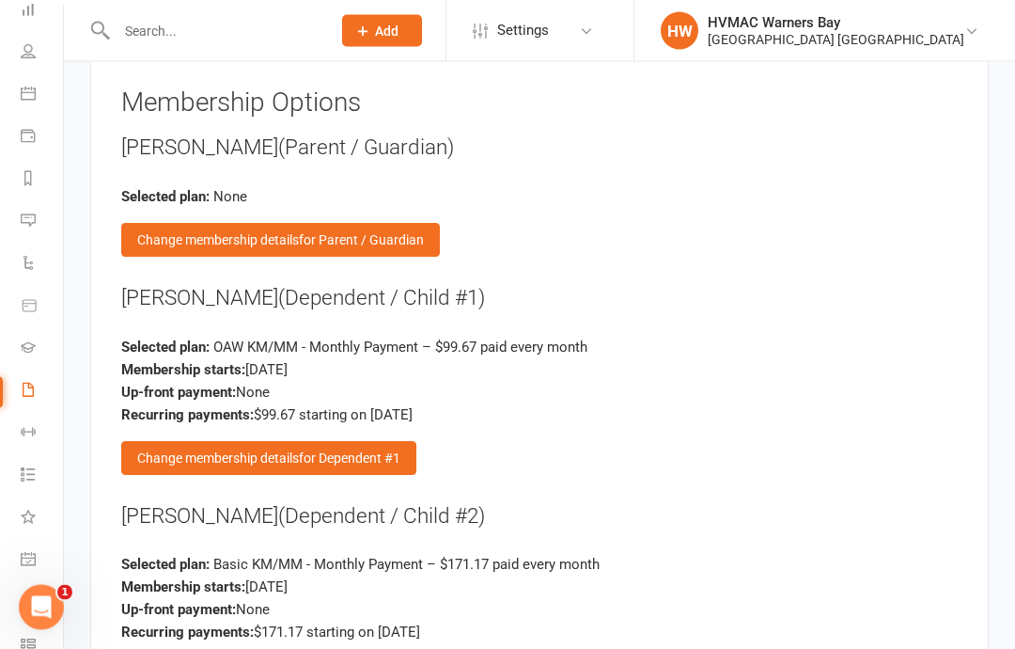
scroll to position [4175, 0]
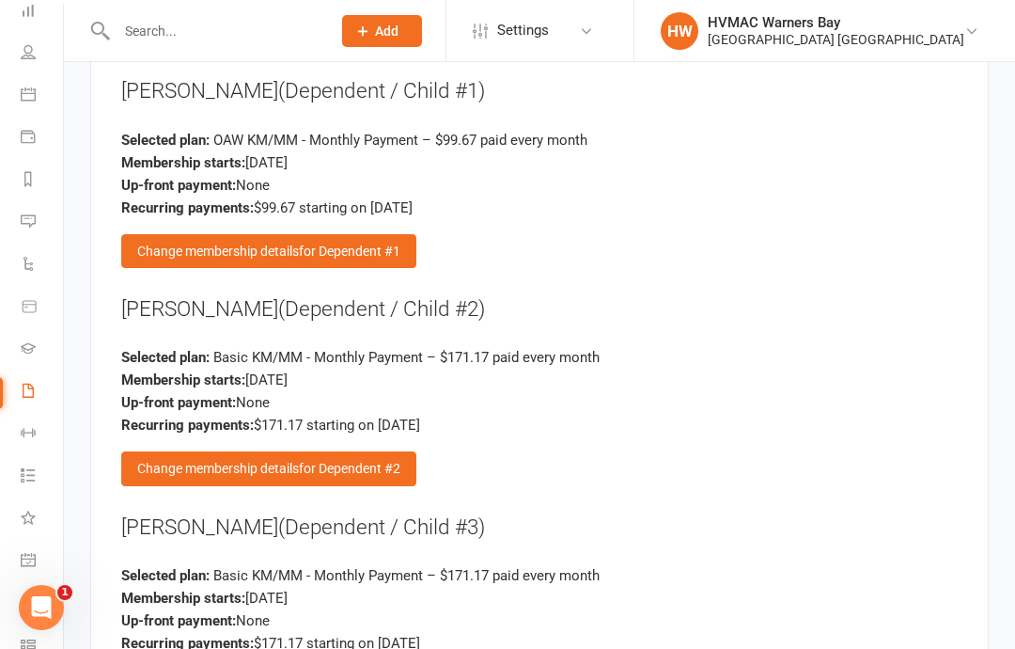
click at [173, 451] on div "Change membership details for Dependent #2" at bounding box center [268, 468] width 295 height 34
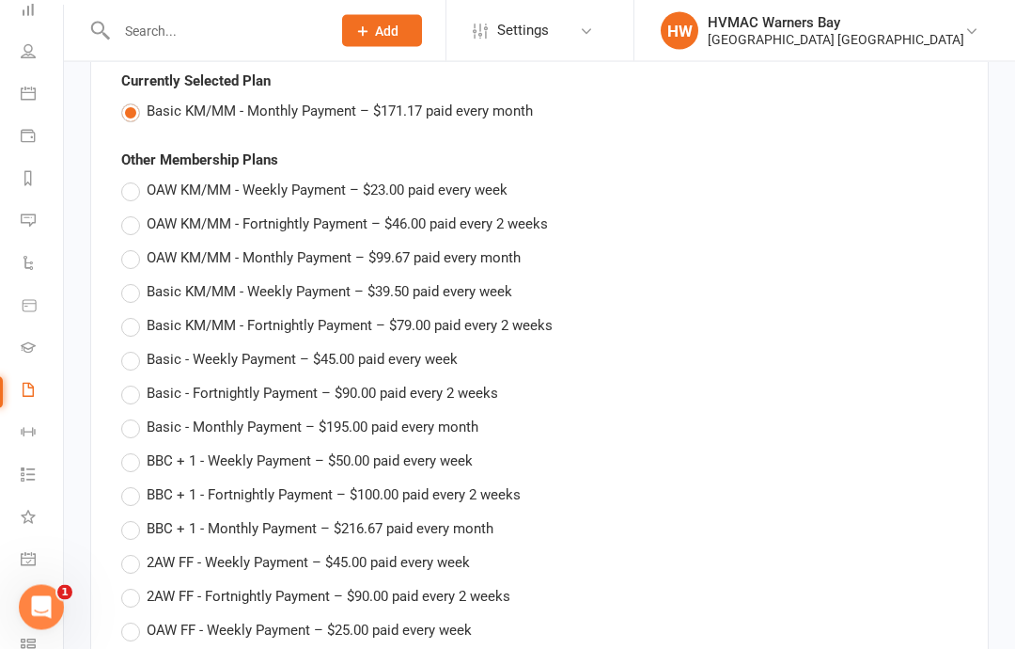
click at [126, 247] on label "OAW KM/MM - Monthly Payment – $99.67 paid every month" at bounding box center [320, 258] width 399 height 23
click at [126, 247] on input "OAW KM/MM - Monthly Payment – $99.67 paid every month" at bounding box center [127, 247] width 12 height 0
type input "OAW KM/MM - Monthly Payment"
type input "99.67"
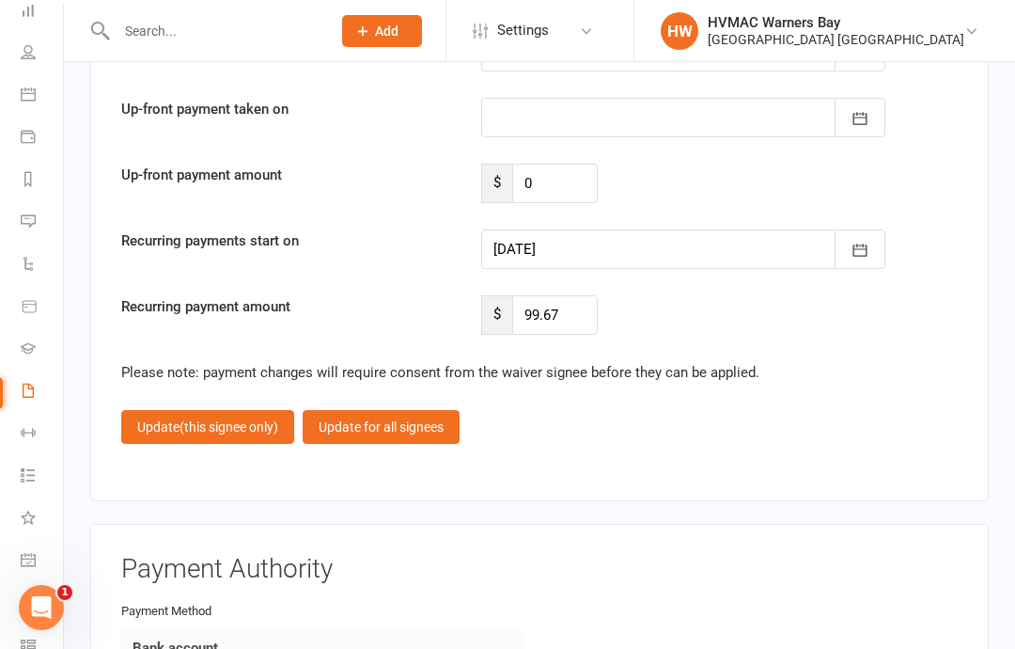
click at [170, 410] on button "Update (this signee only)" at bounding box center [207, 427] width 173 height 34
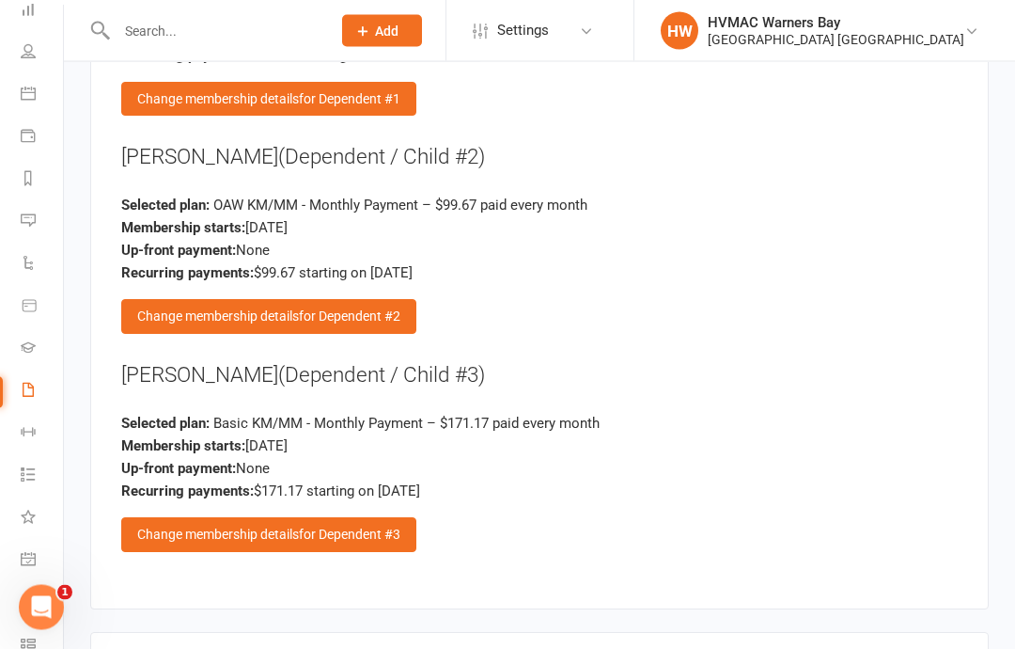
click at [154, 518] on div "Change membership details for Dependent #3" at bounding box center [268, 535] width 295 height 34
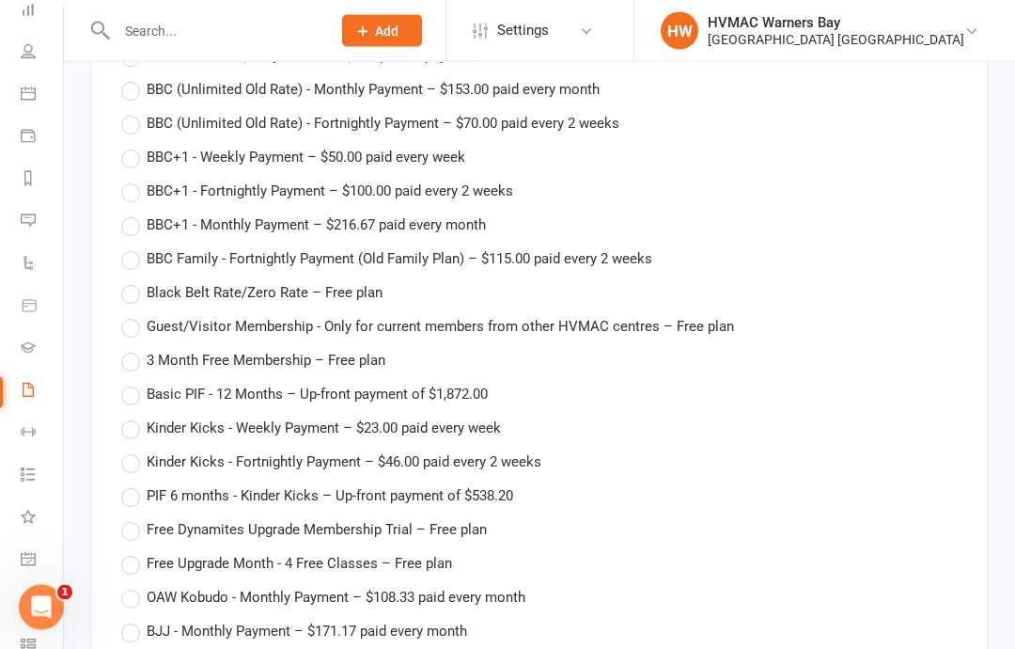
scroll to position [5600, 0]
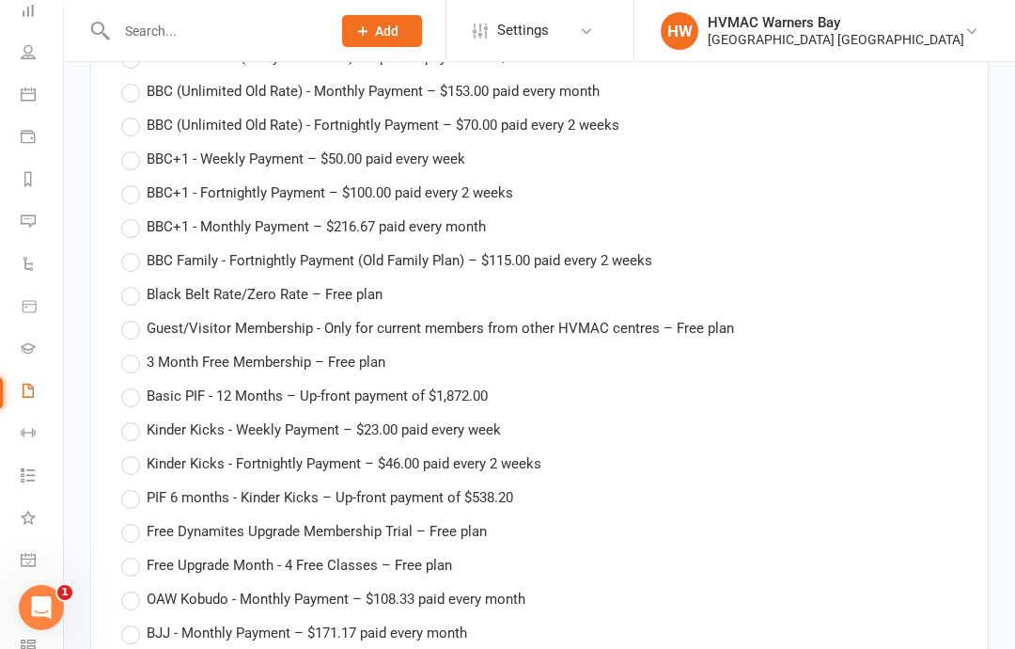
click at [128, 452] on label "Kinder Kicks - Fortnightly Payment – $46.00 paid every 2 weeks" at bounding box center [331, 463] width 420 height 23
click at [128, 452] on input "Kinder Kicks - Fortnightly Payment – $46.00 paid every 2 weeks" at bounding box center [127, 452] width 12 height 0
type input "Kinder Kicks - Fortnightly Payment"
type input "46"
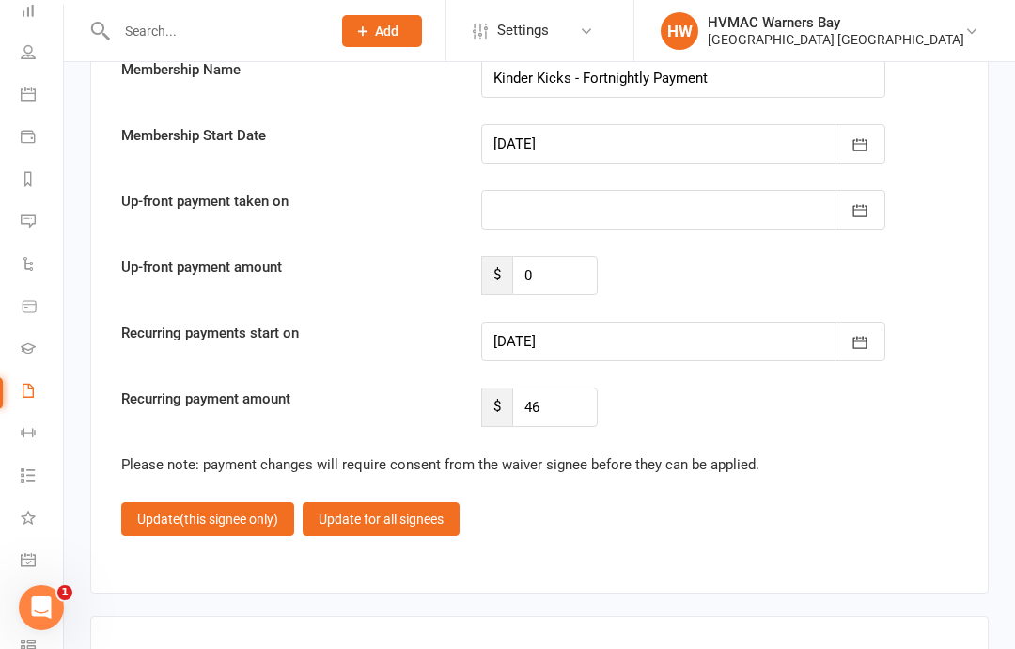
click at [169, 502] on button "Update (this signee only)" at bounding box center [207, 519] width 173 height 34
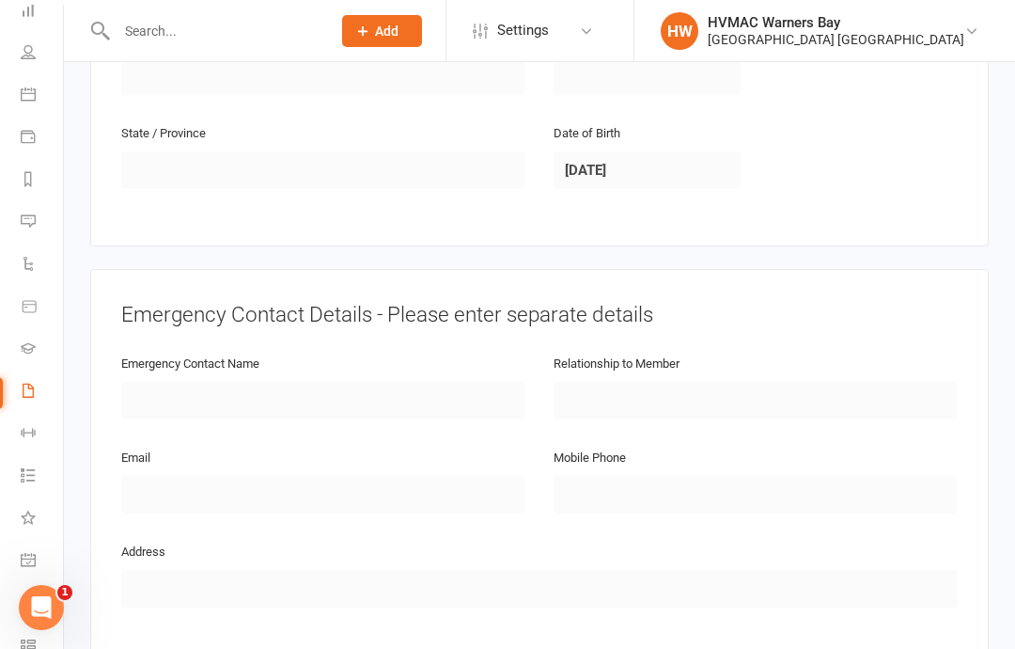
scroll to position [2563, 0]
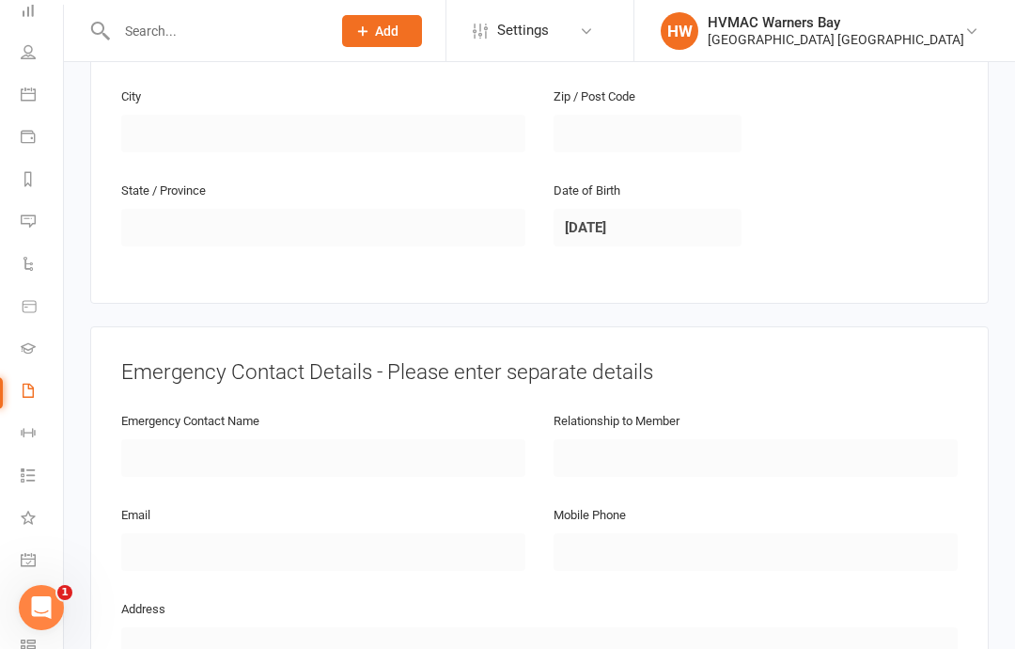
select select "100"
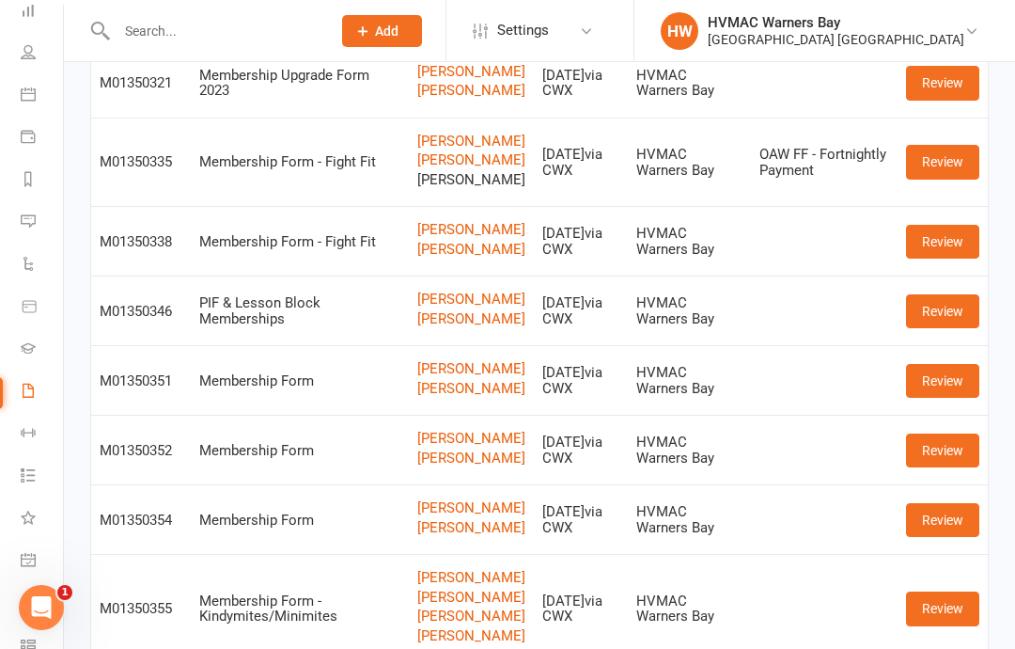
scroll to position [717, 0]
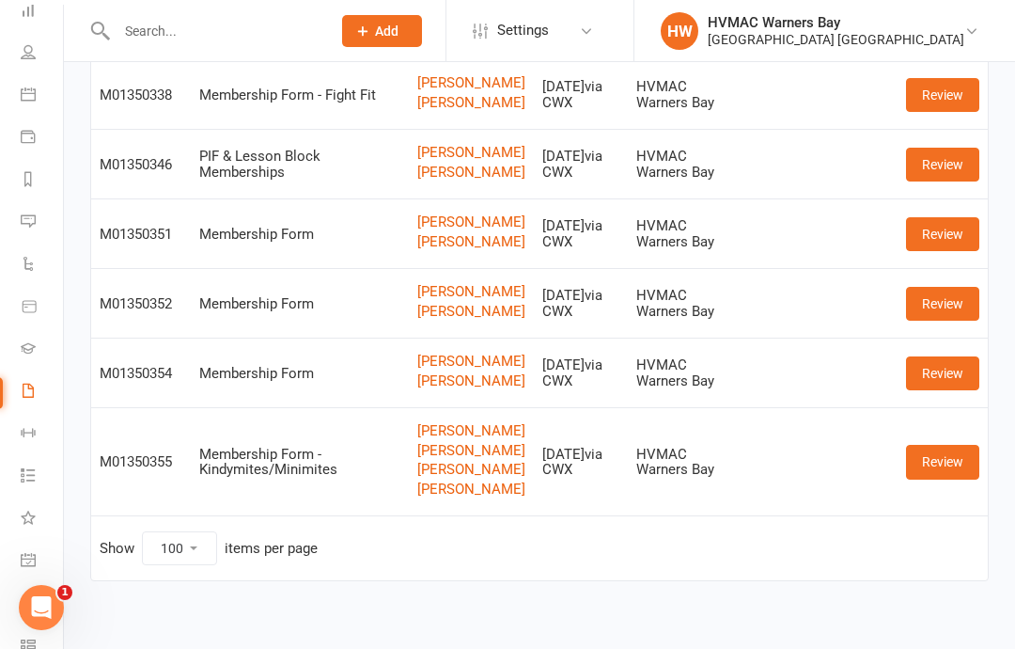
click at [427, 459] on link "[PERSON_NAME]" at bounding box center [471, 451] width 108 height 16
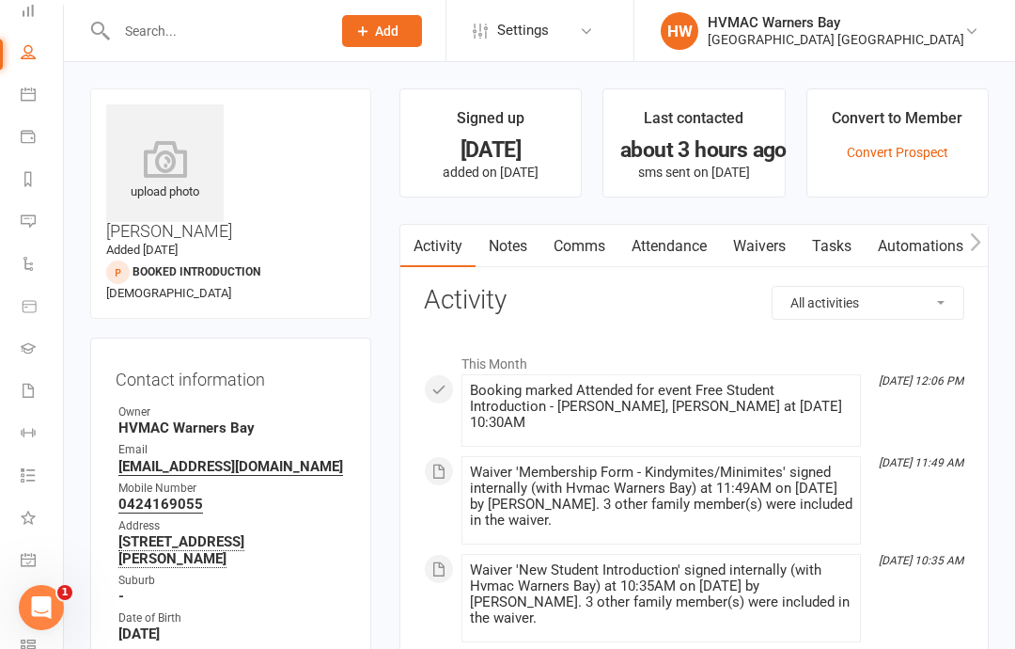
click at [532, 242] on link "Notes" at bounding box center [508, 246] width 65 height 43
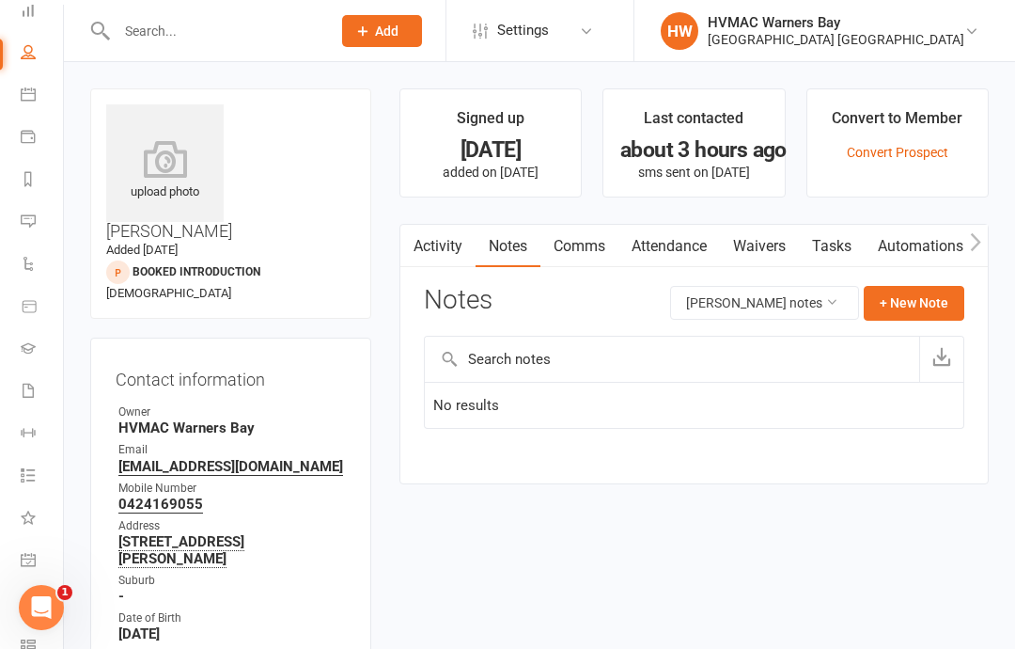
click at [910, 305] on button "+ New Note" at bounding box center [914, 303] width 101 height 34
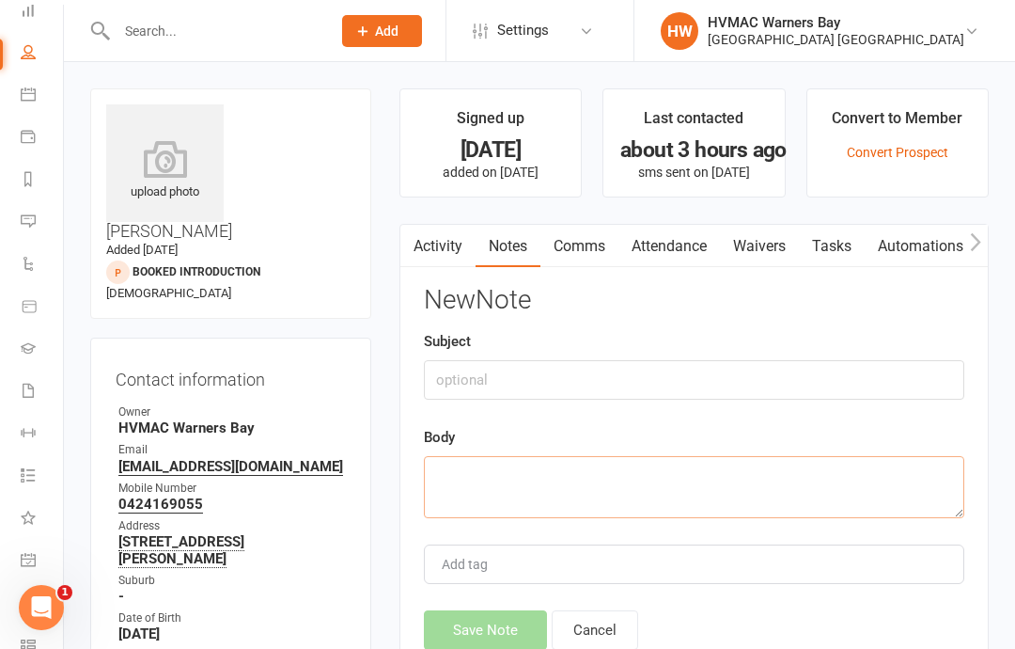
click at [814, 482] on textarea at bounding box center [694, 487] width 540 height 62
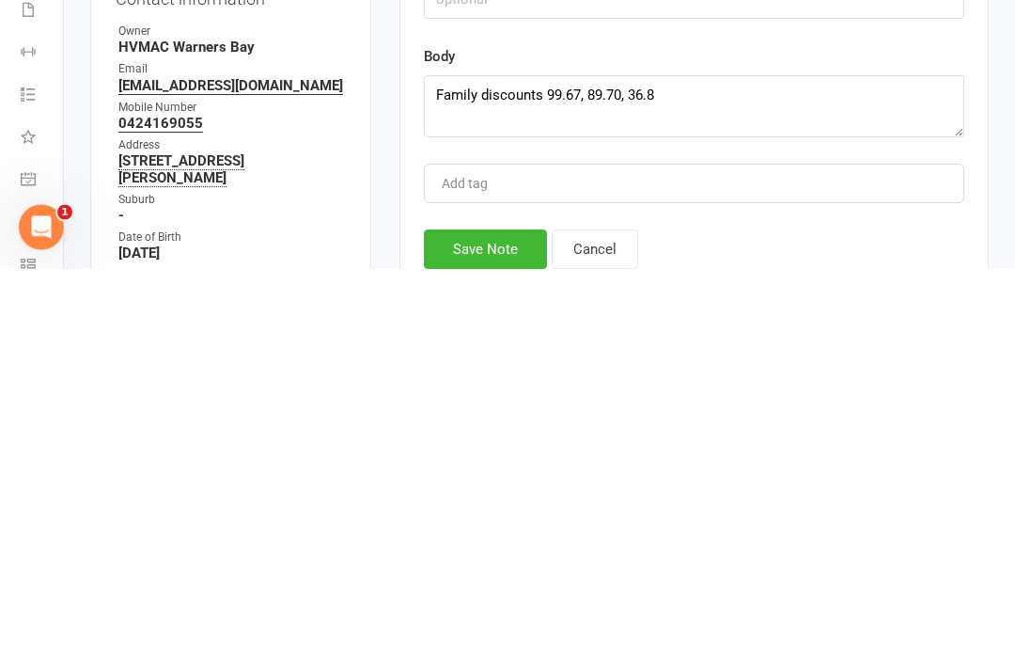
scroll to position [381, 0]
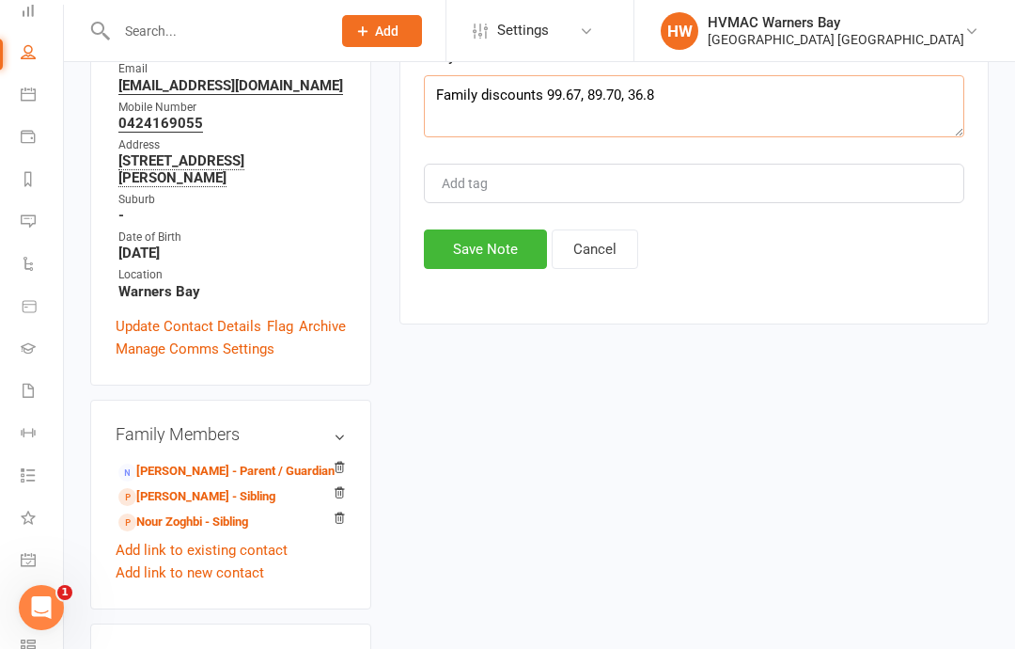
type textarea "Family discounts 99.67, 89.70, 36.8"
click at [490, 264] on button "Save Note" at bounding box center [485, 248] width 123 height 39
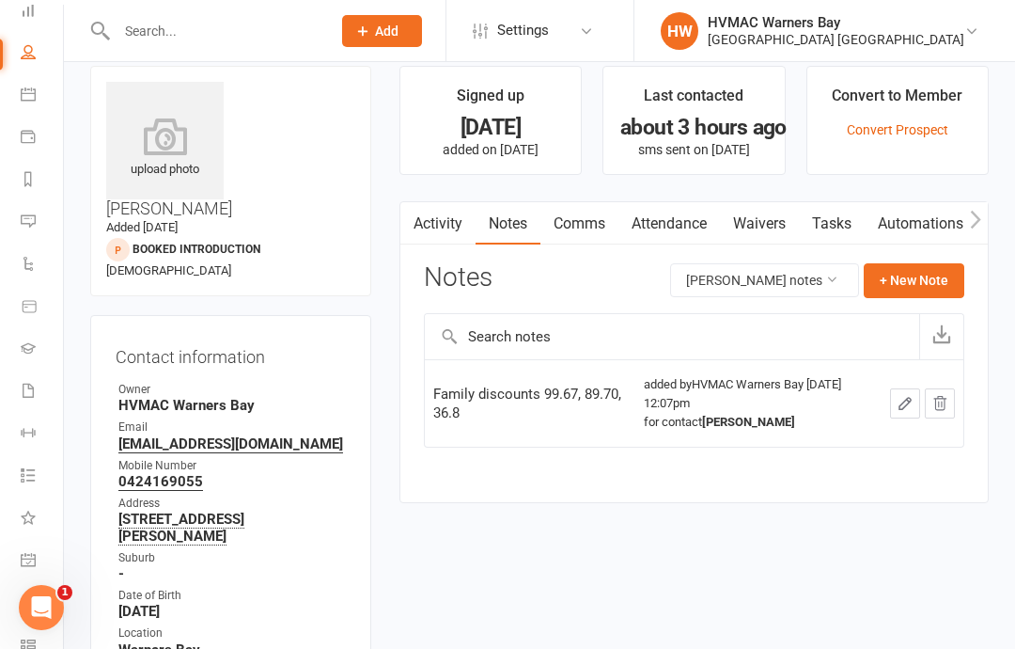
scroll to position [0, 0]
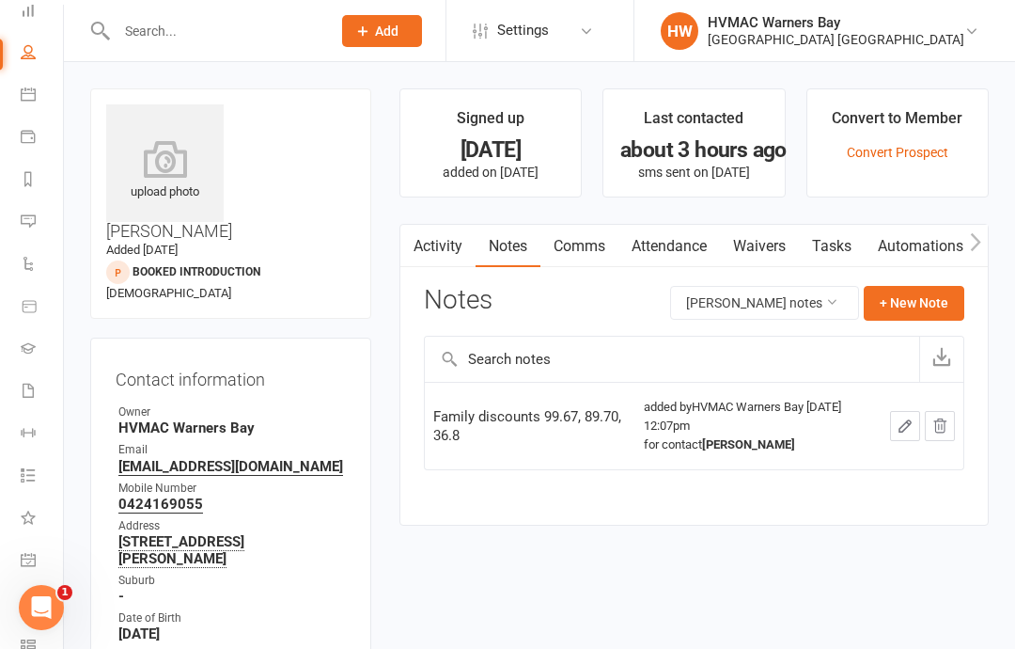
click at [30, 91] on icon at bounding box center [28, 93] width 15 height 15
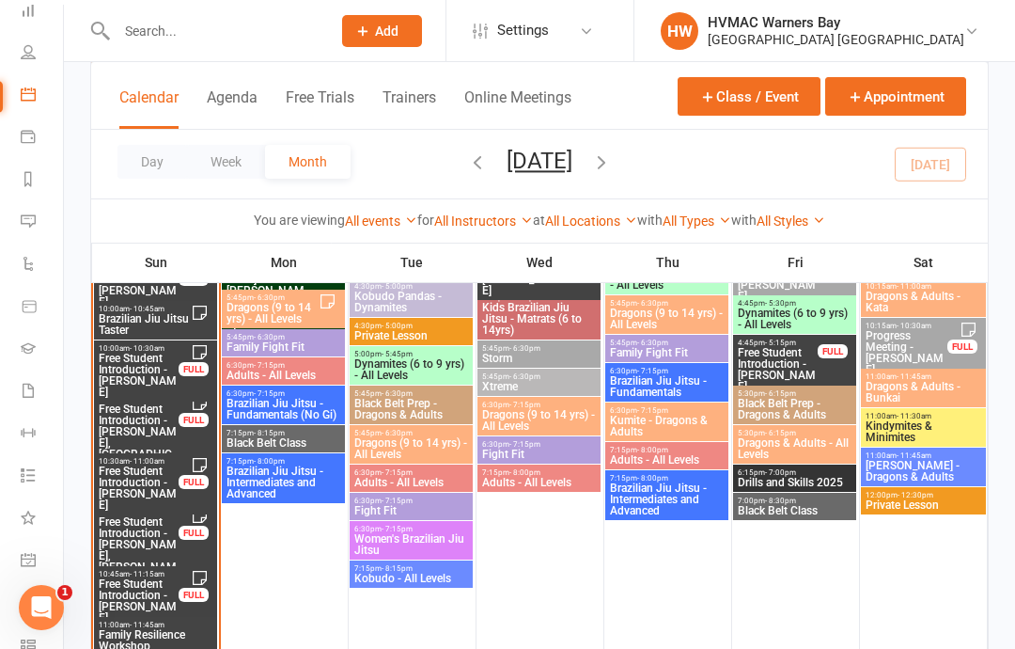
scroll to position [2415, 0]
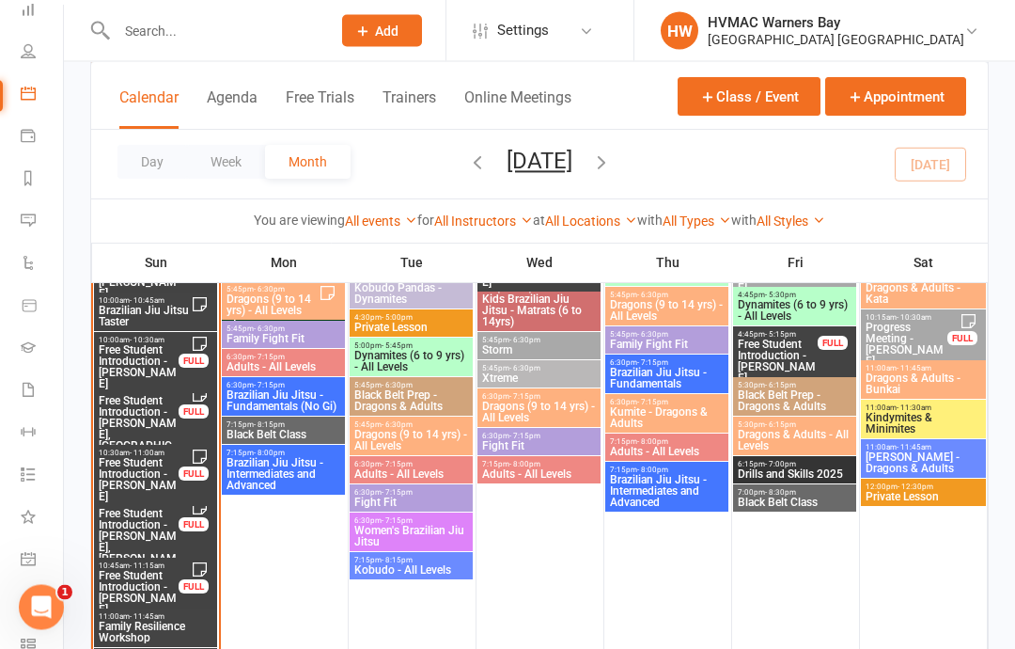
click at [121, 527] on span "Free Student Introduction - [PERSON_NAME], [PERSON_NAME]..." at bounding box center [139, 542] width 82 height 68
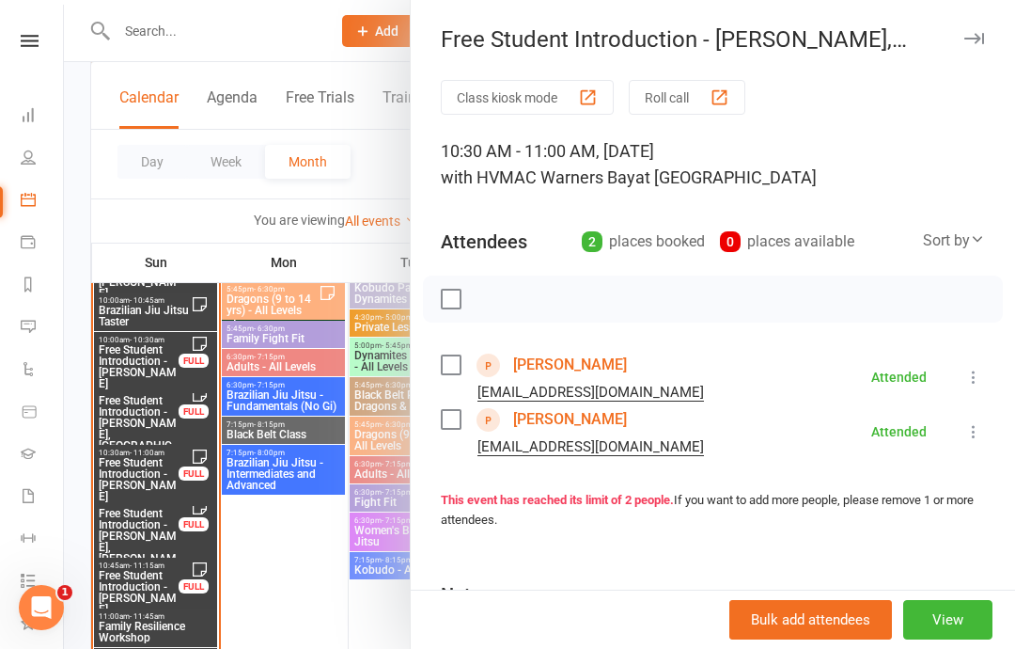
scroll to position [2491, 0]
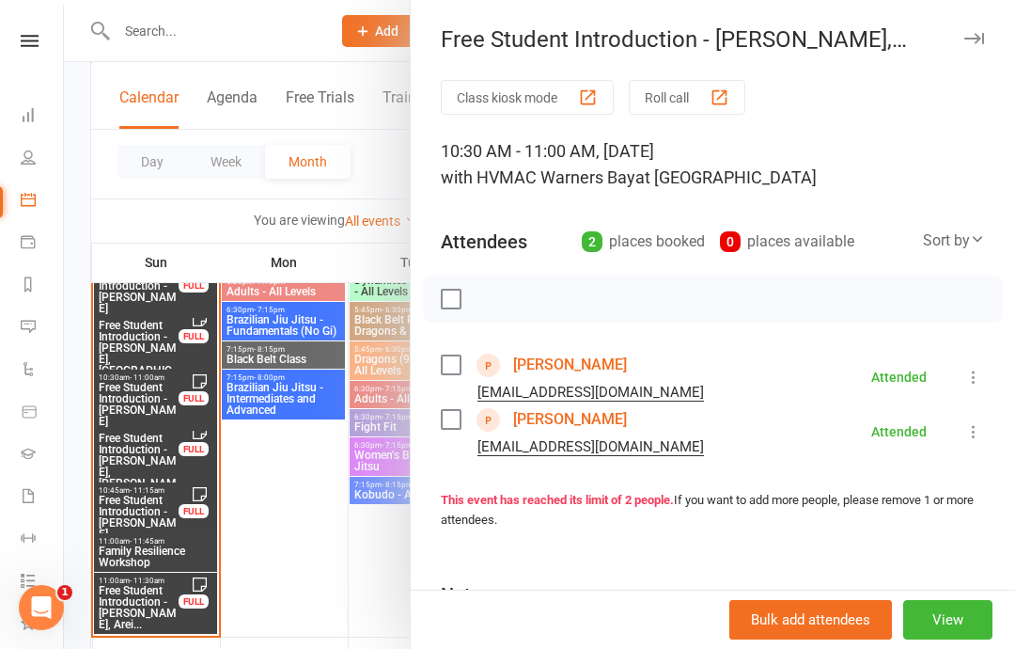
click at [524, 367] on link "[PERSON_NAME]" at bounding box center [570, 365] width 114 height 30
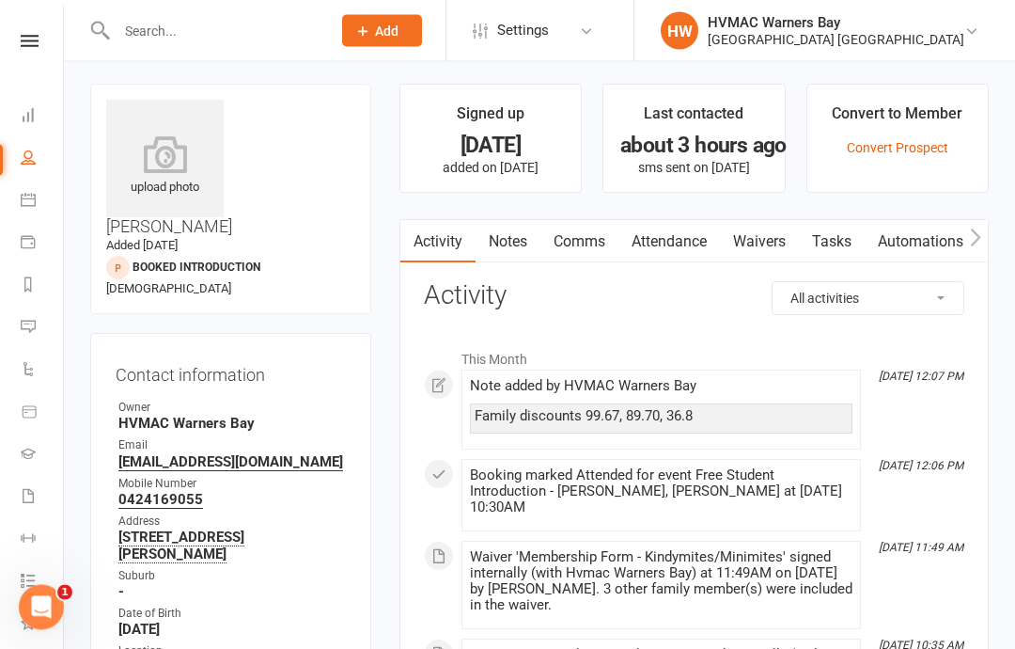
click at [509, 241] on link "Notes" at bounding box center [508, 242] width 65 height 43
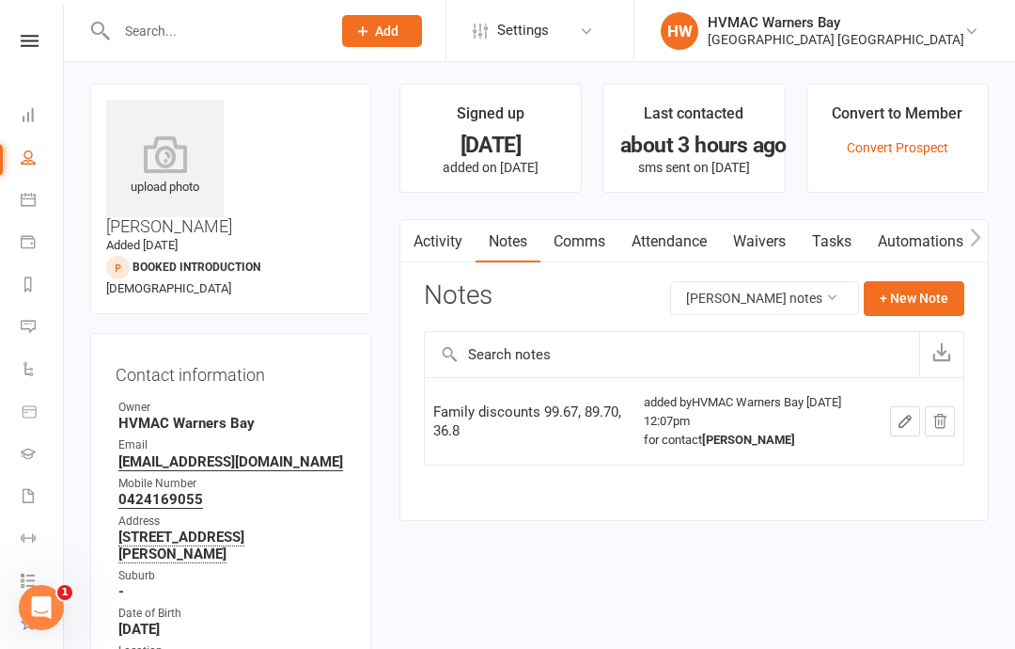
click at [908, 290] on button "+ New Note" at bounding box center [914, 298] width 101 height 34
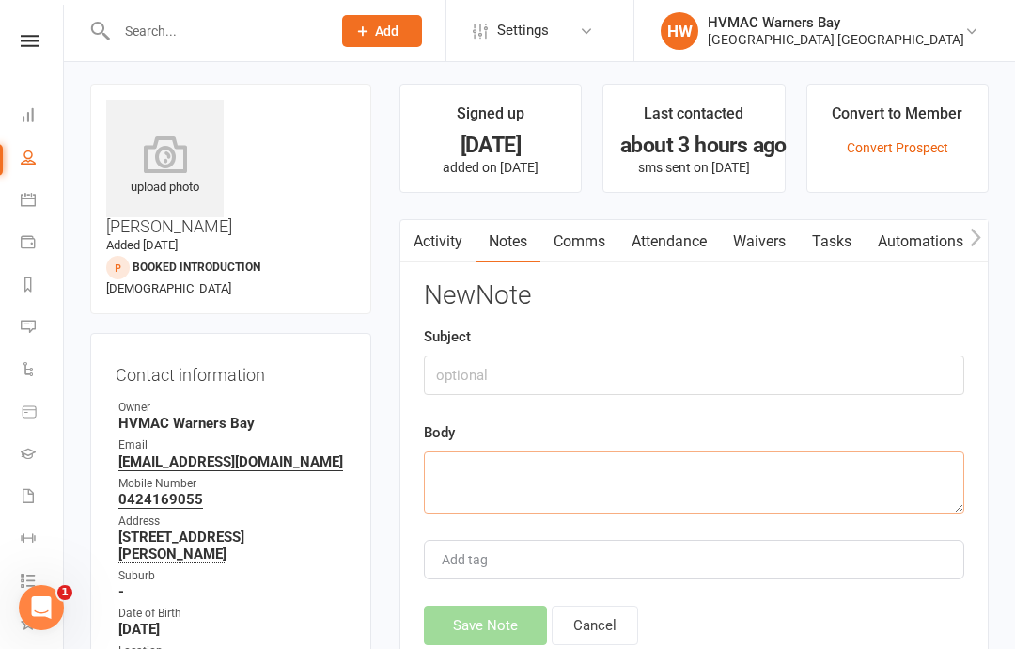
click at [789, 481] on textarea at bounding box center [694, 482] width 540 height 62
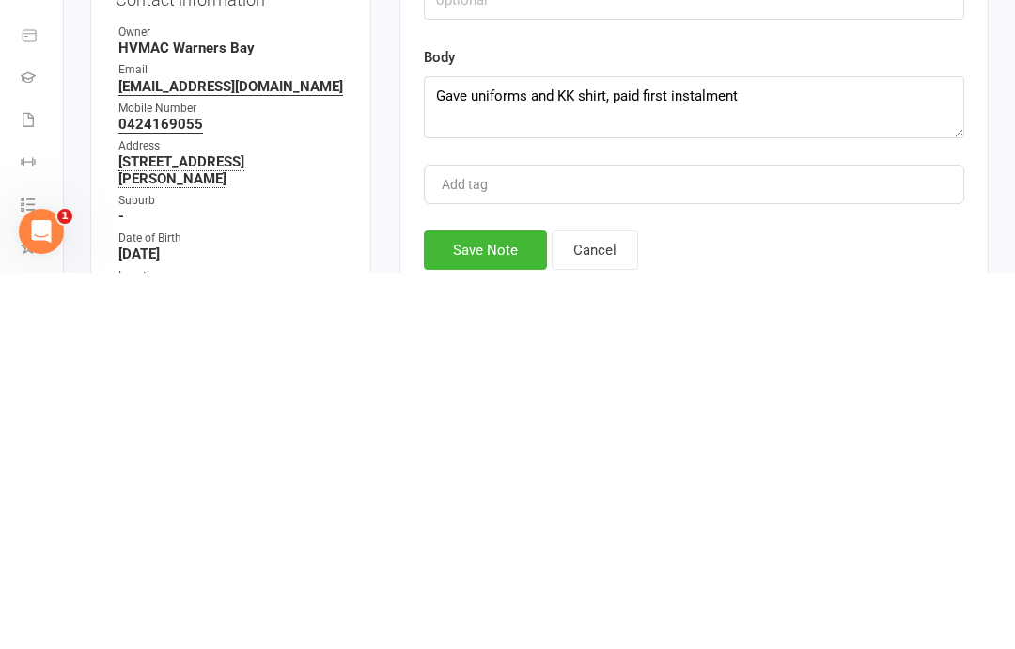
scroll to position [381, 0]
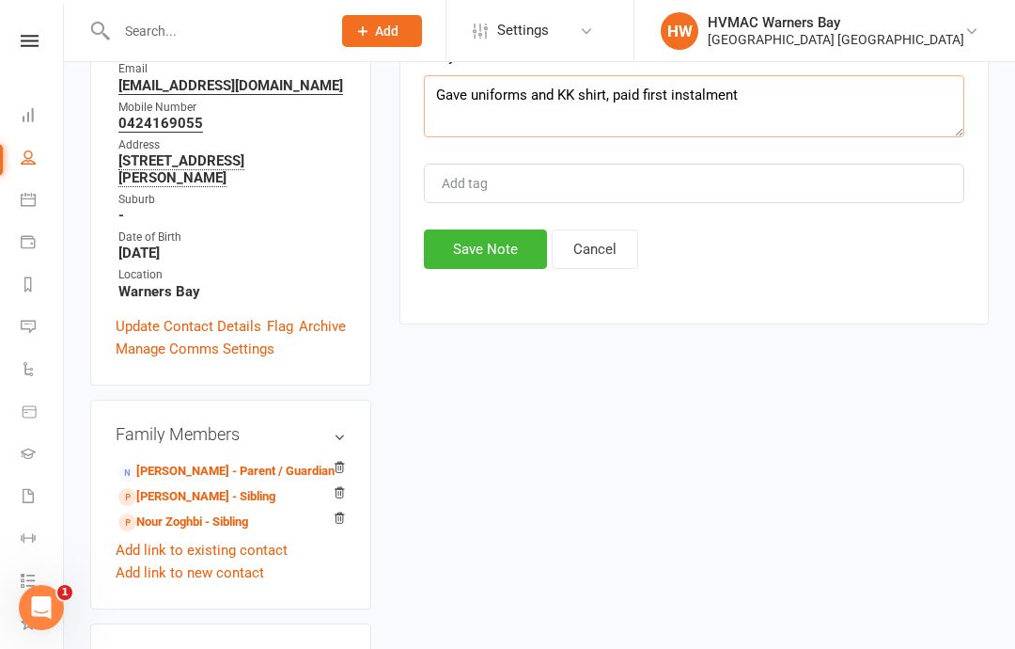
type textarea "Gave uniforms and KK shirt, paid first instalment"
click at [470, 243] on button "Save Note" at bounding box center [485, 248] width 123 height 39
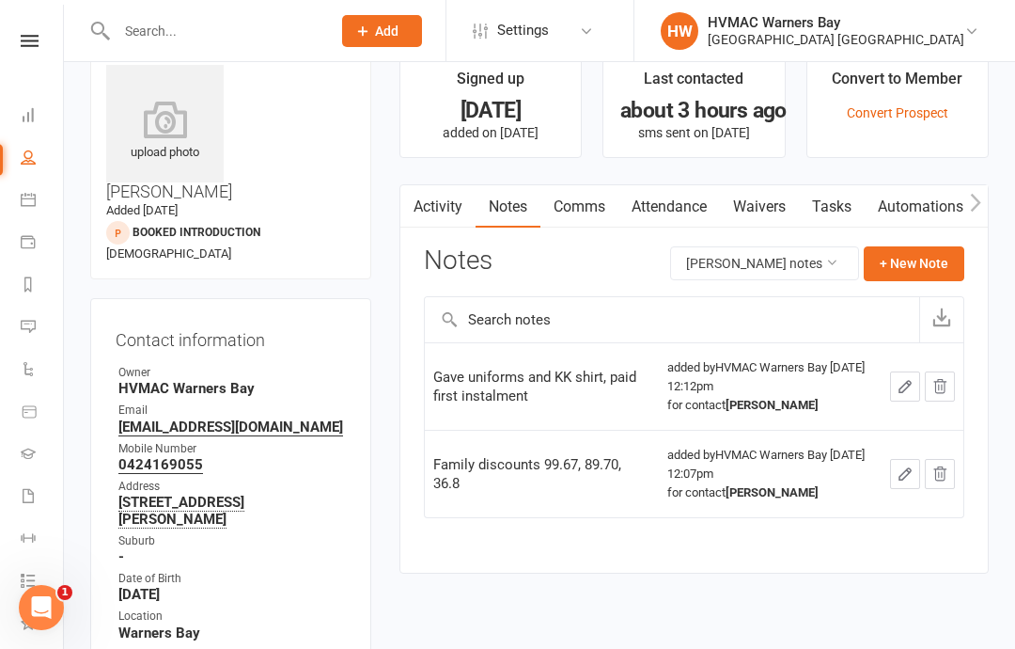
scroll to position [0, 0]
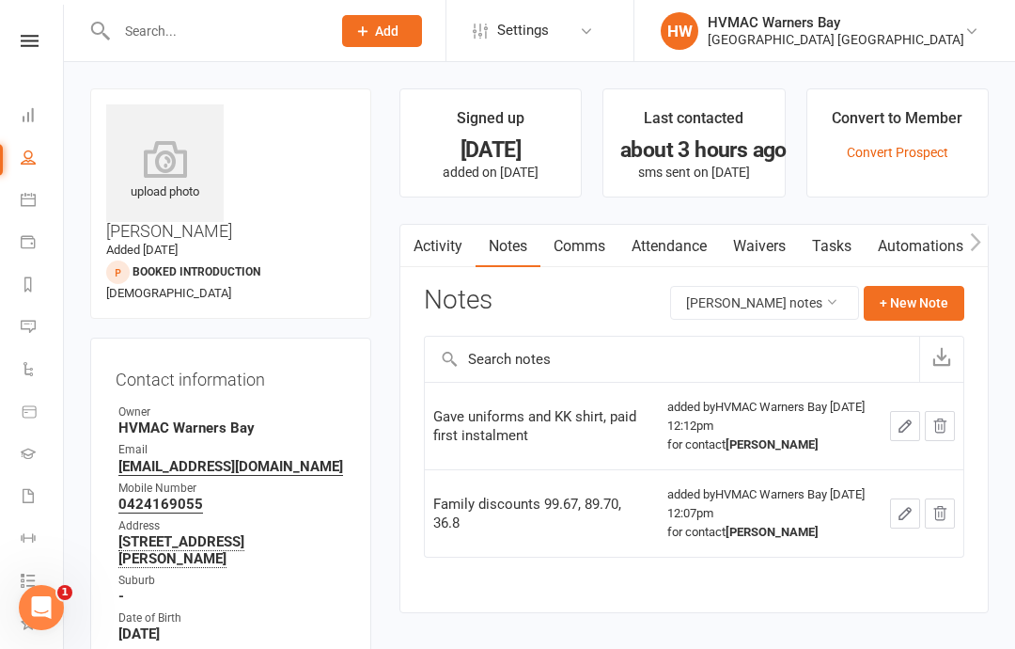
click at [174, 37] on input "text" at bounding box center [214, 31] width 207 height 26
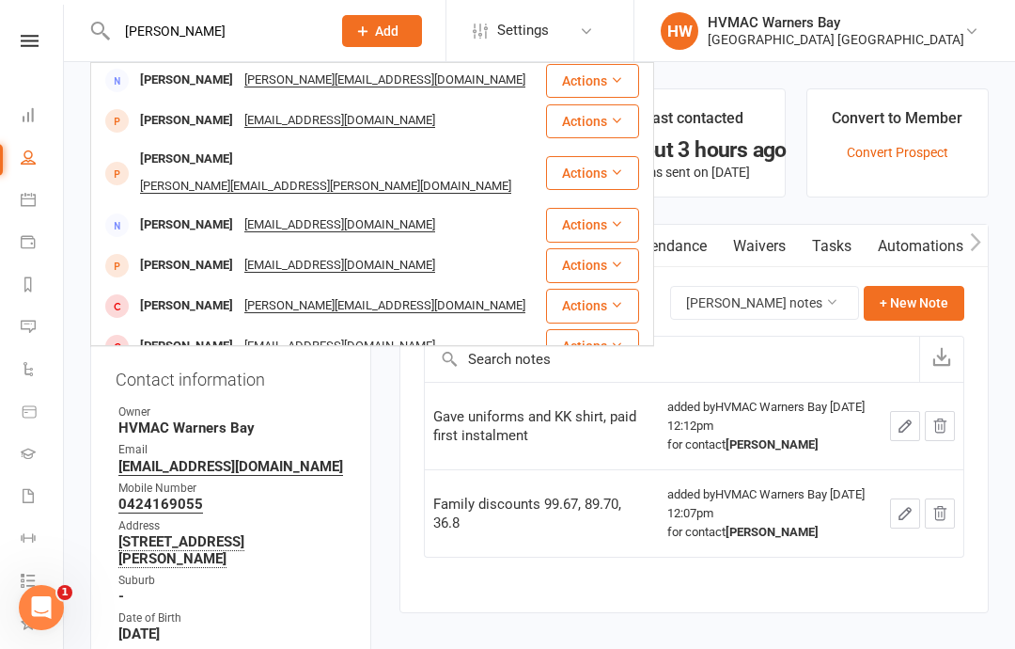
scroll to position [40, 0]
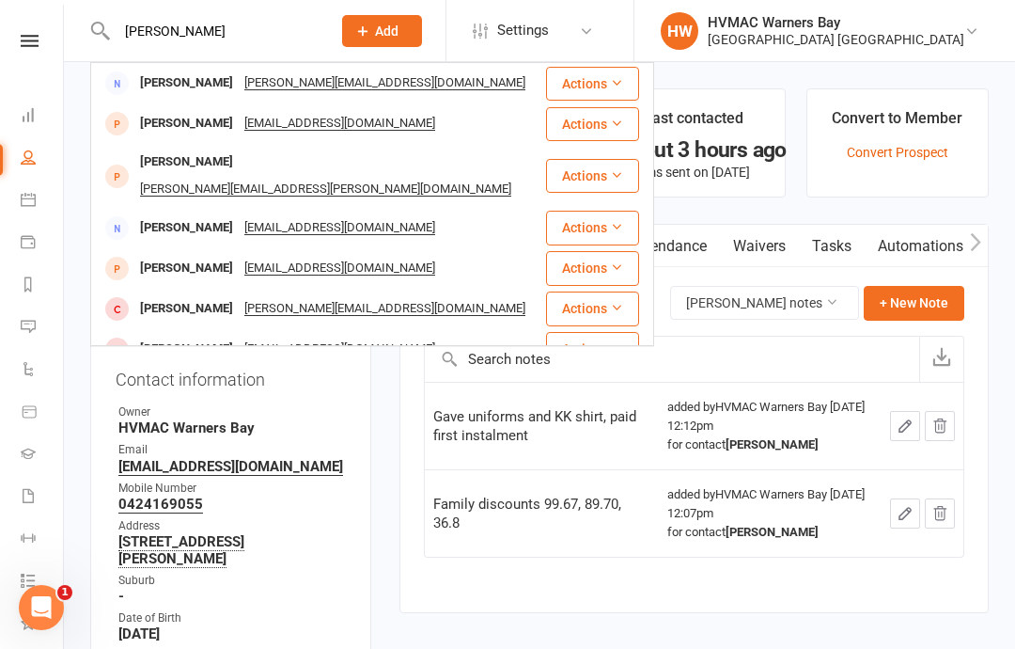
type input "[PERSON_NAME]"
click at [179, 255] on div "[PERSON_NAME]" at bounding box center [186, 268] width 104 height 27
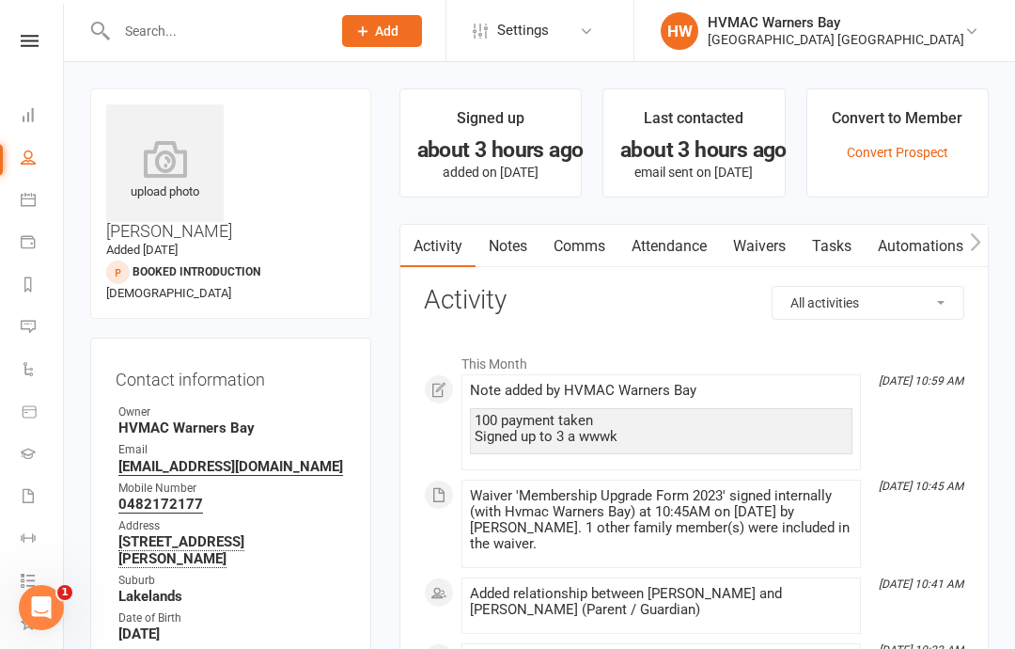
click at [511, 243] on link "Notes" at bounding box center [508, 246] width 65 height 43
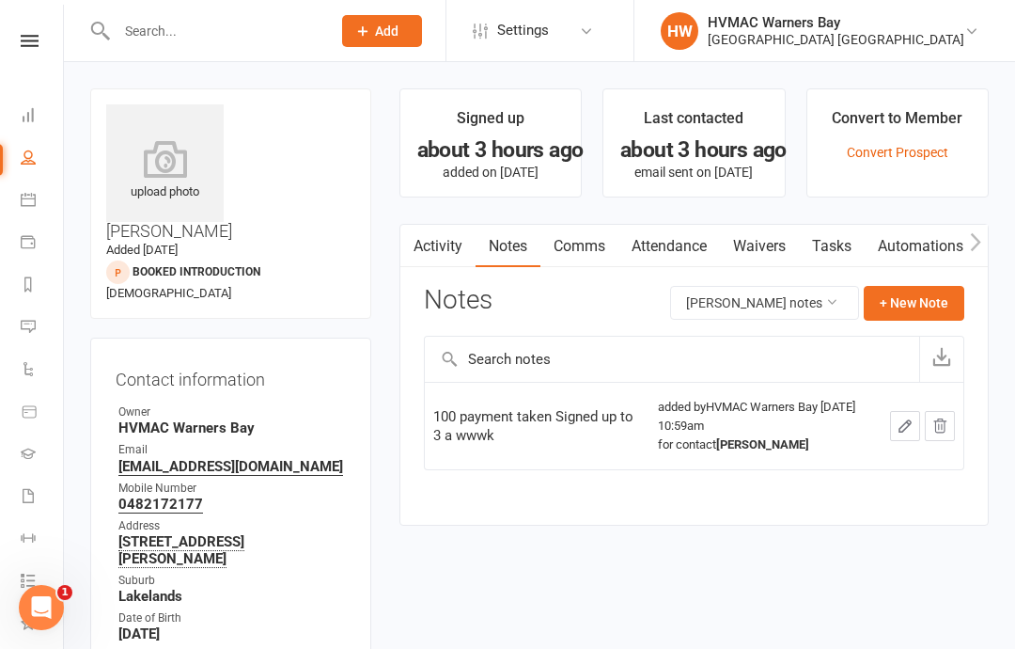
click at [906, 425] on icon "button" at bounding box center [904, 425] width 11 height 11
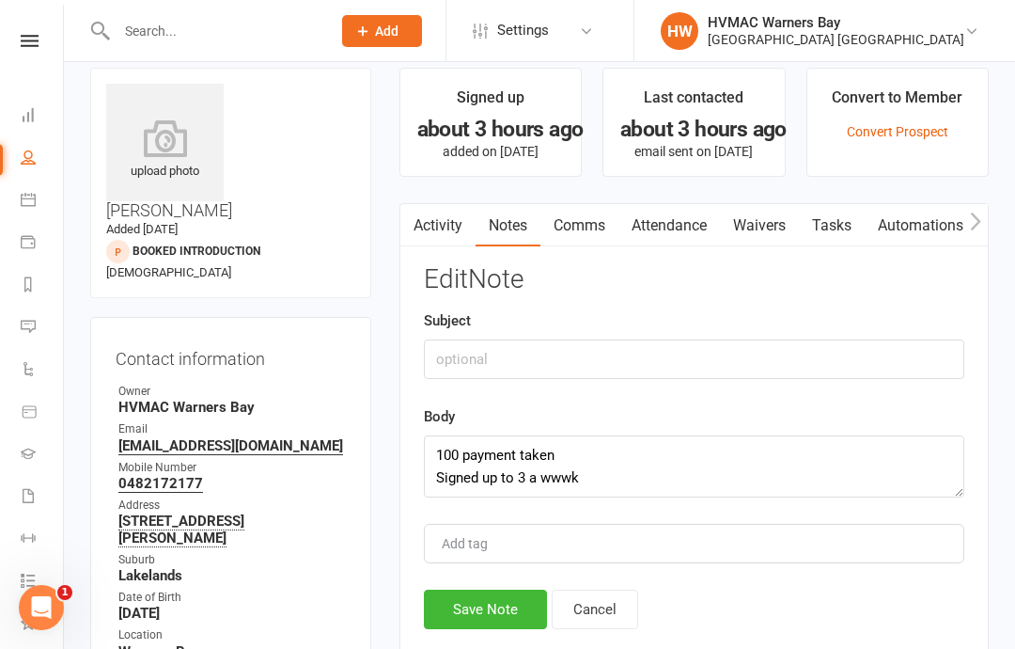
scroll to position [40, 0]
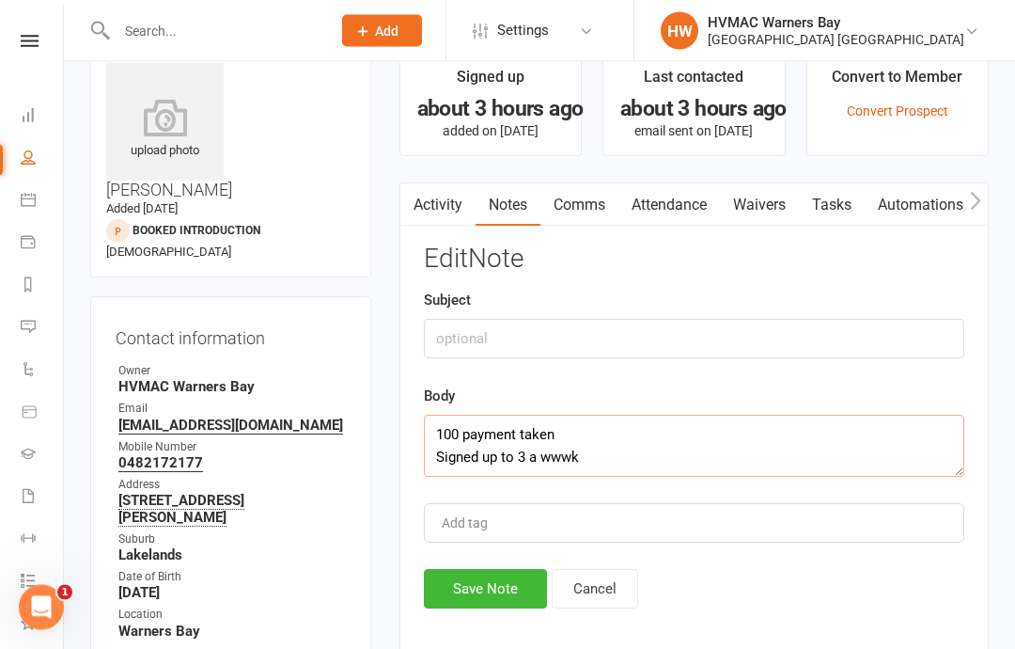
click at [573, 447] on textarea "100 payment taken Signed up to 3 a wwwk" at bounding box center [694, 446] width 540 height 62
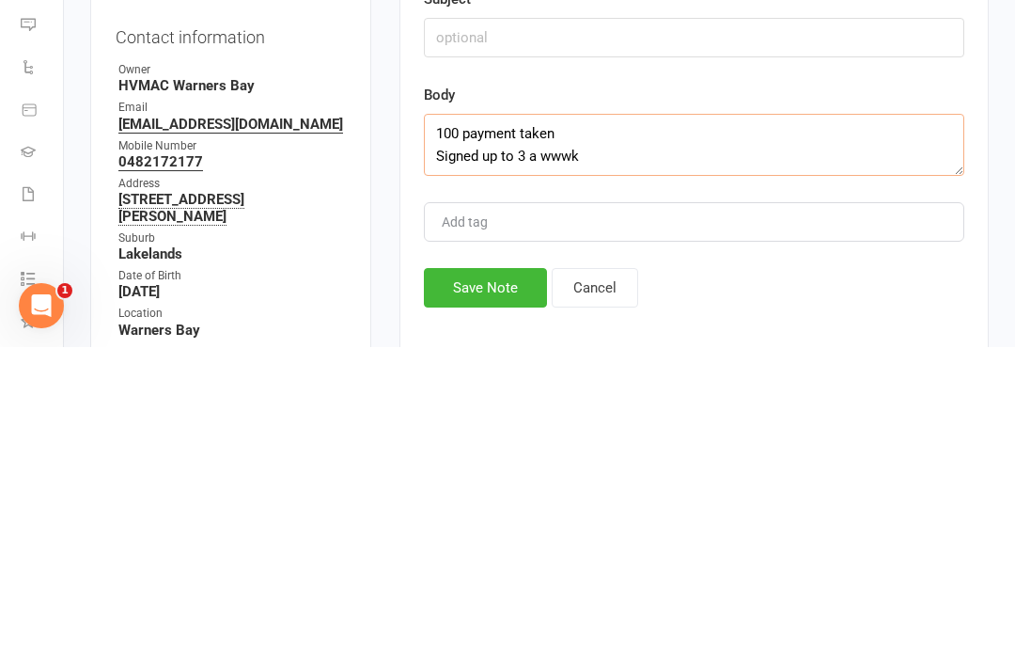
click at [568, 415] on textarea "100 payment taken Signed up to 3 a wwwk" at bounding box center [694, 446] width 540 height 62
click at [568, 415] on textarea "100 payment taken and uniform given Signed up to 3 a wwwk" at bounding box center [694, 446] width 540 height 62
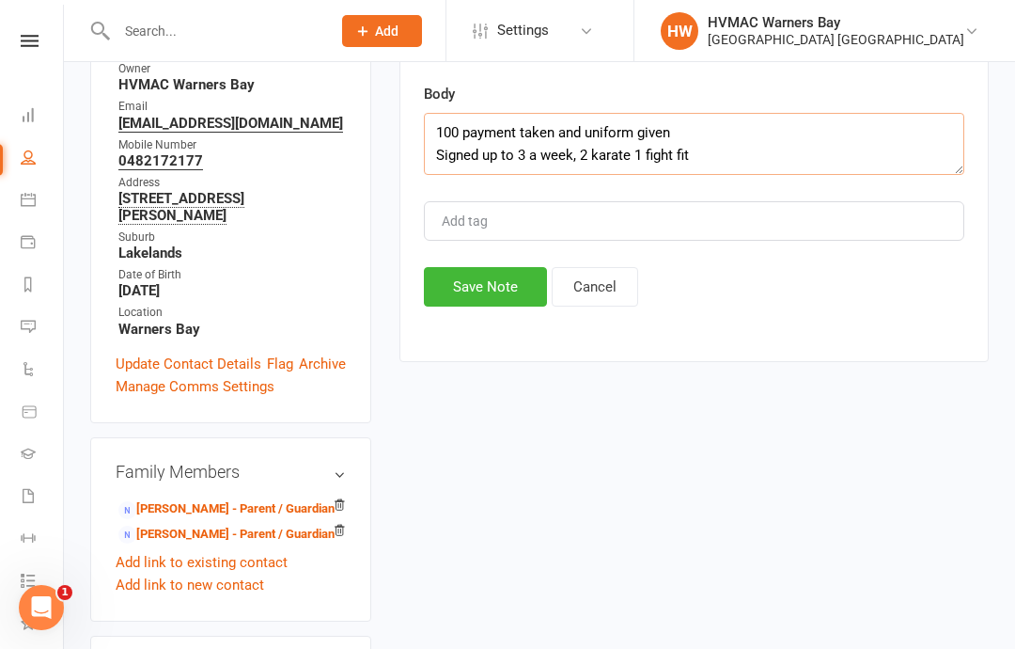
type textarea "100 payment taken and uniform given Signed up to 3 a week, 2 karate 1 fight fit"
click at [477, 289] on button "Save Note" at bounding box center [485, 286] width 123 height 39
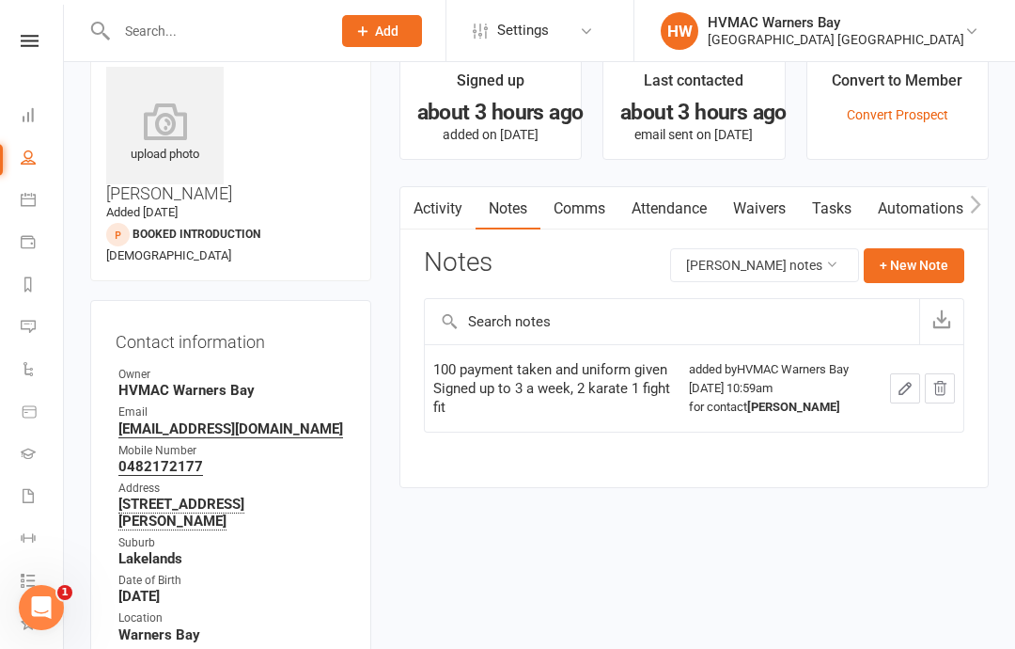
scroll to position [0, 0]
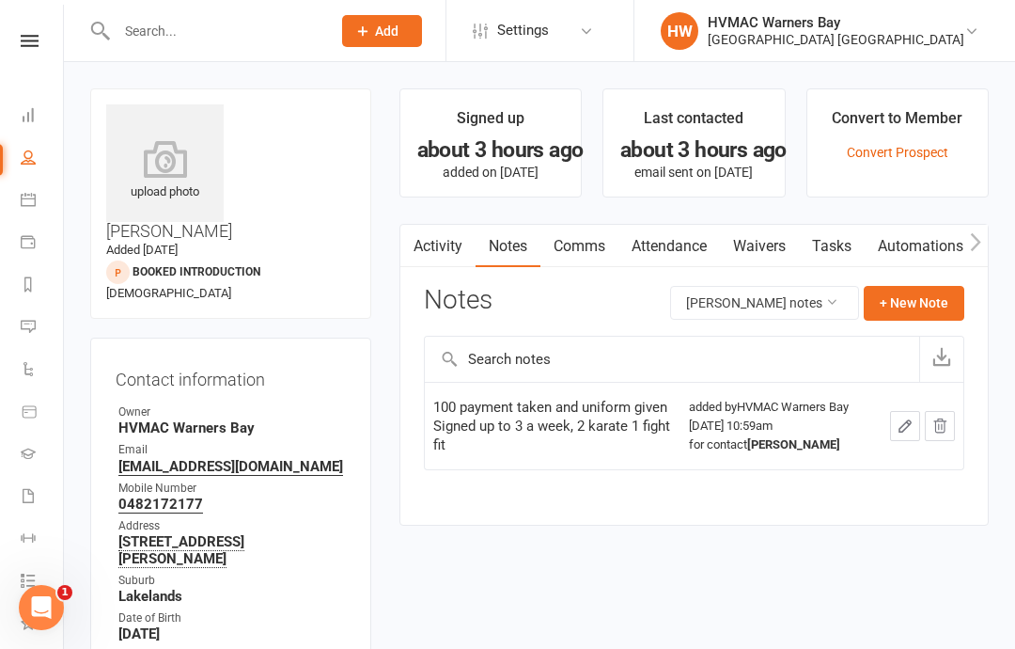
click at [30, 161] on icon at bounding box center [28, 156] width 15 height 15
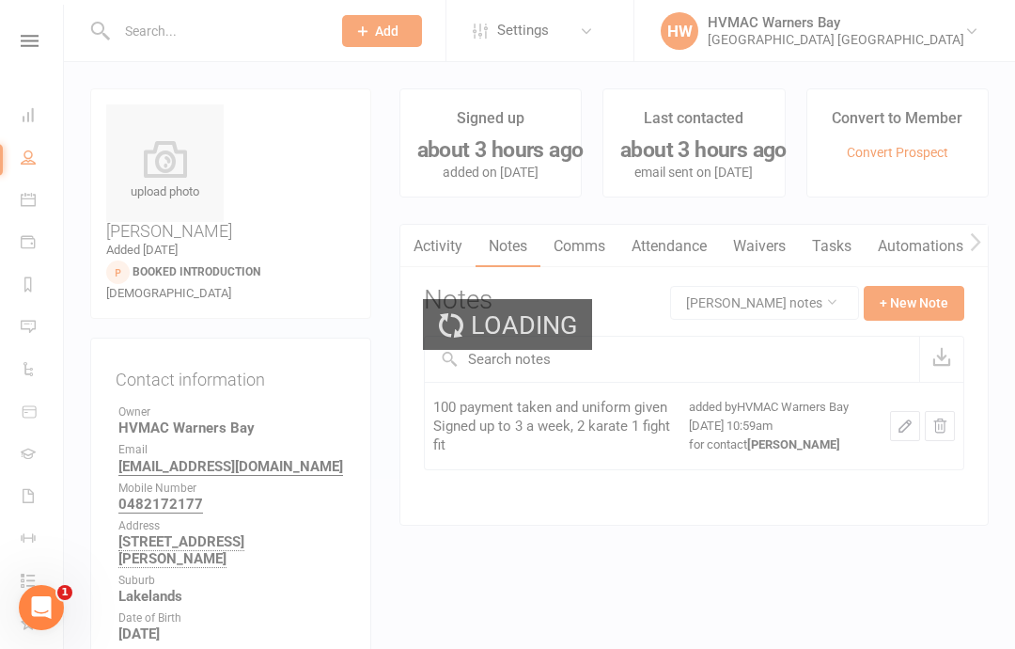
select select "100"
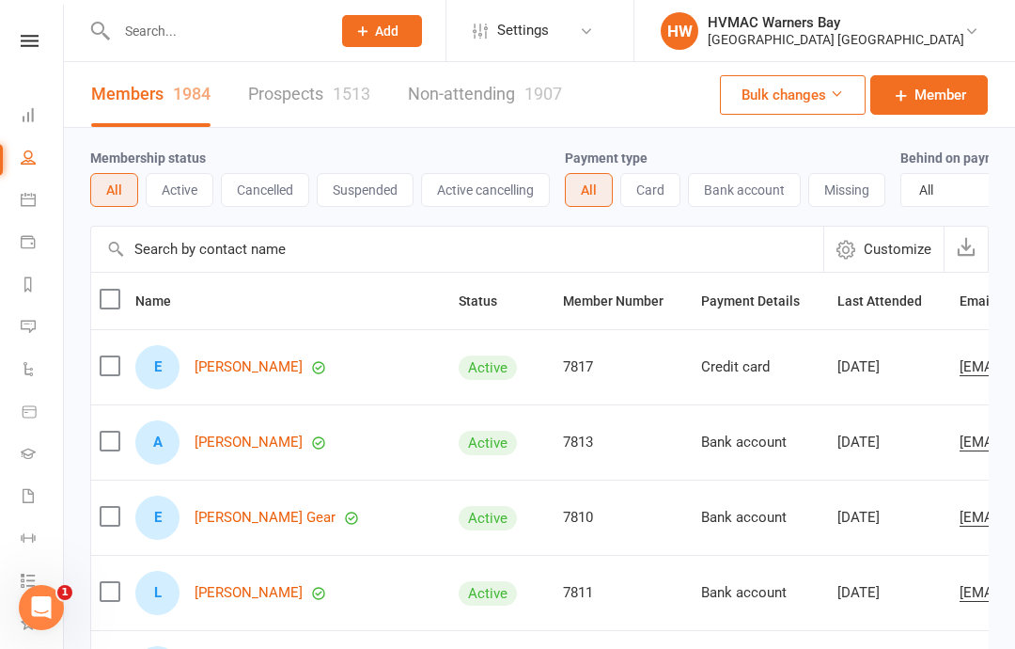
click at [148, 38] on input "text" at bounding box center [214, 31] width 207 height 26
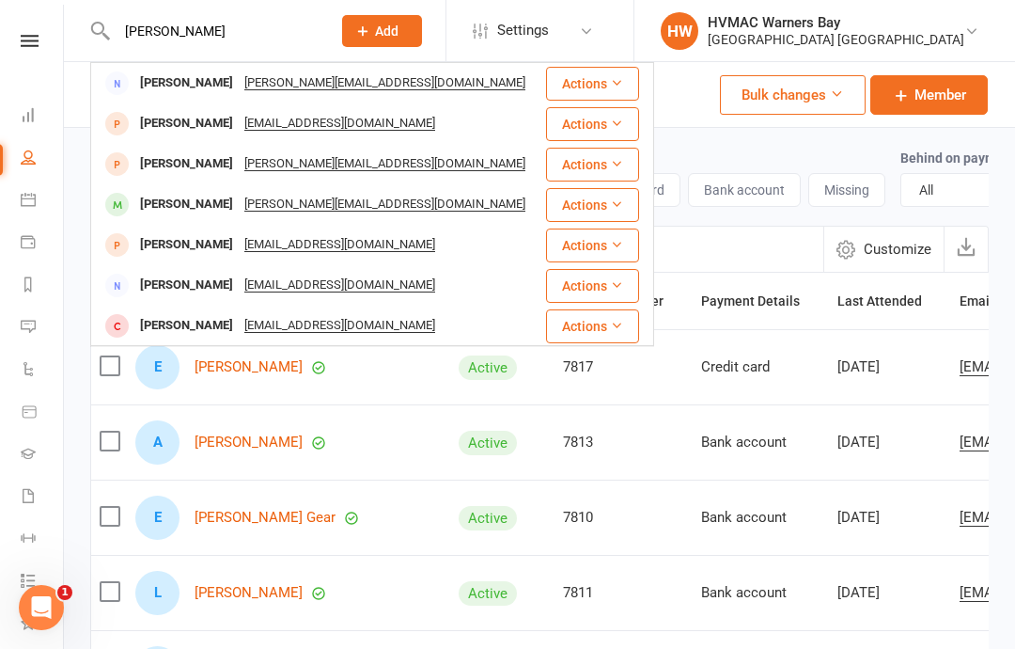
type input "[PERSON_NAME]"
click at [187, 119] on div "[PERSON_NAME]" at bounding box center [186, 123] width 104 height 27
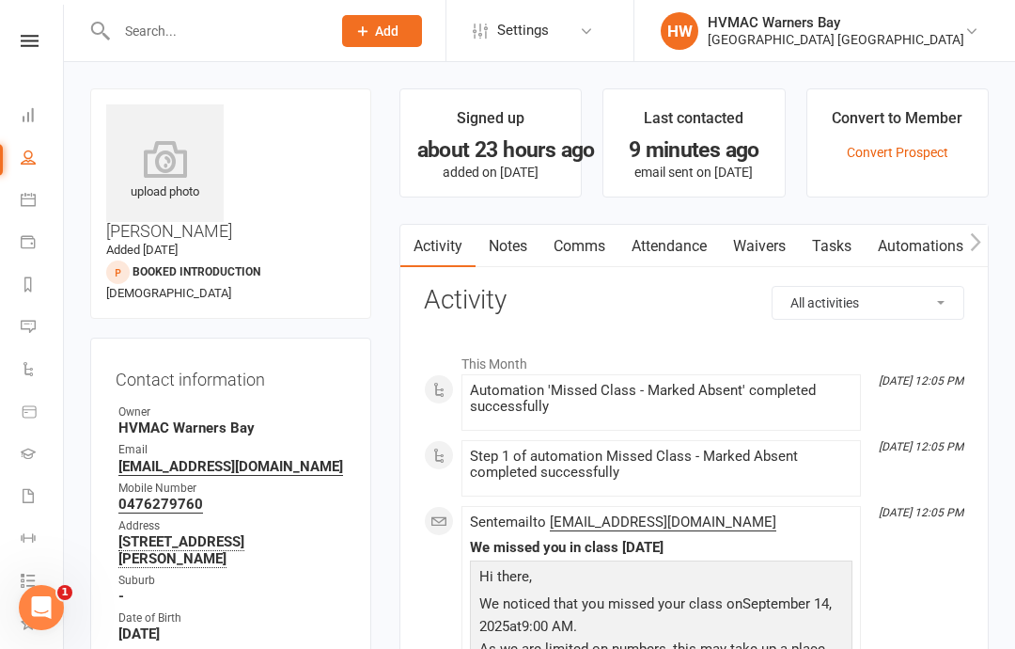
click at [507, 244] on link "Notes" at bounding box center [508, 246] width 65 height 43
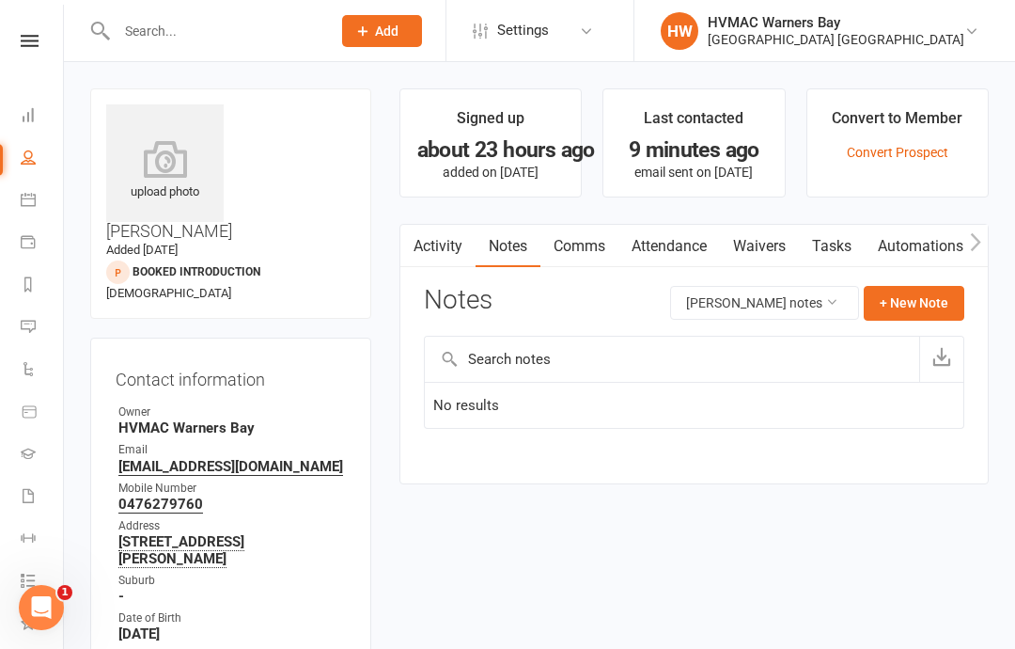
click at [911, 298] on button "+ New Note" at bounding box center [914, 303] width 101 height 34
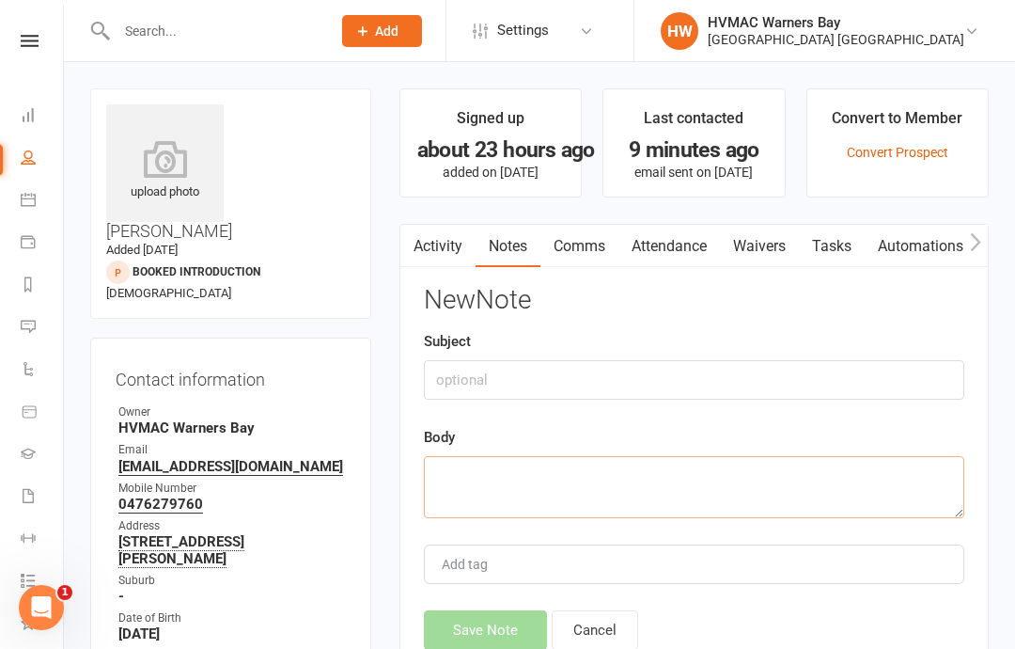
click at [799, 492] on textarea at bounding box center [694, 487] width 540 height 62
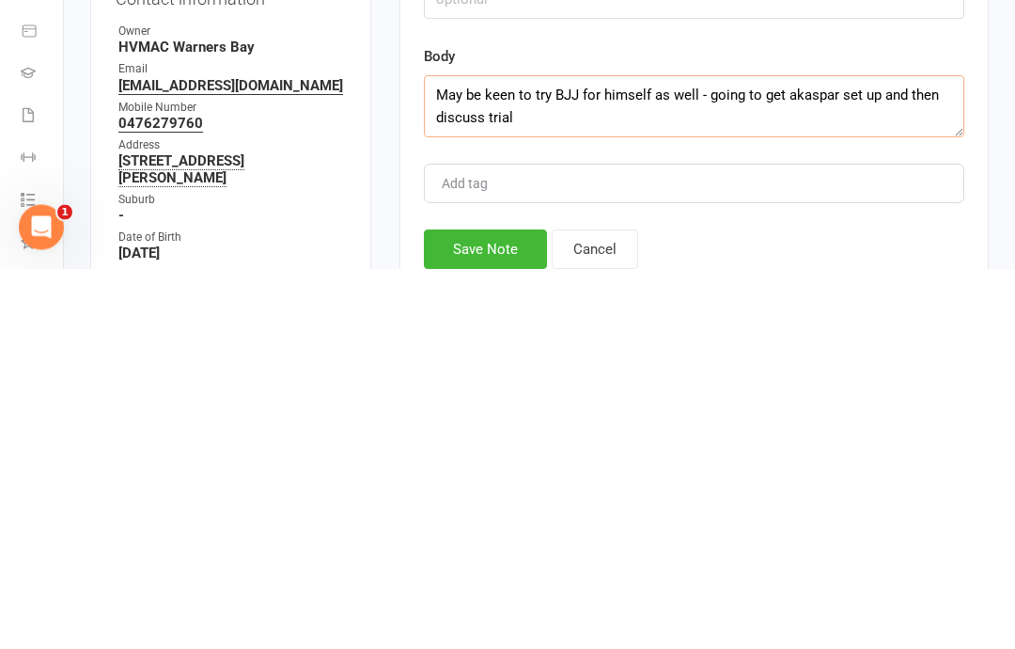
click at [812, 456] on textarea "May be keen to try BJJ for himself as well - going to get akaspar set up and th…" at bounding box center [694, 487] width 540 height 62
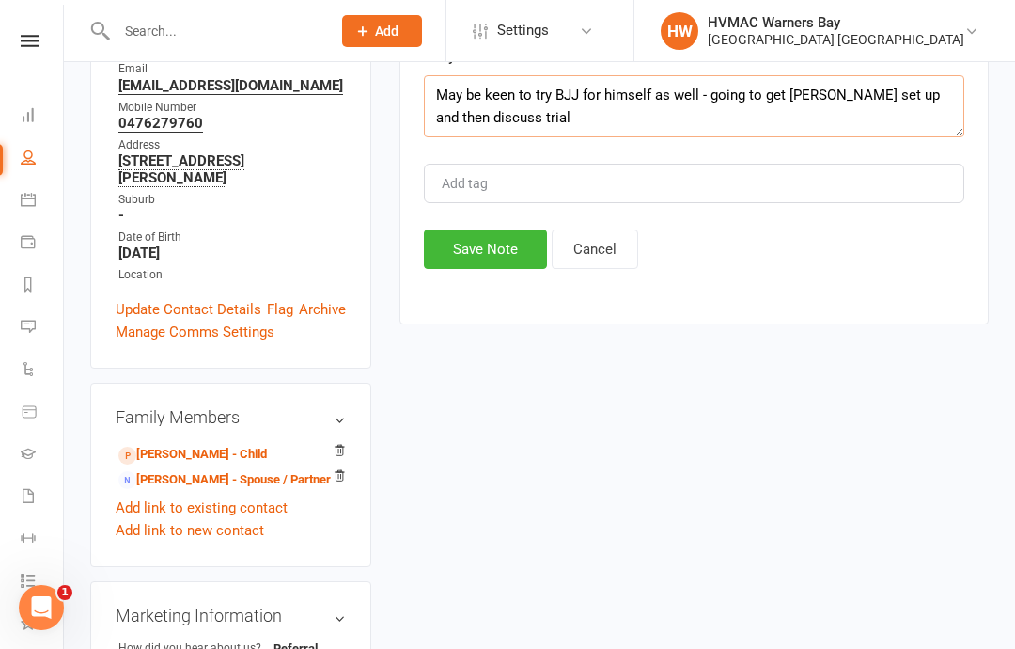
type textarea "May be keen to try BJJ for himself as well - going to get [PERSON_NAME] set up …"
click at [466, 259] on button "Save Note" at bounding box center [485, 248] width 123 height 39
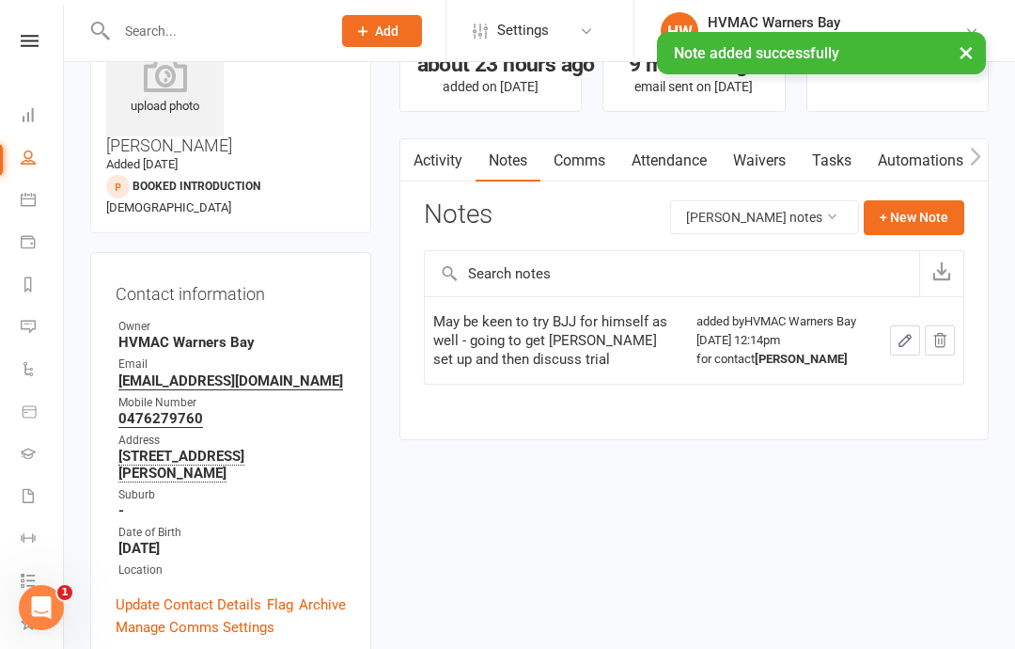
scroll to position [0, 0]
